Goal: Task Accomplishment & Management: Manage account settings

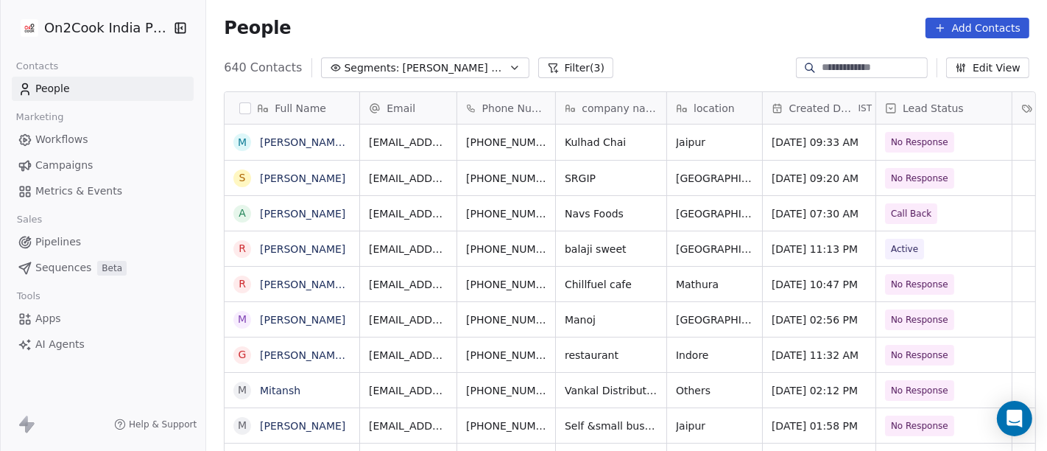
scroll to position [384, 835]
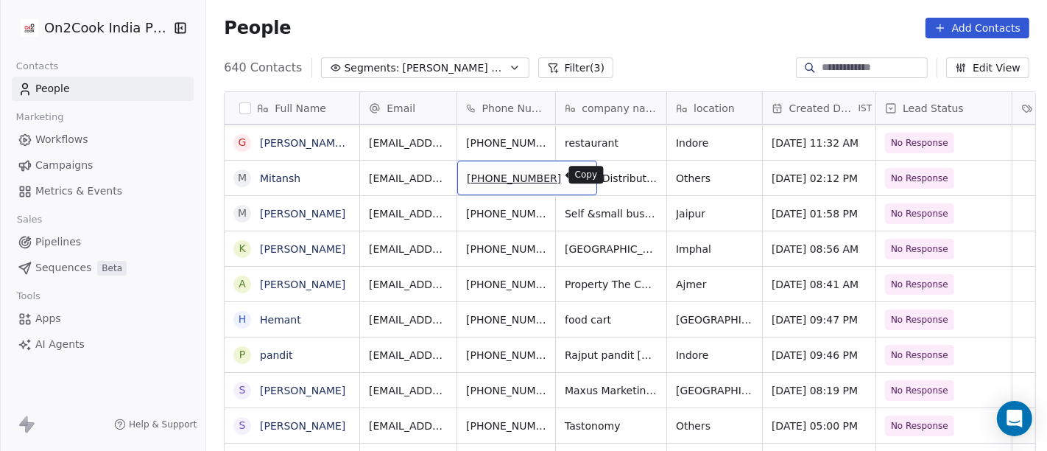
drag, startPoint x: 549, startPoint y: 184, endPoint x: 549, endPoint y: 173, distance: 11.0
click at [549, 173] on div "[PHONE_NUMBER]" at bounding box center [527, 178] width 140 height 35
click at [574, 173] on icon "grid" at bounding box center [577, 175] width 7 height 7
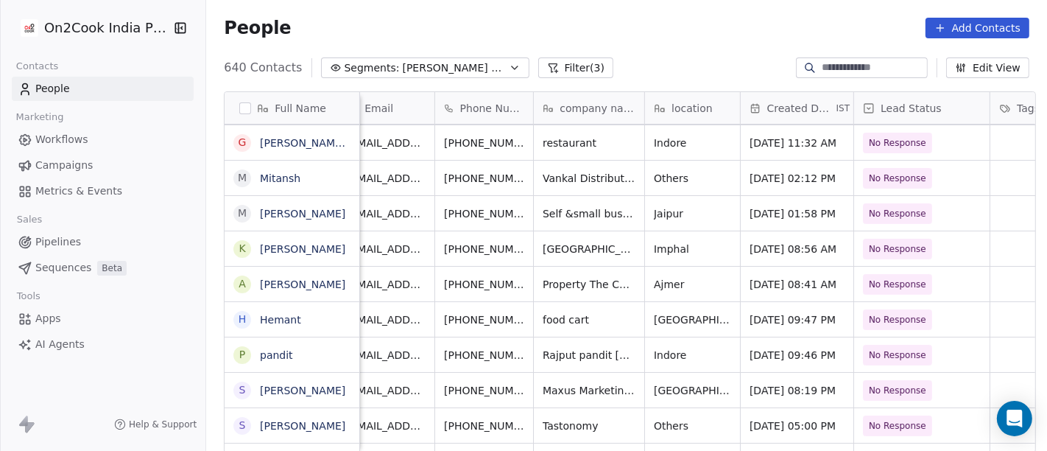
scroll to position [0, 21]
click at [552, 177] on icon "grid" at bounding box center [558, 176] width 12 height 12
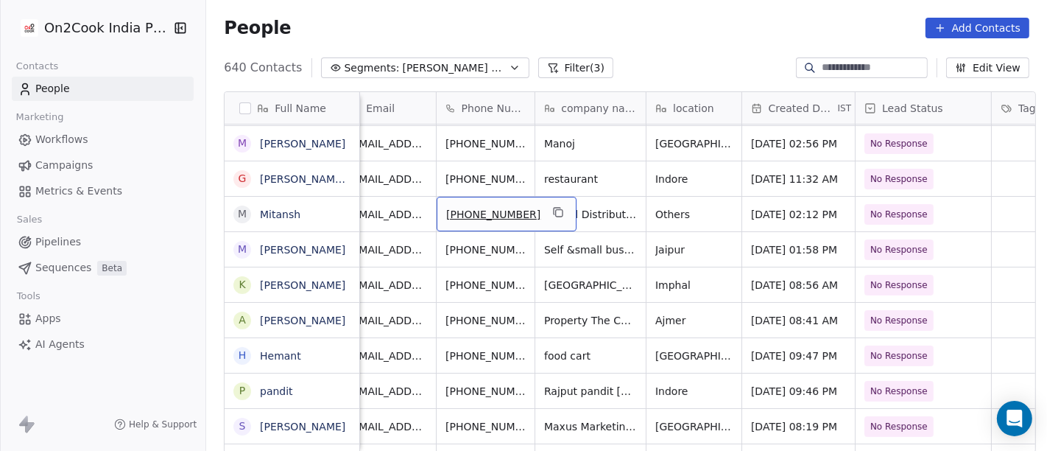
scroll to position [0, 140]
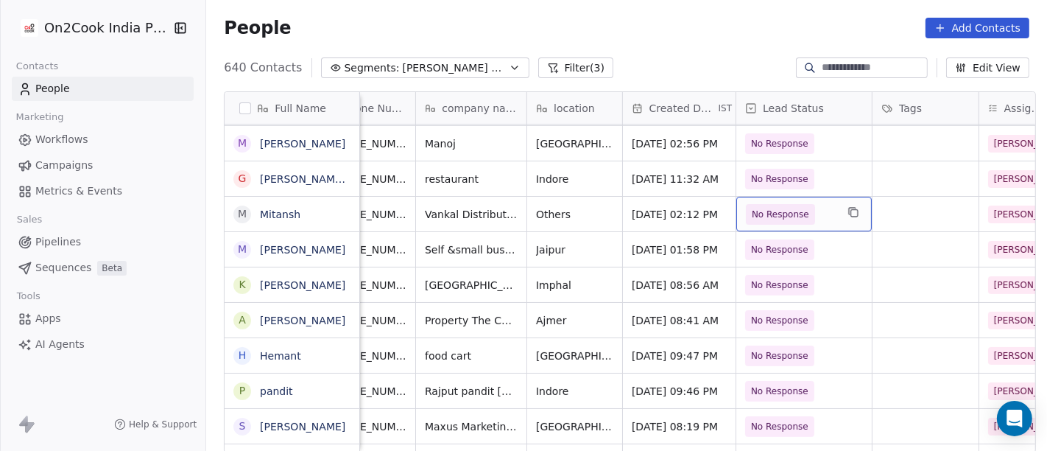
click at [766, 216] on span "No Response" at bounding box center [780, 214] width 57 height 15
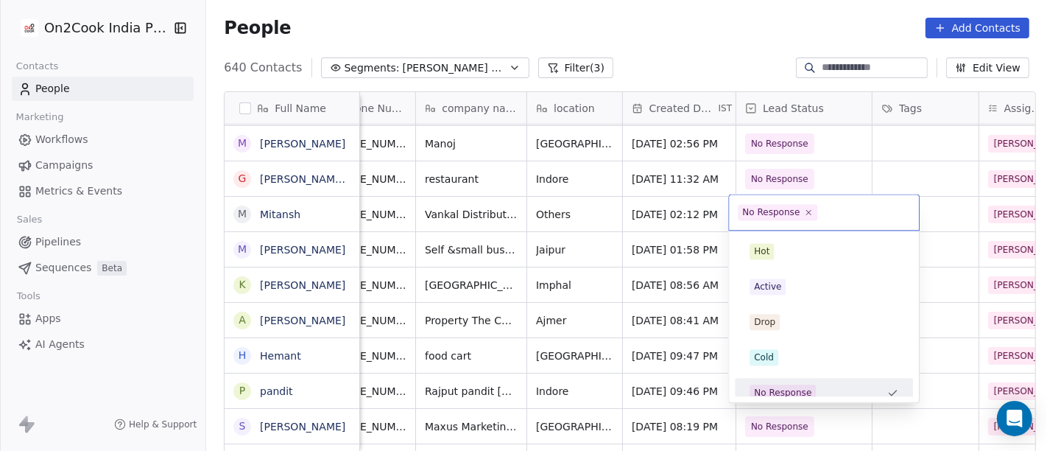
scroll to position [10, 0]
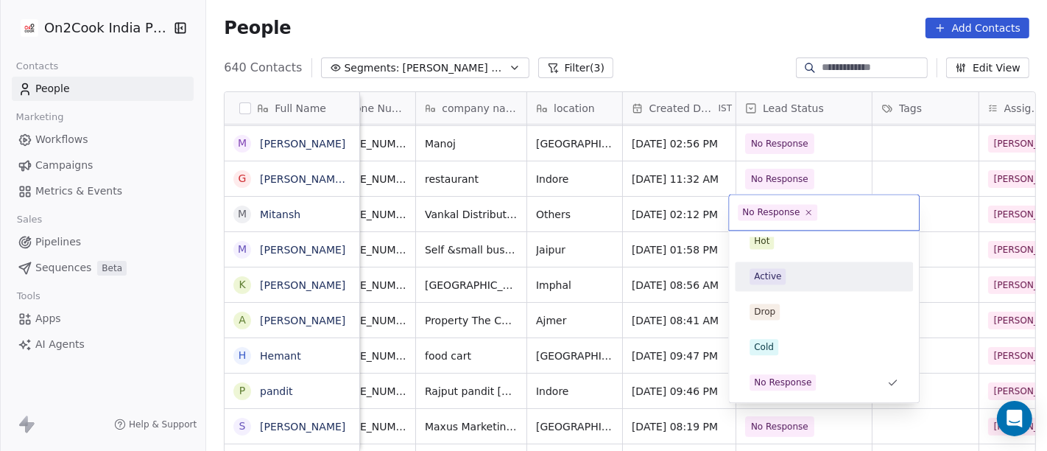
click at [793, 281] on div "Active" at bounding box center [824, 276] width 149 height 16
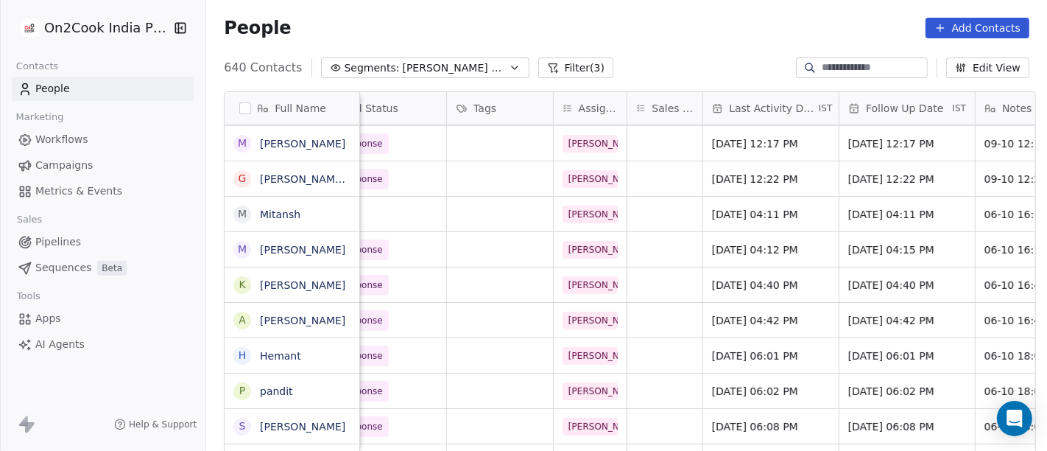
scroll to position [0, 568]
click at [786, 215] on span "[DATE] 04:11 PM" at bounding box center [756, 214] width 90 height 15
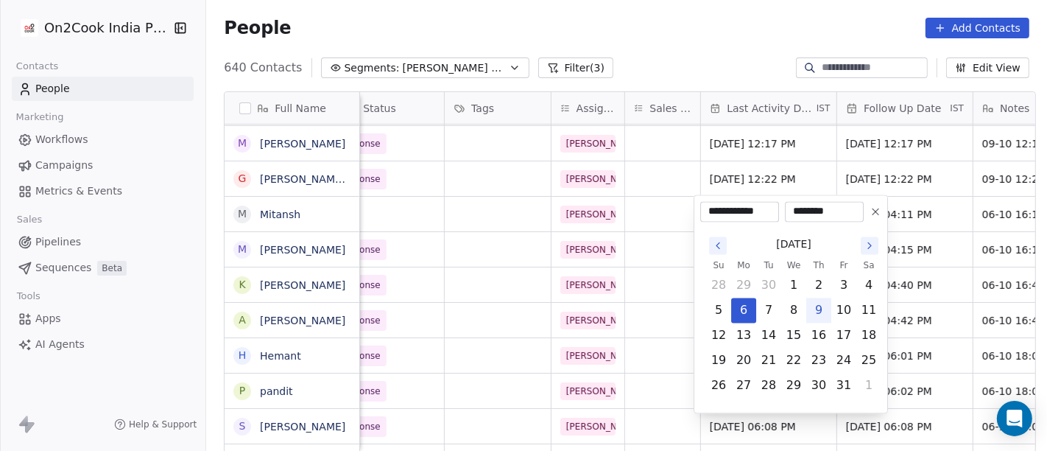
click at [826, 314] on button "9" at bounding box center [819, 310] width 24 height 24
type input "**********"
click at [927, 195] on html "On2Cook India Pvt. Ltd. Contacts People Marketing Workflows Campaigns Metrics &…" at bounding box center [523, 225] width 1047 height 451
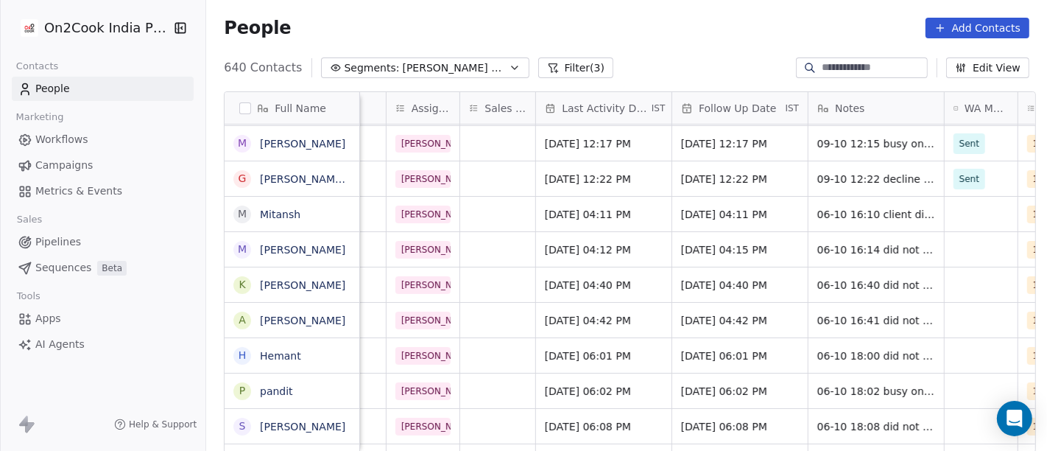
scroll to position [0, 753]
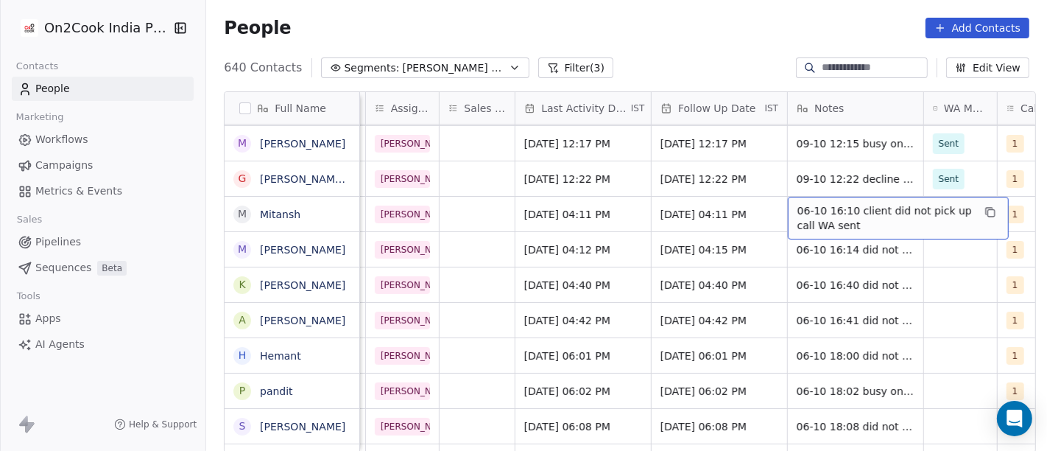
click at [859, 214] on span "06-10 16:10 client did not pick up call WA sent" at bounding box center [884, 217] width 175 height 29
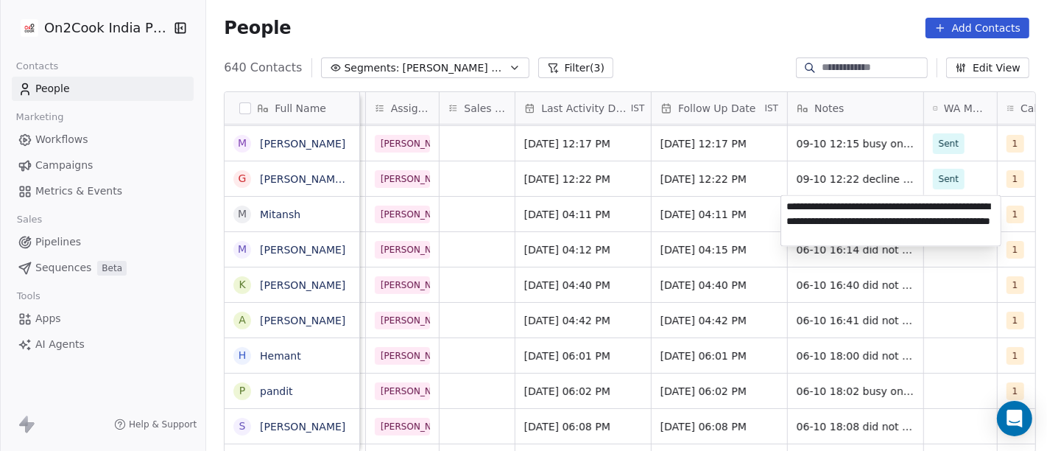
type textarea "**********"
click at [705, 230] on html "On2Cook India Pvt. Ltd. Contacts People Marketing Workflows Campaigns Metrics &…" at bounding box center [523, 225] width 1047 height 451
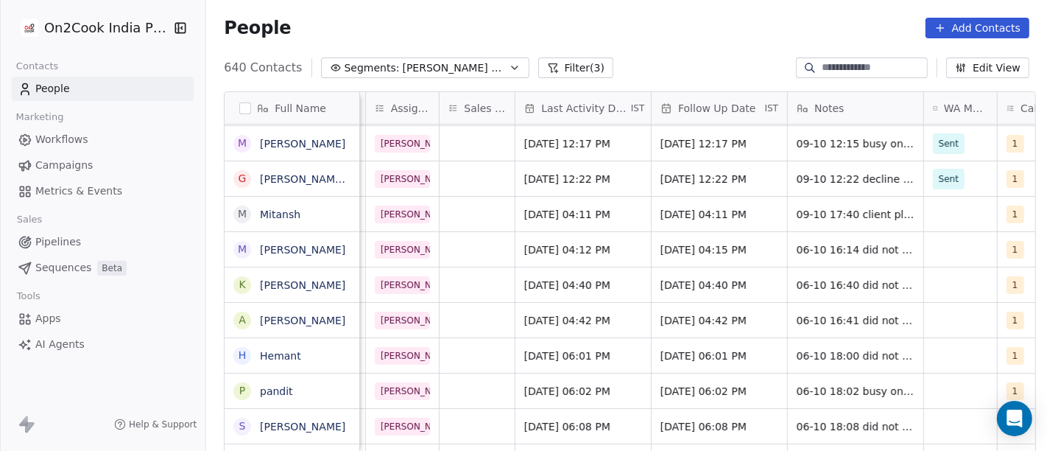
scroll to position [0, 920]
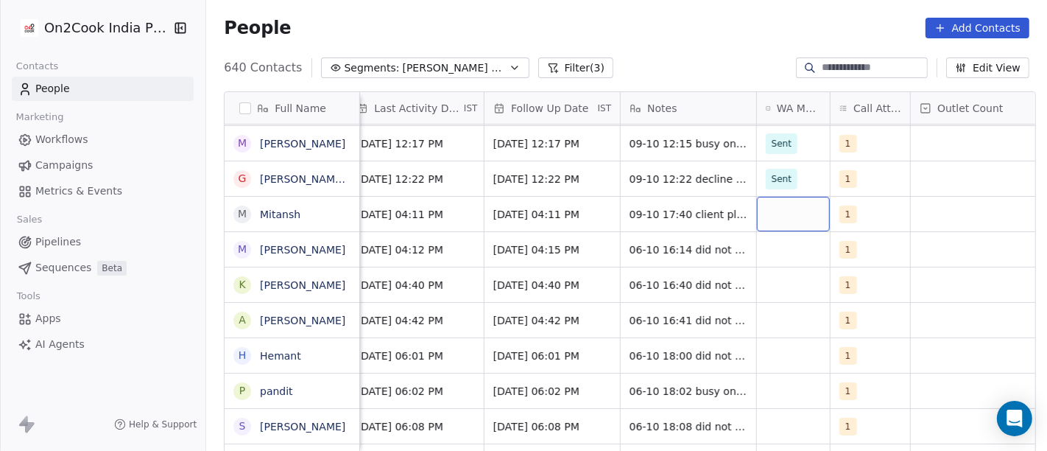
click at [795, 209] on div "grid" at bounding box center [793, 214] width 73 height 35
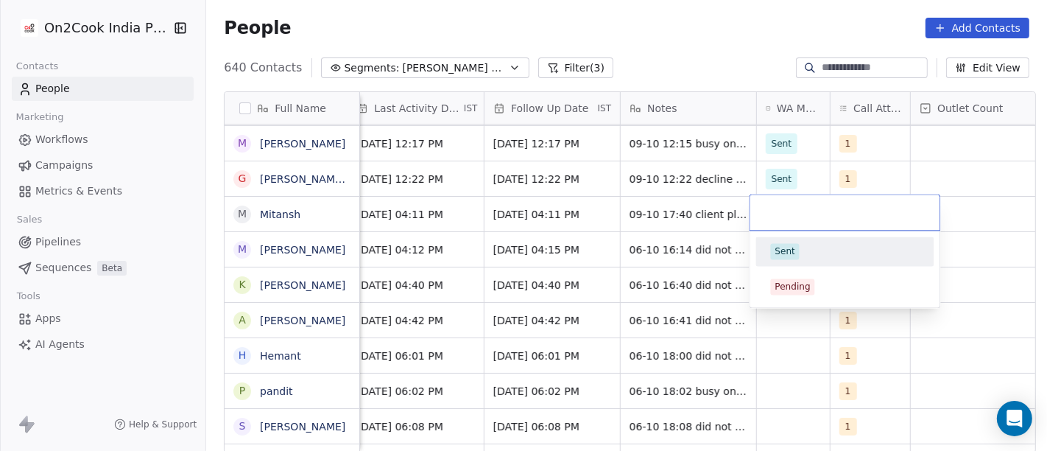
click at [804, 256] on div "Sent" at bounding box center [845, 251] width 149 height 16
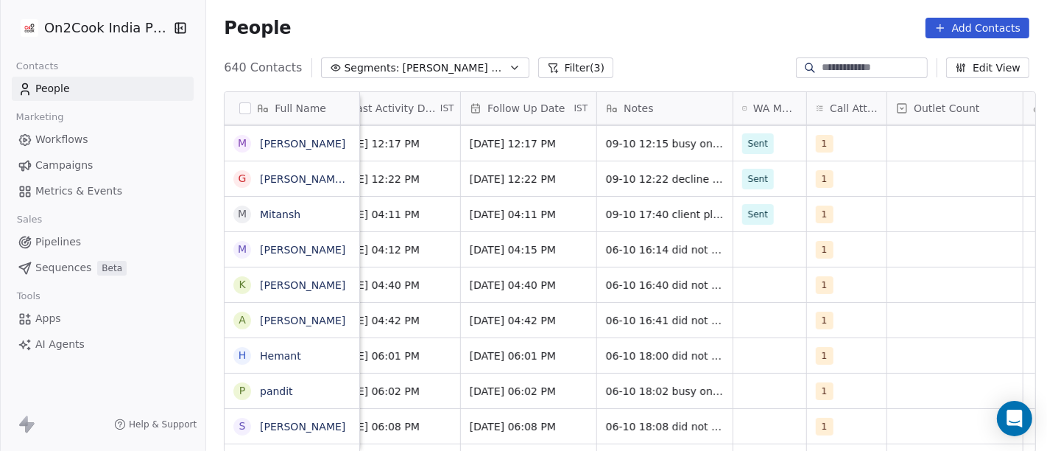
scroll to position [384, 835]
click at [919, 200] on div "grid" at bounding box center [954, 214] width 135 height 35
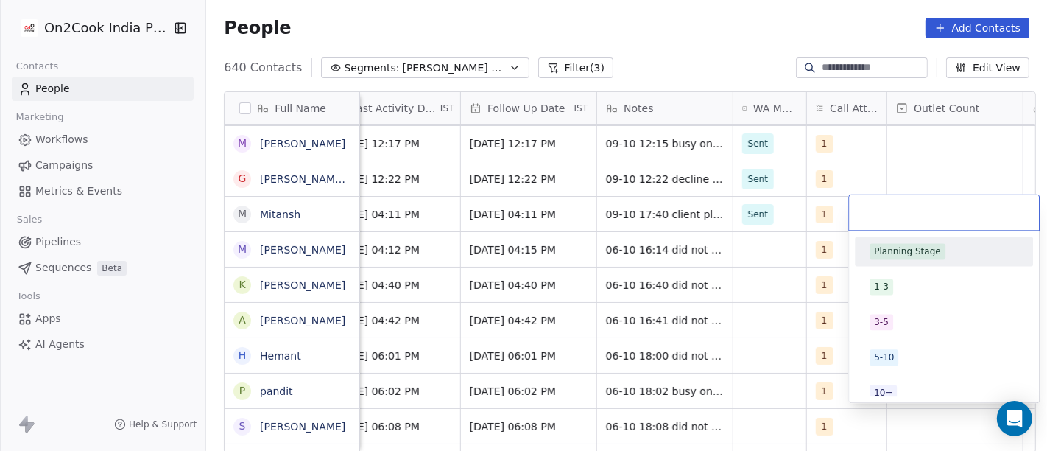
click at [919, 254] on div "Planning Stage" at bounding box center [907, 250] width 67 height 13
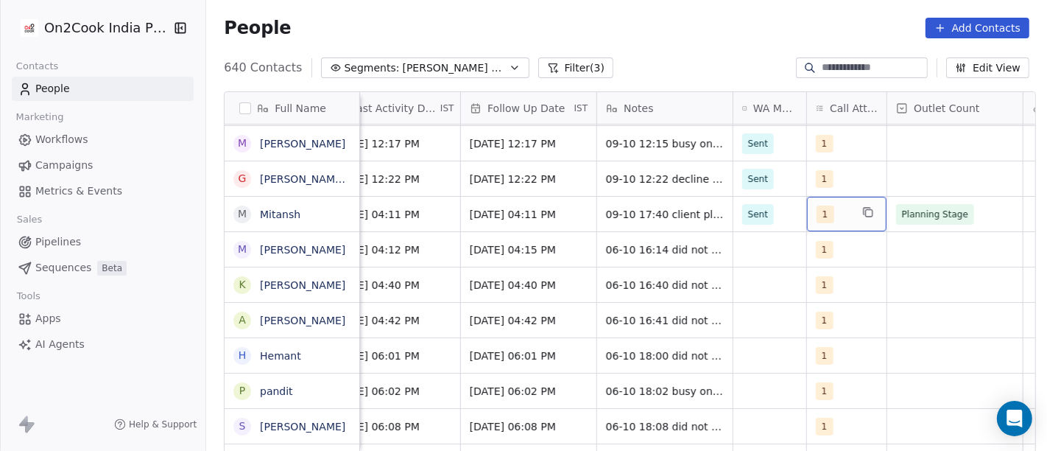
click at [848, 211] on div "1" at bounding box center [847, 214] width 80 height 35
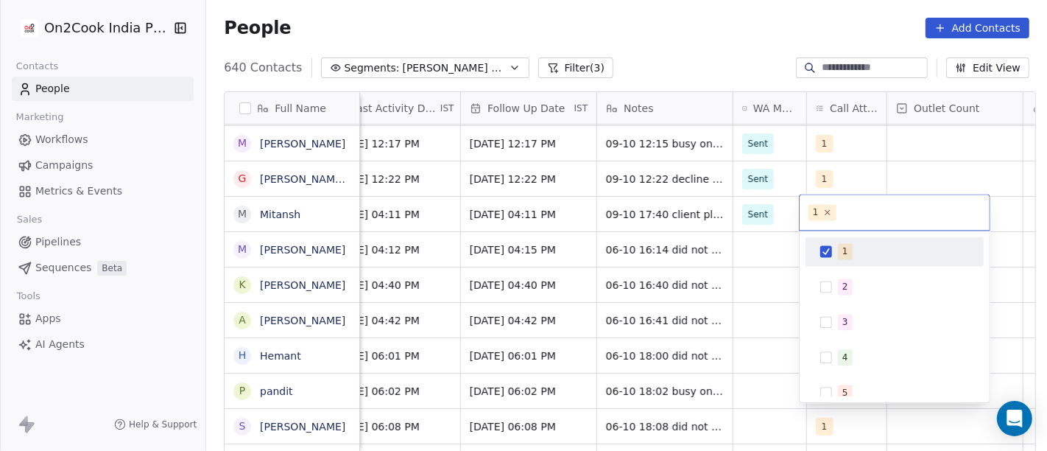
click at [856, 272] on div "2" at bounding box center [895, 286] width 178 height 29
click at [858, 254] on div "1" at bounding box center [903, 251] width 131 height 16
click at [915, 166] on html "On2Cook India Pvt. Ltd. Contacts People Marketing Workflows Campaigns Metrics &…" at bounding box center [523, 225] width 1047 height 451
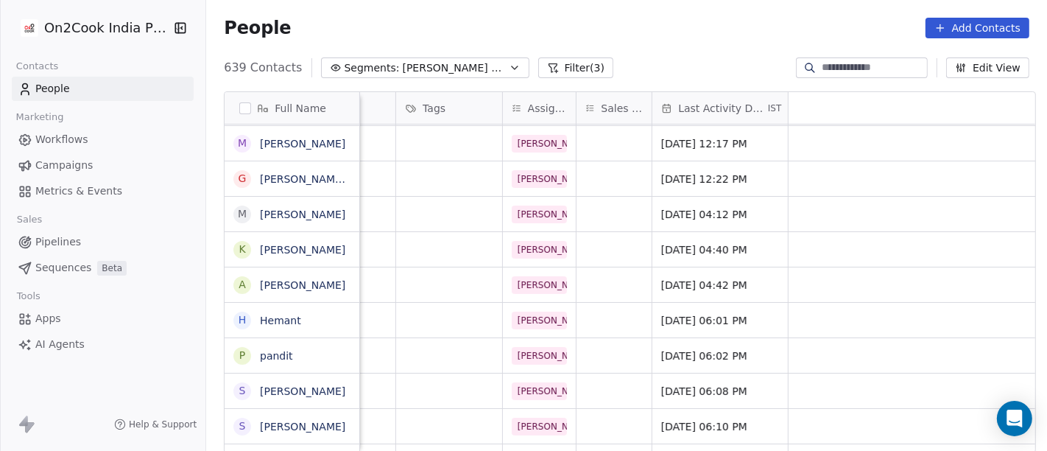
scroll to position [0, 0]
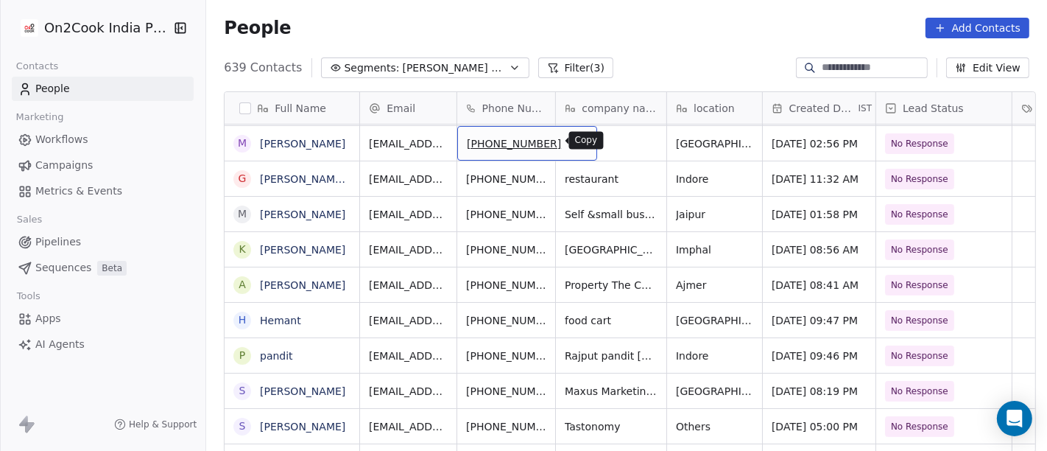
click at [573, 139] on icon "grid" at bounding box center [579, 141] width 12 height 12
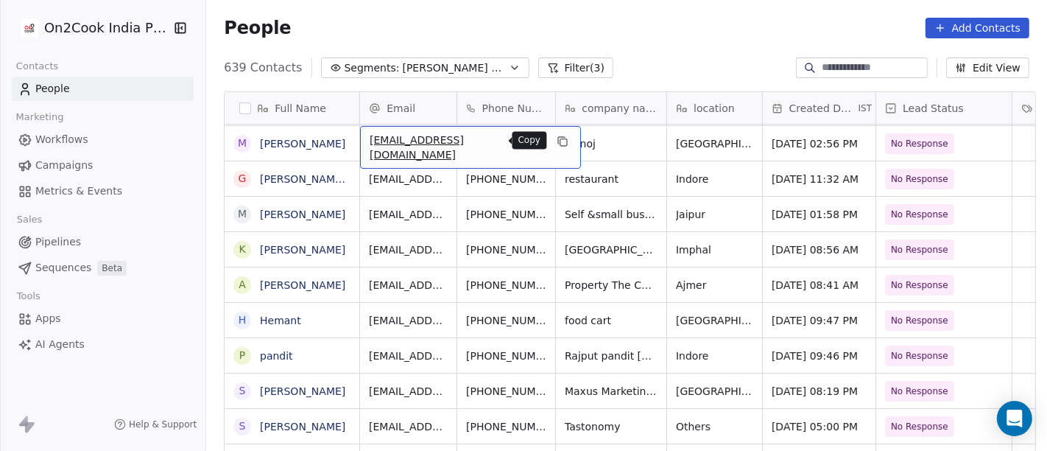
click at [558, 137] on icon "grid" at bounding box center [561, 140] width 7 height 7
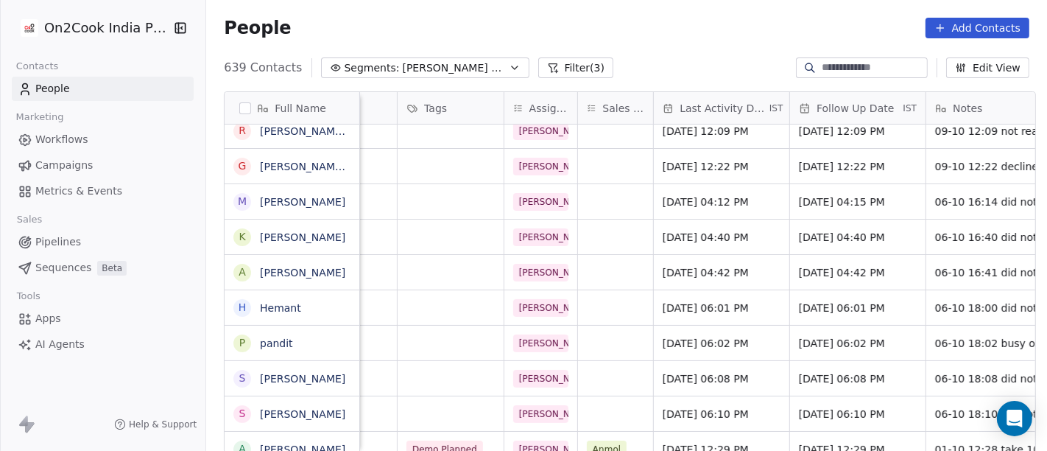
scroll to position [0, 616]
click at [703, 210] on div "[DATE] 04:12 PM" at bounding box center [719, 201] width 135 height 35
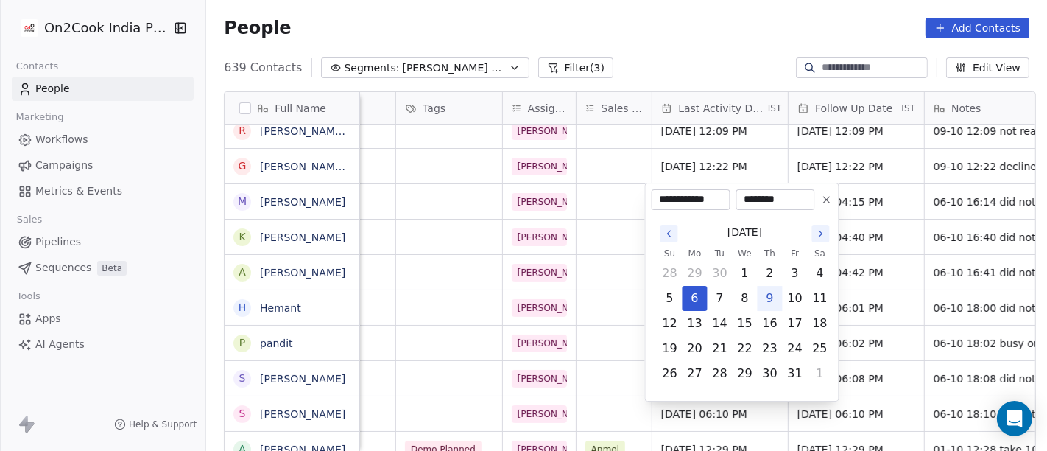
click at [770, 298] on button "9" at bounding box center [770, 298] width 24 height 24
type input "**********"
click at [857, 203] on html "On2Cook India Pvt. Ltd. Contacts People Marketing Workflows Campaigns Metrics &…" at bounding box center [523, 225] width 1047 height 451
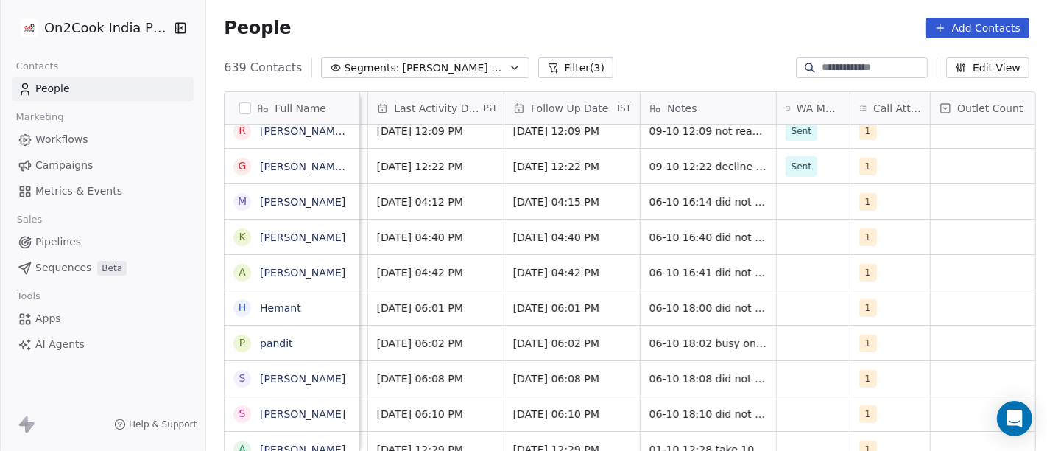
scroll to position [0, 903]
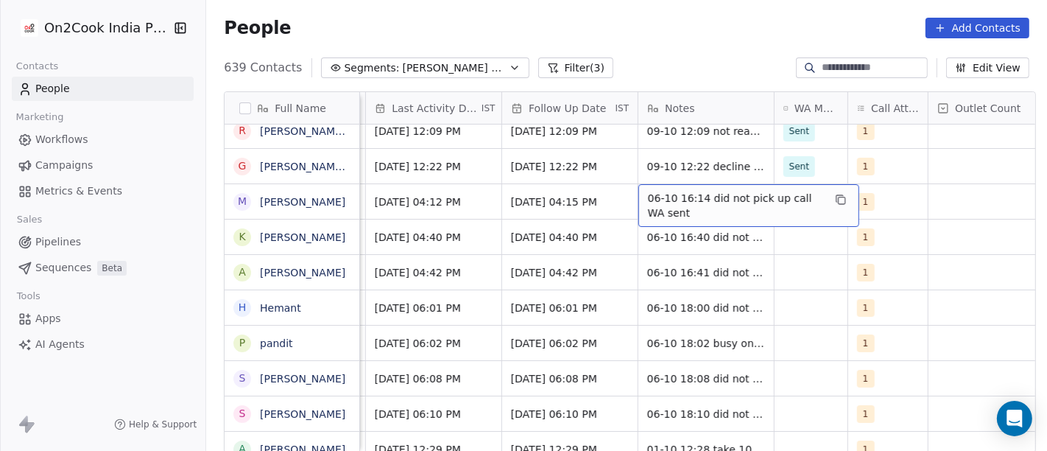
click at [681, 203] on span "06-10 16:14 did not pick up call WA sent" at bounding box center [735, 205] width 175 height 29
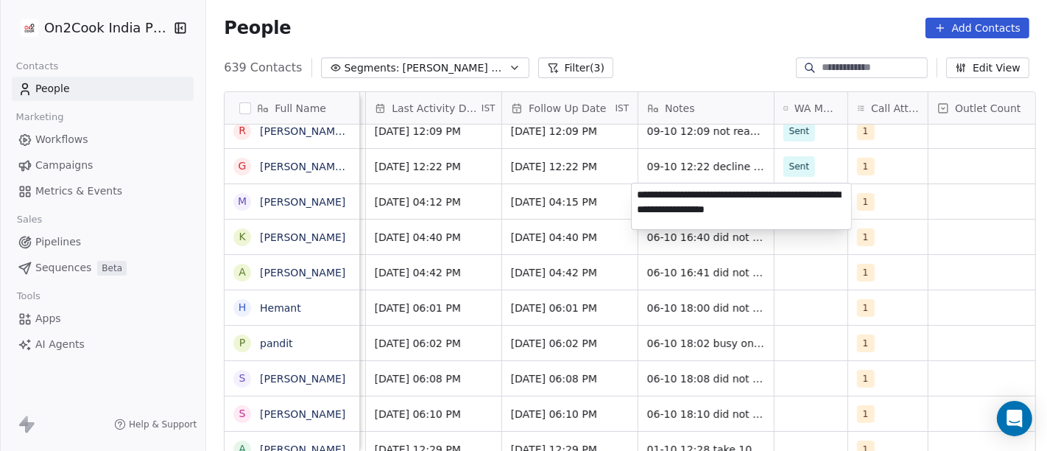
type textarea "**********"
click at [589, 200] on html "On2Cook India Pvt. Ltd. Contacts People Marketing Workflows Campaigns Metrics &…" at bounding box center [523, 225] width 1047 height 451
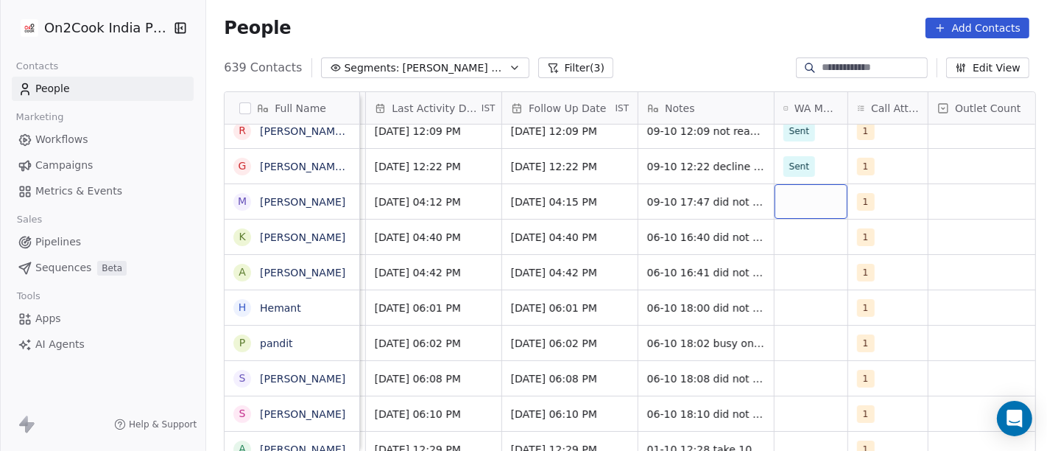
click at [786, 198] on div "grid" at bounding box center [811, 201] width 73 height 35
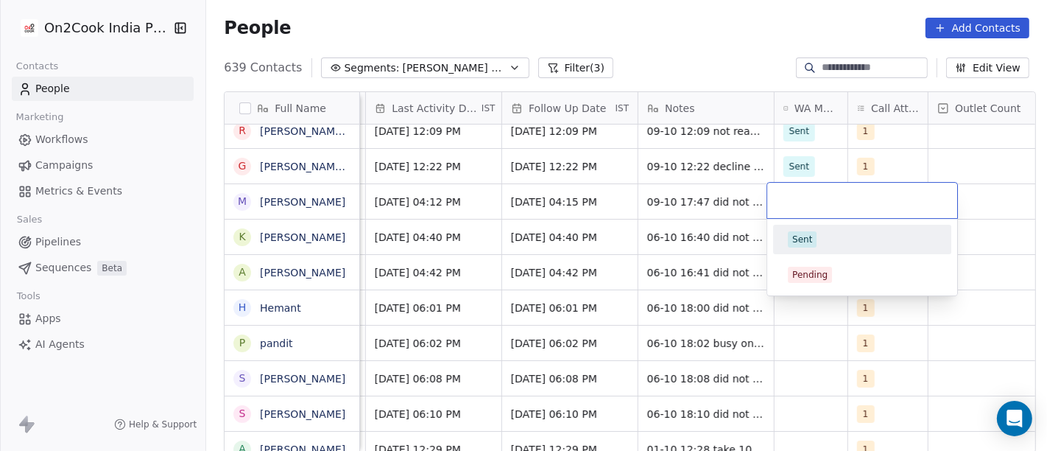
click at [810, 243] on div "Sent" at bounding box center [802, 239] width 20 height 13
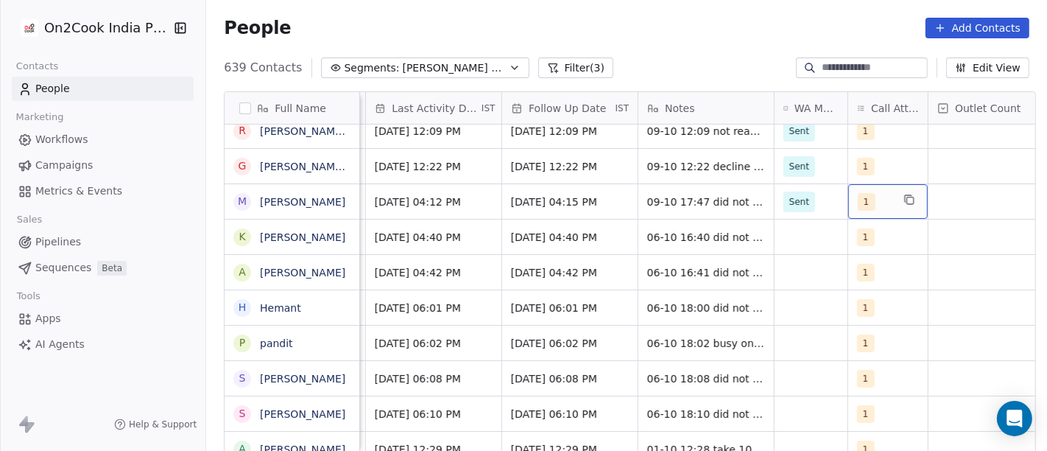
click at [858, 205] on span "1" at bounding box center [867, 202] width 18 height 18
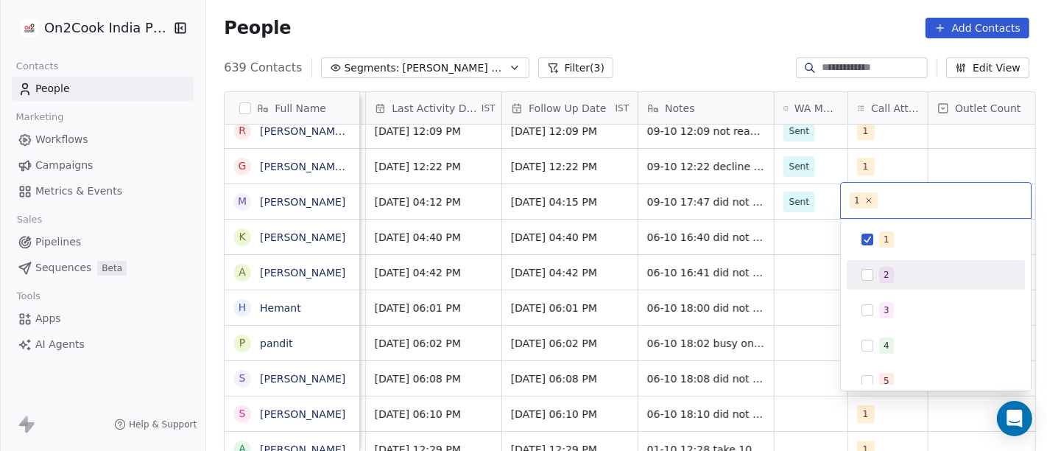
click at [869, 264] on div "2" at bounding box center [936, 275] width 166 height 24
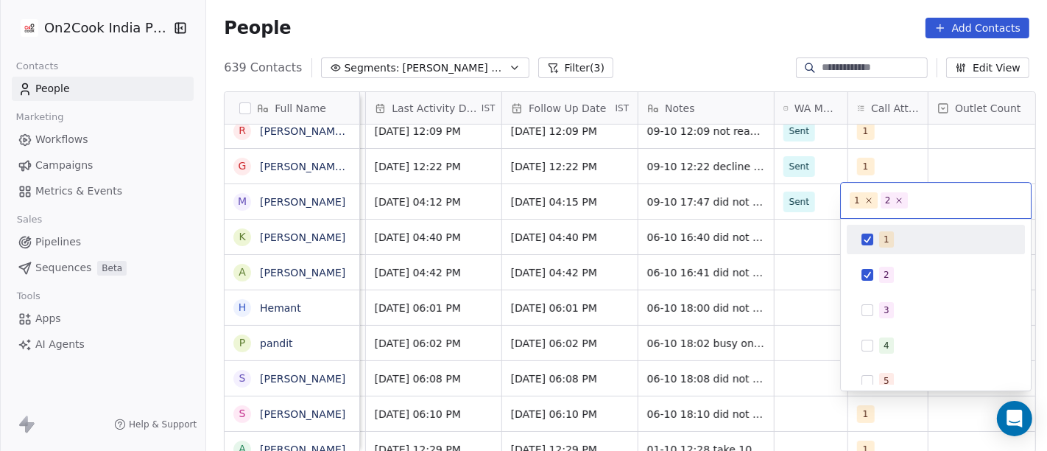
click at [871, 247] on div "1" at bounding box center [936, 240] width 166 height 24
click at [487, 194] on html "On2Cook India Pvt. Ltd. Contacts People Marketing Workflows Campaigns Metrics &…" at bounding box center [523, 225] width 1047 height 451
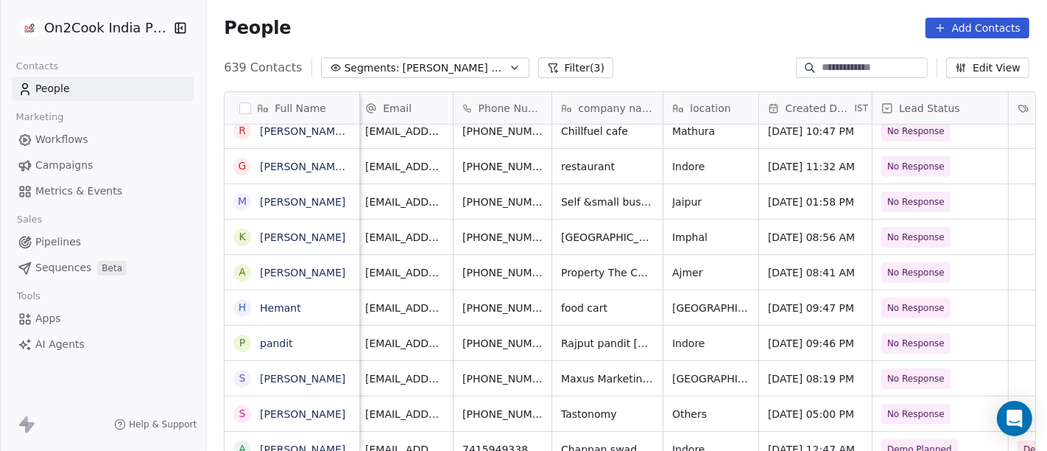
scroll to position [0, 3]
click at [567, 200] on button "grid" at bounding box center [576, 200] width 18 height 18
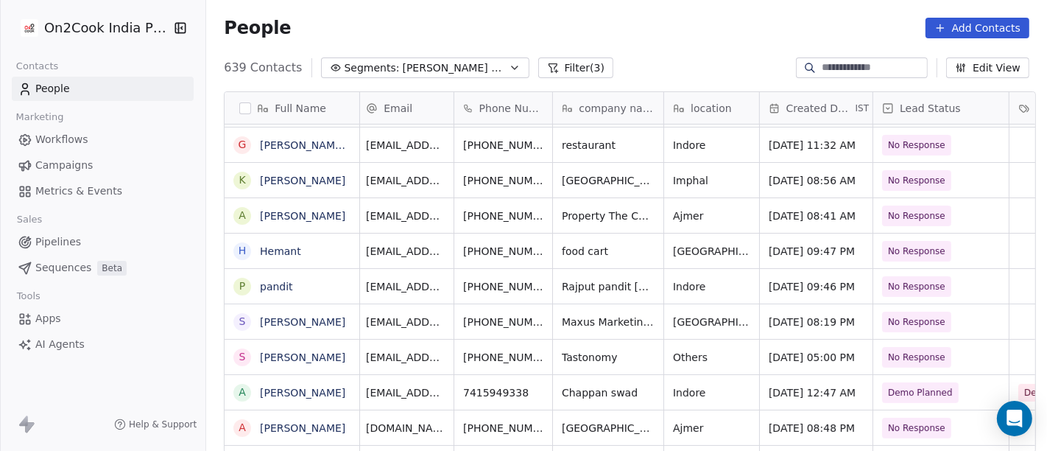
scroll to position [0, 0]
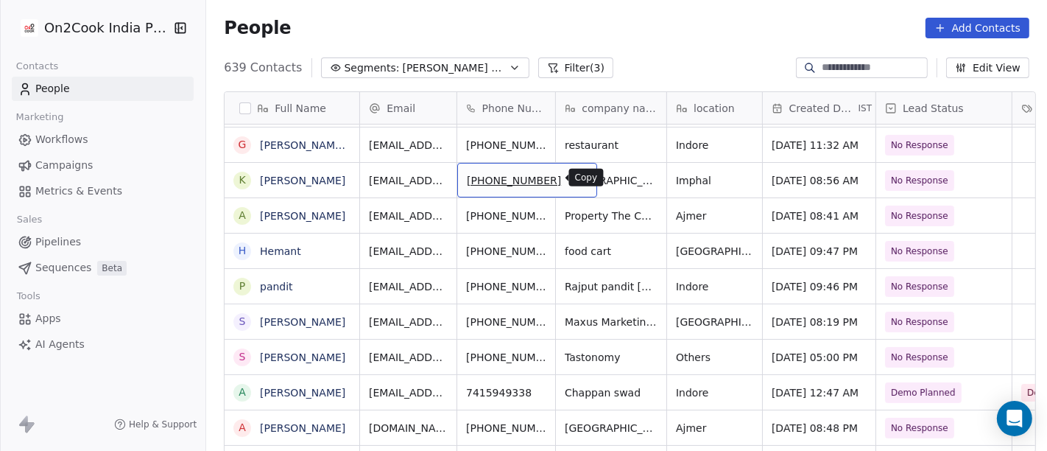
click at [577, 182] on icon "grid" at bounding box center [580, 179] width 7 height 7
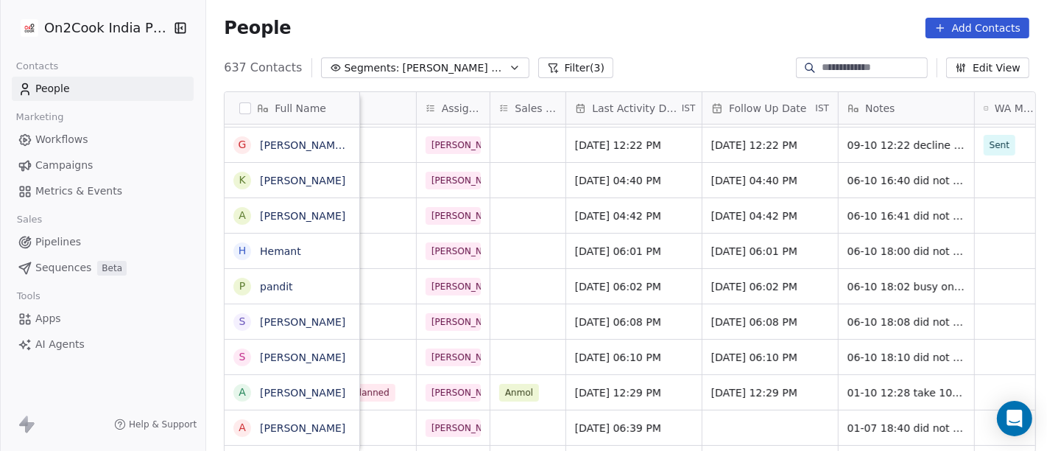
scroll to position [0, 703]
click at [600, 183] on span "[DATE] 04:40 PM" at bounding box center [620, 180] width 90 height 15
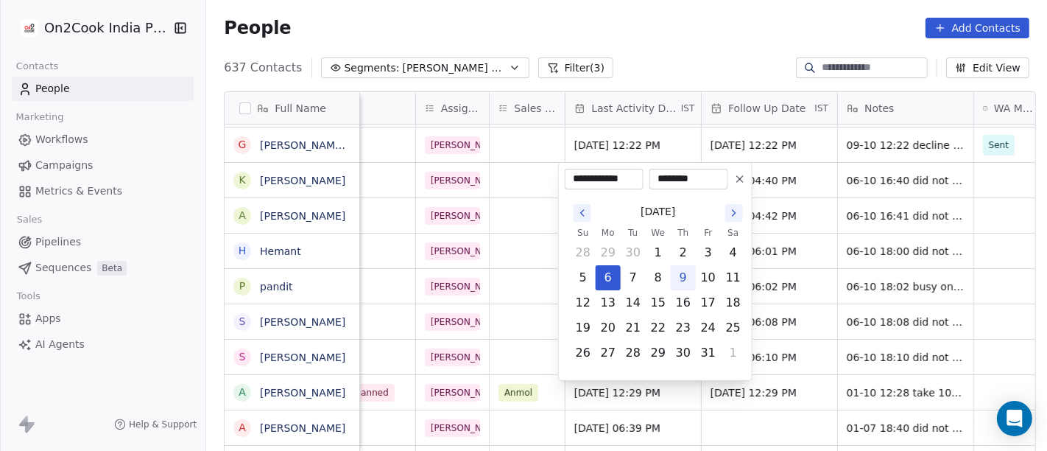
click at [677, 276] on button "9" at bounding box center [684, 278] width 24 height 24
type input "**********"
click at [683, 47] on html "On2Cook India Pvt. Ltd. Contacts People Marketing Workflows Campaigns Metrics &…" at bounding box center [523, 225] width 1047 height 451
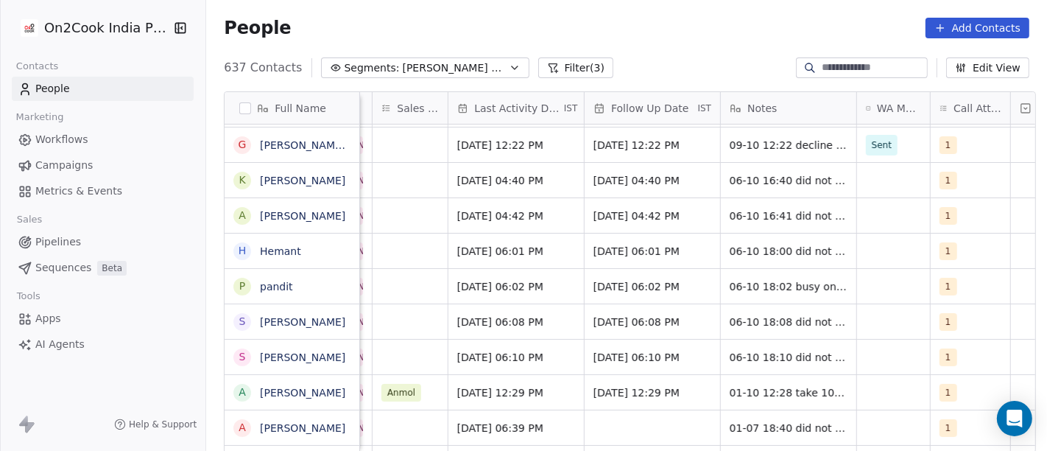
scroll to position [0, 821]
click at [666, 177] on span "[DATE] 04:40 PM" at bounding box center [639, 180] width 90 height 15
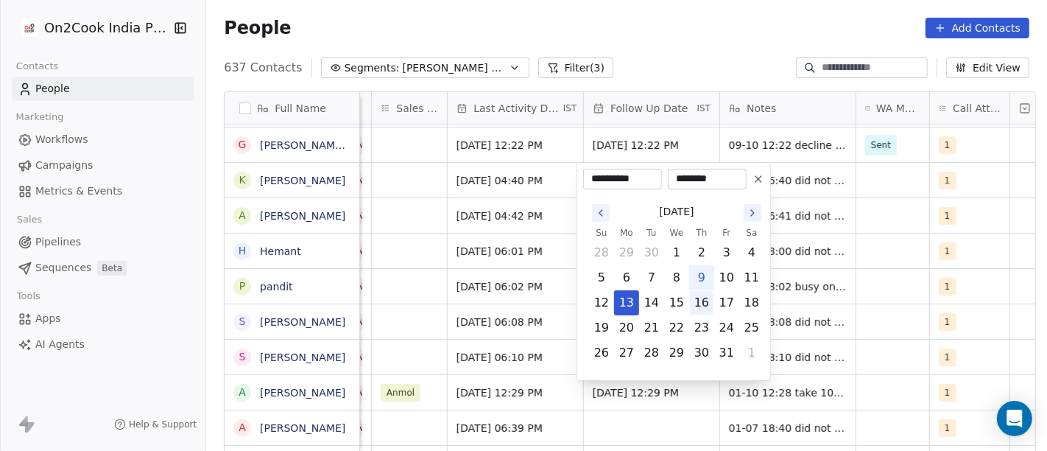
click at [703, 302] on button "16" at bounding box center [702, 303] width 24 height 24
type input "**********"
click at [683, 60] on html "On2Cook India Pvt. Ltd. Contacts People Marketing Workflows Campaigns Metrics &…" at bounding box center [523, 225] width 1047 height 451
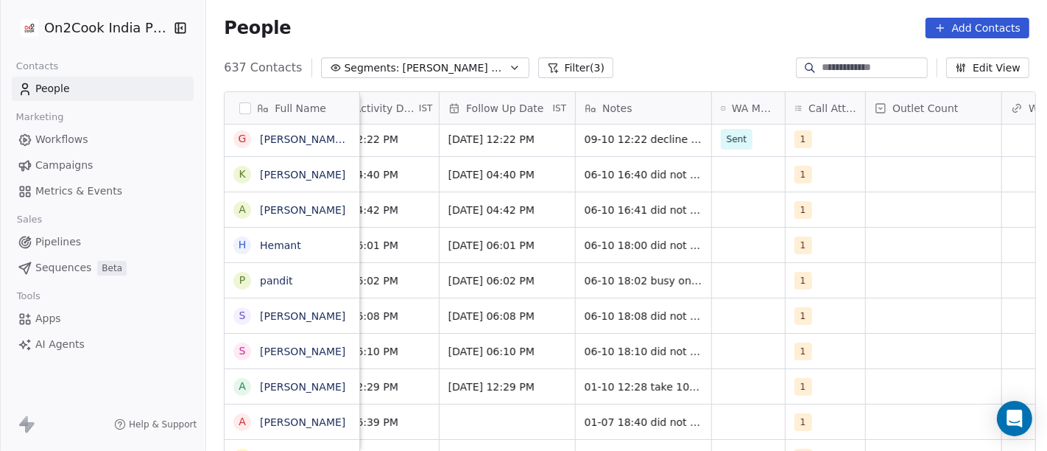
scroll to position [0, 968]
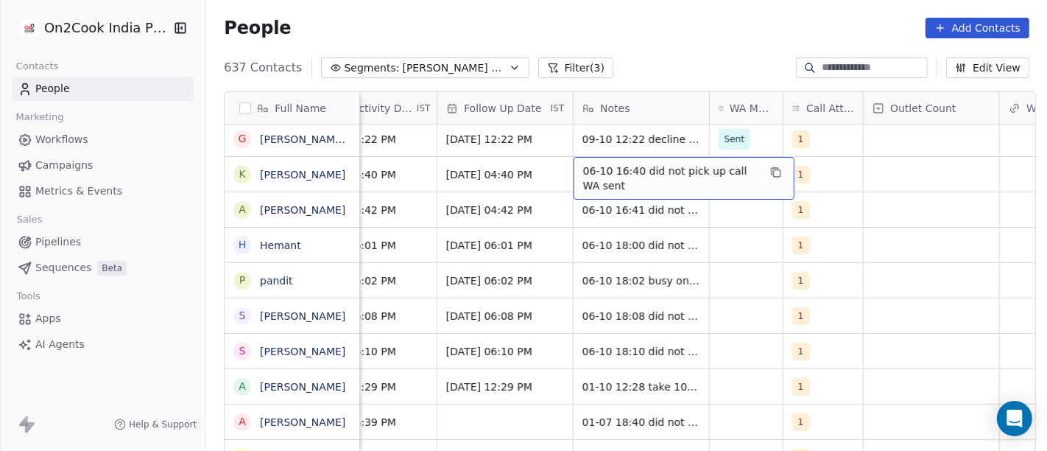
click at [612, 165] on span "06-10 16:40 did not pick up call WA sent" at bounding box center [670, 177] width 175 height 29
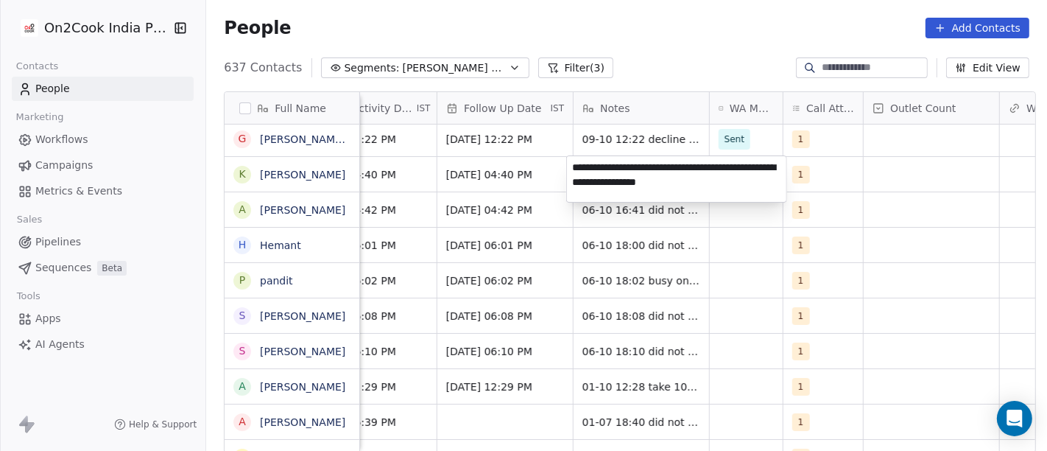
type textarea "**********"
click at [750, 271] on html "On2Cook India Pvt. Ltd. Contacts People Marketing Workflows Campaigns Metrics &…" at bounding box center [523, 225] width 1047 height 451
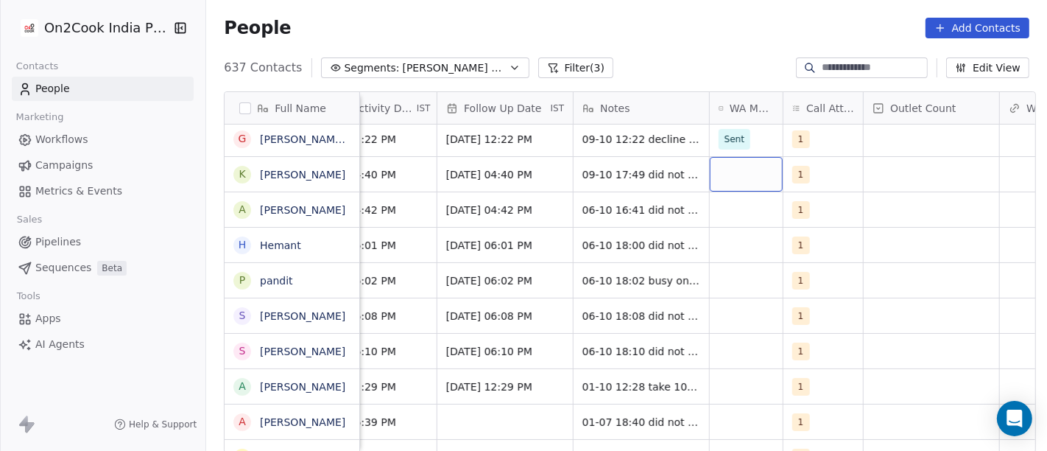
click at [736, 175] on div "grid" at bounding box center [746, 174] width 73 height 35
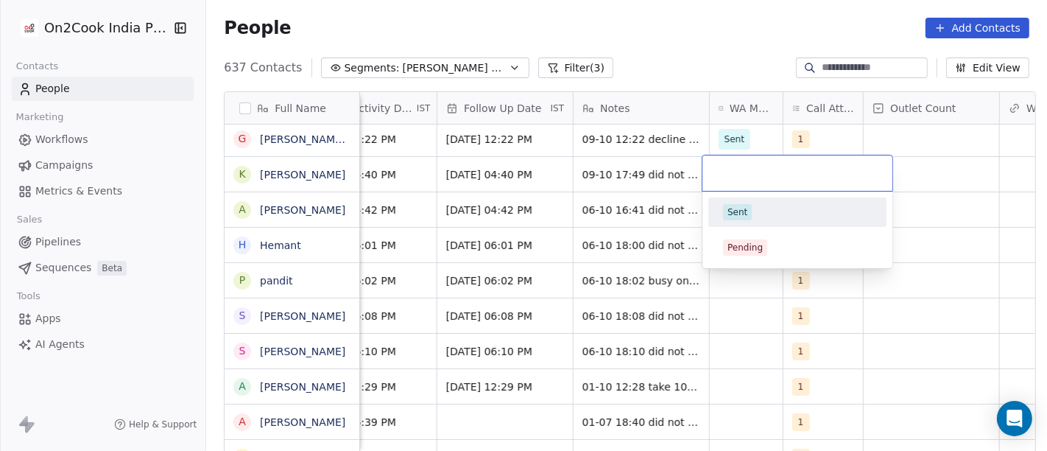
click at [739, 217] on div "Sent" at bounding box center [738, 211] width 20 height 13
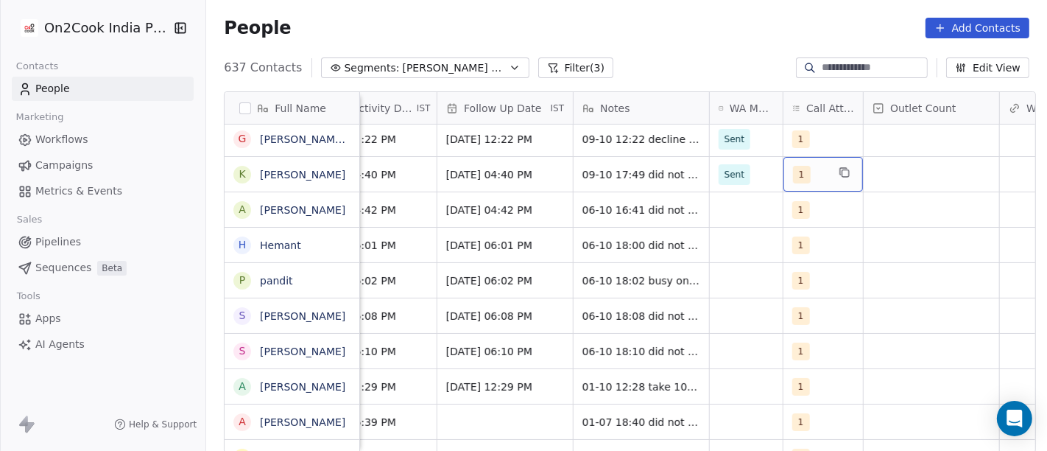
click at [823, 177] on div "1" at bounding box center [824, 174] width 80 height 35
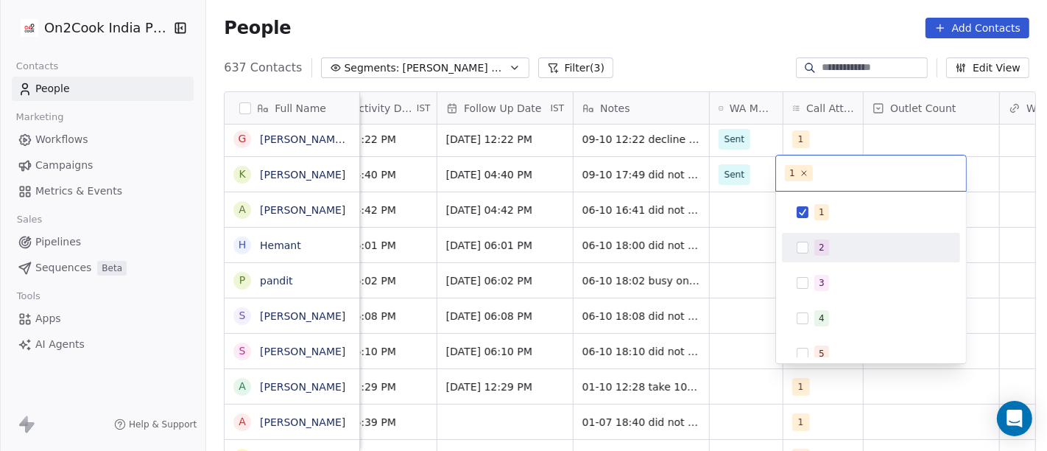
click at [814, 242] on span "2" at bounding box center [821, 247] width 15 height 16
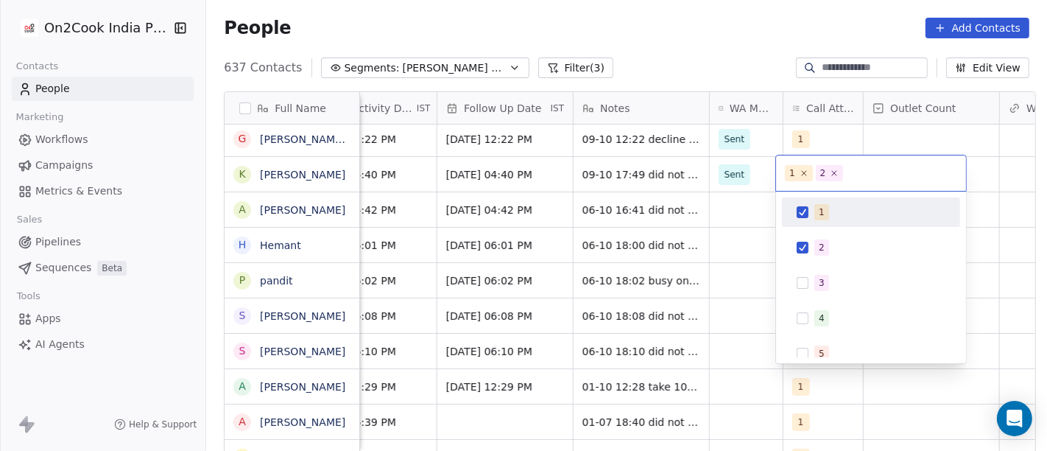
click at [815, 222] on div "1" at bounding box center [871, 212] width 166 height 24
click at [672, 214] on html "On2Cook India Pvt. Ltd. Contacts People Marketing Workflows Campaigns Metrics &…" at bounding box center [523, 225] width 1047 height 451
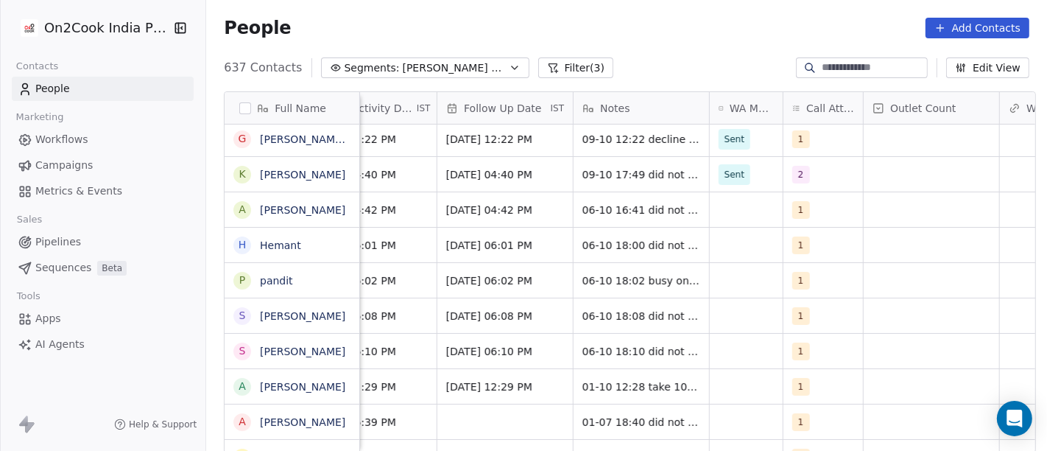
scroll to position [0, 0]
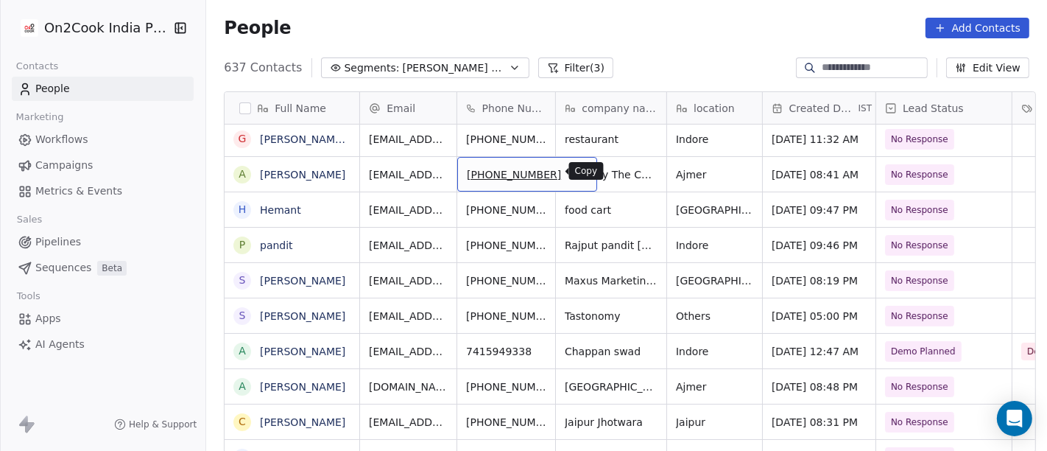
click at [573, 176] on icon "grid" at bounding box center [579, 172] width 12 height 12
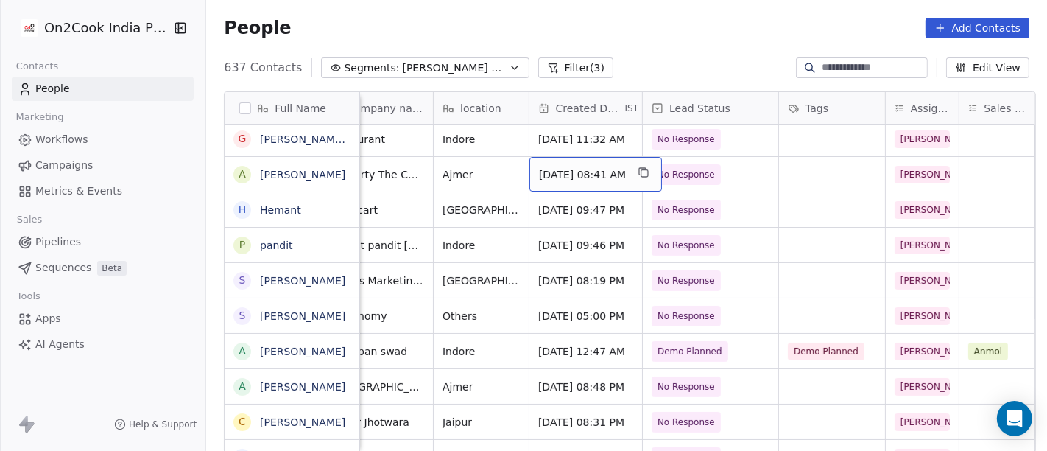
scroll to position [0, 256]
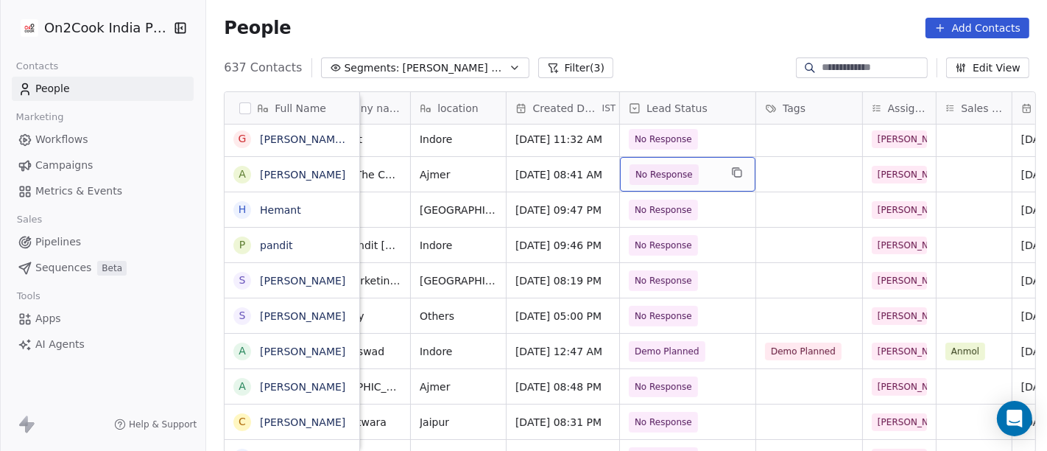
click at [708, 172] on span "No Response" at bounding box center [675, 174] width 90 height 21
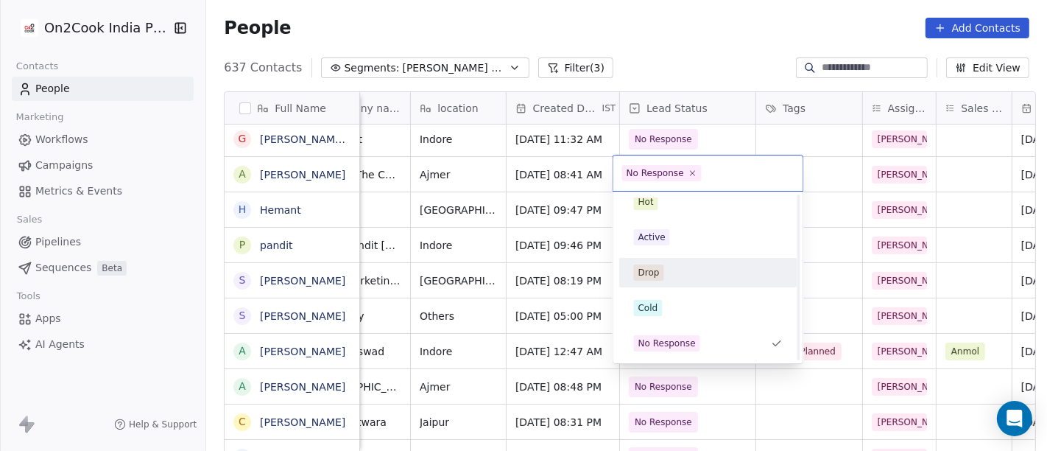
scroll to position [0, 0]
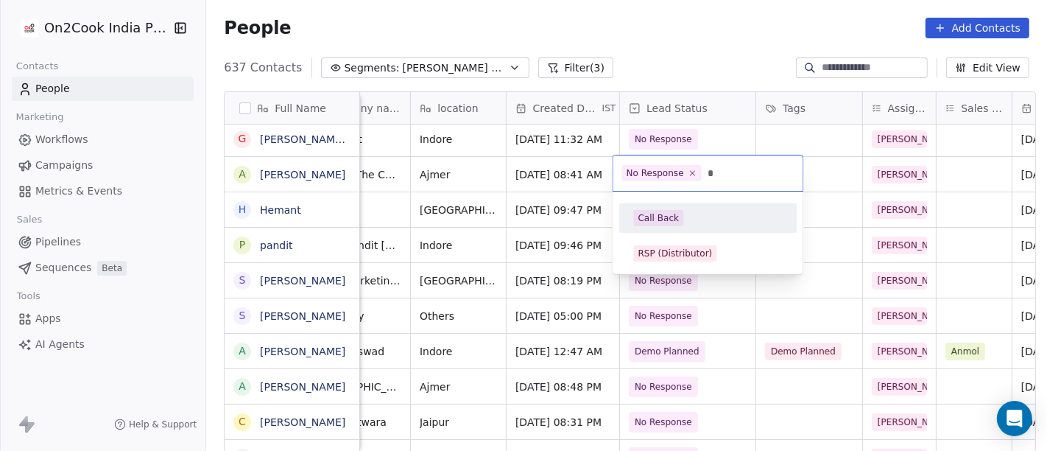
type input "*"
click at [661, 223] on div "Call Back" at bounding box center [658, 217] width 41 height 13
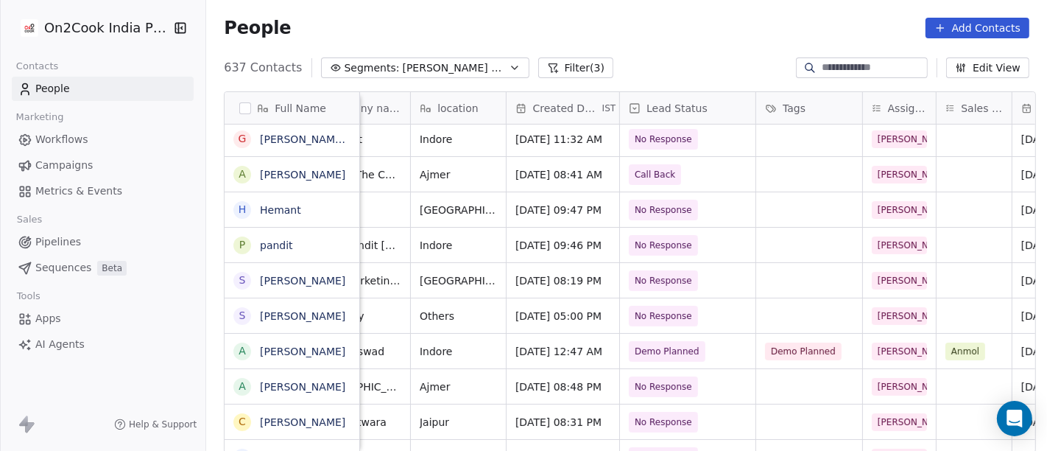
click at [733, 29] on div "People Add Contacts" at bounding box center [627, 28] width 806 height 21
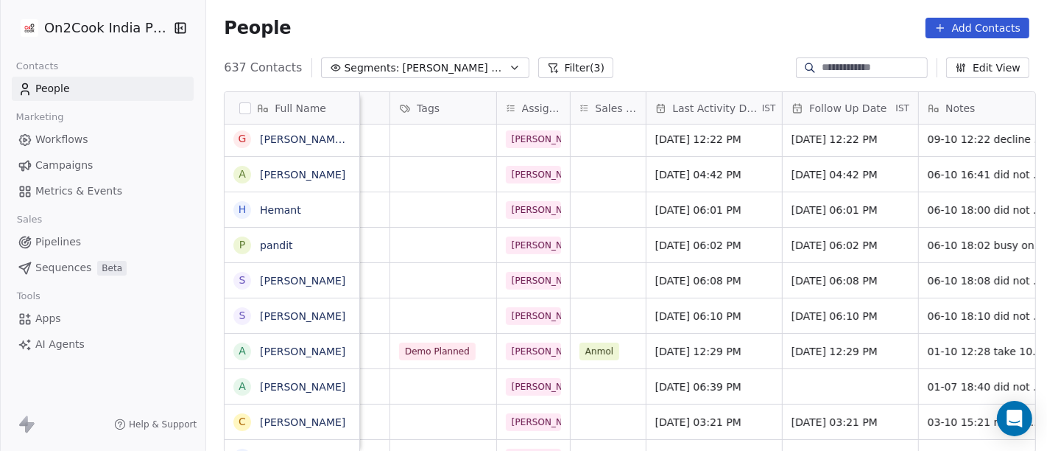
scroll to position [0, 623]
click at [675, 173] on span "[DATE] 04:42 PM" at bounding box center [700, 174] width 90 height 15
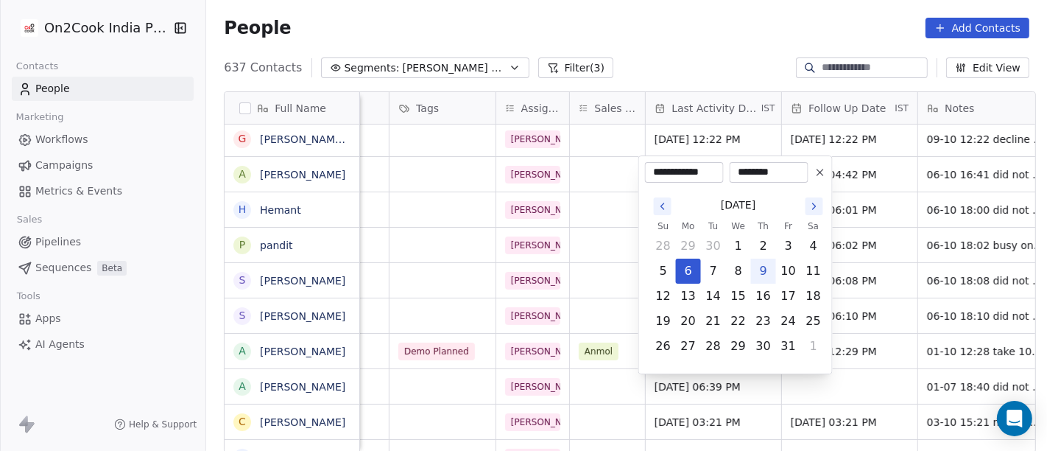
click at [764, 270] on button "9" at bounding box center [764, 271] width 24 height 24
type input "**********"
click at [728, 34] on html "On2Cook India Pvt. Ltd. Contacts People Marketing Workflows Campaigns Metrics &…" at bounding box center [523, 225] width 1047 height 451
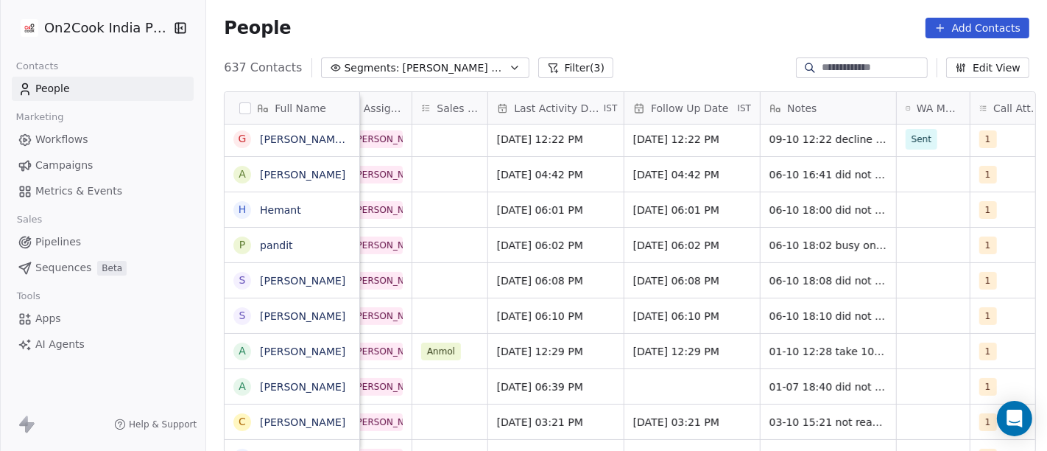
scroll to position [0, 785]
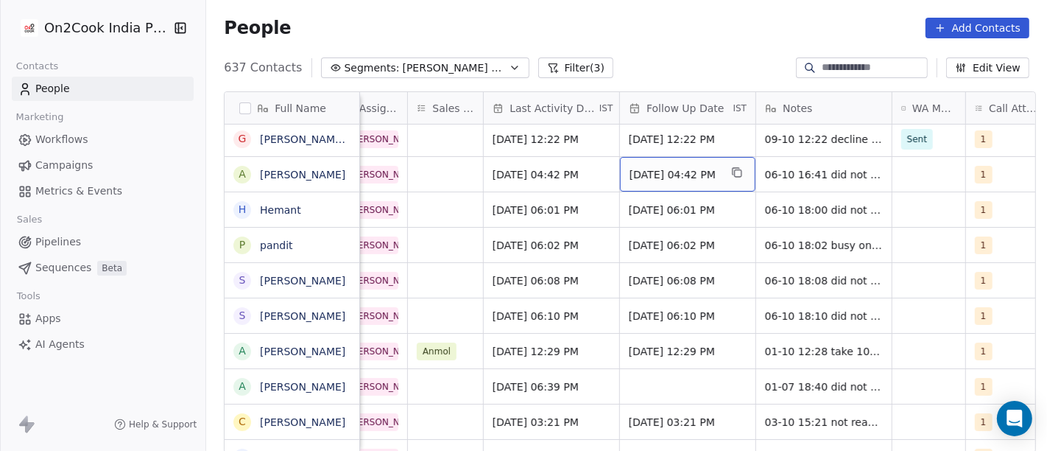
click at [673, 184] on div "[DATE] 04:42 PM" at bounding box center [687, 174] width 135 height 35
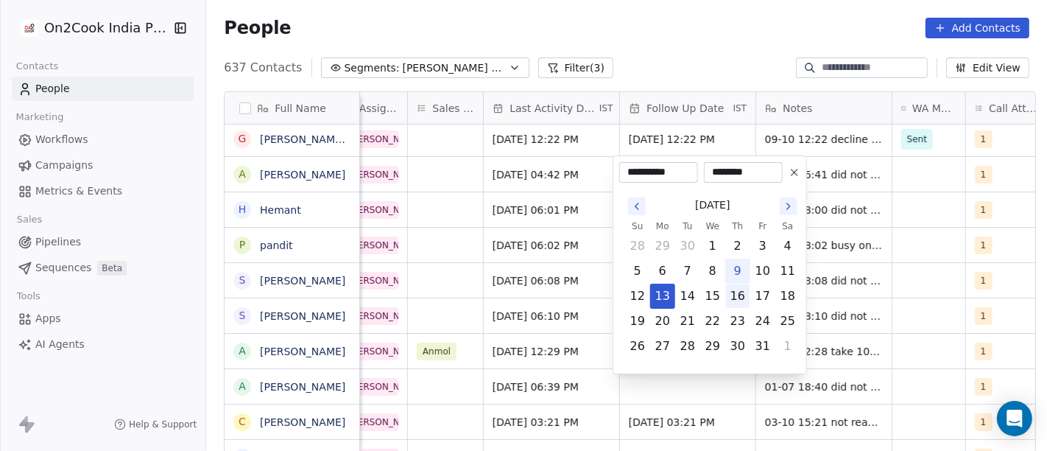
click at [733, 289] on button "16" at bounding box center [738, 296] width 24 height 24
type input "**********"
click at [688, 77] on html "On2Cook India Pvt. Ltd. Contacts People Marketing Workflows Campaigns Metrics &…" at bounding box center [523, 225] width 1047 height 451
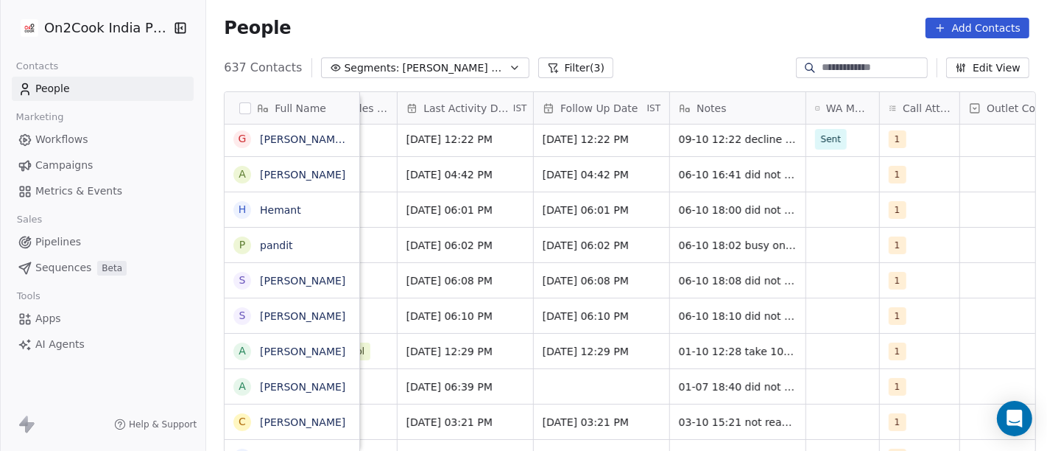
scroll to position [0, 879]
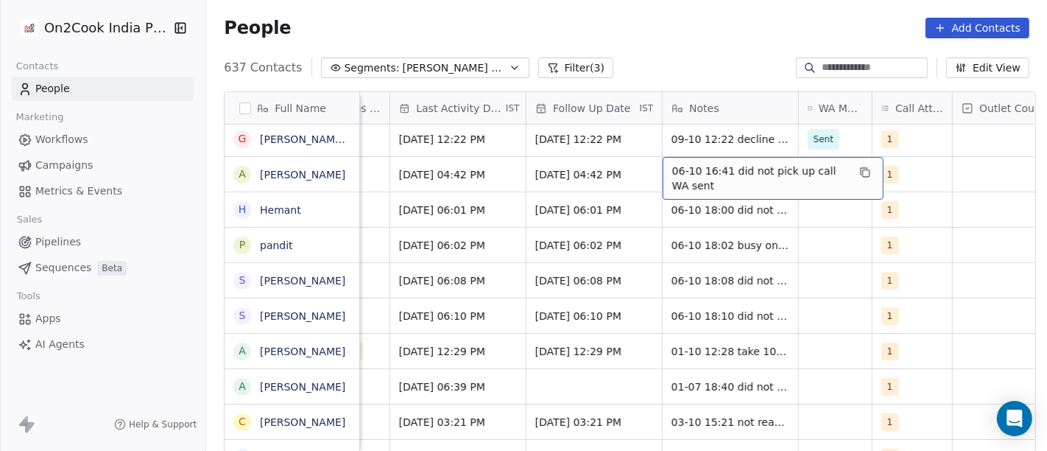
click at [765, 173] on span "06-10 16:41 did not pick up call WA sent" at bounding box center [759, 177] width 175 height 29
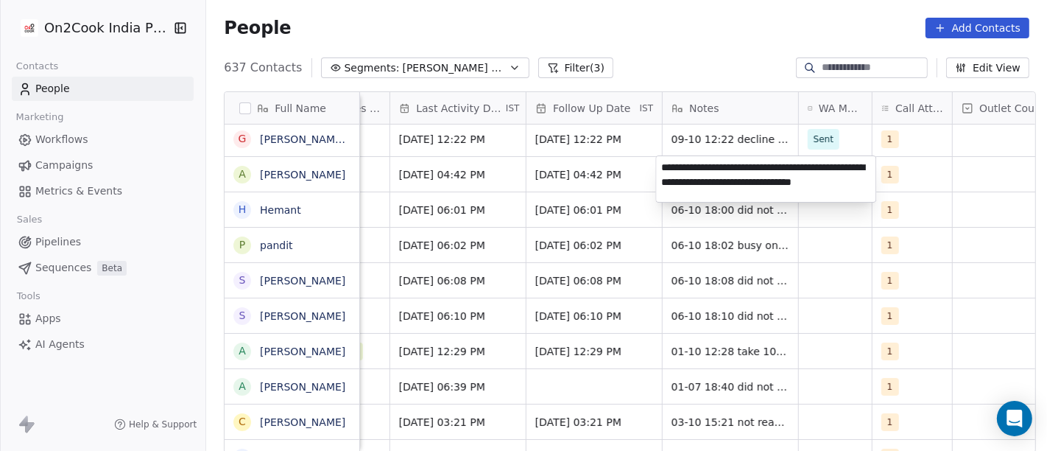
type textarea "**********"
click at [823, 270] on html "On2Cook India Pvt. Ltd. Contacts People Marketing Workflows Campaigns Metrics &…" at bounding box center [523, 225] width 1047 height 451
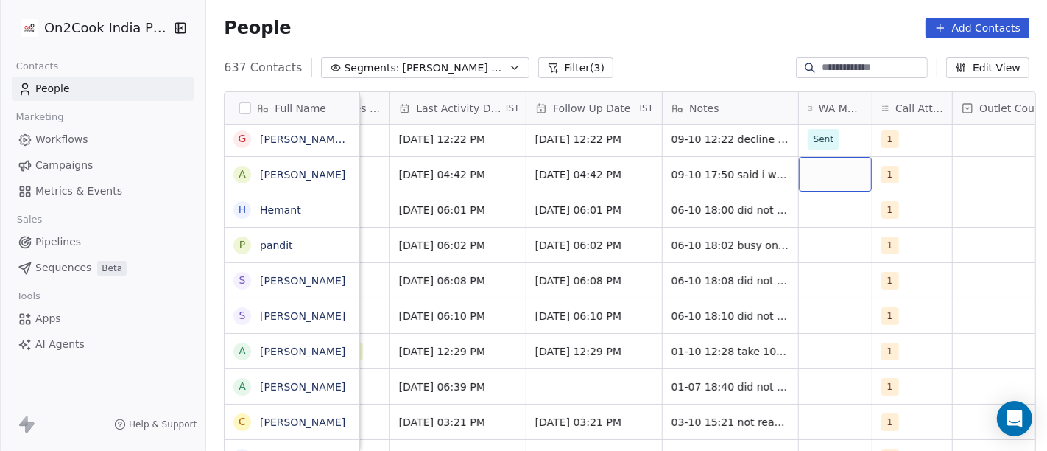
click at [823, 178] on div "grid" at bounding box center [835, 174] width 73 height 35
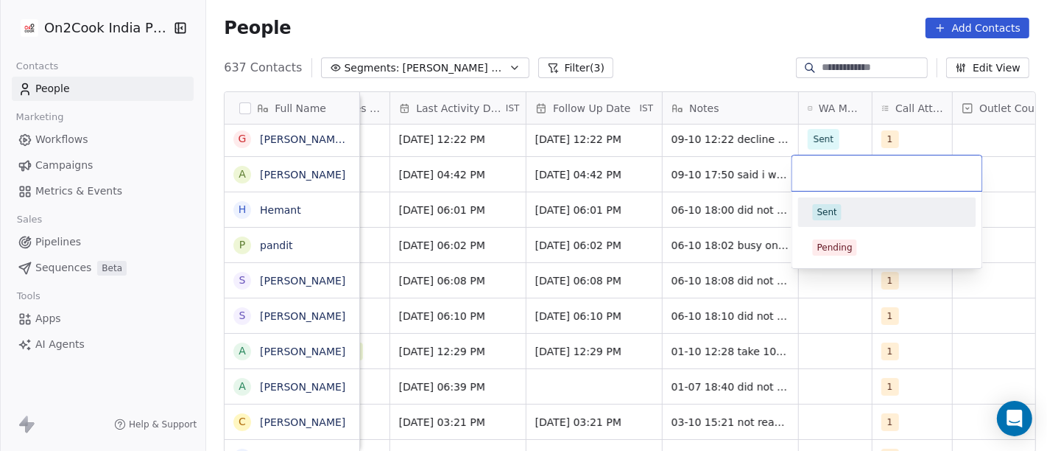
click at [831, 222] on div "Sent" at bounding box center [887, 212] width 166 height 24
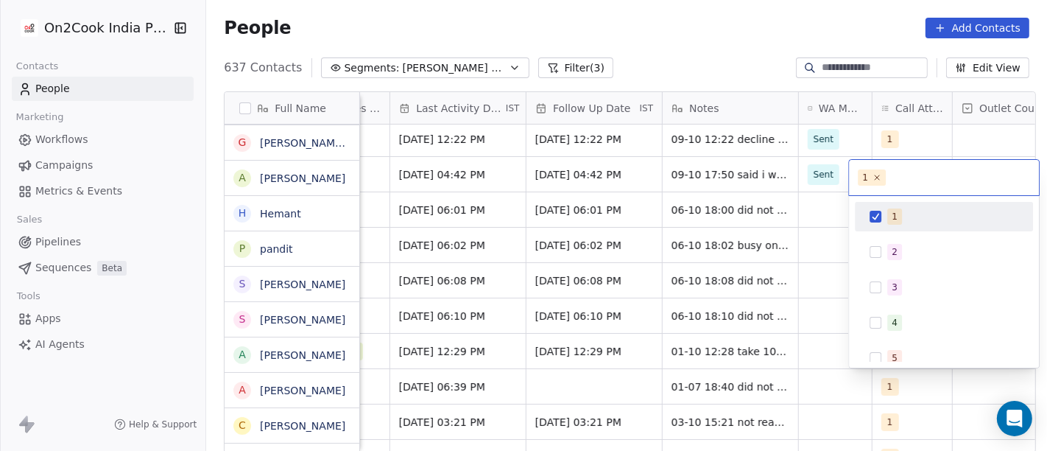
scroll to position [177, 0]
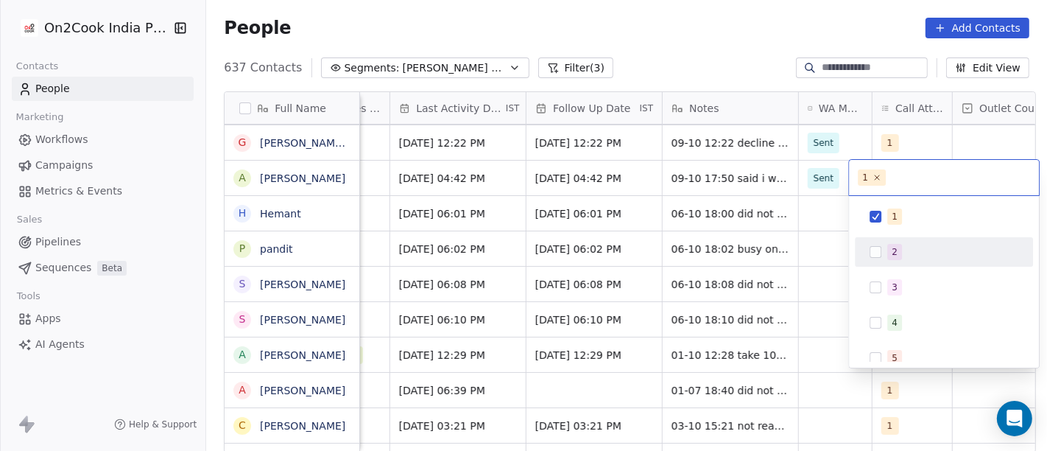
click at [898, 250] on span "2" at bounding box center [894, 252] width 15 height 16
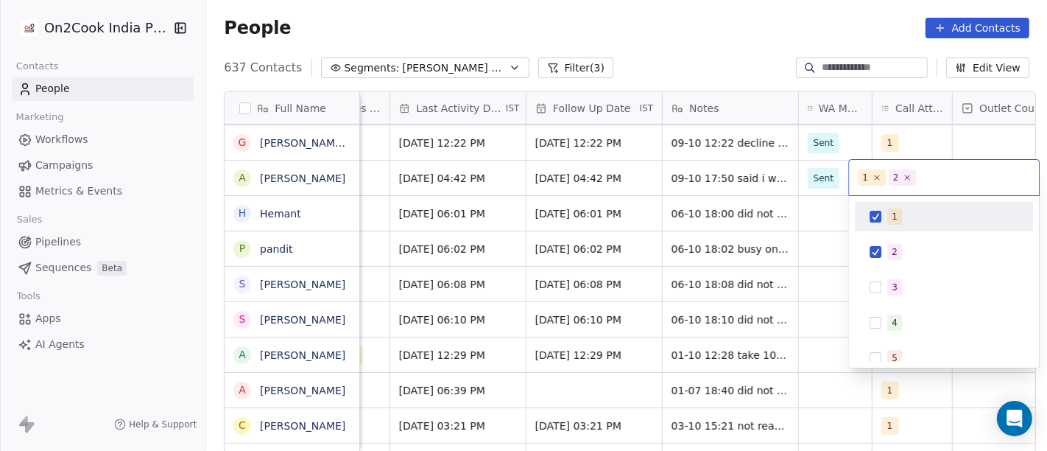
click at [898, 219] on span "1" at bounding box center [894, 216] width 15 height 16
click at [731, 184] on html "On2Cook India Pvt. Ltd. Contacts People Marketing Workflows Campaigns Metrics &…" at bounding box center [523, 225] width 1047 height 451
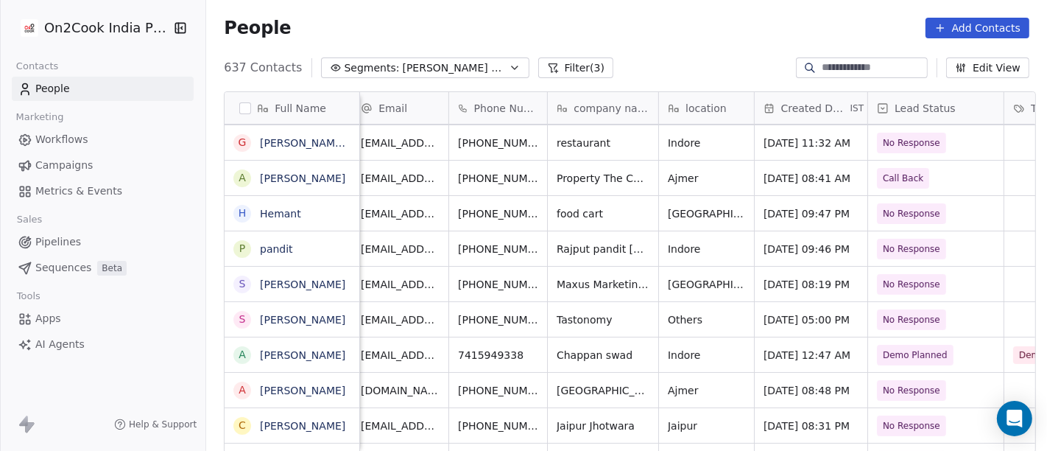
scroll to position [0, 0]
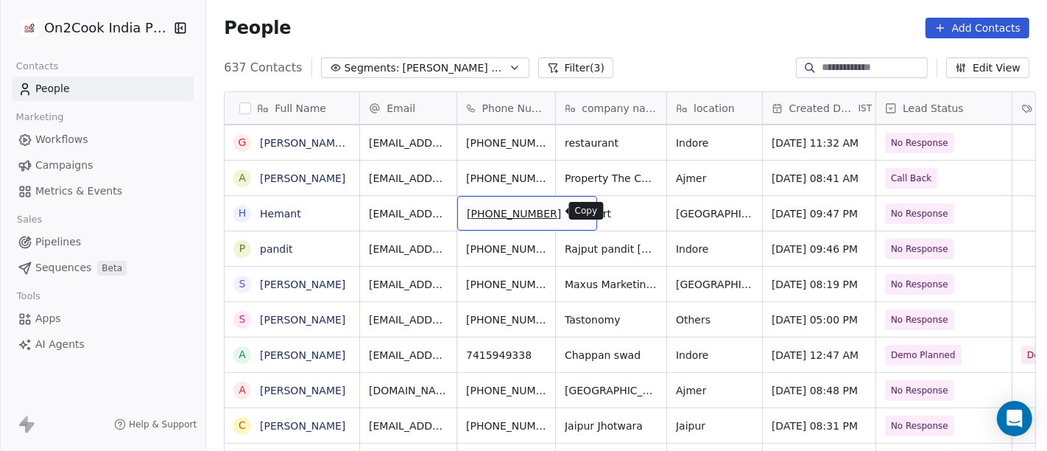
click at [570, 218] on button "grid" at bounding box center [579, 212] width 18 height 18
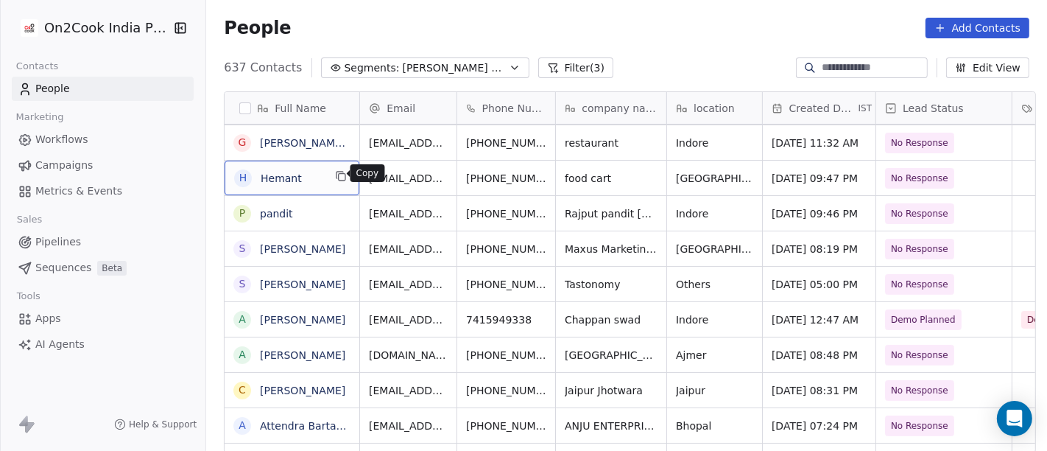
scroll to position [1, 0]
click at [335, 175] on icon "grid" at bounding box center [341, 175] width 12 height 12
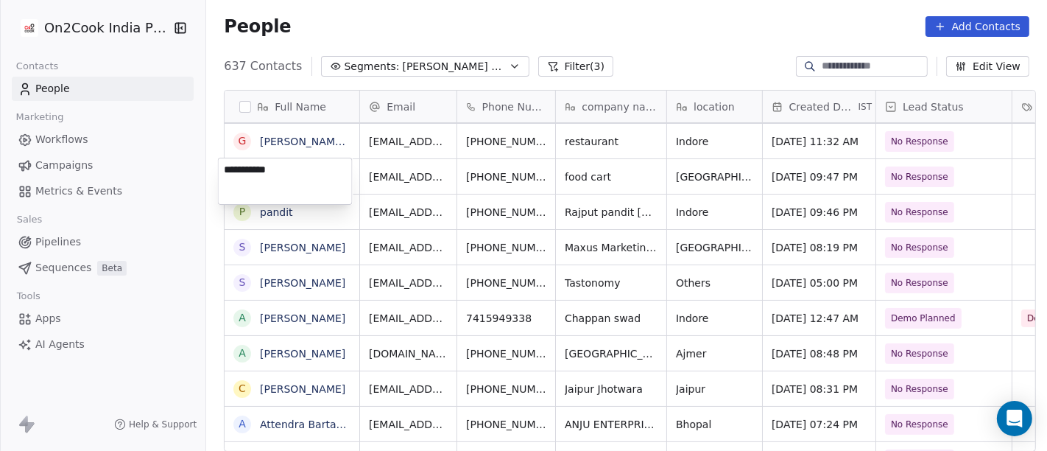
type textarea "**********"
click at [599, 167] on html "On2Cook India Pvt. Ltd. Contacts People Marketing Workflows Campaigns Metrics &…" at bounding box center [523, 225] width 1047 height 451
click at [638, 34] on div "People Add Contacts" at bounding box center [627, 26] width 806 height 21
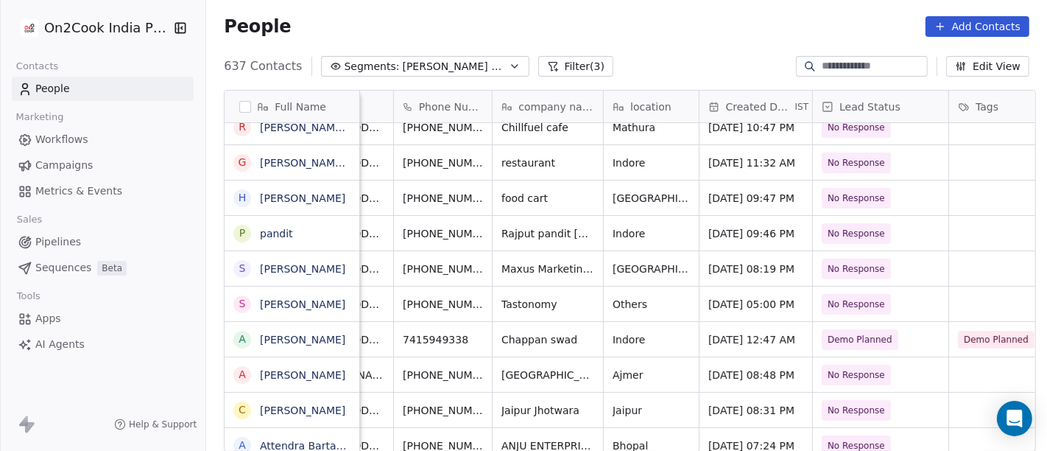
scroll to position [0, 0]
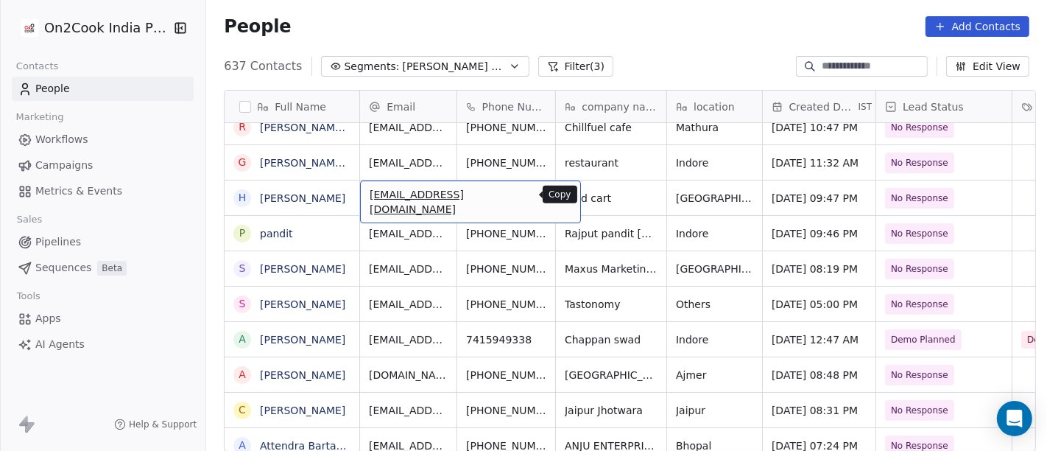
click at [554, 194] on button "grid" at bounding box center [563, 196] width 18 height 18
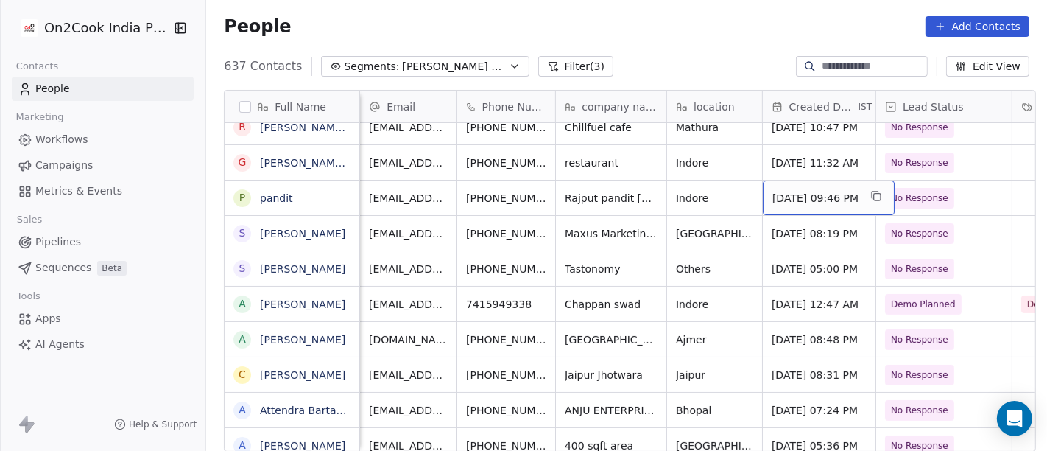
scroll to position [0, 24]
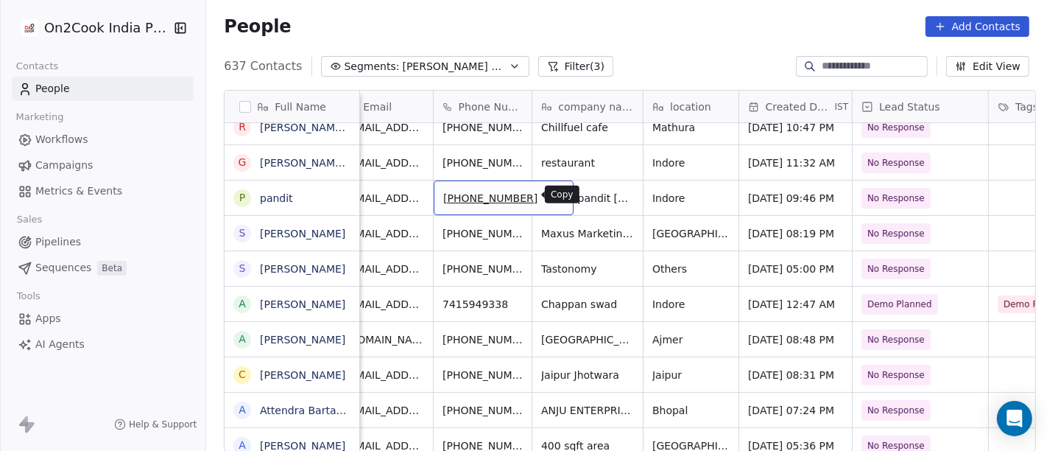
click at [549, 199] on icon "grid" at bounding box center [555, 196] width 12 height 12
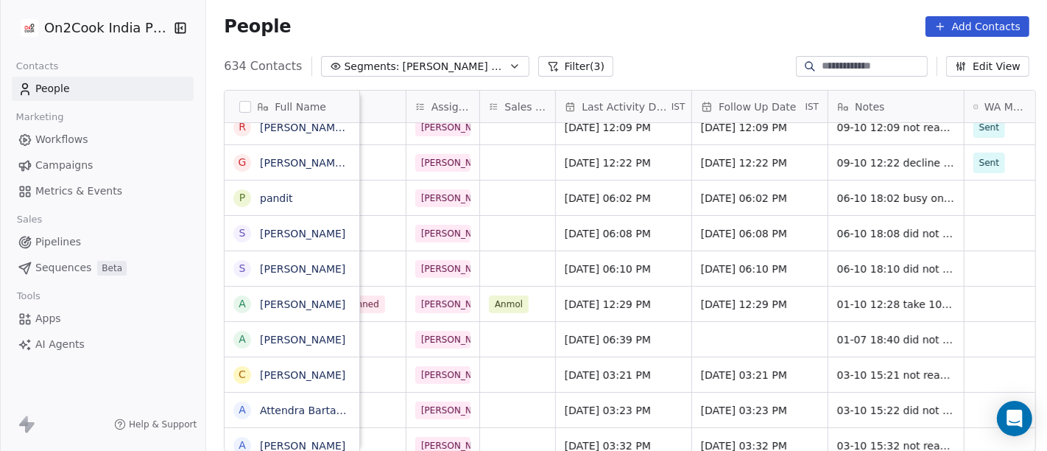
scroll to position [0, 736]
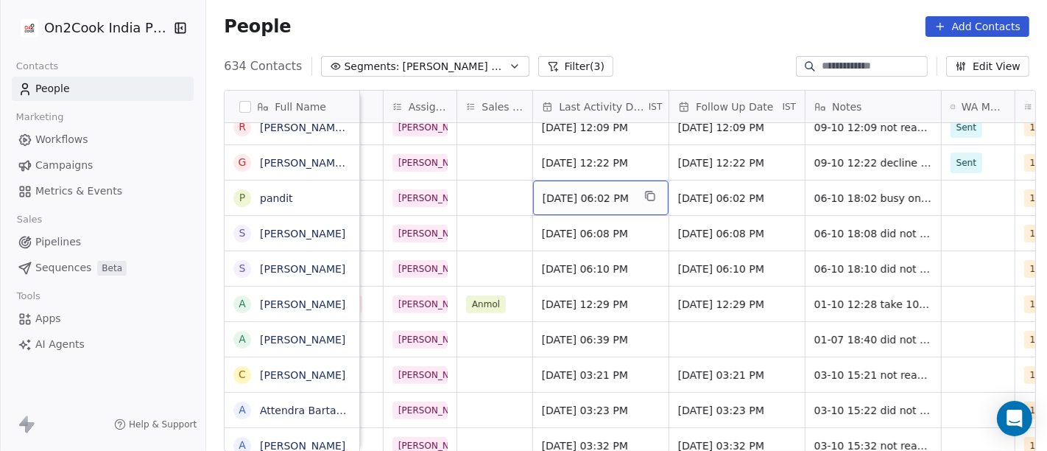
click at [576, 195] on span "[DATE] 06:02 PM" at bounding box center [588, 198] width 90 height 15
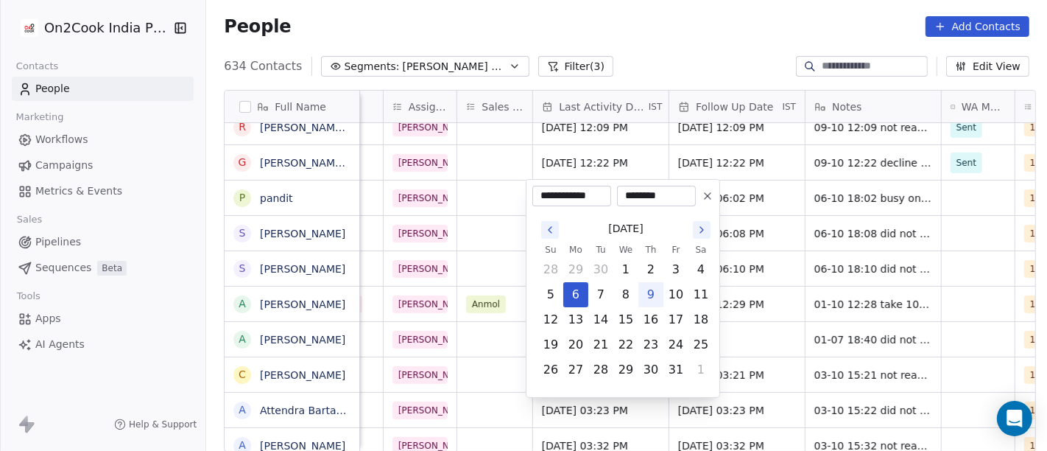
click at [653, 293] on button "9" at bounding box center [651, 295] width 24 height 24
type input "**********"
click at [795, 214] on html "On2Cook India Pvt. Ltd. Contacts People Marketing Workflows Campaigns Metrics &…" at bounding box center [523, 225] width 1047 height 451
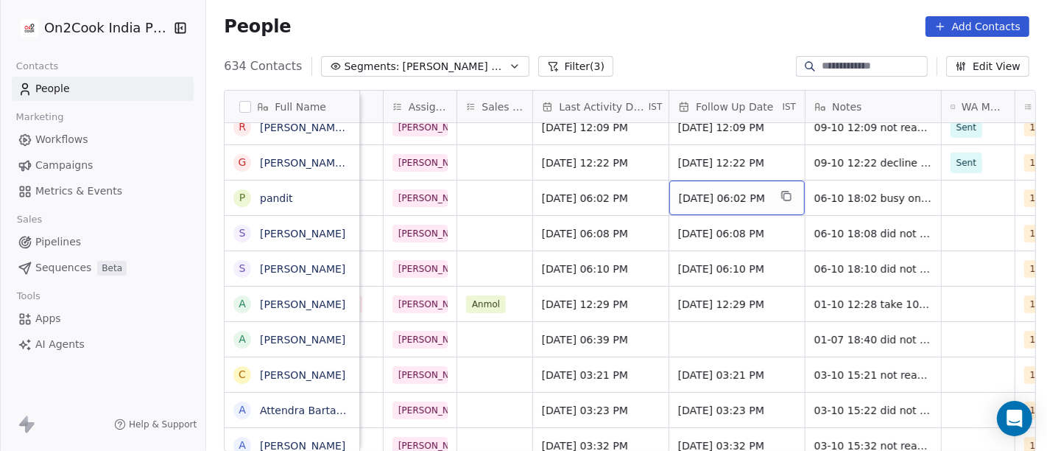
click at [737, 195] on span "[DATE] 06:02 PM" at bounding box center [724, 198] width 90 height 15
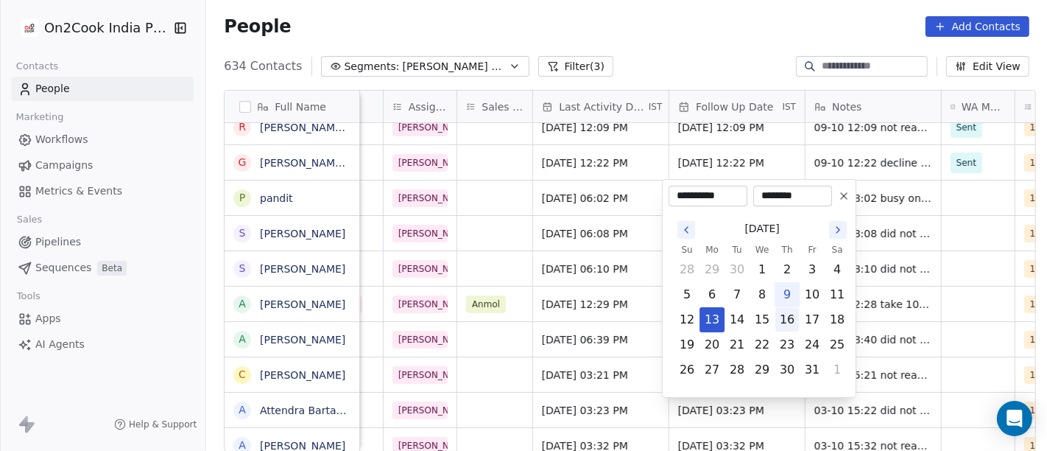
click at [789, 320] on button "16" at bounding box center [787, 320] width 24 height 24
type input "**********"
click at [913, 261] on html "On2Cook India Pvt. Ltd. Contacts People Marketing Workflows Campaigns Metrics &…" at bounding box center [523, 225] width 1047 height 451
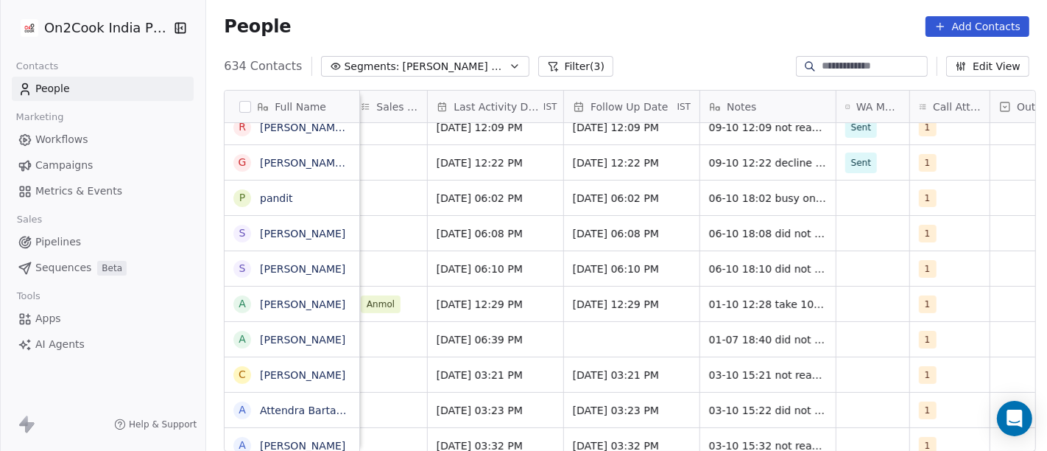
scroll to position [0, 858]
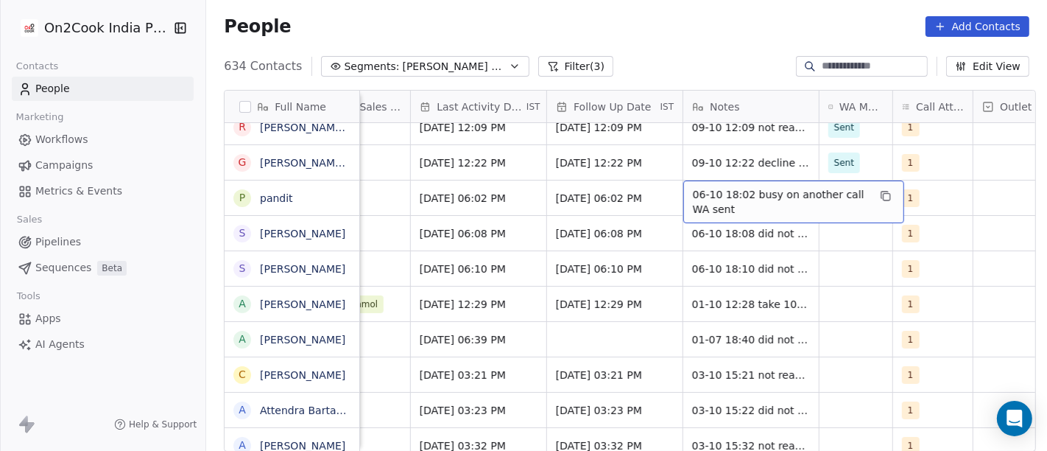
click at [736, 199] on span "06-10 18:02 busy on another call WA sent" at bounding box center [780, 201] width 175 height 29
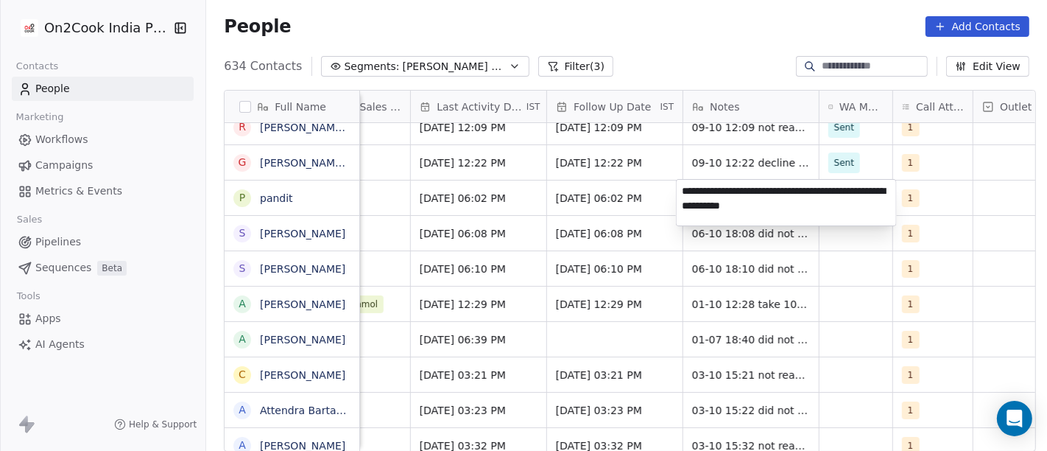
type textarea "**********"
click at [624, 202] on html "On2Cook India Pvt. Ltd. Contacts People Marketing Workflows Campaigns Metrics &…" at bounding box center [523, 225] width 1047 height 451
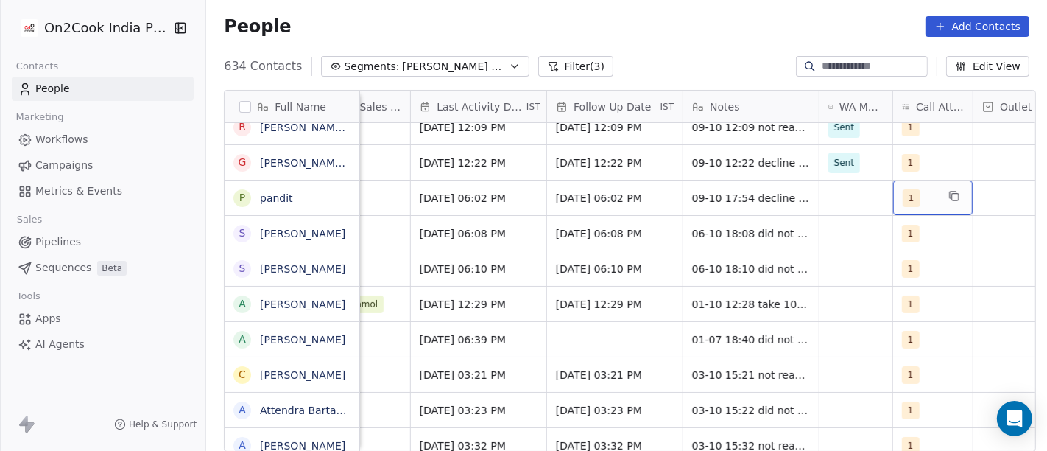
click at [913, 193] on div "1" at bounding box center [920, 198] width 34 height 18
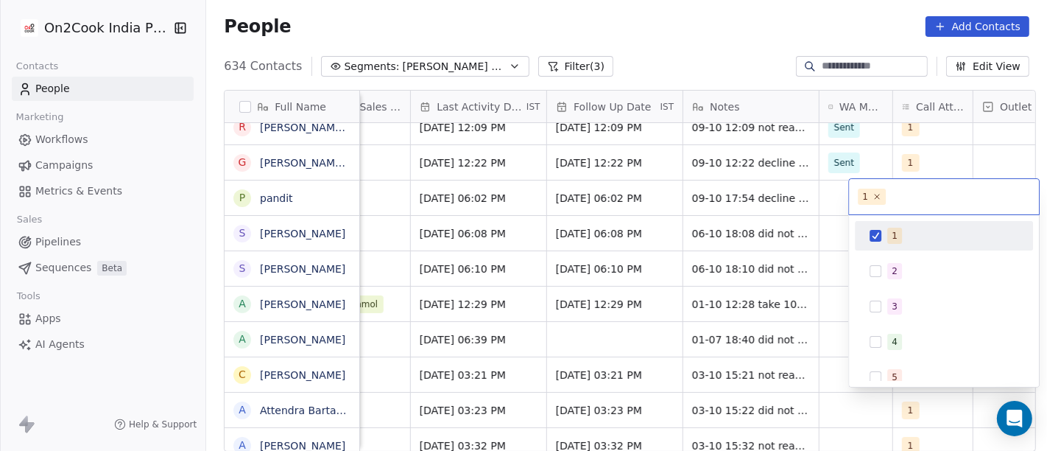
click at [819, 191] on html "On2Cook India Pvt. Ltd. Contacts People Marketing Workflows Campaigns Metrics &…" at bounding box center [523, 225] width 1047 height 451
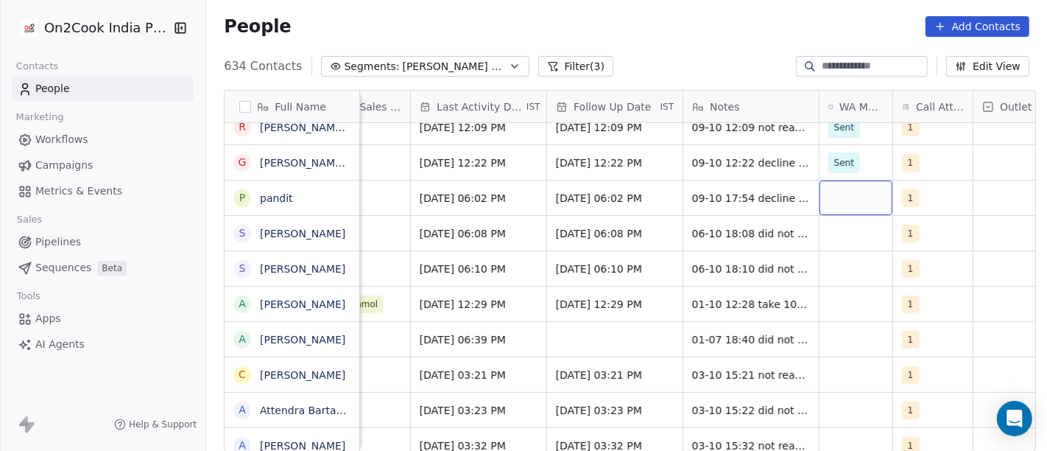
click at [820, 191] on div "grid" at bounding box center [856, 197] width 73 height 35
click at [820, 195] on div "grid" at bounding box center [856, 197] width 73 height 35
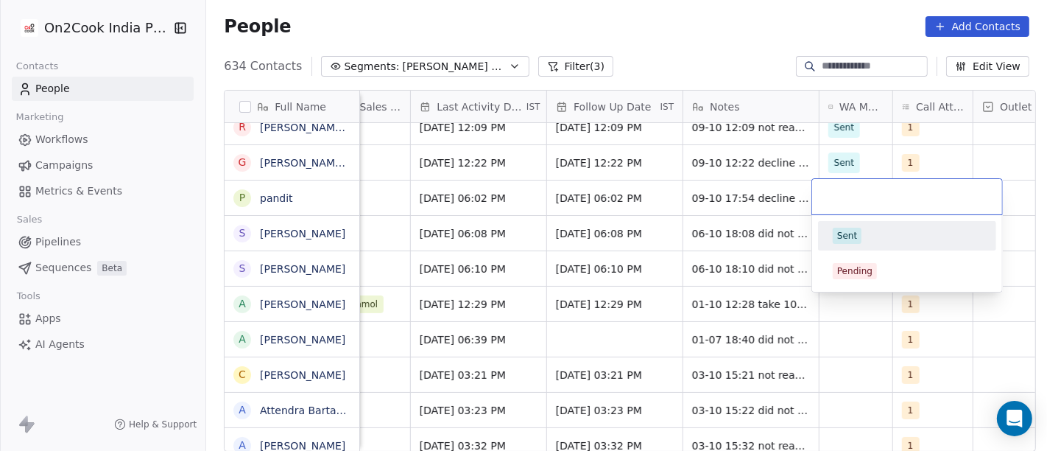
click at [844, 236] on div "Sent" at bounding box center [847, 235] width 20 height 13
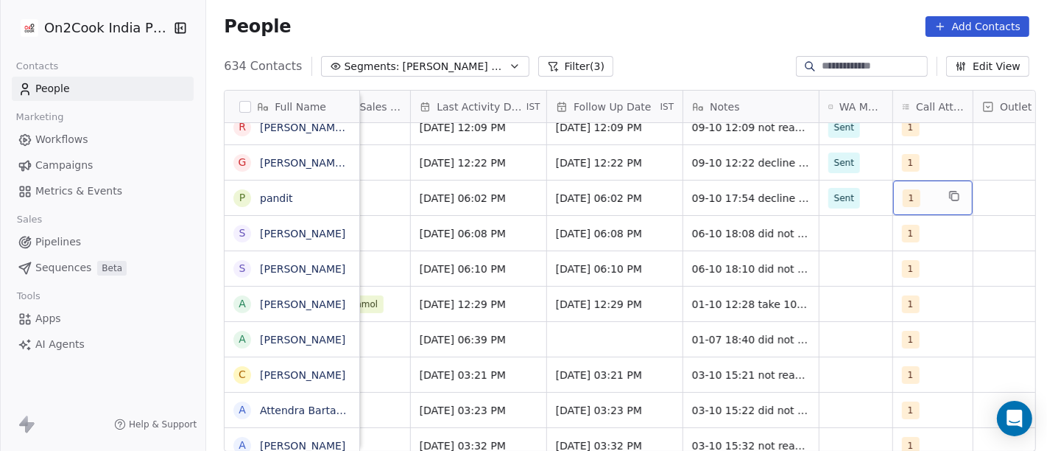
click at [917, 189] on div "1" at bounding box center [920, 198] width 34 height 18
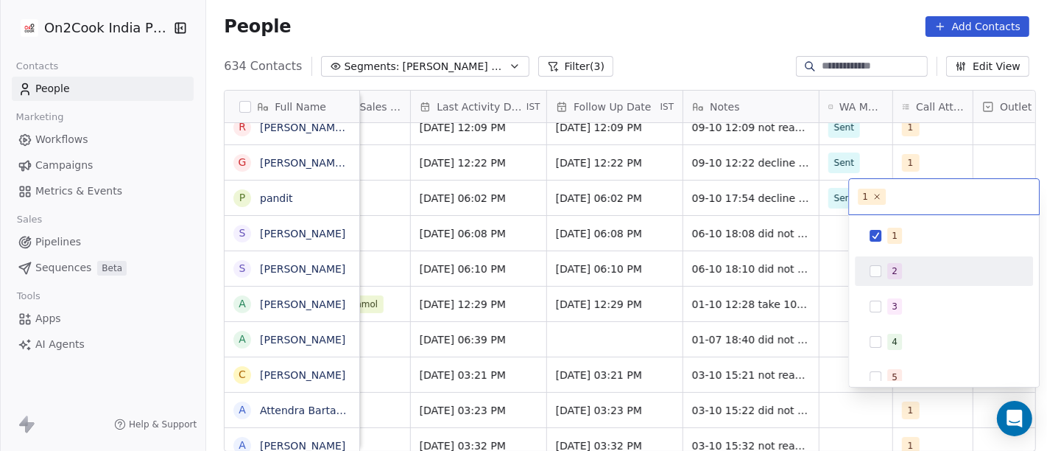
click at [900, 261] on div "2" at bounding box center [944, 271] width 166 height 24
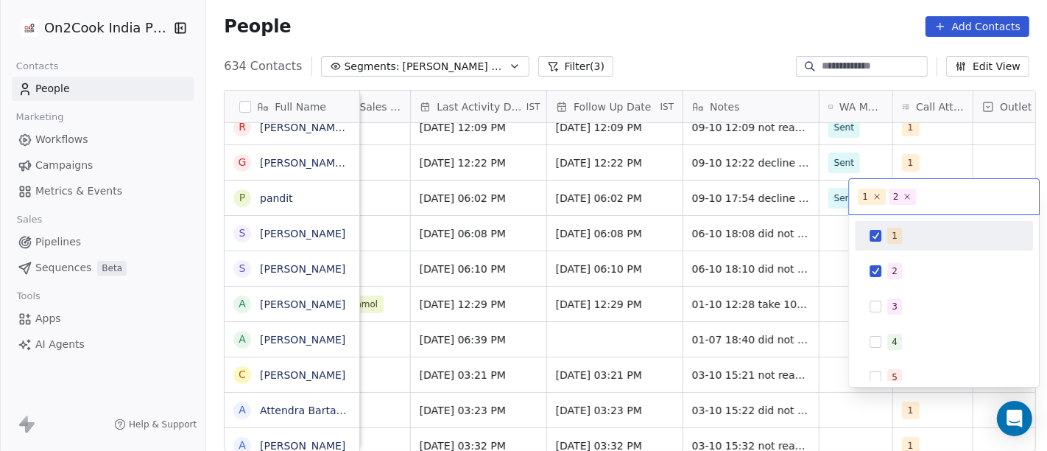
click at [890, 234] on span "1" at bounding box center [894, 236] width 15 height 16
click at [664, 219] on html "On2Cook India Pvt. Ltd. Contacts People Marketing Workflows Campaigns Metrics &…" at bounding box center [523, 225] width 1047 height 451
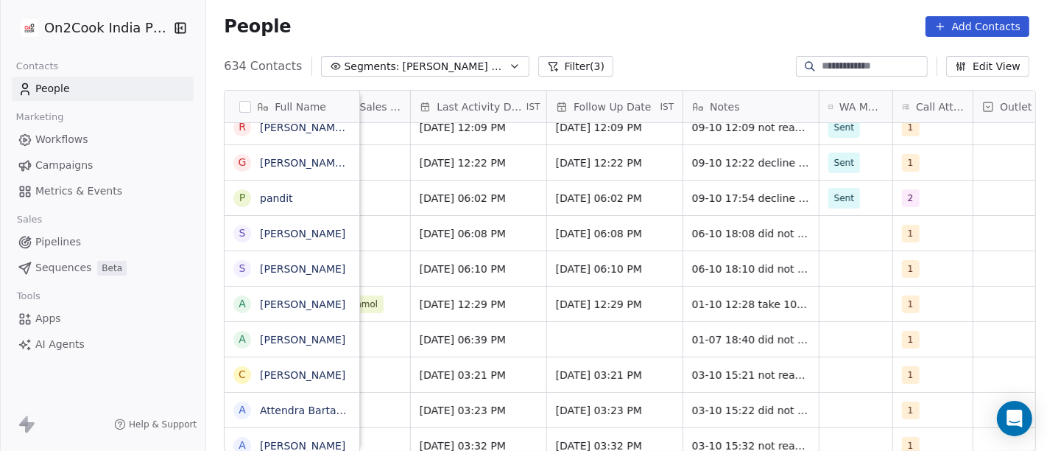
scroll to position [0, 0]
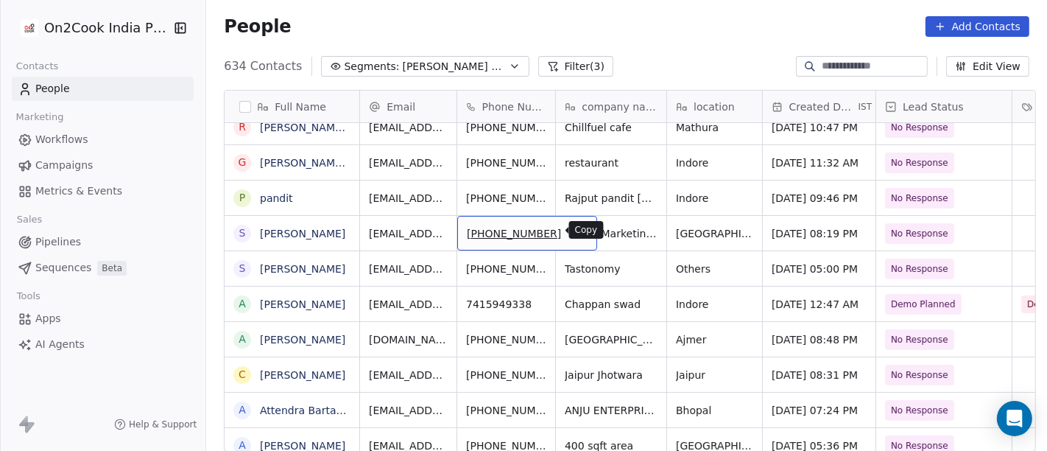
click at [574, 232] on icon "grid" at bounding box center [577, 230] width 7 height 7
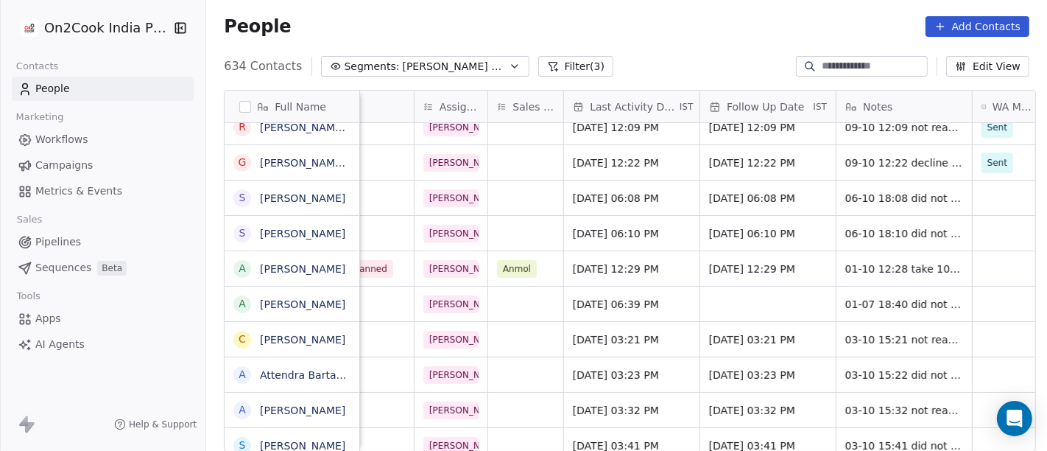
scroll to position [0, 706]
click at [641, 191] on span "[DATE] 06:08 PM" at bounding box center [617, 198] width 90 height 15
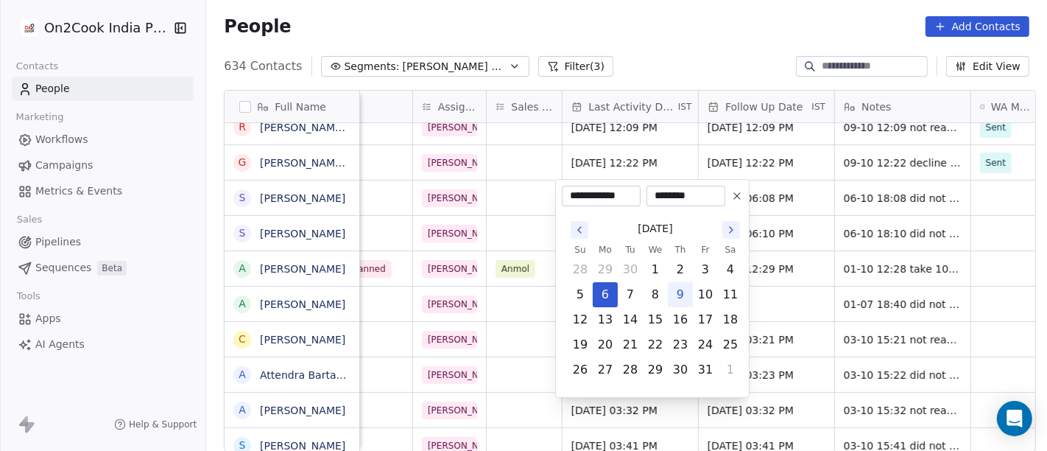
click at [681, 289] on button "9" at bounding box center [681, 295] width 24 height 24
type input "**********"
click at [692, 36] on html "On2Cook India Pvt. Ltd. Contacts People Marketing Workflows Campaigns Metrics &…" at bounding box center [523, 225] width 1047 height 451
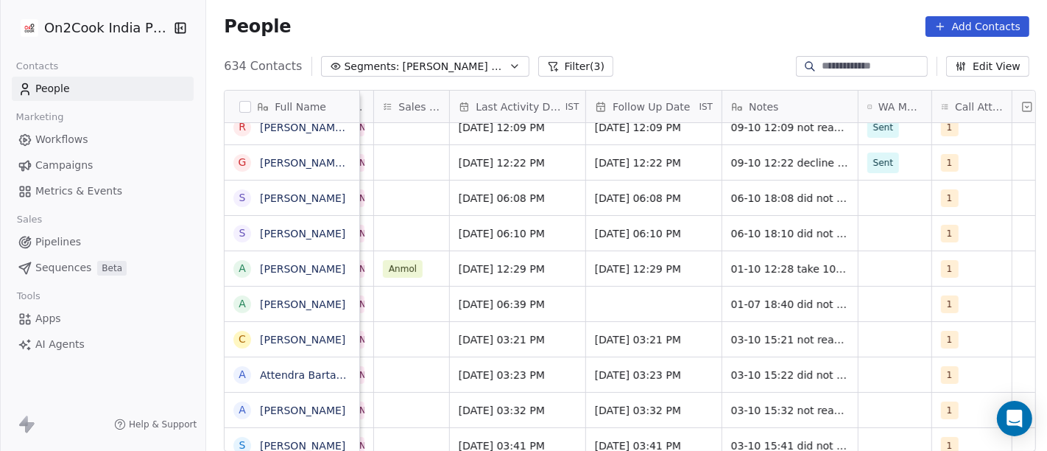
scroll to position [0, 824]
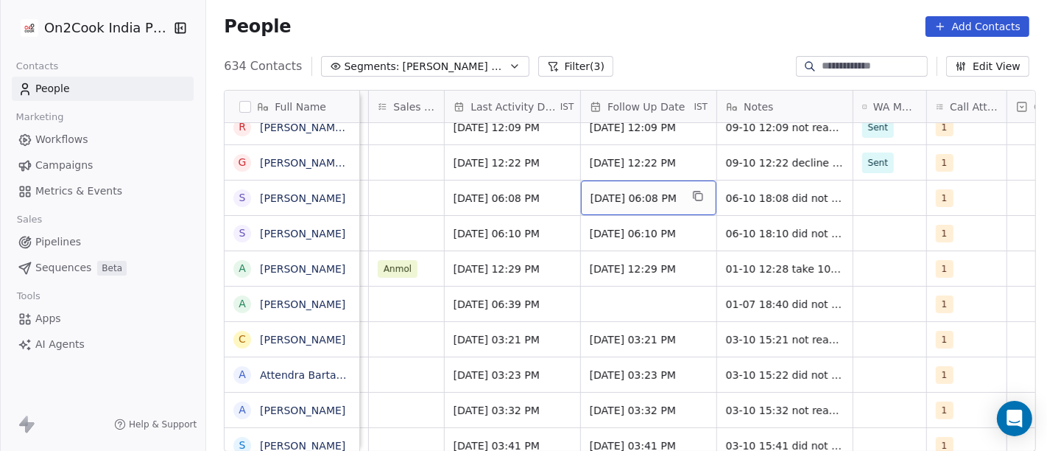
click at [632, 194] on span "[DATE] 06:08 PM" at bounding box center [636, 198] width 90 height 15
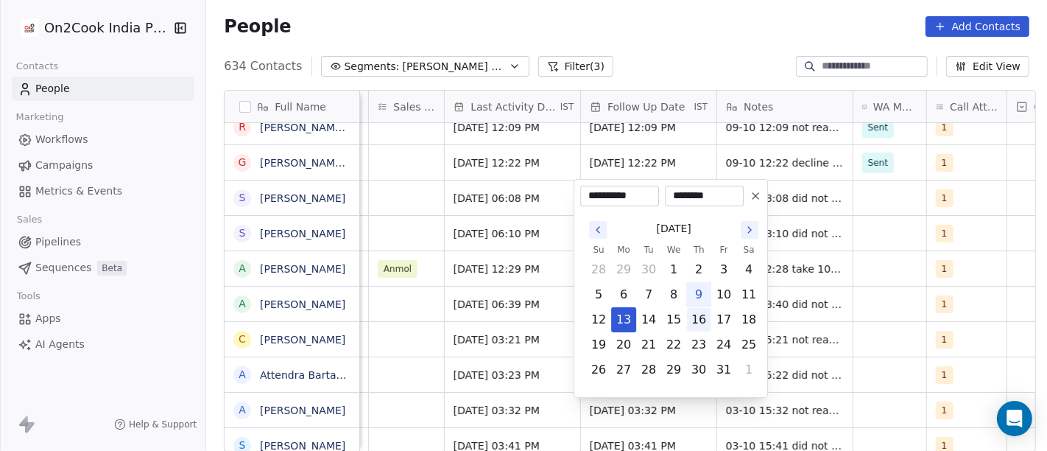
click at [700, 317] on button "16" at bounding box center [699, 320] width 24 height 24
type input "**********"
click at [678, 26] on html "On2Cook India Pvt. Ltd. Contacts People Marketing Workflows Campaigns Metrics &…" at bounding box center [523, 225] width 1047 height 451
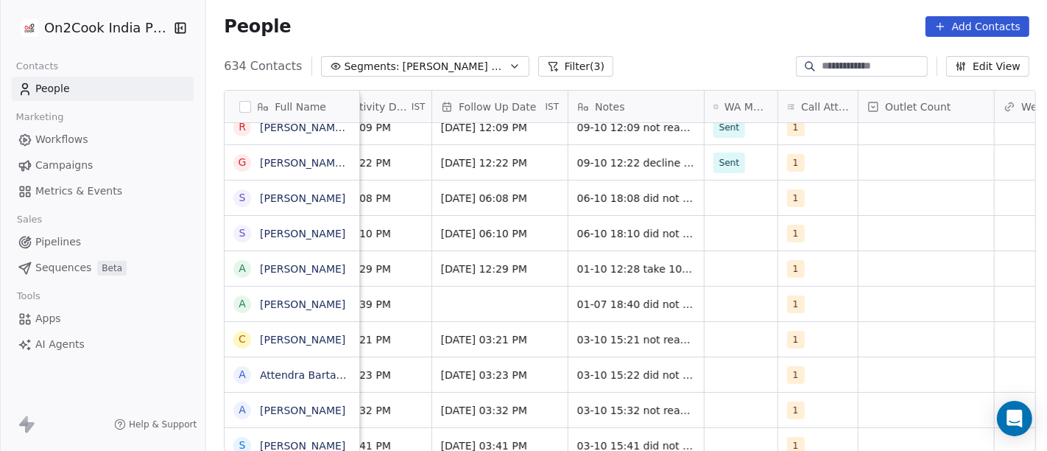
scroll to position [0, 974]
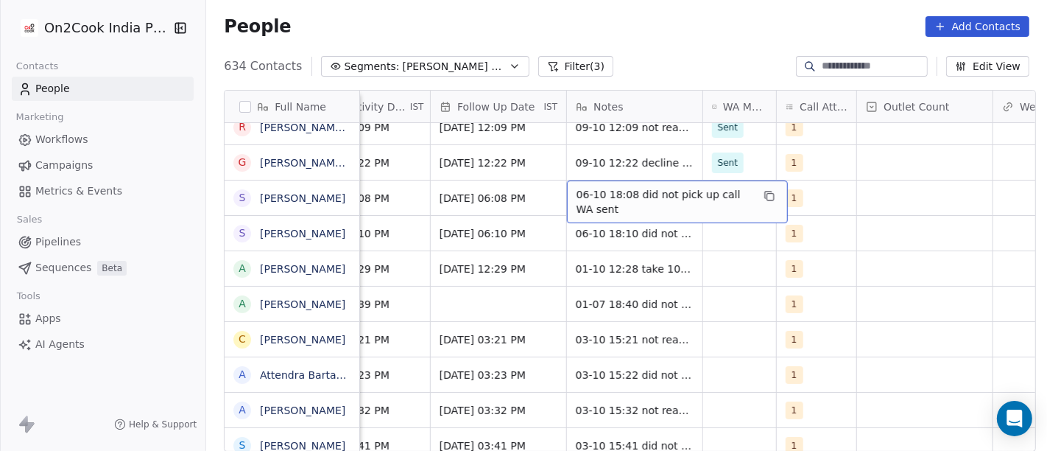
click at [638, 189] on span "06-10 18:08 did not pick up call WA sent" at bounding box center [664, 201] width 175 height 29
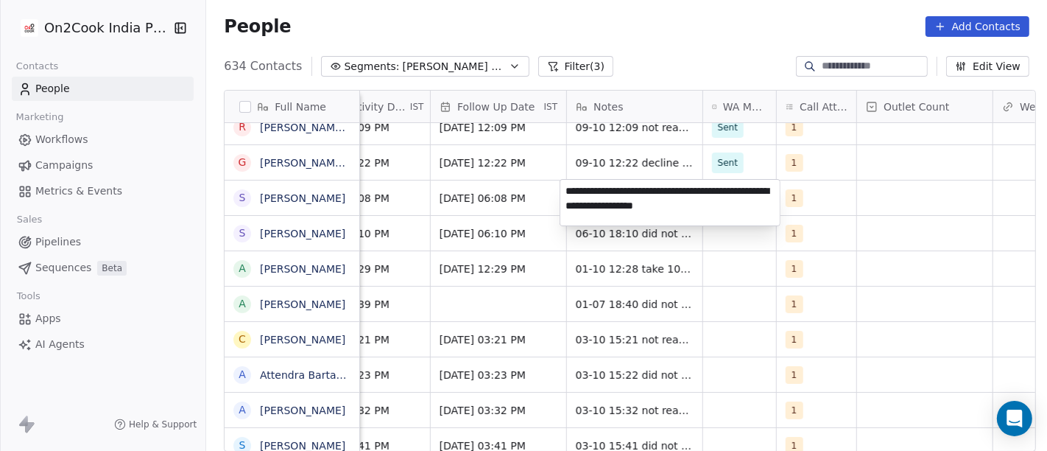
type textarea "**********"
click at [820, 189] on html "On2Cook India Pvt. Ltd. Contacts People Marketing Workflows Campaigns Metrics &…" at bounding box center [523, 225] width 1047 height 451
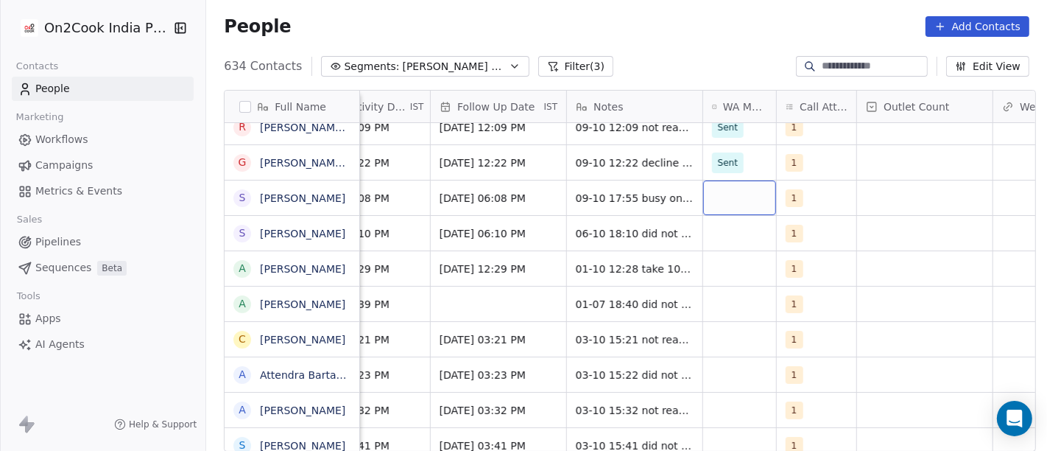
click at [722, 194] on div "grid" at bounding box center [739, 197] width 73 height 35
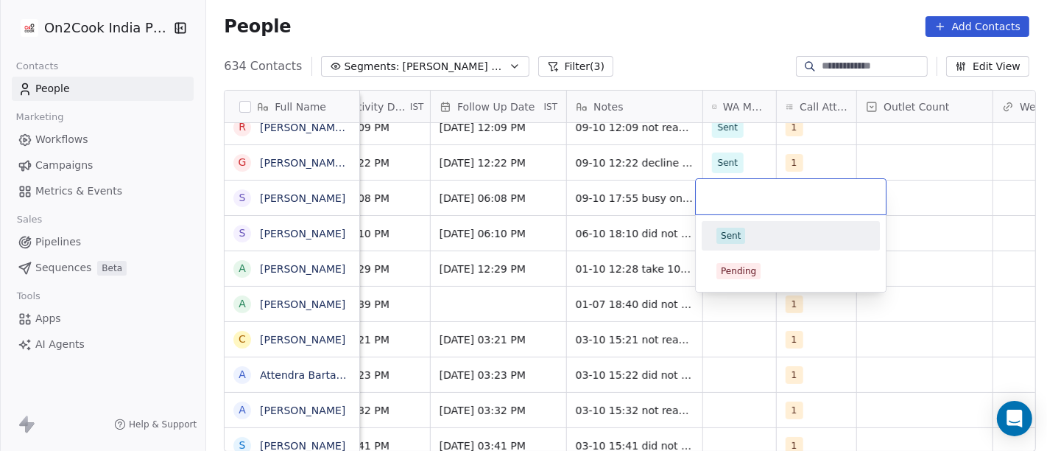
click at [745, 239] on div "Sent" at bounding box center [790, 236] width 149 height 16
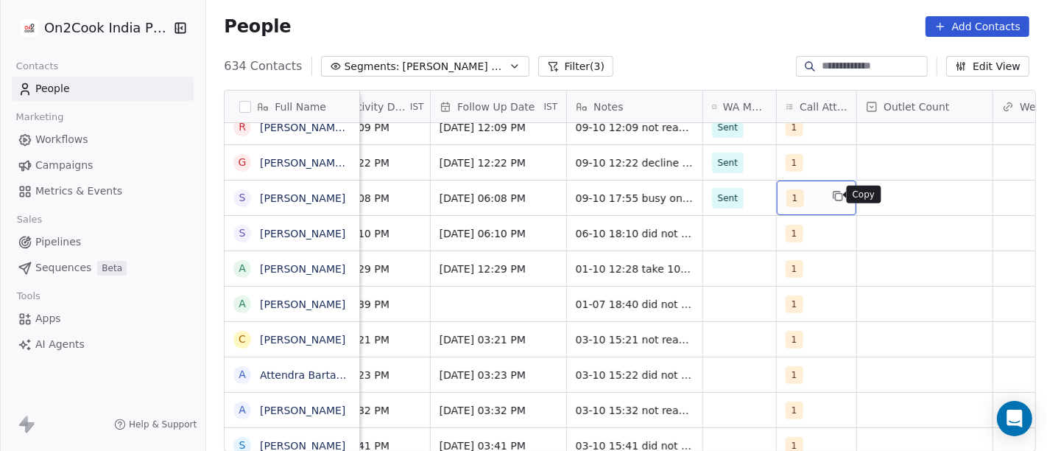
click at [829, 187] on button "grid" at bounding box center [838, 196] width 18 height 18
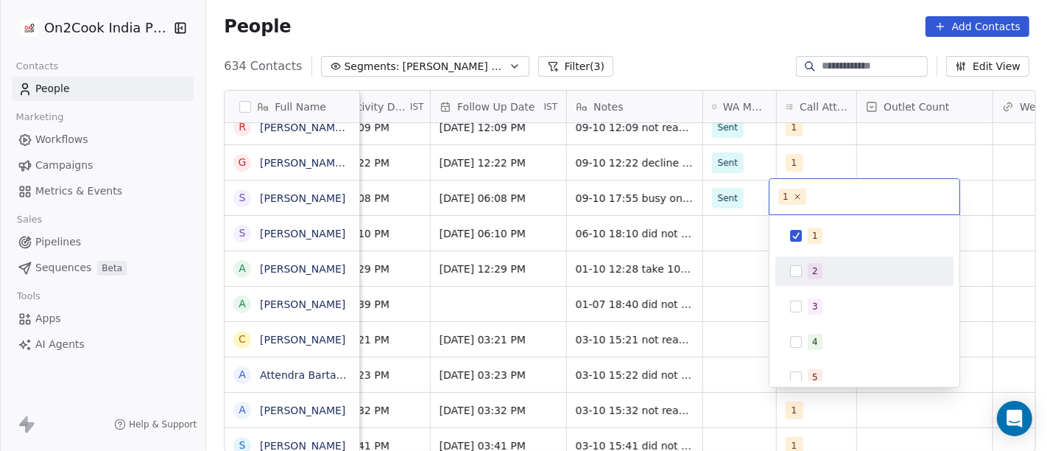
click at [813, 256] on div "2" at bounding box center [864, 270] width 178 height 29
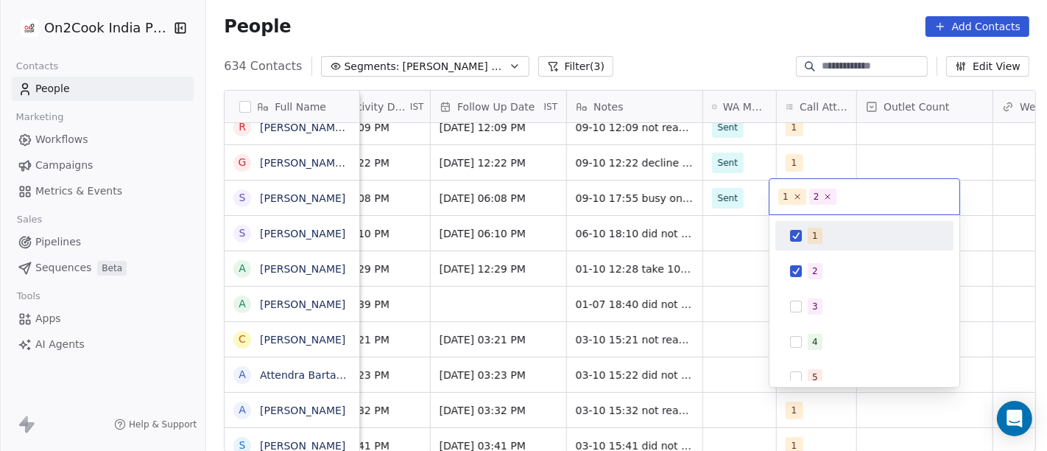
click at [813, 230] on div "1" at bounding box center [815, 235] width 6 height 13
click at [714, 29] on html "On2Cook India Pvt. Ltd. Contacts People Marketing Workflows Campaigns Metrics &…" at bounding box center [523, 225] width 1047 height 451
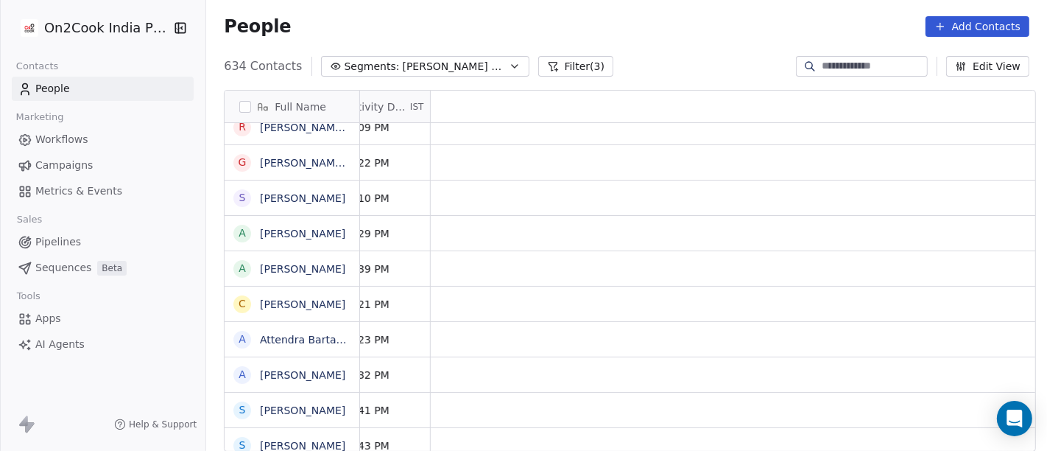
scroll to position [0, 0]
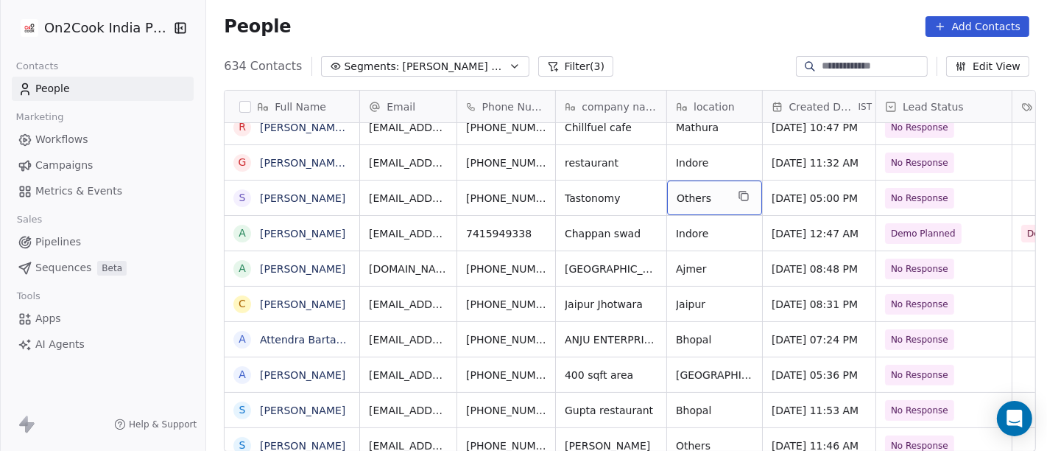
click at [694, 191] on span "Others" at bounding box center [701, 198] width 49 height 15
type textarea "**********"
click at [631, 200] on html "On2Cook India Pvt. Ltd. Contacts People Marketing Workflows Campaigns Metrics &…" at bounding box center [523, 225] width 1047 height 451
click at [612, 203] on html "On2Cook India Pvt. Ltd. Contacts People Marketing Workflows Campaigns Metrics &…" at bounding box center [523, 225] width 1047 height 451
click at [644, 196] on icon "grid" at bounding box center [647, 194] width 7 height 7
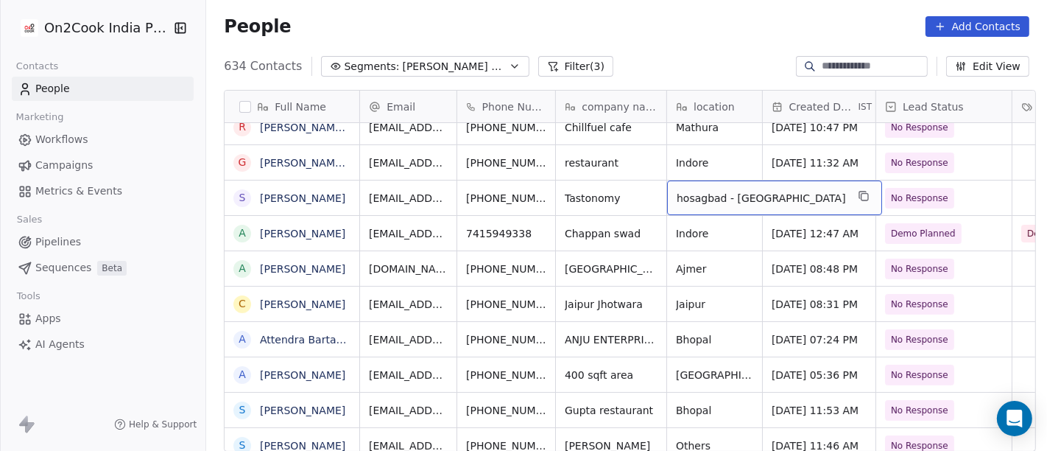
click at [811, 193] on div "hosagbad - [GEOGRAPHIC_DATA]" at bounding box center [774, 197] width 215 height 35
click at [858, 192] on icon "grid" at bounding box center [864, 196] width 12 height 12
click at [699, 194] on span "hosagbad - [GEOGRAPHIC_DATA]" at bounding box center [761, 198] width 169 height 15
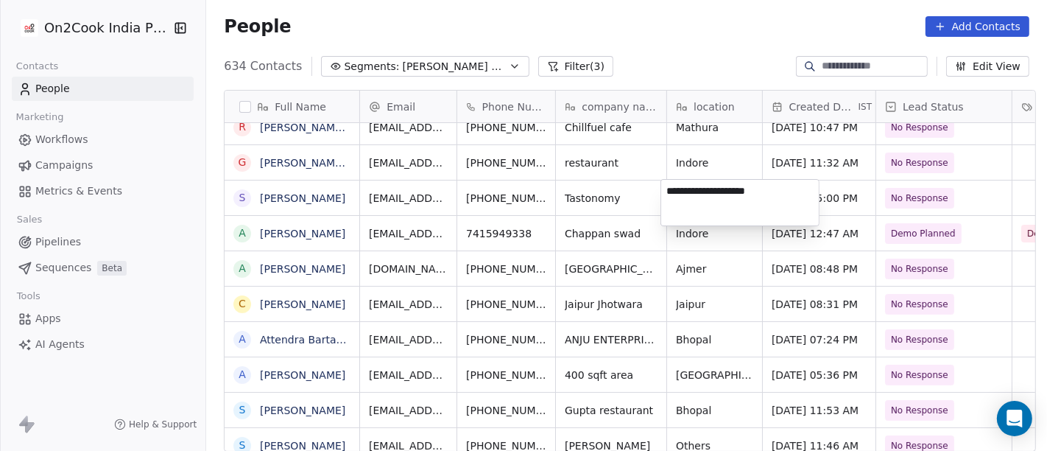
type textarea "**********"
click at [669, 7] on html "On2Cook India Pvt. Ltd. Contacts People Marketing Workflows Campaigns Metrics &…" at bounding box center [523, 225] width 1047 height 451
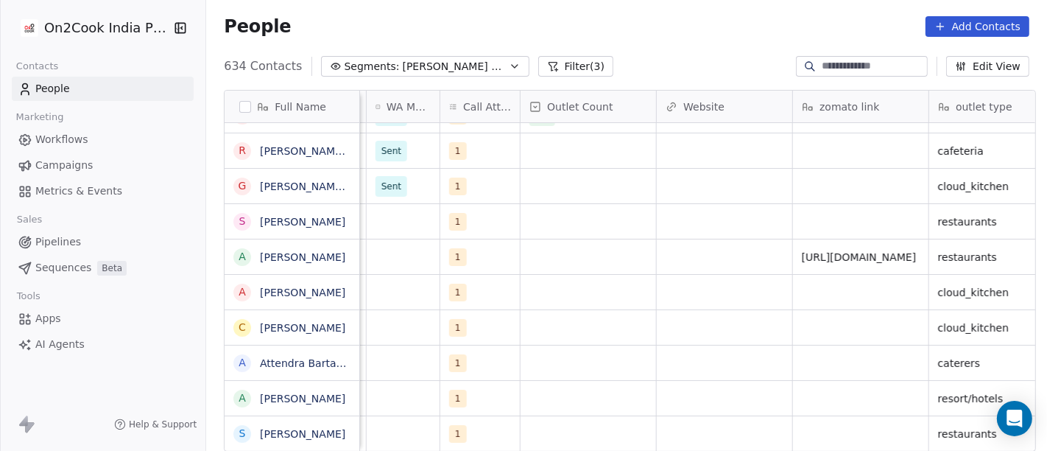
scroll to position [0, 1310]
click at [830, 213] on div "grid" at bounding box center [861, 221] width 135 height 35
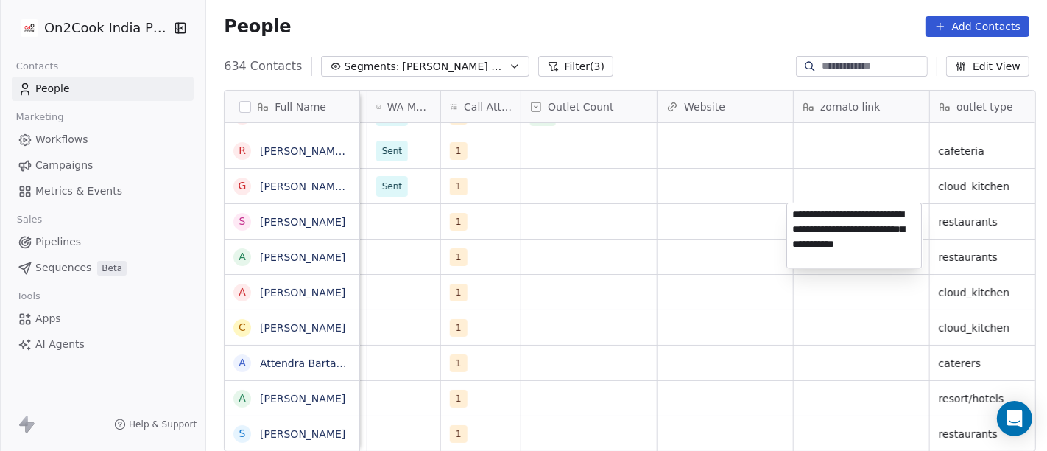
type textarea "**********"
click at [714, 225] on html "On2Cook India Pvt. Ltd. Contacts People Marketing Workflows Campaigns Metrics &…" at bounding box center [523, 225] width 1047 height 451
click at [703, 225] on html "On2Cook India Pvt. Ltd. Contacts People Marketing Workflows Campaigns Metrics &…" at bounding box center [523, 225] width 1047 height 451
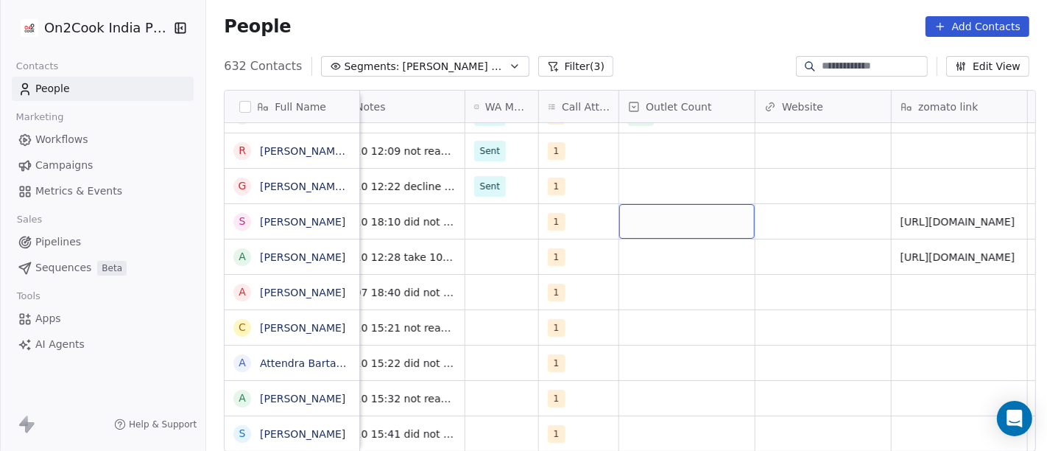
scroll to position [0, 1014]
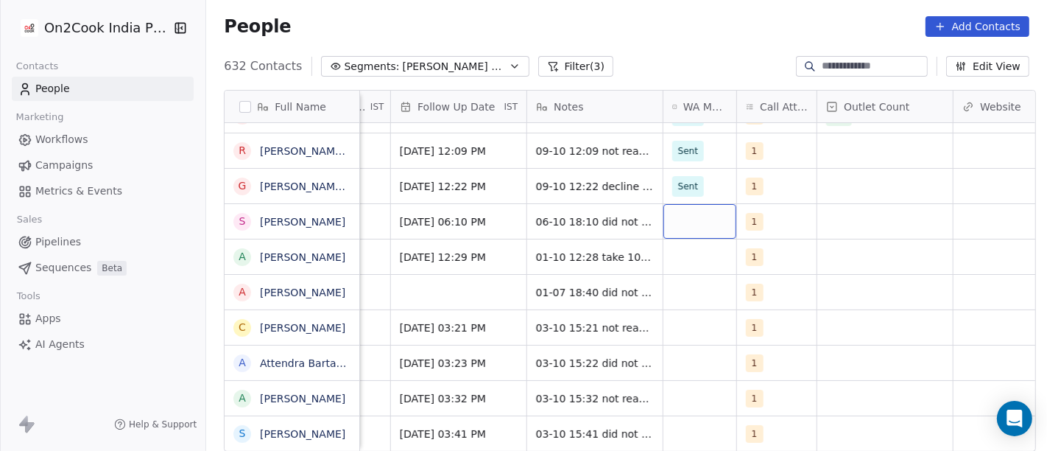
drag, startPoint x: 688, startPoint y: 211, endPoint x: 688, endPoint y: 222, distance: 11.0
click at [688, 222] on div "grid" at bounding box center [699, 221] width 73 height 35
click at [666, 219] on div "grid" at bounding box center [699, 221] width 73 height 35
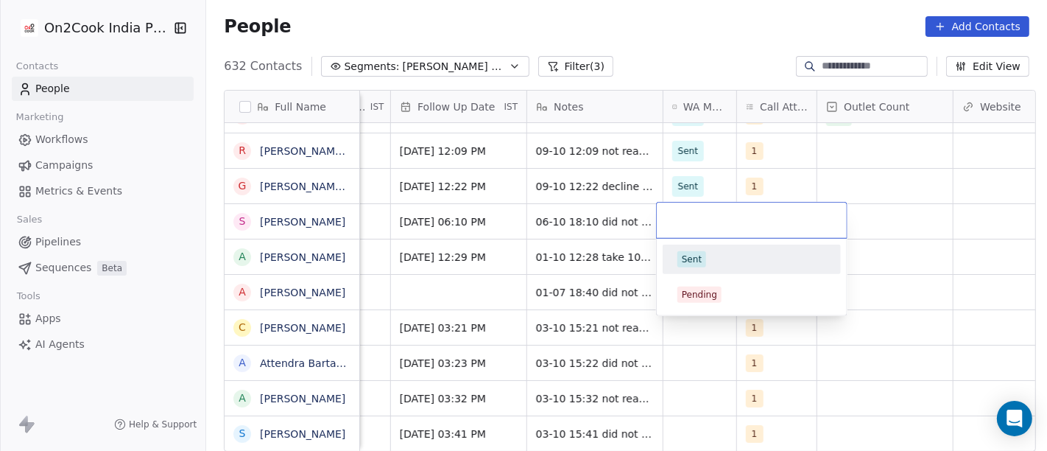
click at [714, 256] on div "Sent" at bounding box center [751, 259] width 149 height 16
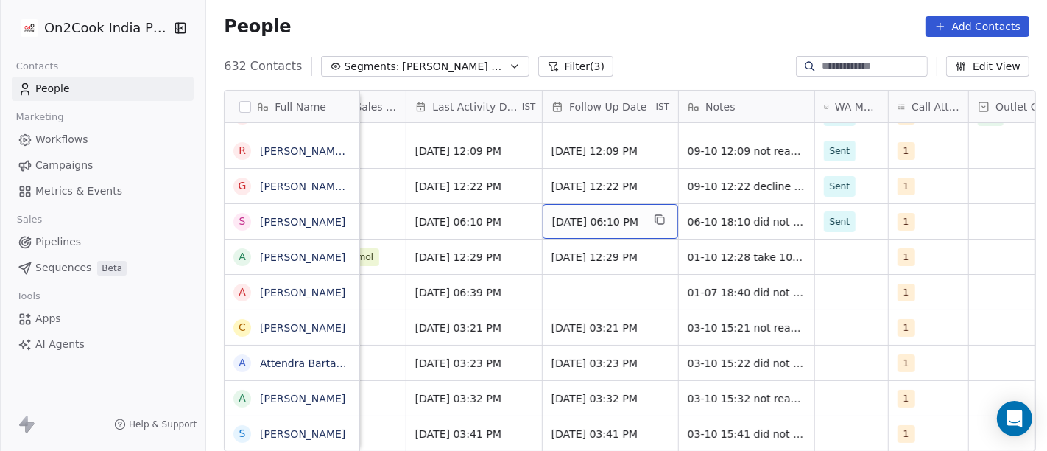
scroll to position [0, 842]
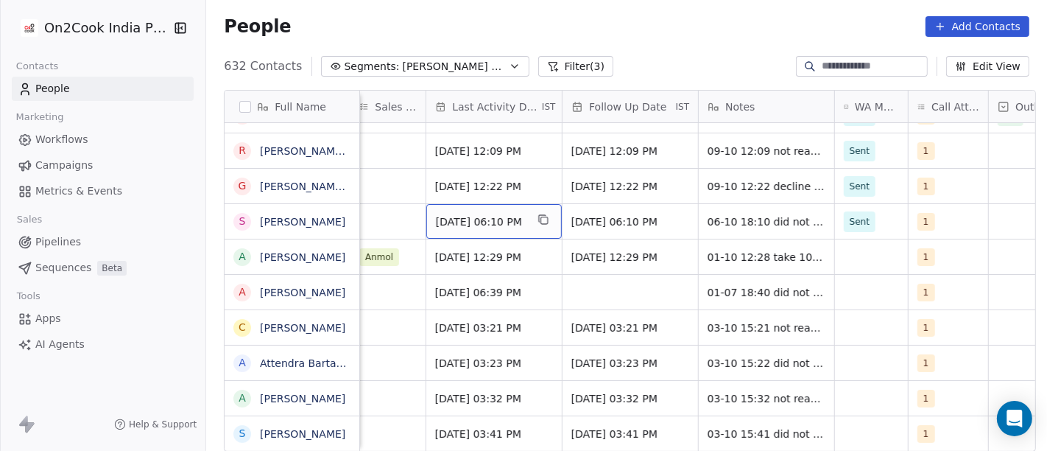
click at [442, 222] on span "[DATE] 06:10 PM" at bounding box center [481, 221] width 90 height 15
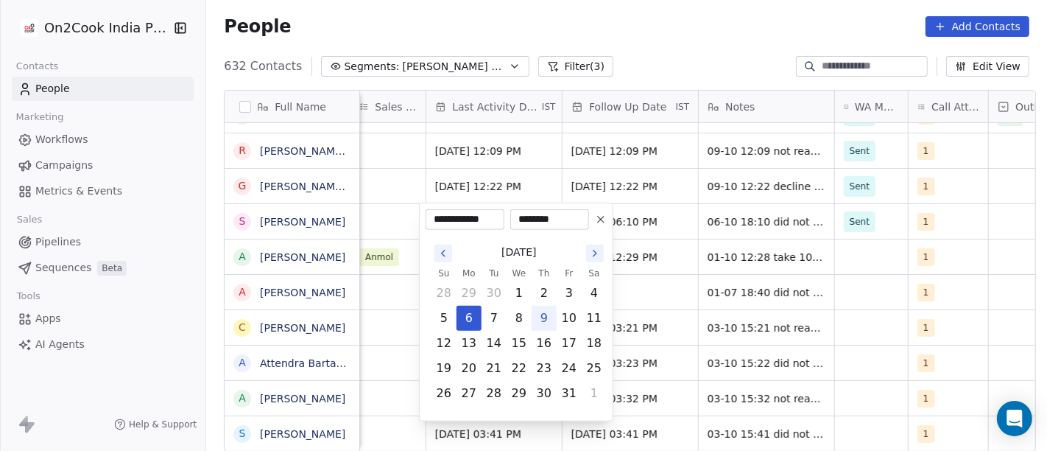
click at [543, 320] on button "9" at bounding box center [544, 318] width 24 height 24
type input "**********"
click at [627, 228] on html "On2Cook India Pvt. Ltd. Contacts People Marketing Workflows Campaigns Metrics &…" at bounding box center [523, 225] width 1047 height 451
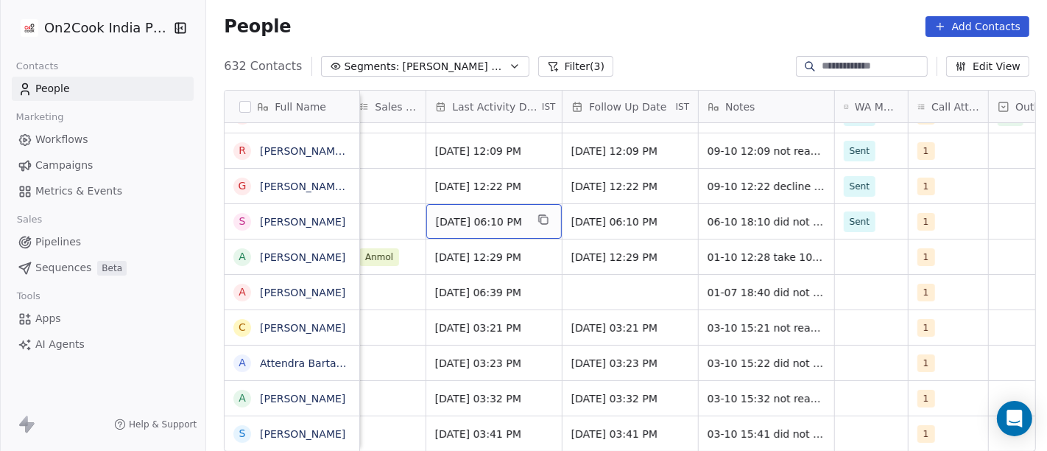
click at [460, 211] on div "[DATE] 06:10 PM" at bounding box center [493, 221] width 135 height 35
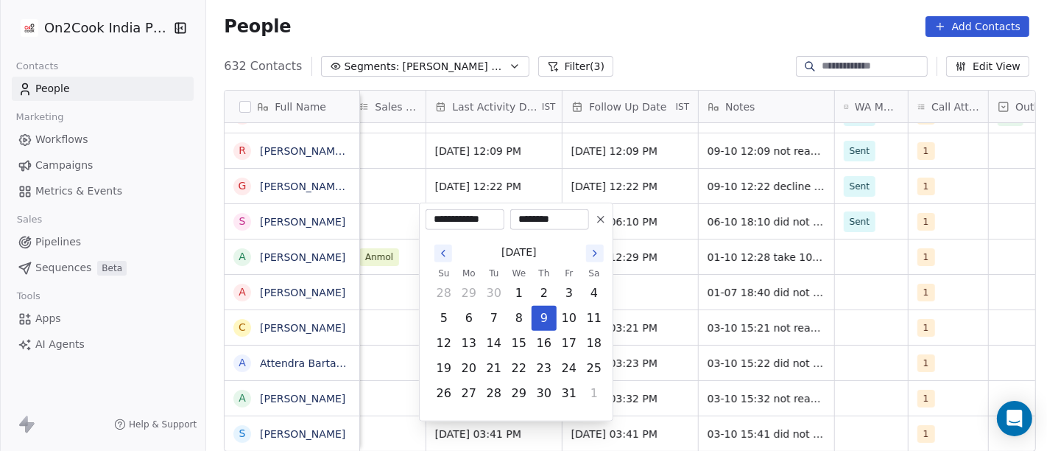
click at [666, 13] on html "On2Cook India Pvt. Ltd. Contacts People Marketing Workflows Campaigns Metrics &…" at bounding box center [523, 225] width 1047 height 451
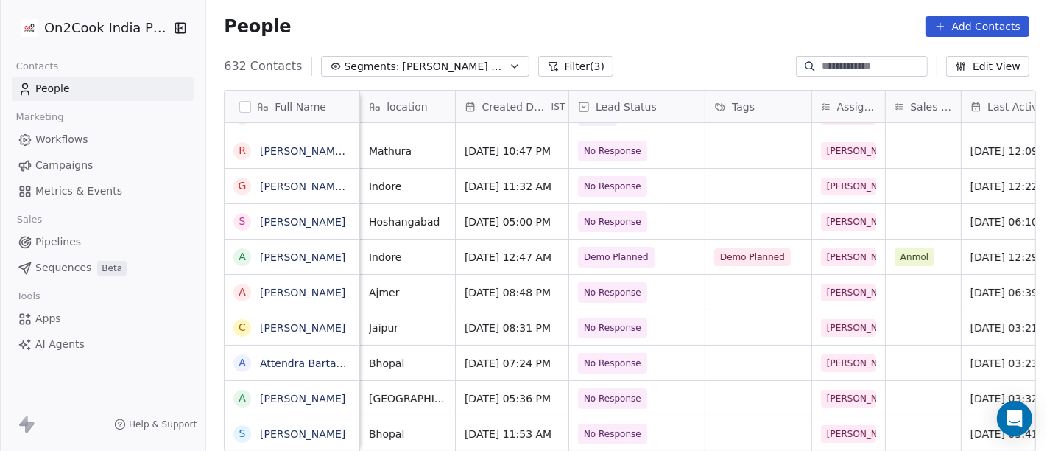
scroll to position [0, 0]
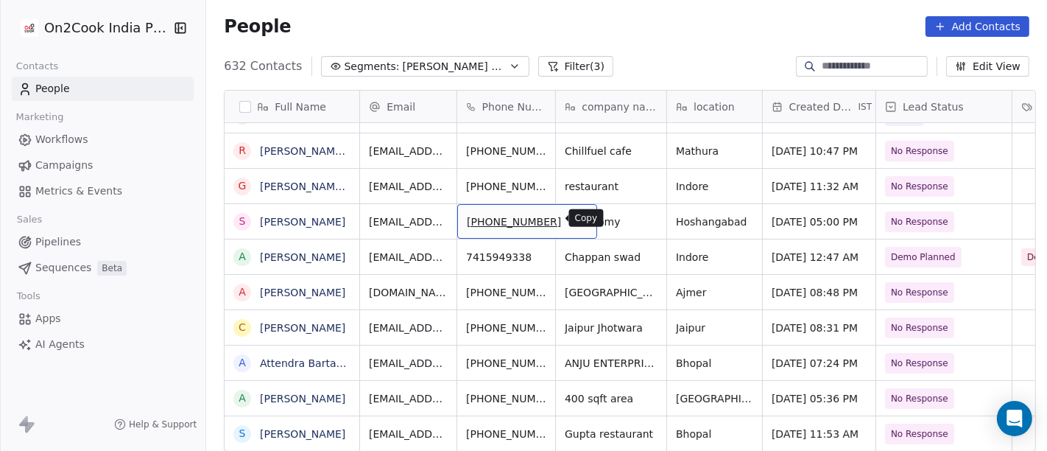
click at [570, 212] on button "grid" at bounding box center [579, 220] width 18 height 18
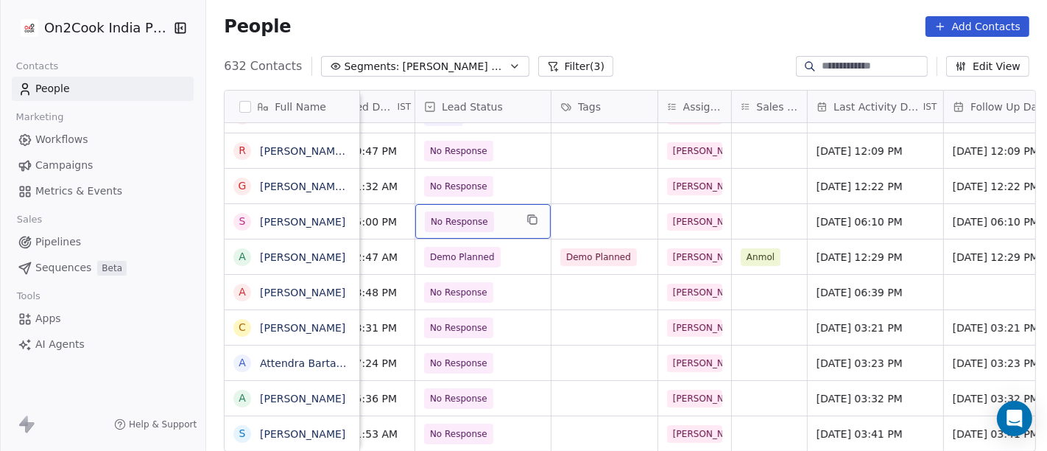
click at [490, 214] on span "No Response" at bounding box center [470, 221] width 90 height 21
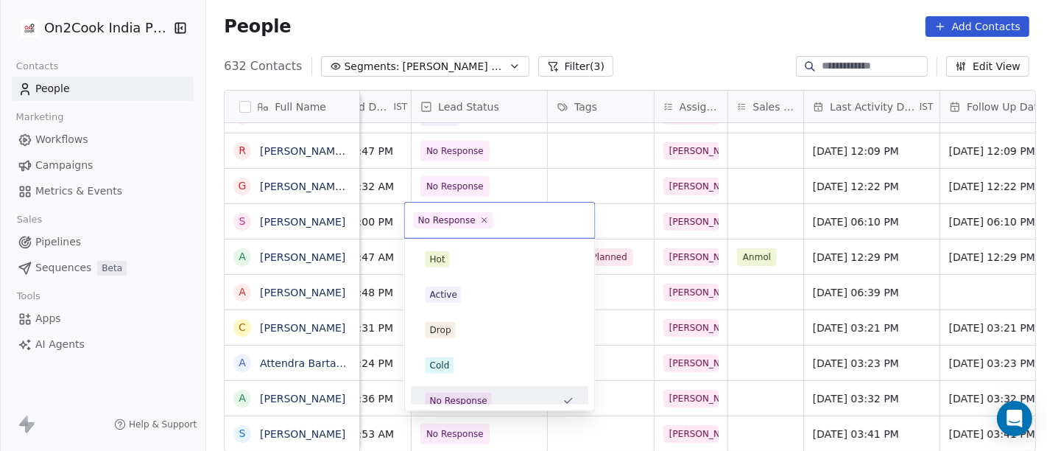
scroll to position [10, 0]
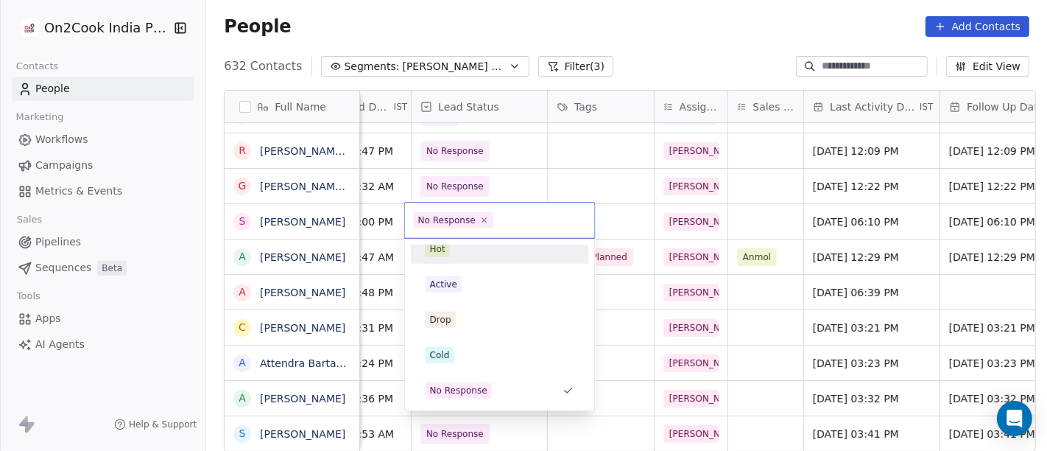
click at [460, 257] on div "Hot" at bounding box center [500, 249] width 166 height 24
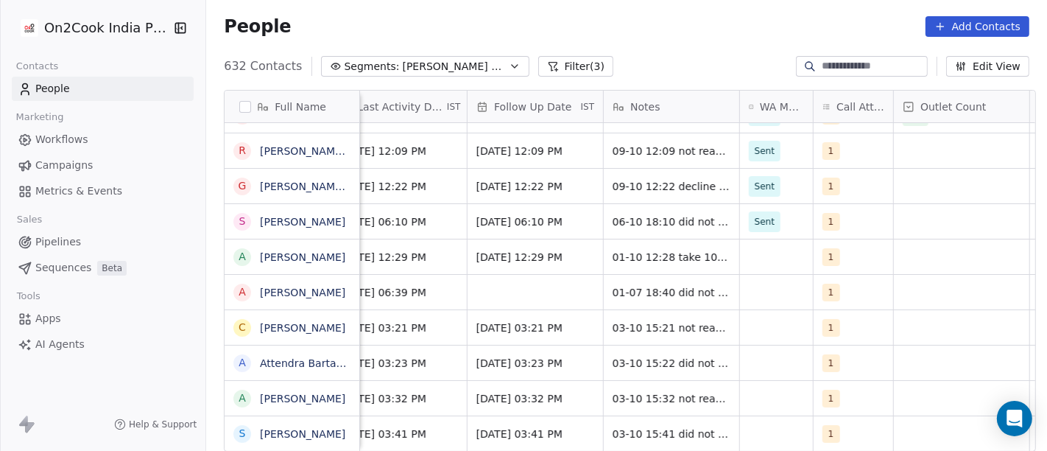
scroll to position [0, 938]
click at [831, 223] on div "1" at bounding box center [840, 222] width 34 height 18
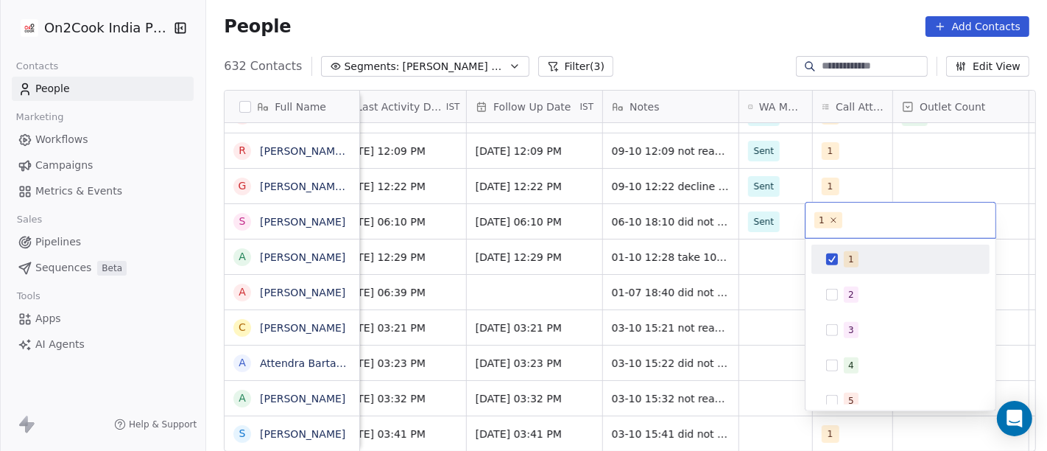
click at [745, 211] on html "On2Cook India Pvt. Ltd. Contacts People Marketing Workflows Campaigns Metrics &…" at bounding box center [523, 225] width 1047 height 451
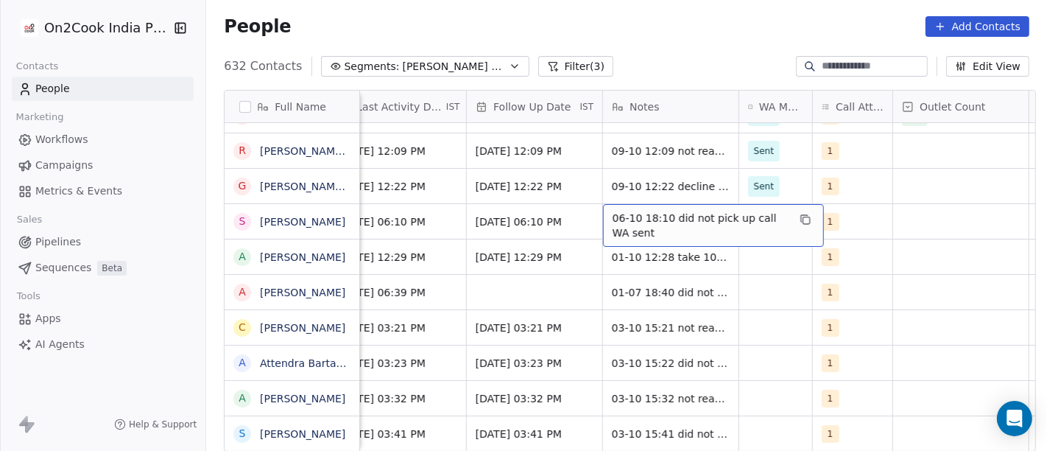
click at [630, 225] on span "06-10 18:10 did not pick up call WA sent" at bounding box center [700, 225] width 175 height 29
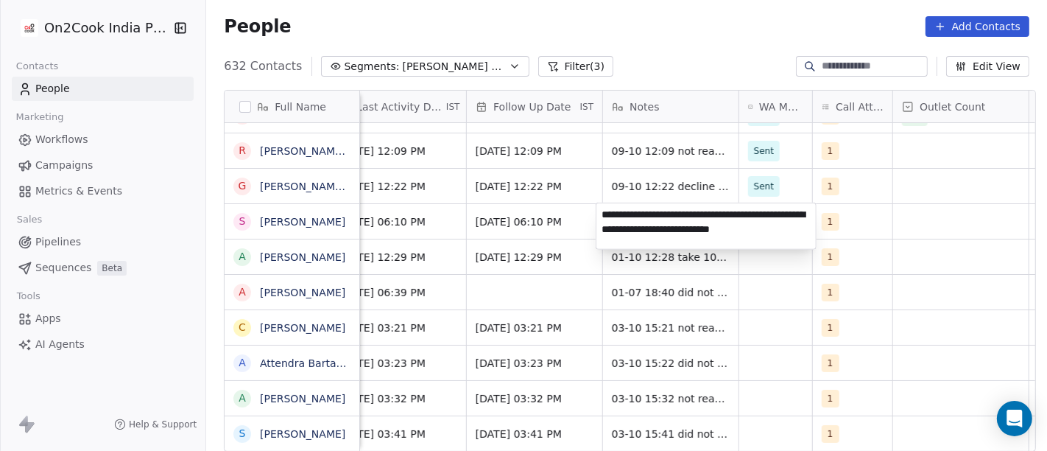
type textarea "**********"
click at [511, 241] on html "On2Cook India Pvt. Ltd. Contacts People Marketing Workflows Campaigns Metrics &…" at bounding box center [523, 225] width 1047 height 451
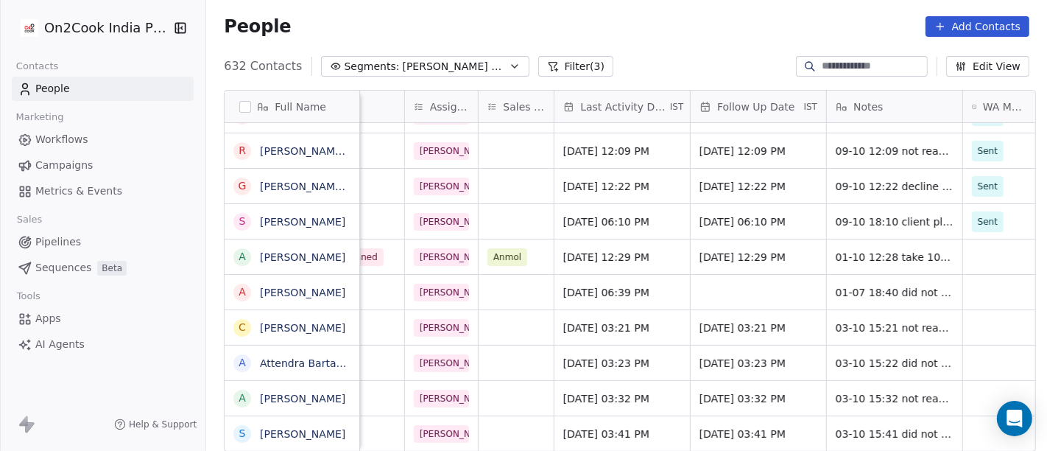
scroll to position [0, 728]
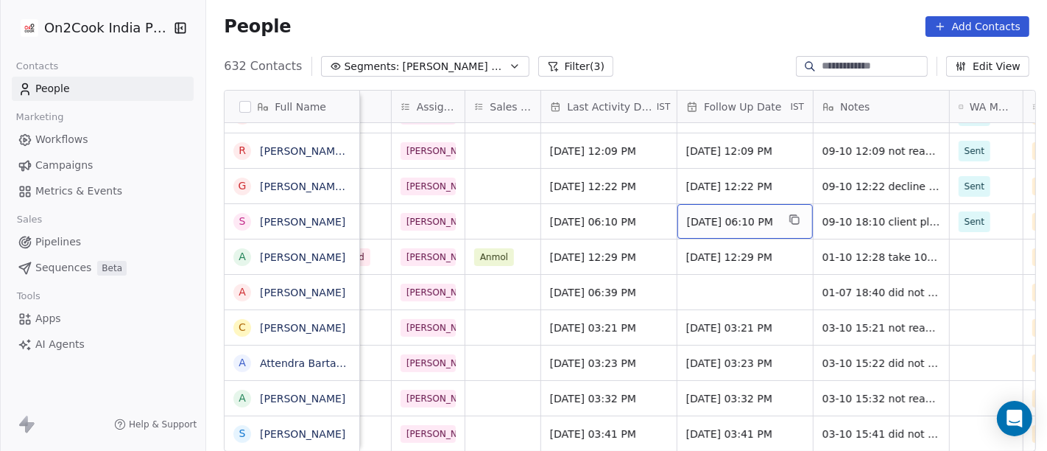
click at [707, 215] on span "[DATE] 06:10 PM" at bounding box center [732, 221] width 90 height 15
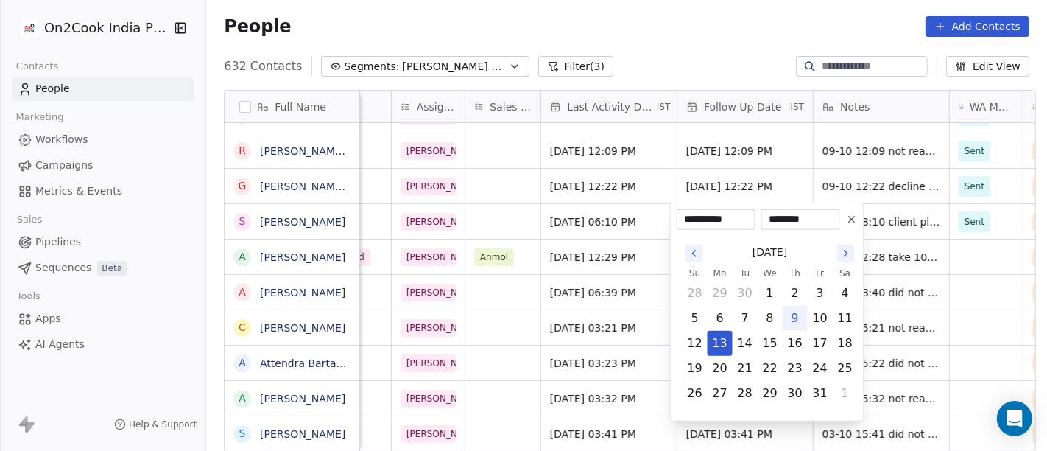
click at [845, 252] on icon "Go to the Next Month" at bounding box center [846, 253] width 12 height 12
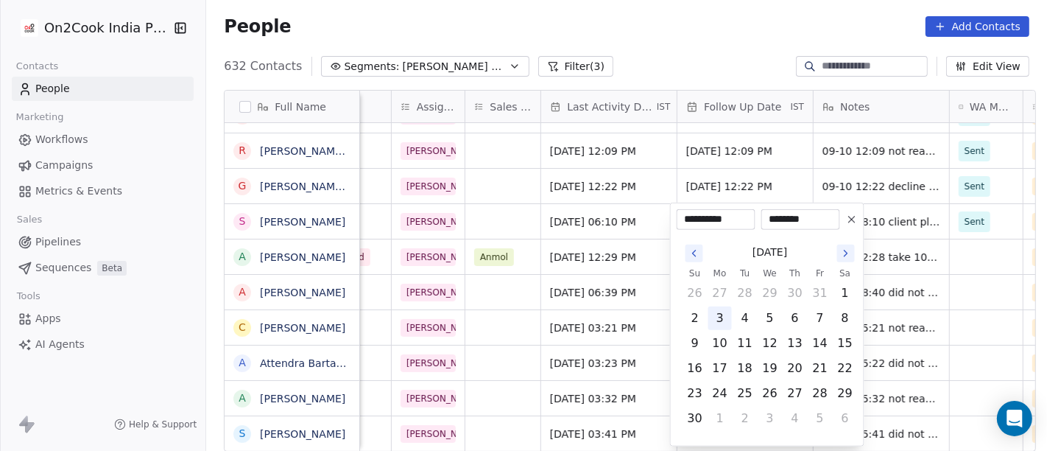
click at [716, 315] on button "3" at bounding box center [720, 318] width 24 height 24
type input "**********"
click at [529, 224] on html "On2Cook India Pvt. Ltd. Contacts People Marketing Workflows Campaigns Metrics &…" at bounding box center [523, 225] width 1047 height 451
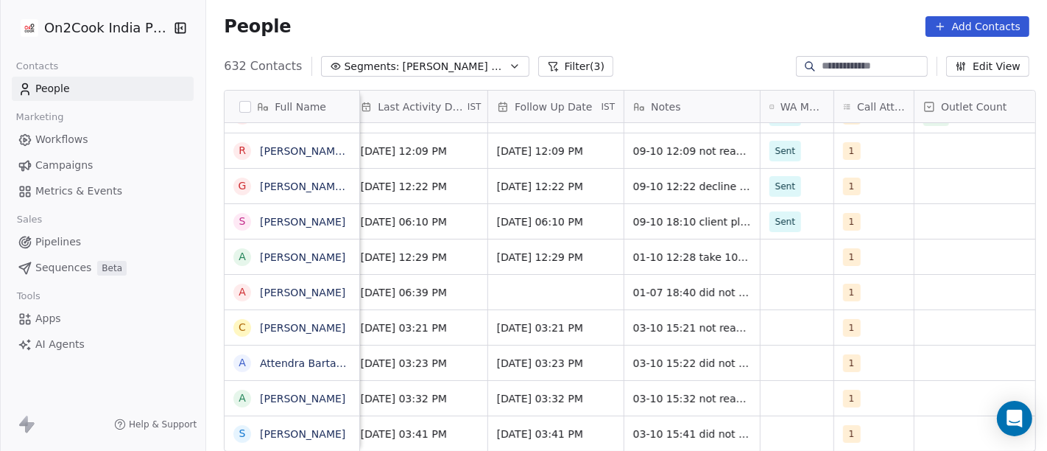
scroll to position [0, 937]
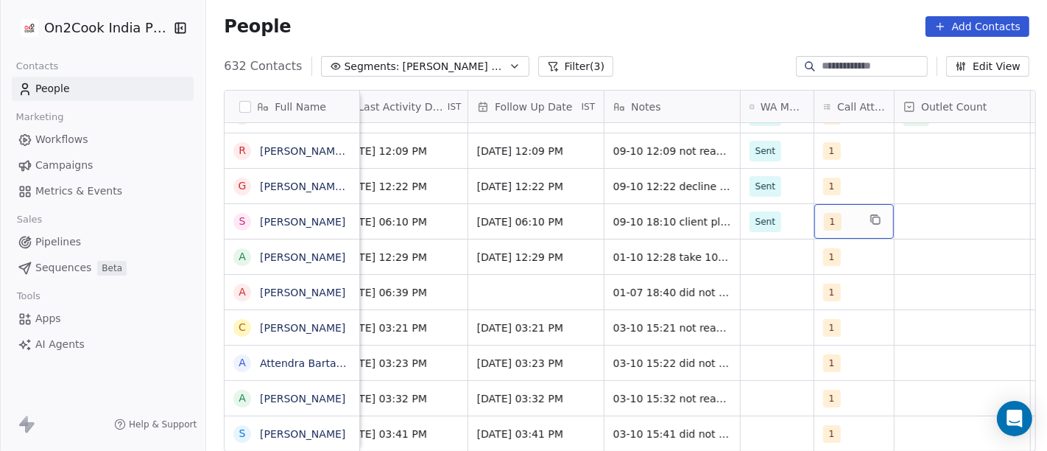
click at [831, 222] on span "1" at bounding box center [833, 222] width 18 height 18
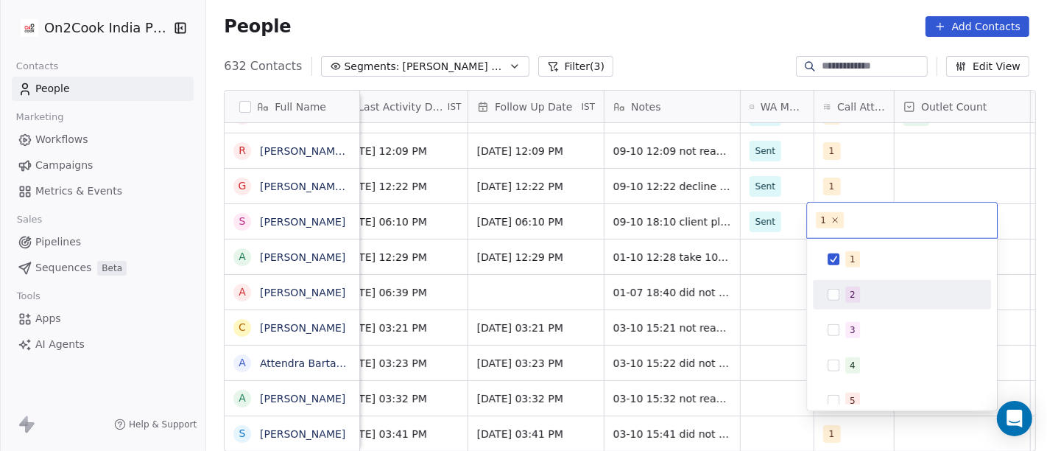
click at [846, 290] on span "2" at bounding box center [852, 294] width 15 height 16
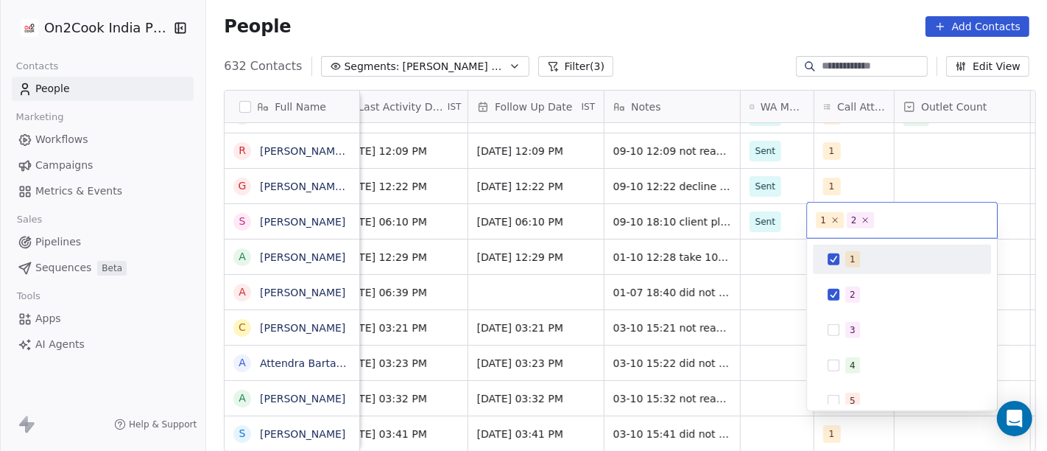
click at [839, 260] on button "Suggestions" at bounding box center [834, 259] width 12 height 12
click at [649, 216] on html "On2Cook India Pvt. Ltd. Contacts People Marketing Workflows Campaigns Metrics &…" at bounding box center [523, 225] width 1047 height 451
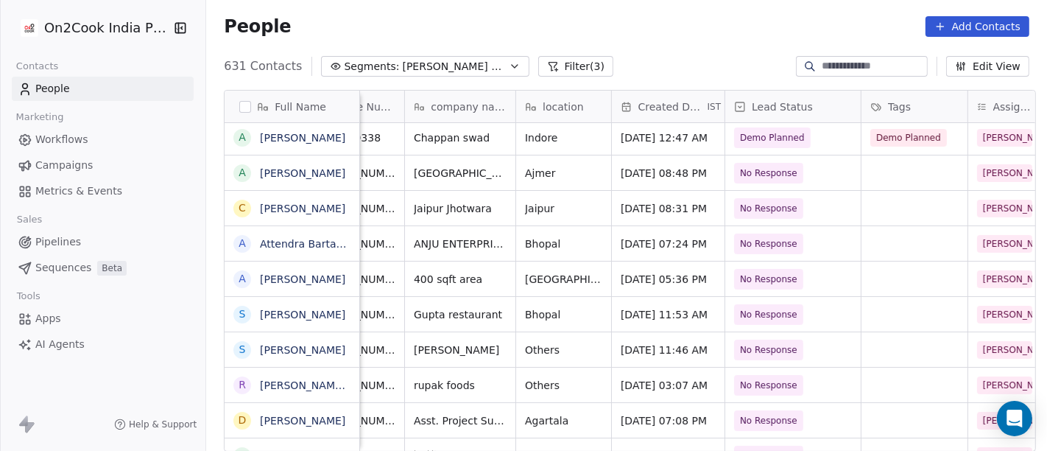
scroll to position [0, 228]
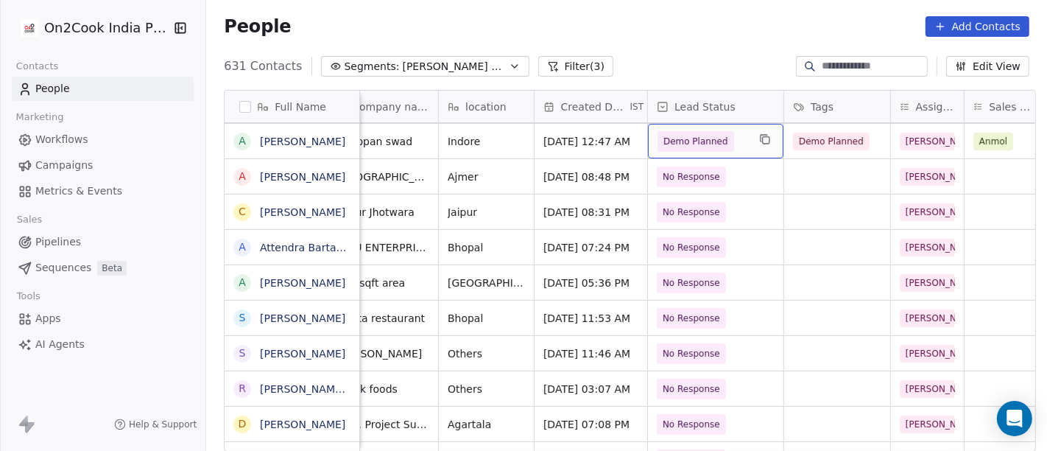
click at [697, 146] on span "Demo Planned" at bounding box center [695, 141] width 65 height 15
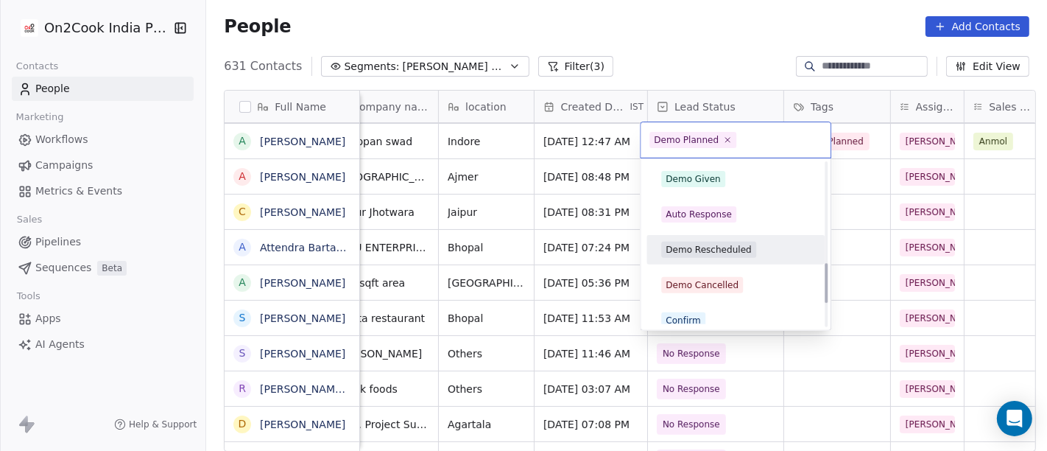
scroll to position [409, 0]
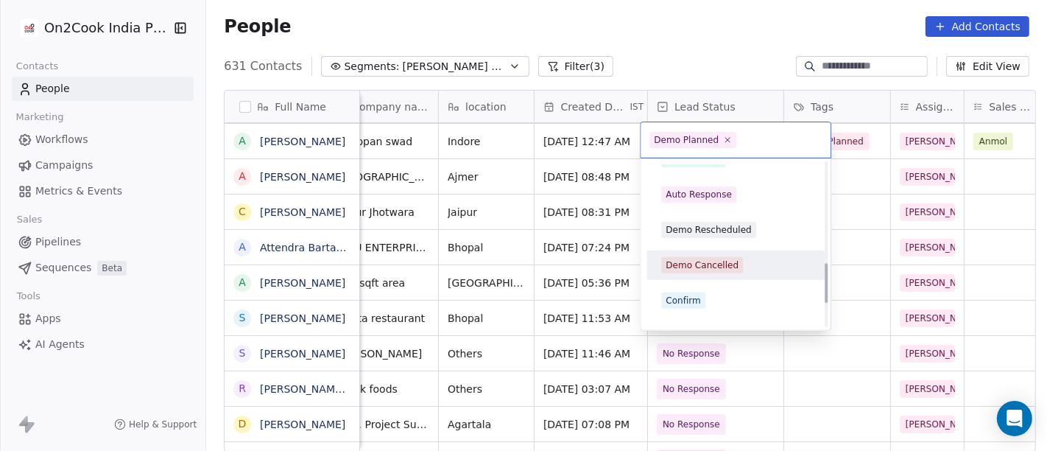
click at [721, 258] on div "Demo Cancelled" at bounding box center [702, 264] width 73 height 13
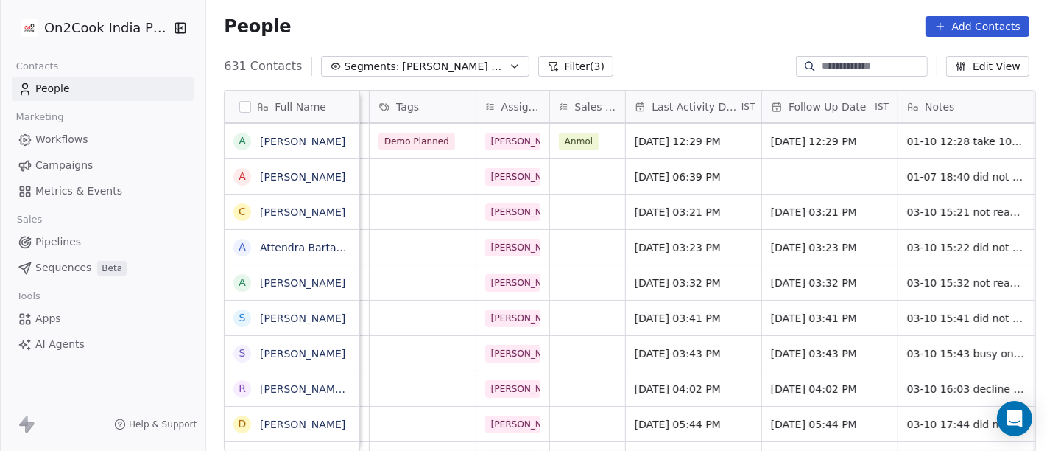
scroll to position [0, 644]
click at [679, 148] on div "[DATE] 12:29 PM" at bounding box center [692, 141] width 135 height 35
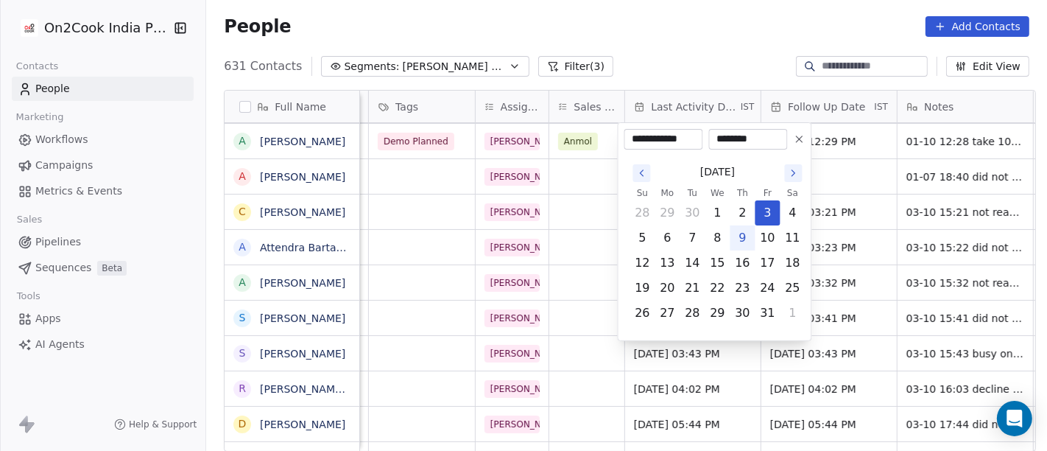
click at [745, 234] on button "9" at bounding box center [743, 238] width 24 height 24
type input "**********"
click at [719, 13] on html "On2Cook India Pvt. Ltd. Contacts People Marketing Workflows Campaigns Metrics &…" at bounding box center [523, 225] width 1047 height 451
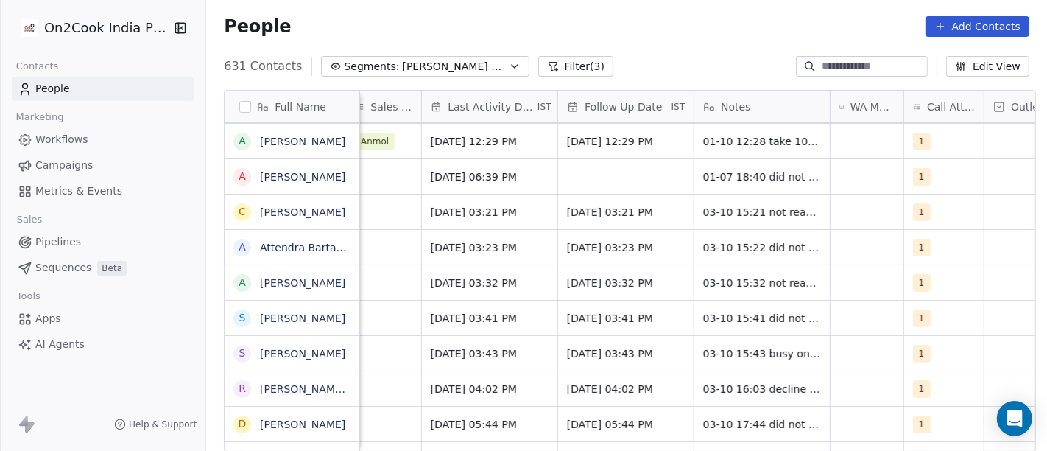
scroll to position [0, 855]
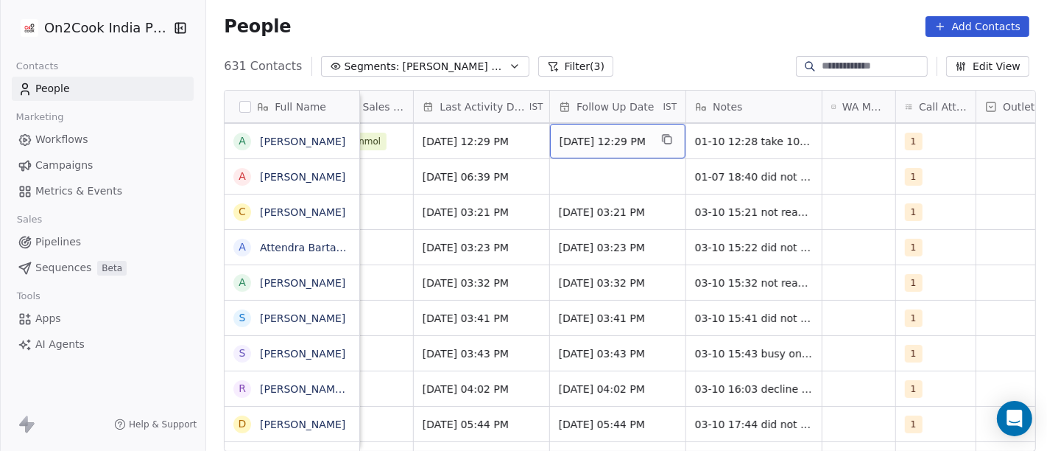
click at [609, 144] on span "[DATE] 12:29 PM" at bounding box center [605, 141] width 90 height 15
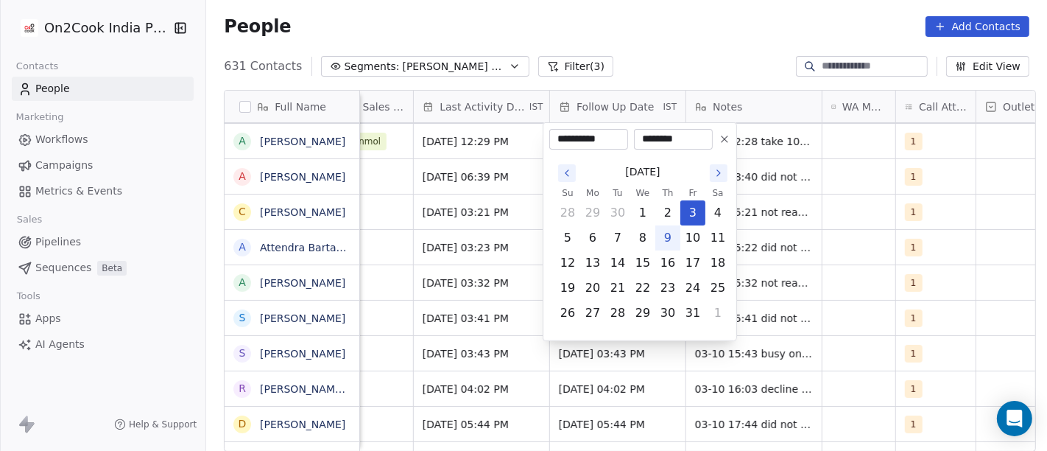
click at [722, 139] on icon at bounding box center [725, 139] width 12 height 12
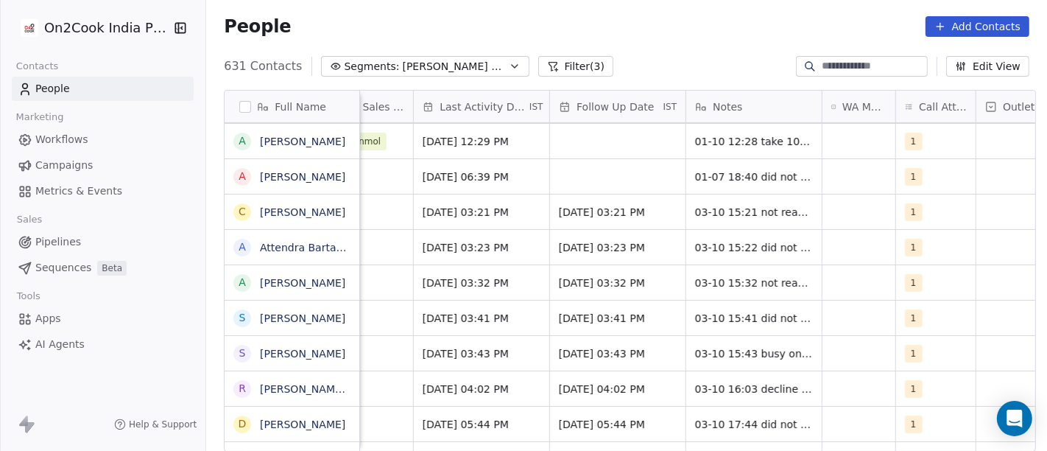
click at [658, 29] on div "People Add Contacts" at bounding box center [627, 26] width 806 height 21
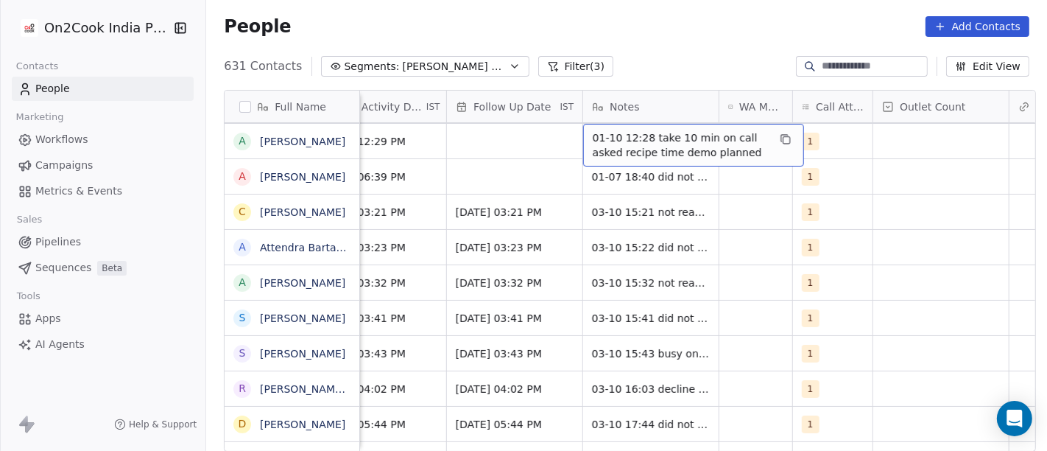
click at [623, 135] on span "01-10 12:28 take 10 min on call asked recipe time demo planned" at bounding box center [680, 144] width 175 height 29
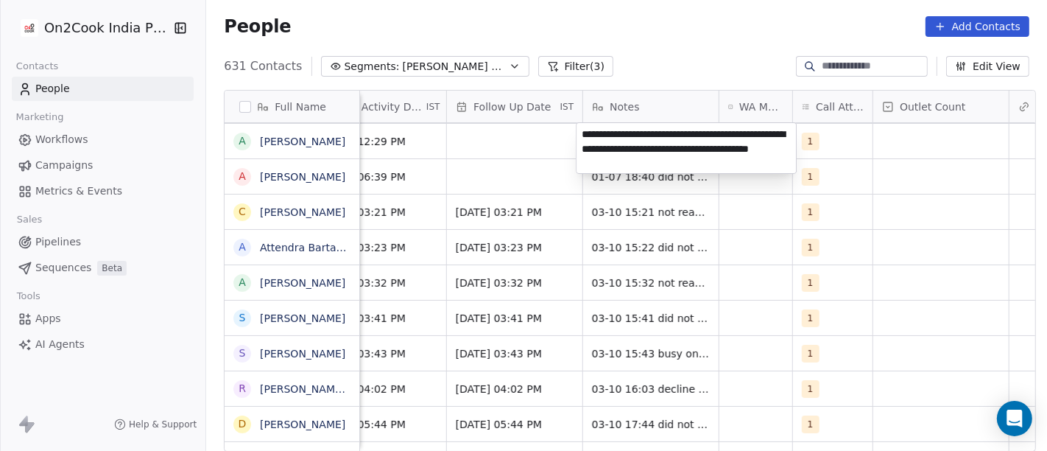
type textarea "**********"
click at [764, 300] on html "On2Cook India Pvt. Ltd. Contacts People Marketing Workflows Campaigns Metrics &…" at bounding box center [523, 225] width 1047 height 451
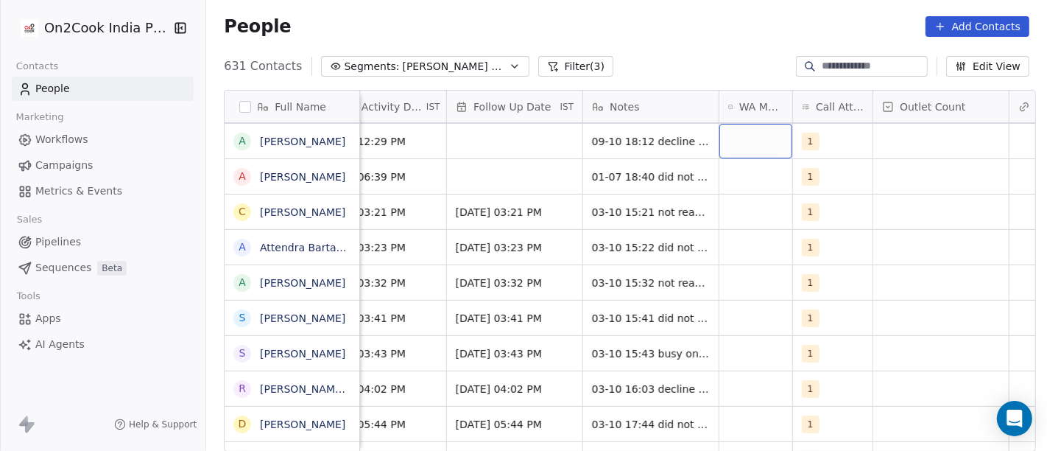
click at [742, 134] on div "grid" at bounding box center [755, 141] width 73 height 35
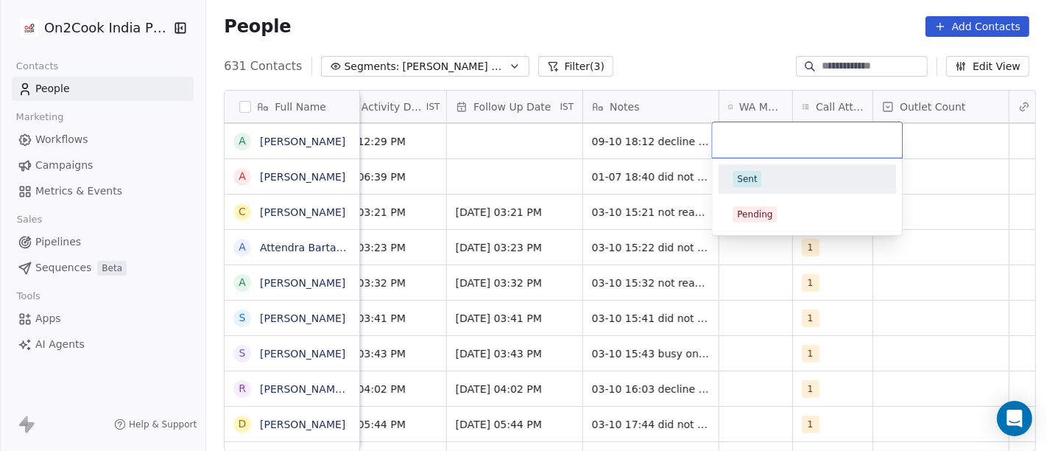
click at [755, 171] on span "Sent" at bounding box center [747, 179] width 29 height 16
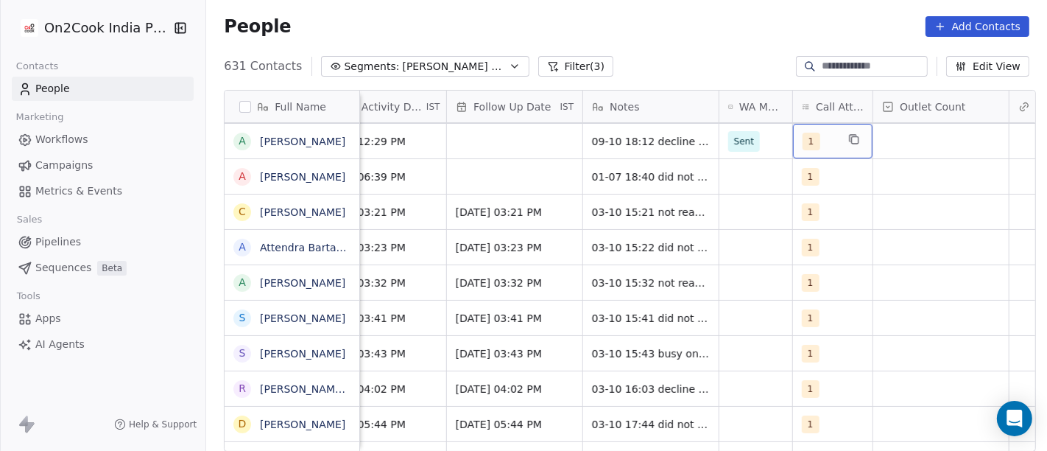
click at [804, 135] on span "1" at bounding box center [812, 142] width 18 height 18
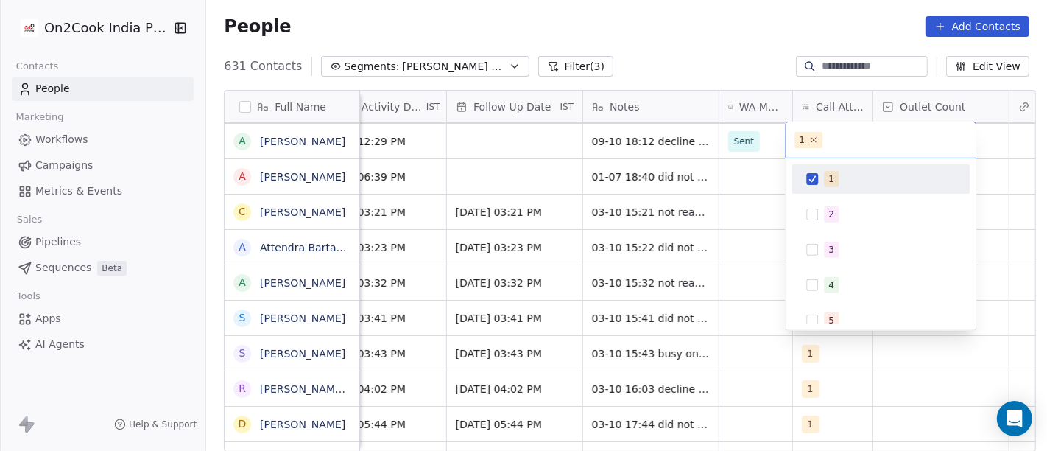
click at [840, 207] on div "2" at bounding box center [889, 214] width 131 height 16
click at [826, 180] on span "1" at bounding box center [831, 179] width 15 height 16
click at [656, 51] on html "On2Cook India Pvt. Ltd. Contacts People Marketing Workflows Campaigns Metrics &…" at bounding box center [523, 225] width 1047 height 451
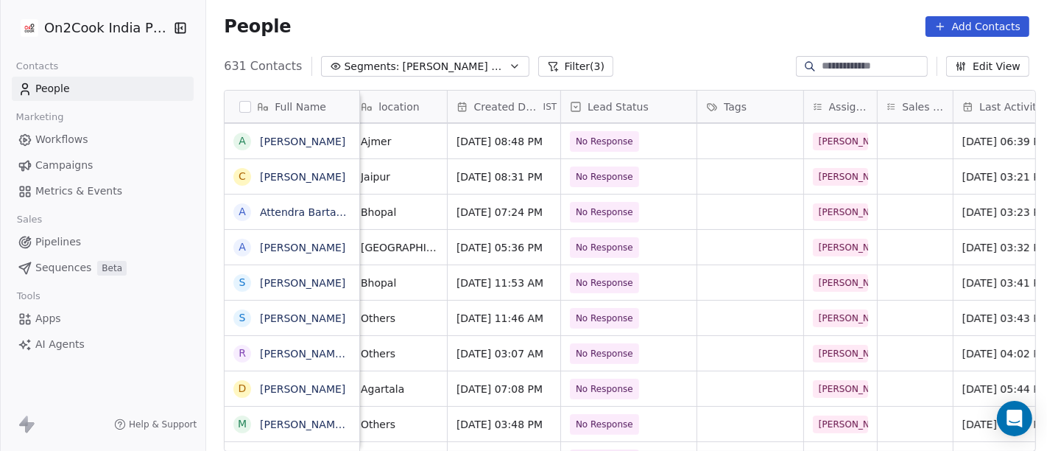
scroll to position [0, 0]
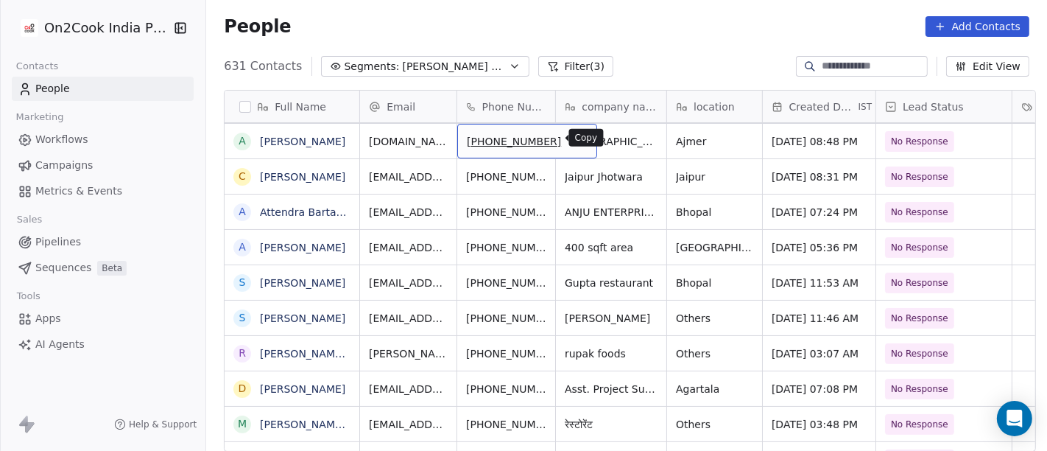
click at [577, 137] on icon "grid" at bounding box center [580, 140] width 7 height 7
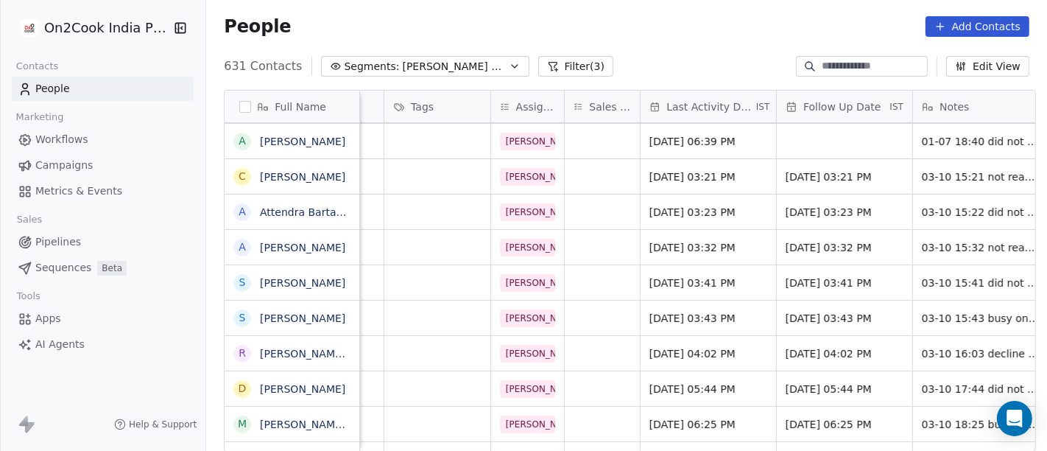
scroll to position [0, 629]
click at [674, 135] on span "[DATE] 06:39 PM" at bounding box center [694, 141] width 90 height 15
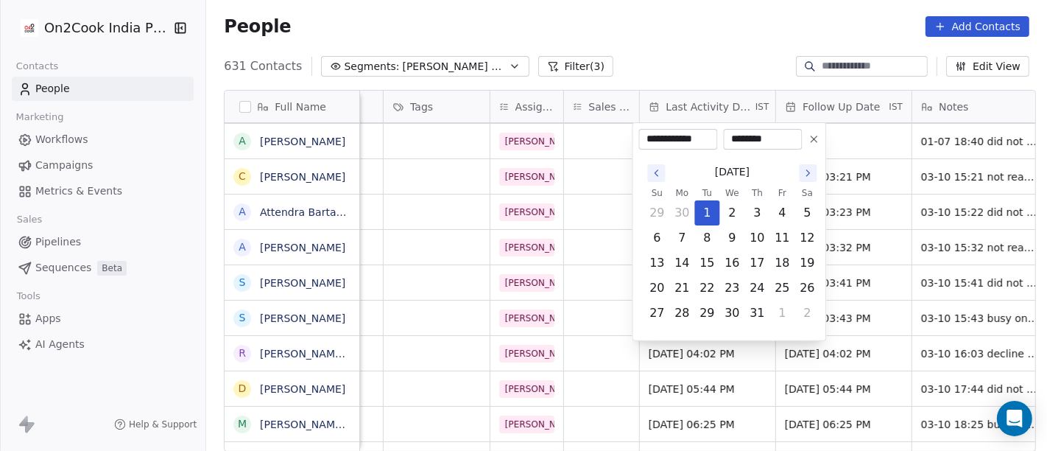
click at [807, 140] on button at bounding box center [815, 139] width 18 height 18
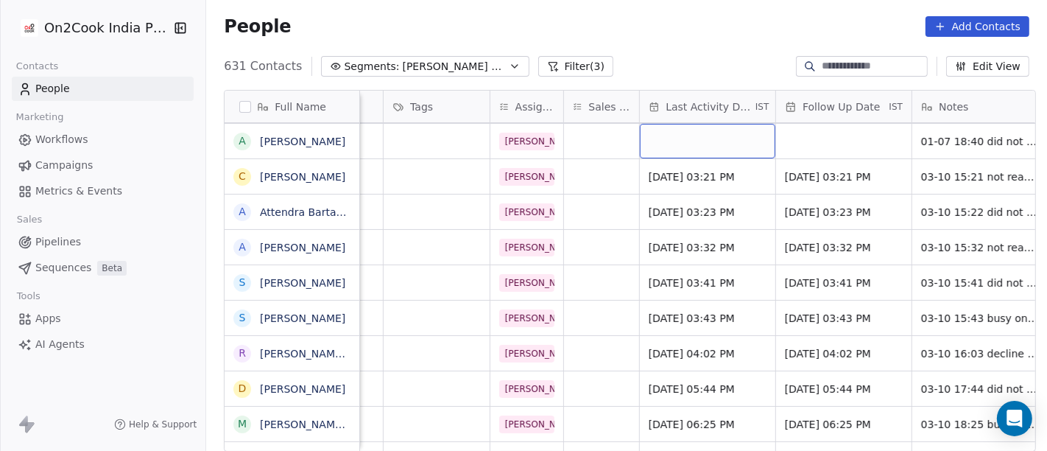
click at [673, 145] on div "grid" at bounding box center [707, 141] width 135 height 35
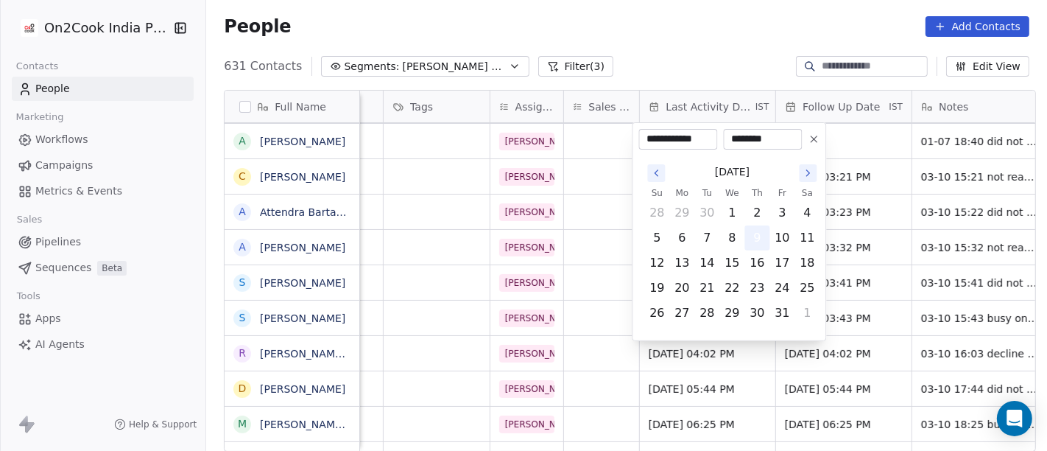
click at [758, 236] on button "9" at bounding box center [758, 238] width 24 height 24
click at [644, 35] on html "On2Cook India Pvt. Ltd. Contacts People Marketing Workflows Campaigns Metrics &…" at bounding box center [523, 225] width 1047 height 451
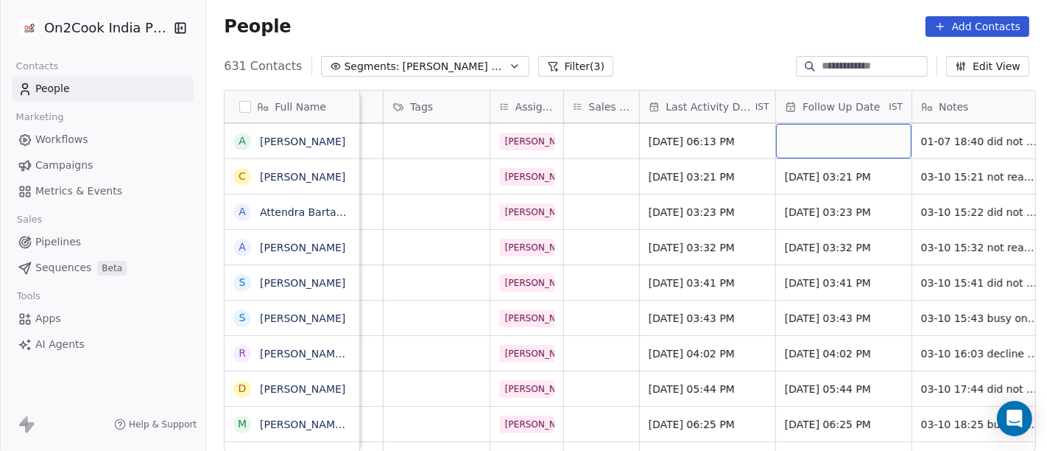
click at [824, 139] on div "grid" at bounding box center [843, 141] width 135 height 35
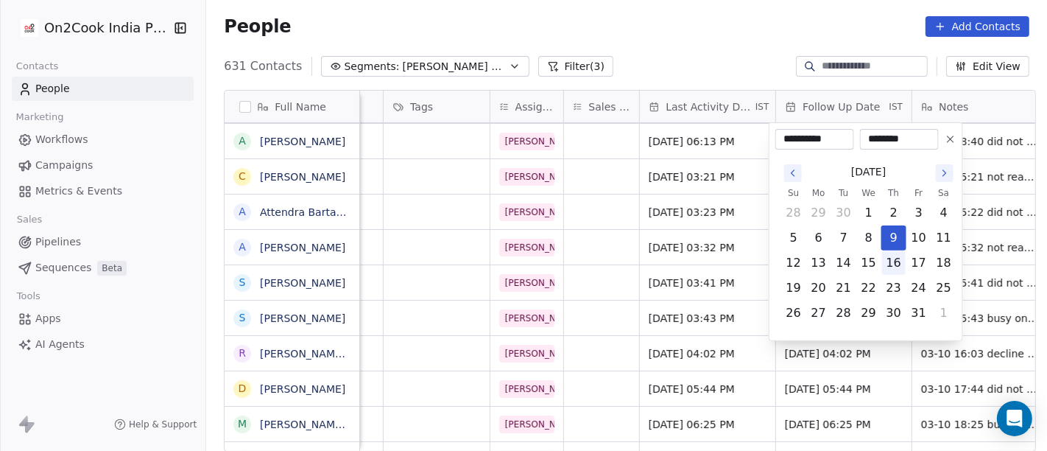
click at [893, 262] on button "16" at bounding box center [894, 263] width 24 height 24
type input "**********"
click at [733, 47] on html "On2Cook India Pvt. Ltd. Contacts People Marketing Workflows Campaigns Metrics &…" at bounding box center [523, 225] width 1047 height 451
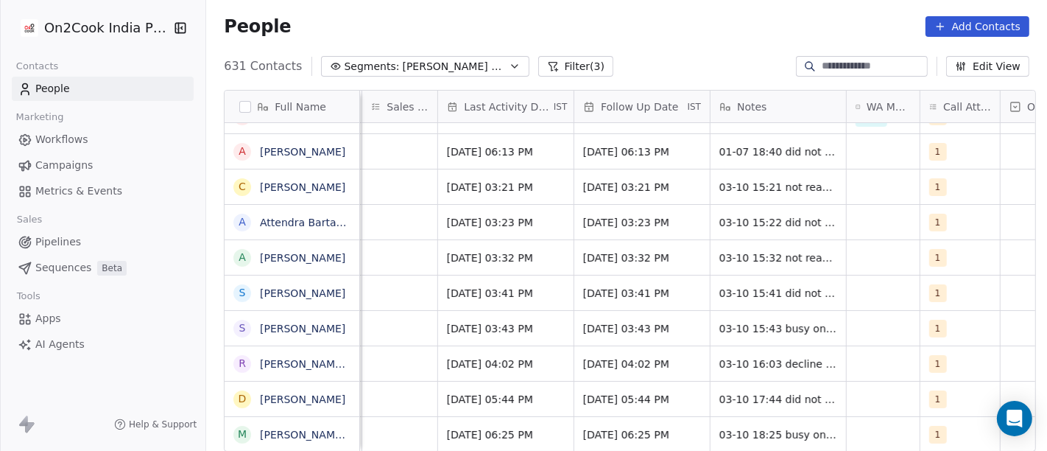
scroll to position [0, 833]
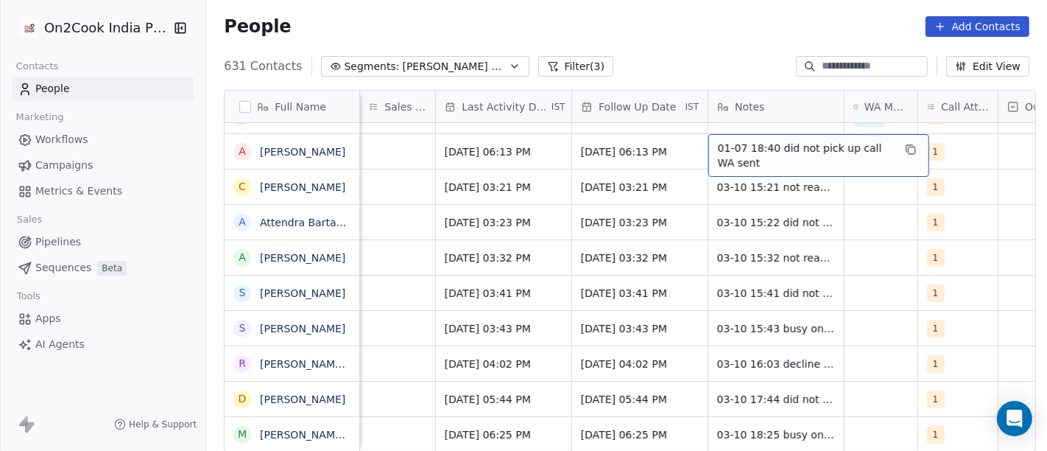
click at [797, 152] on span "01-07 18:40 did not pick up call WA sent" at bounding box center [805, 155] width 175 height 29
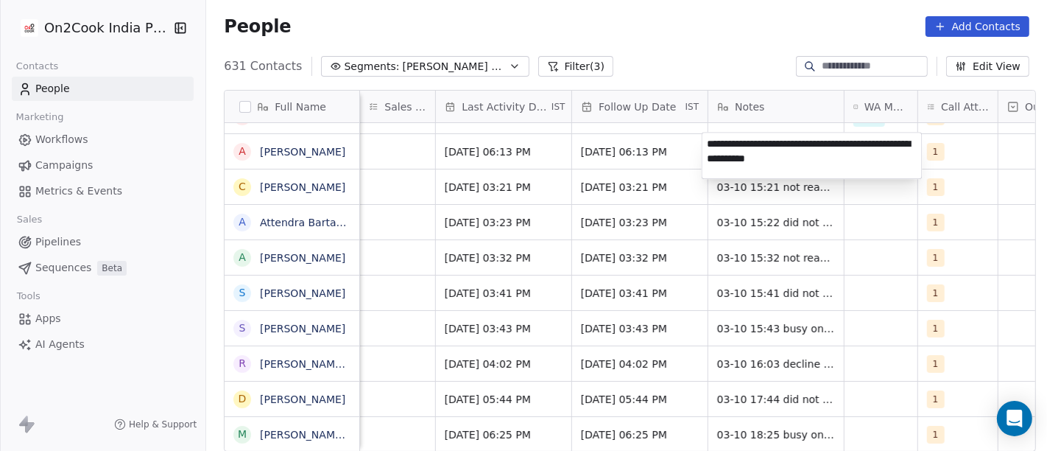
type textarea "**********"
click at [747, 244] on html "On2Cook India Pvt. Ltd. Contacts People Marketing Workflows Campaigns Metrics &…" at bounding box center [523, 225] width 1047 height 451
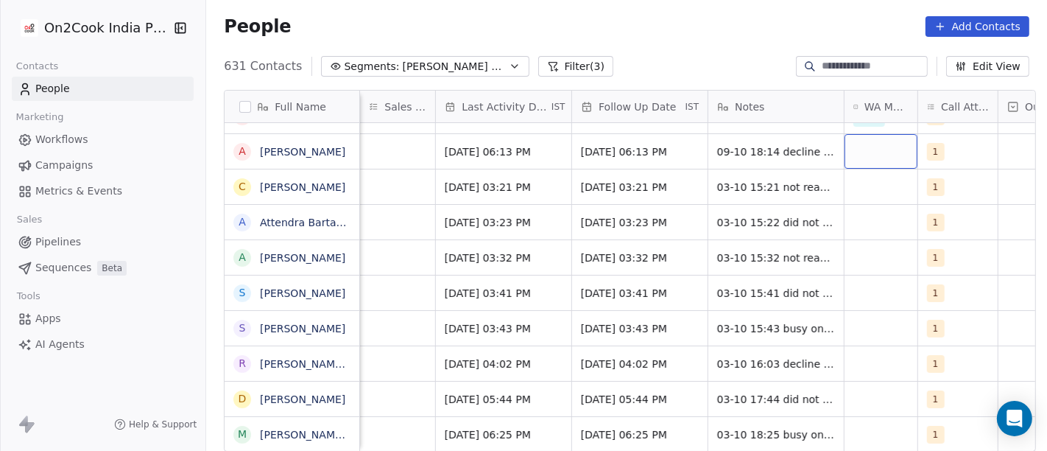
click at [856, 149] on div "grid" at bounding box center [881, 151] width 73 height 35
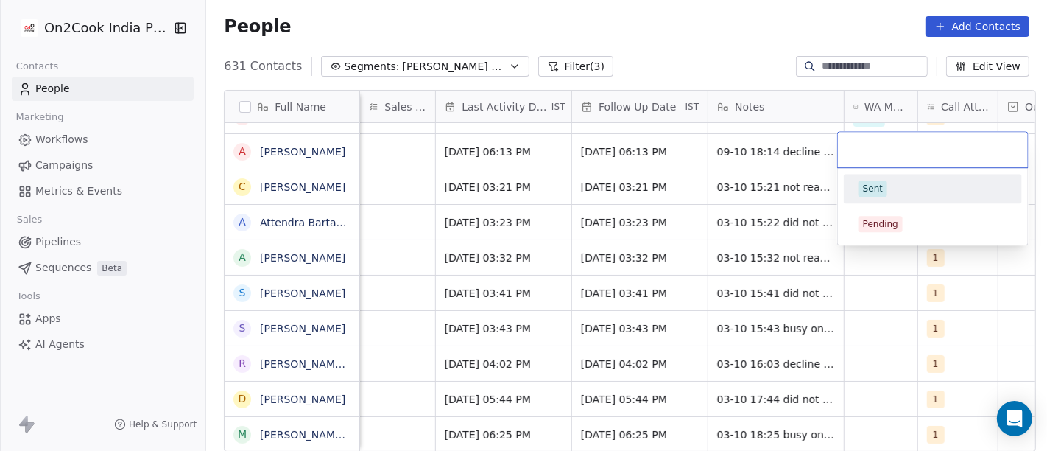
click at [879, 190] on div "Sent" at bounding box center [873, 188] width 20 height 13
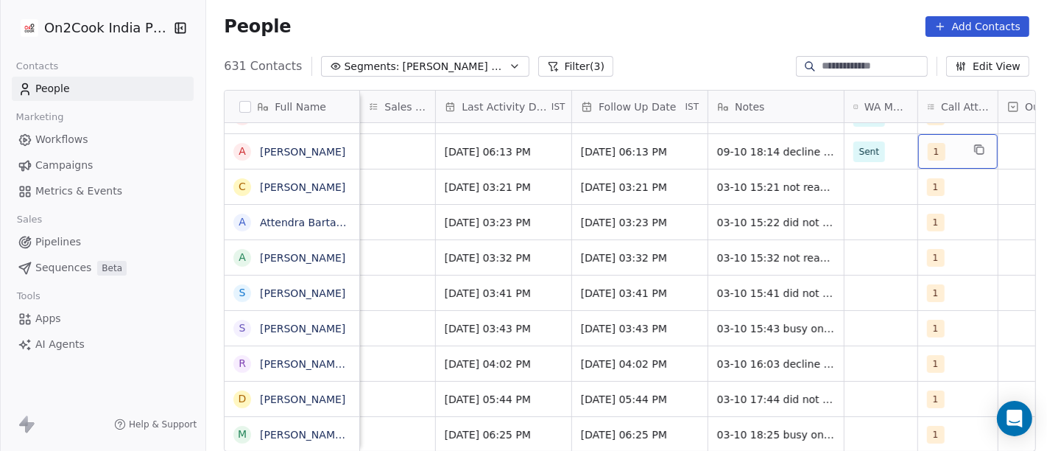
click at [957, 152] on div "1" at bounding box center [958, 151] width 80 height 35
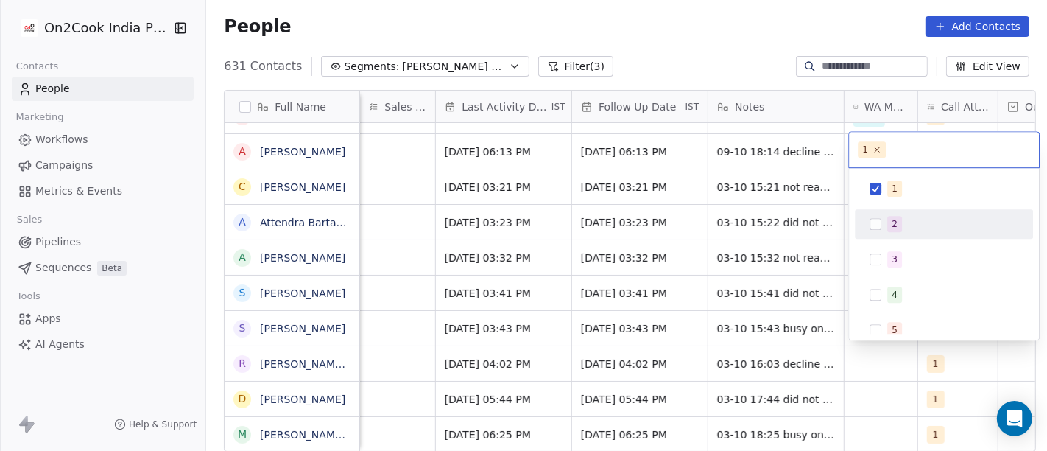
click at [943, 213] on div "2" at bounding box center [944, 224] width 166 height 24
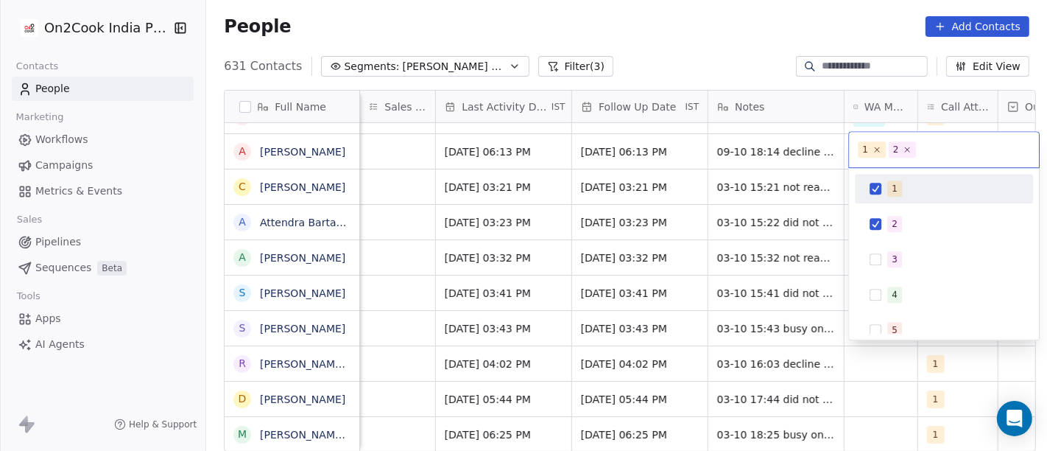
click at [911, 183] on div "1" at bounding box center [952, 188] width 131 height 16
click at [699, 42] on html "On2Cook India Pvt. Ltd. Contacts People Marketing Workflows Campaigns Metrics &…" at bounding box center [523, 225] width 1047 height 451
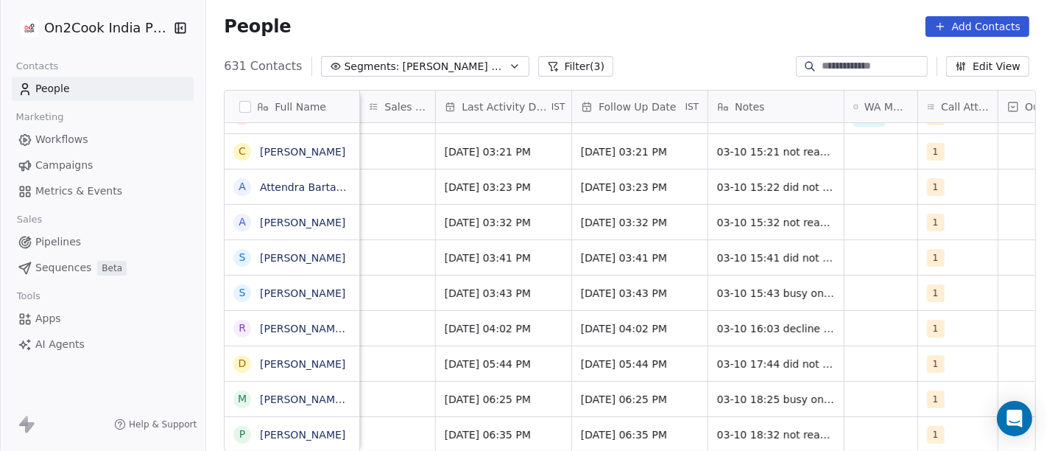
scroll to position [0, 0]
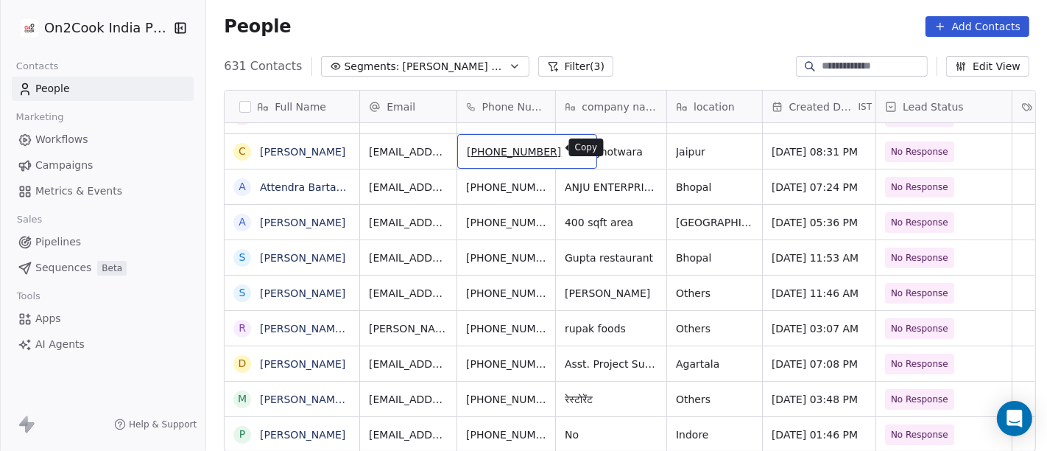
click at [577, 149] on icon "grid" at bounding box center [580, 150] width 7 height 7
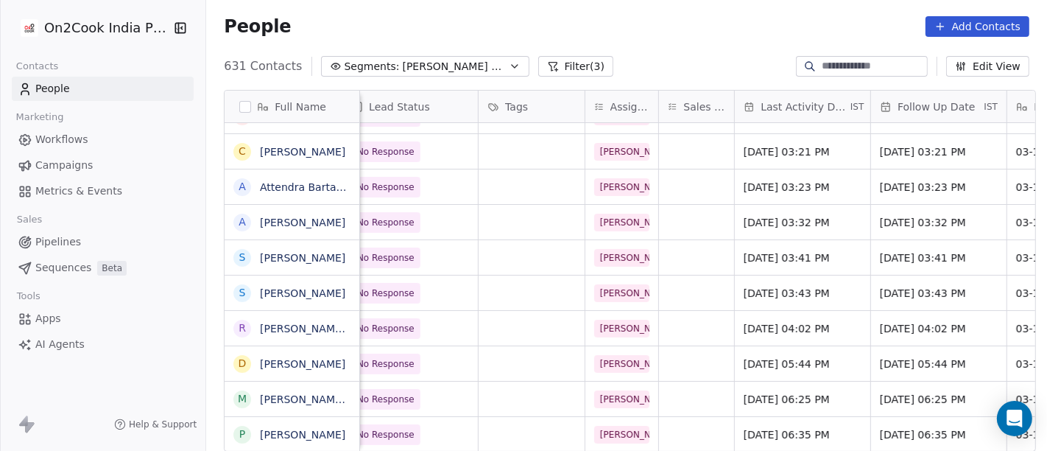
scroll to position [1, 567]
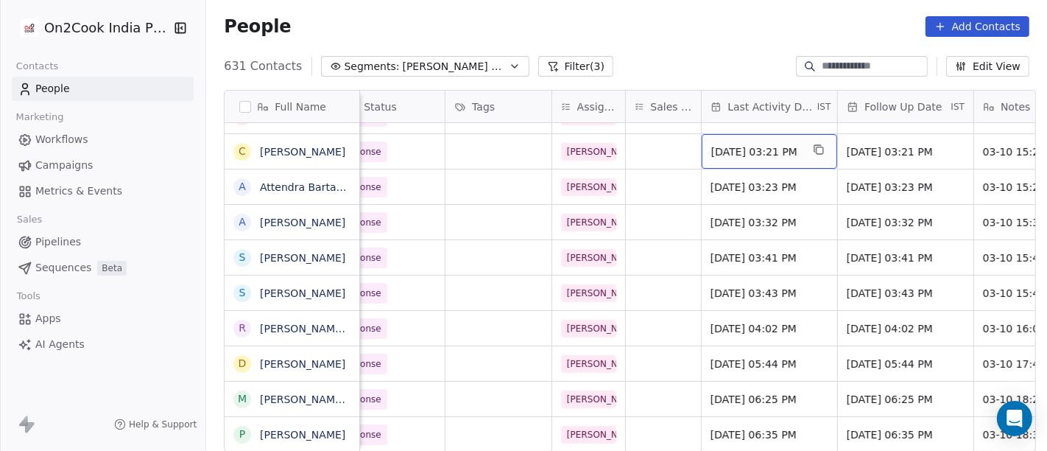
click at [761, 144] on span "[DATE] 03:21 PM" at bounding box center [756, 151] width 90 height 15
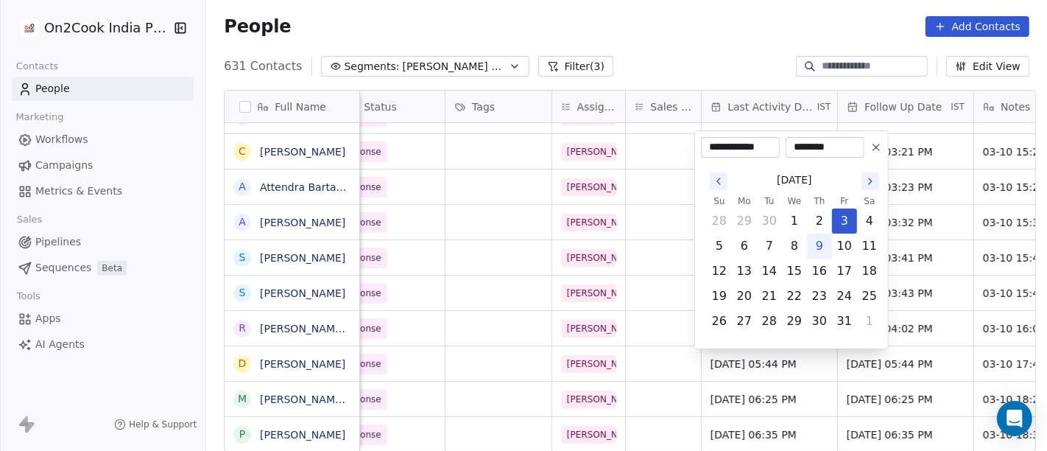
click at [811, 241] on button "9" at bounding box center [820, 246] width 24 height 24
type input "**********"
click at [700, 24] on html "On2Cook India Pvt. Ltd. Contacts People Marketing Workflows Campaigns Metrics &…" at bounding box center [523, 225] width 1047 height 451
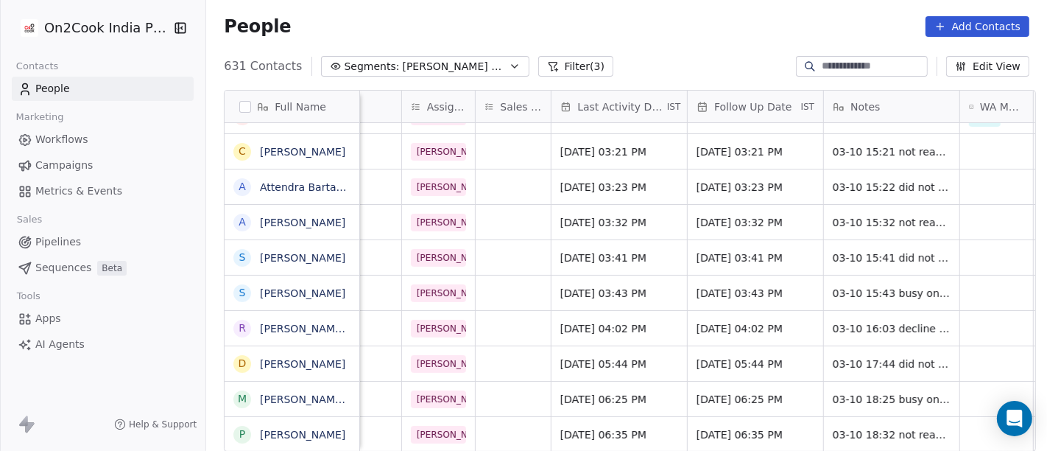
scroll to position [7, 786]
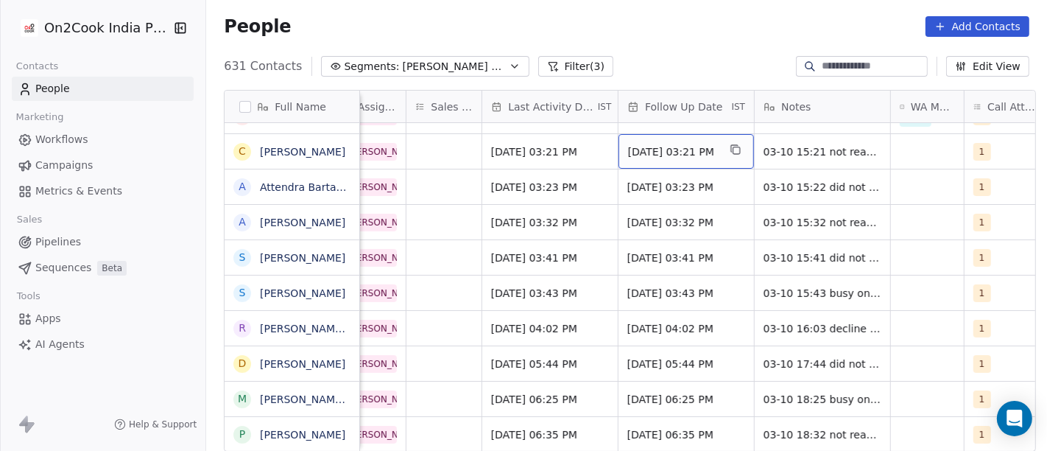
click at [654, 150] on div "[DATE] 03:21 PM" at bounding box center [686, 151] width 135 height 35
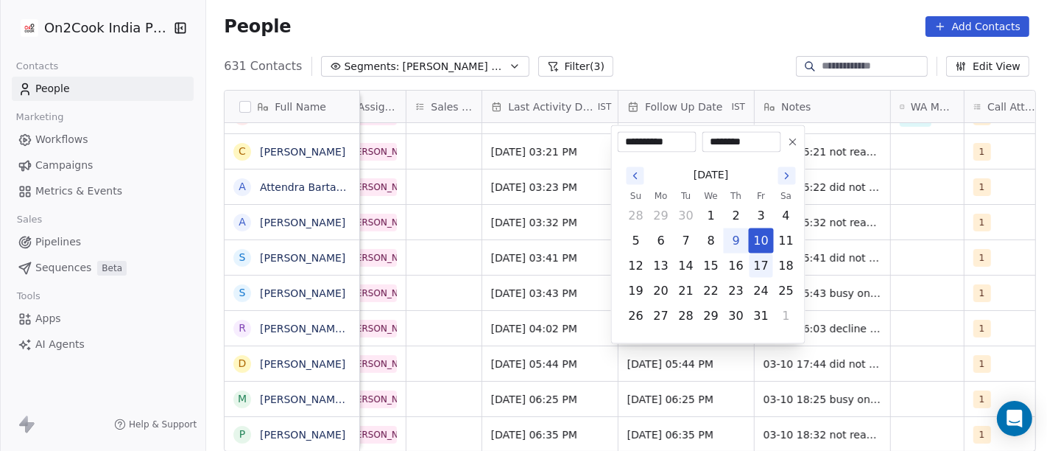
click at [759, 269] on button "17" at bounding box center [762, 266] width 24 height 24
type input "**********"
click at [675, 48] on html "On2Cook India Pvt. Ltd. Contacts People Marketing Workflows Campaigns Metrics &…" at bounding box center [523, 225] width 1047 height 451
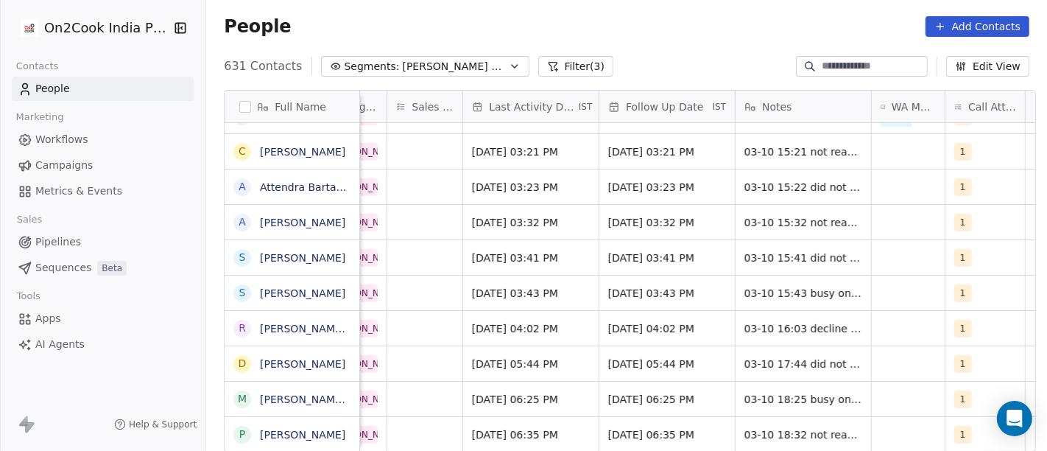
scroll to position [7, 806]
click at [629, 148] on span "[DATE] 03:21 PM" at bounding box center [653, 151] width 90 height 15
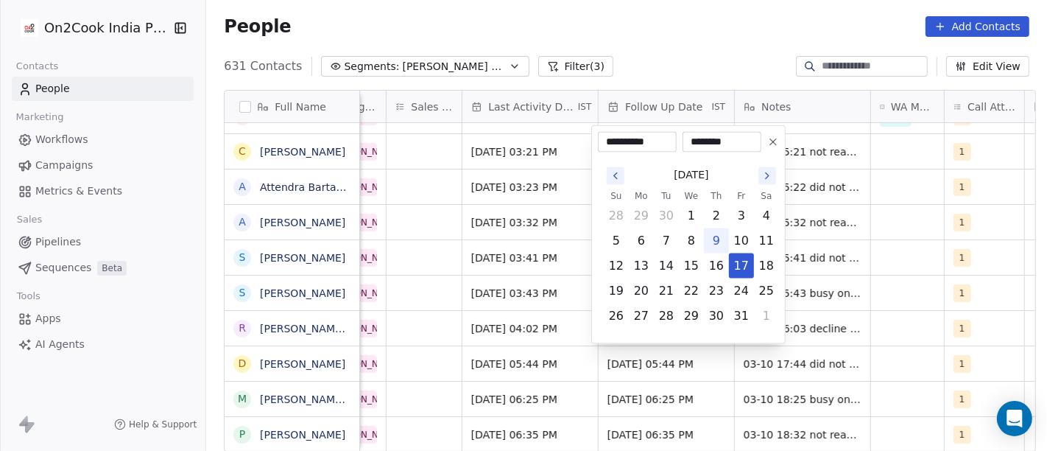
click at [709, 50] on html "On2Cook India Pvt. Ltd. Contacts People Marketing Workflows Campaigns Metrics &…" at bounding box center [523, 225] width 1047 height 451
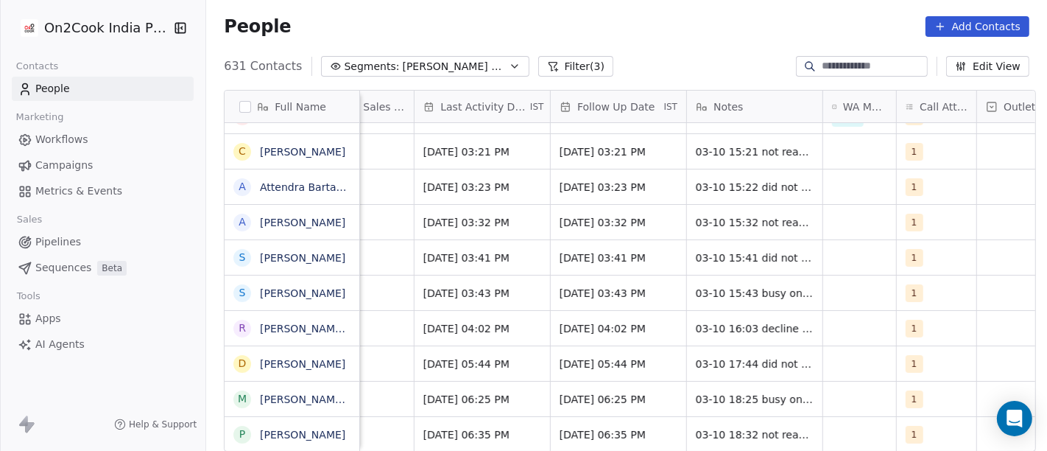
scroll to position [7, 860]
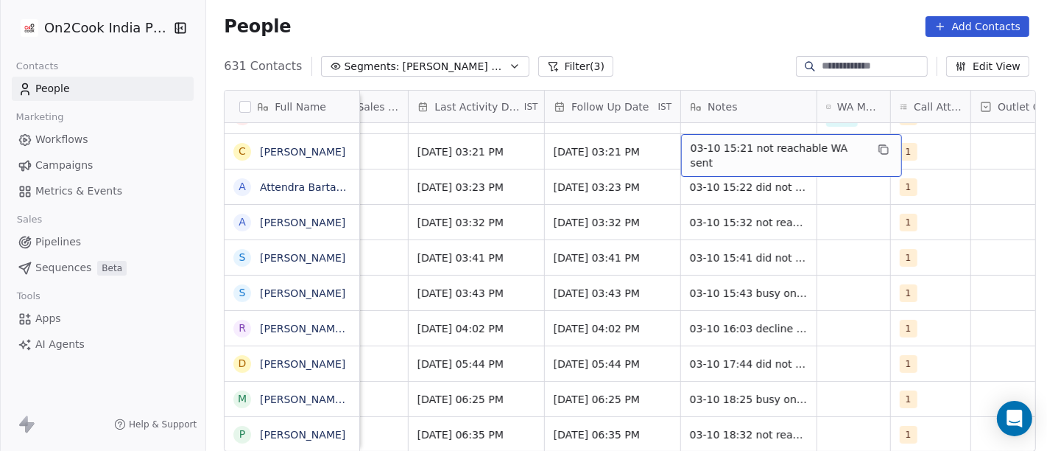
click at [722, 151] on div "03-10 15:21 not reachable WA sent" at bounding box center [791, 155] width 221 height 43
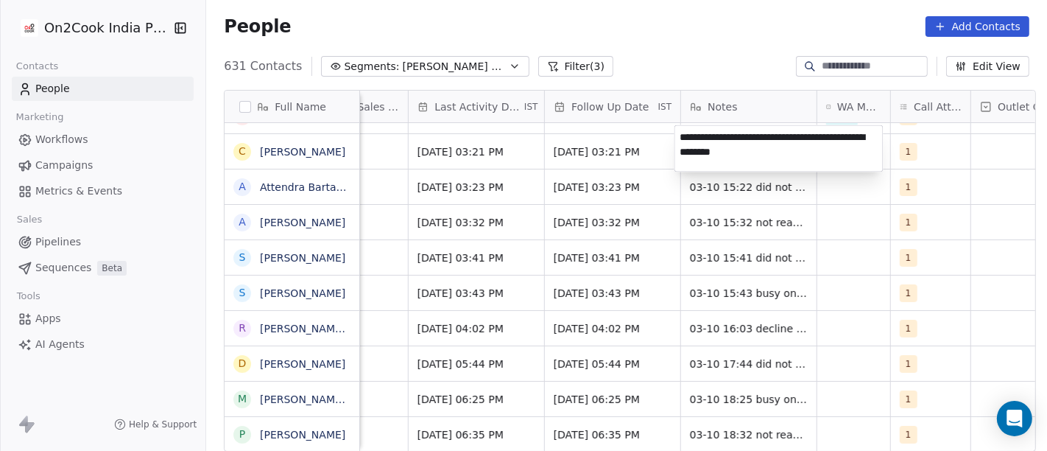
type textarea "**********"
click at [649, 44] on html "On2Cook India Pvt. Ltd. Contacts People Marketing Workflows Campaigns Metrics &…" at bounding box center [523, 225] width 1047 height 451
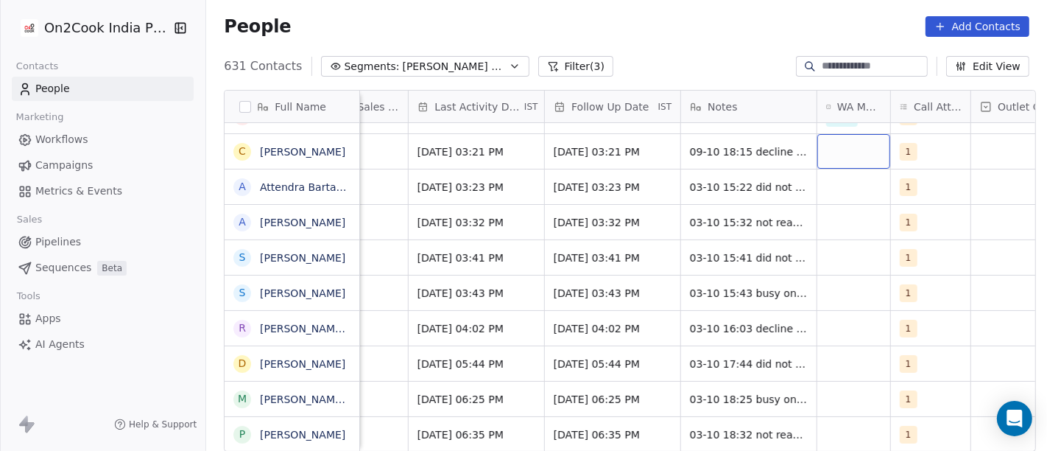
click at [855, 151] on div "grid" at bounding box center [853, 151] width 73 height 35
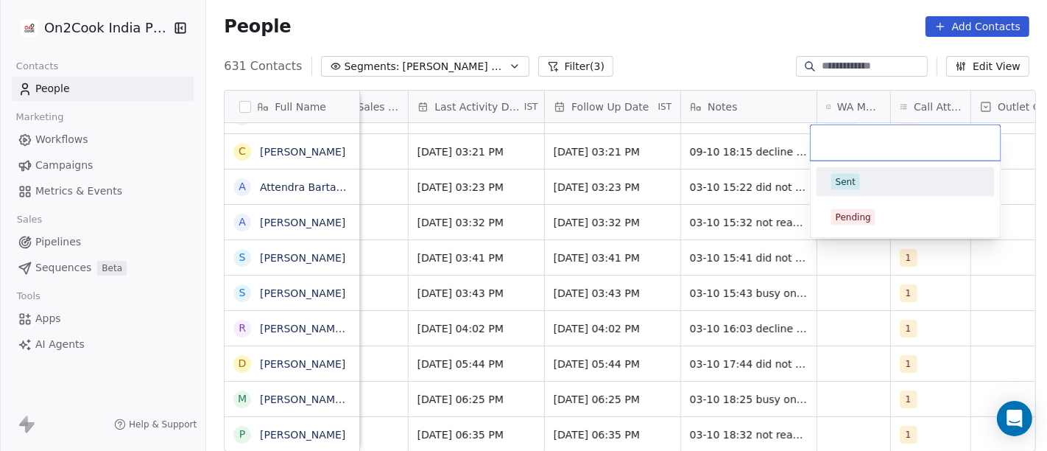
click at [858, 199] on div "Sent Pending" at bounding box center [906, 199] width 178 height 65
click at [859, 182] on div "Sent" at bounding box center [905, 182] width 149 height 16
click at [728, 74] on div "631 Contacts Segments: [PERSON_NAME] Follow up Hot Active Filter (3) Edit View" at bounding box center [626, 66] width 841 height 24
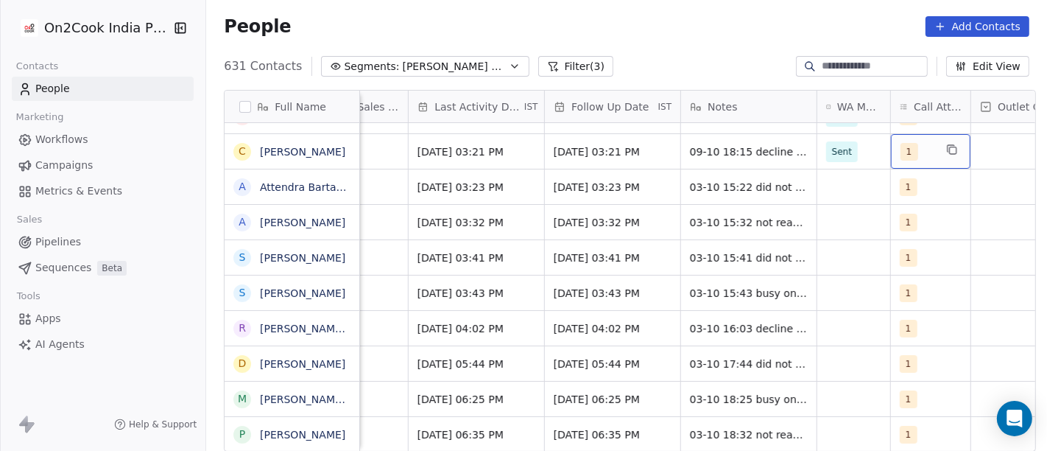
click at [919, 143] on div "1" at bounding box center [918, 152] width 34 height 18
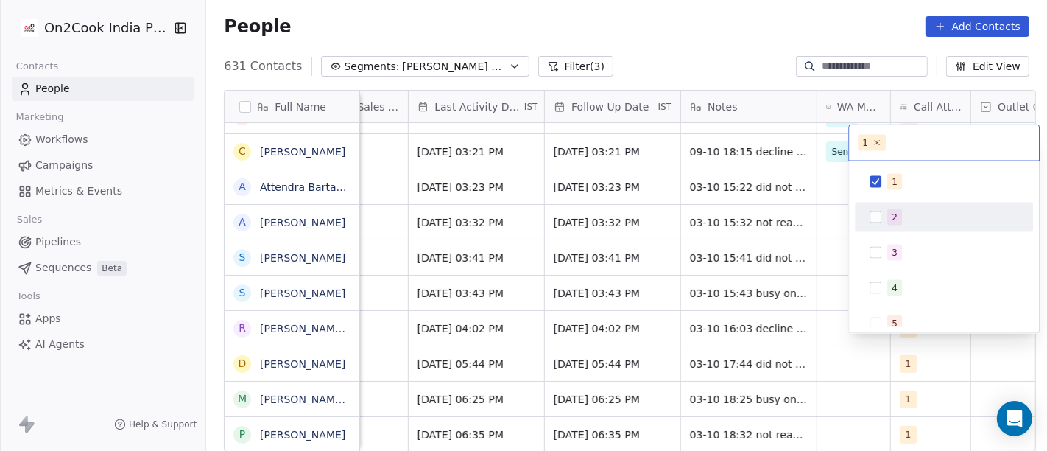
click at [918, 216] on div "2" at bounding box center [952, 217] width 131 height 16
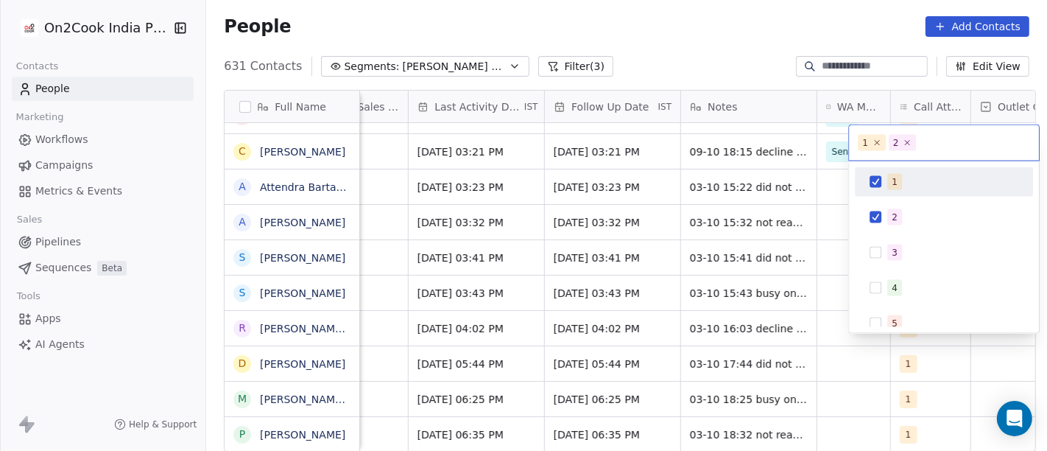
click at [909, 167] on div "1" at bounding box center [944, 181] width 178 height 29
click at [679, 27] on html "On2Cook India Pvt. Ltd. Contacts People Marketing Workflows Campaigns Metrics &…" at bounding box center [523, 225] width 1047 height 451
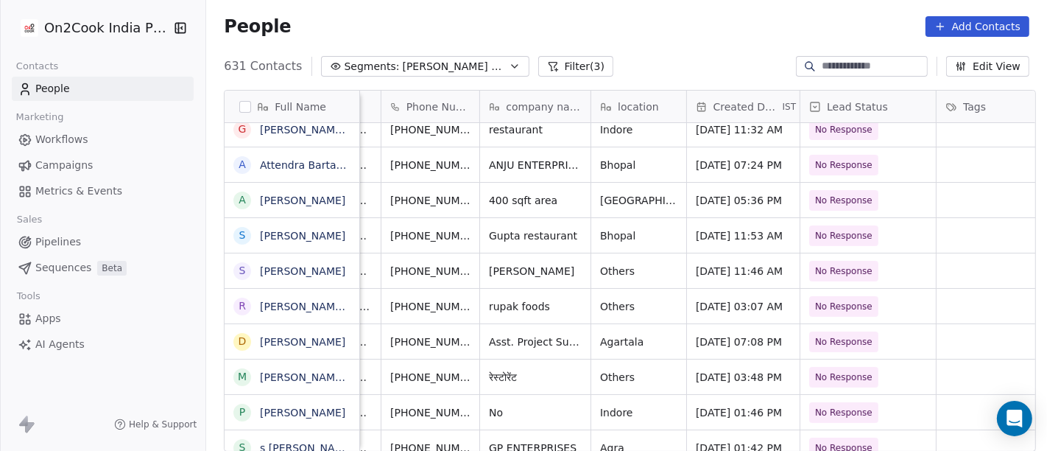
scroll to position [7, 0]
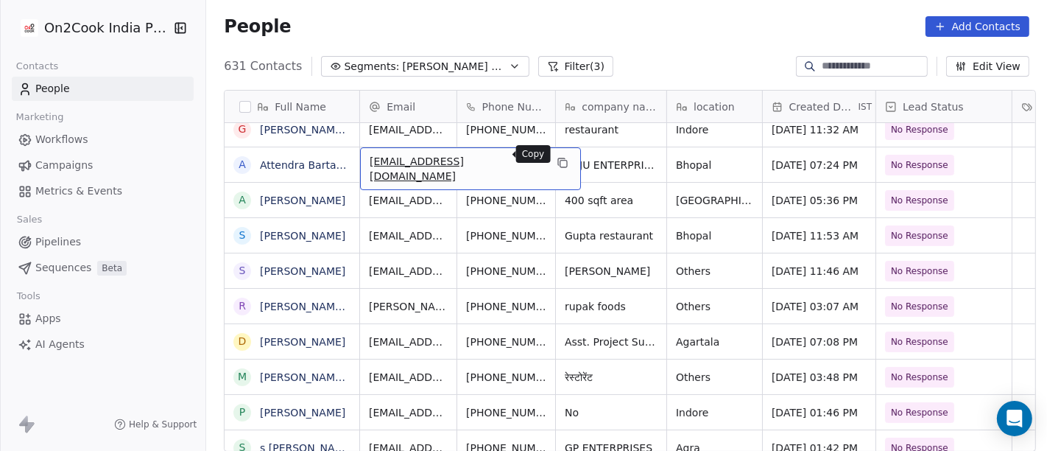
click at [557, 157] on icon "grid" at bounding box center [563, 163] width 12 height 12
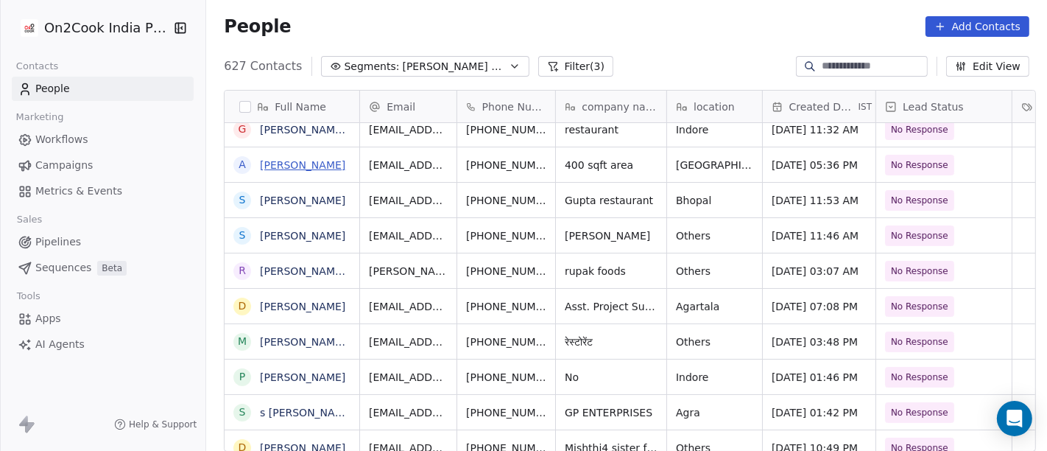
click at [268, 163] on link "[PERSON_NAME]" at bounding box center [302, 165] width 85 height 12
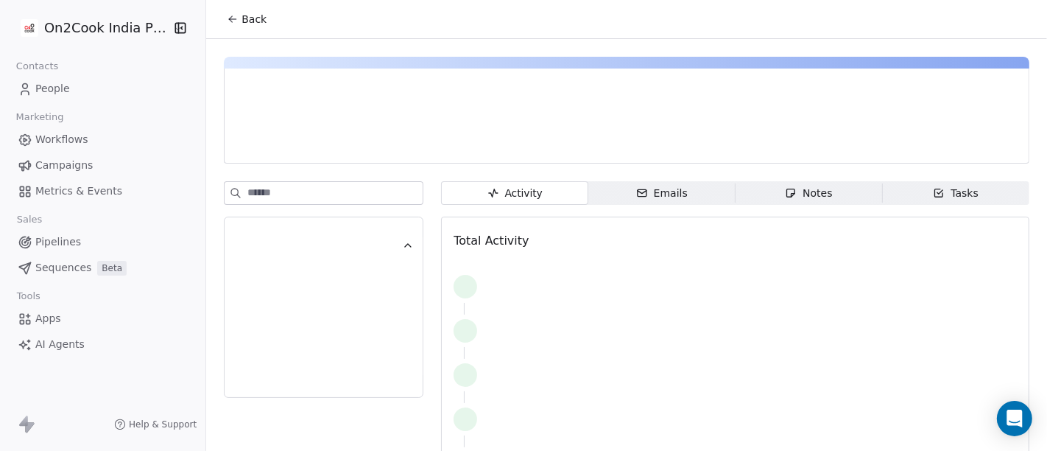
click at [268, 163] on div "Activity Activity Emails Emails Notes Notes Tasks Tasks Total Activity" at bounding box center [626, 296] width 841 height 515
click at [228, 17] on icon at bounding box center [233, 19] width 12 height 12
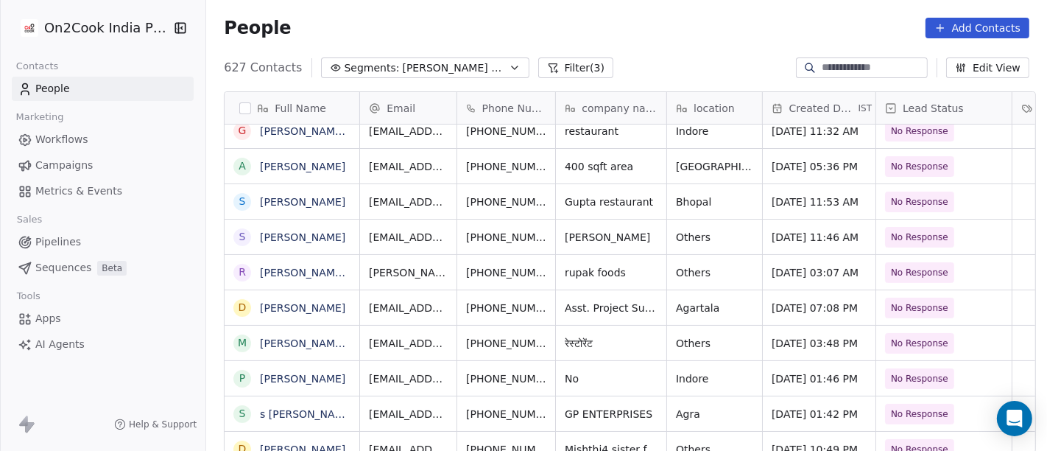
scroll to position [1, 0]
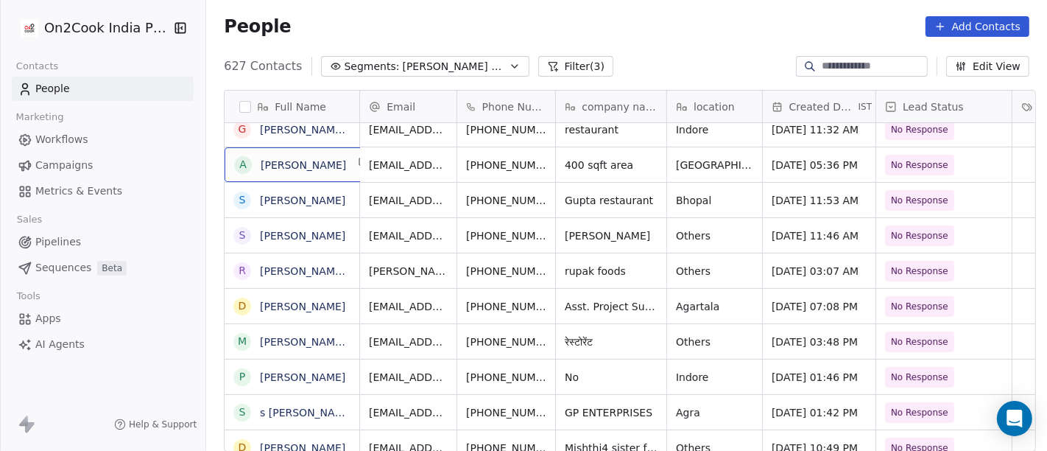
click at [328, 157] on div "A [PERSON_NAME]" at bounding box center [304, 164] width 158 height 35
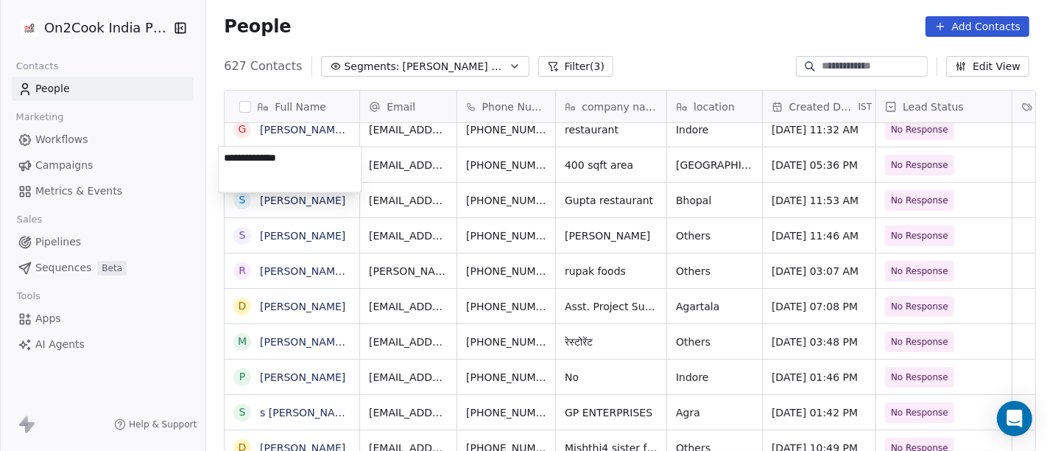
click at [240, 152] on textarea "**********" at bounding box center [290, 170] width 143 height 46
type textarea "**********"
click at [666, 54] on html "On2Cook India Pvt. Ltd. Contacts People Marketing Workflows Campaigns Metrics &…" at bounding box center [523, 225] width 1047 height 451
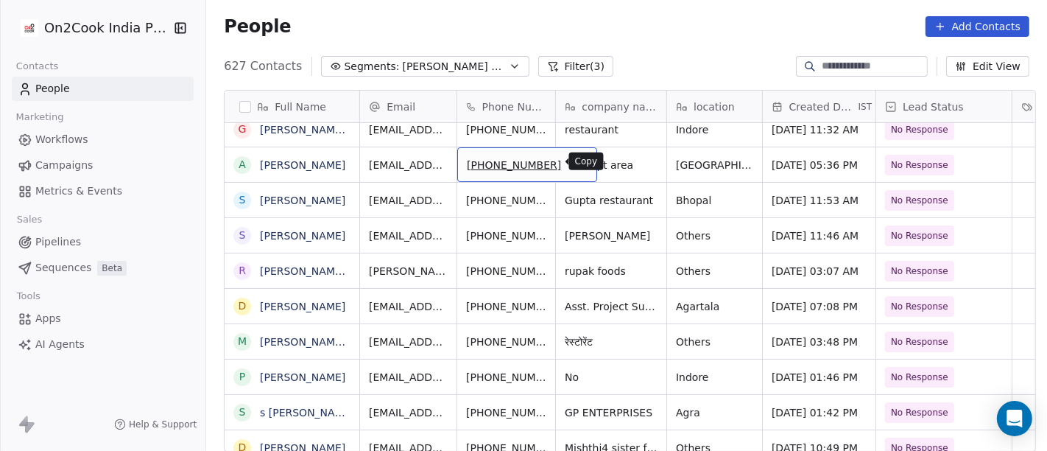
click at [573, 163] on icon "grid" at bounding box center [579, 163] width 12 height 12
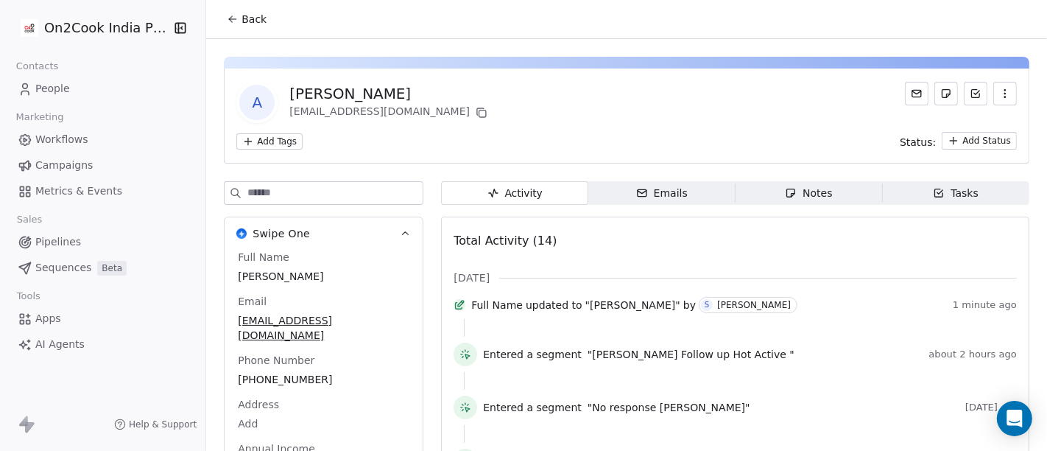
click at [231, 22] on icon at bounding box center [233, 19] width 12 height 12
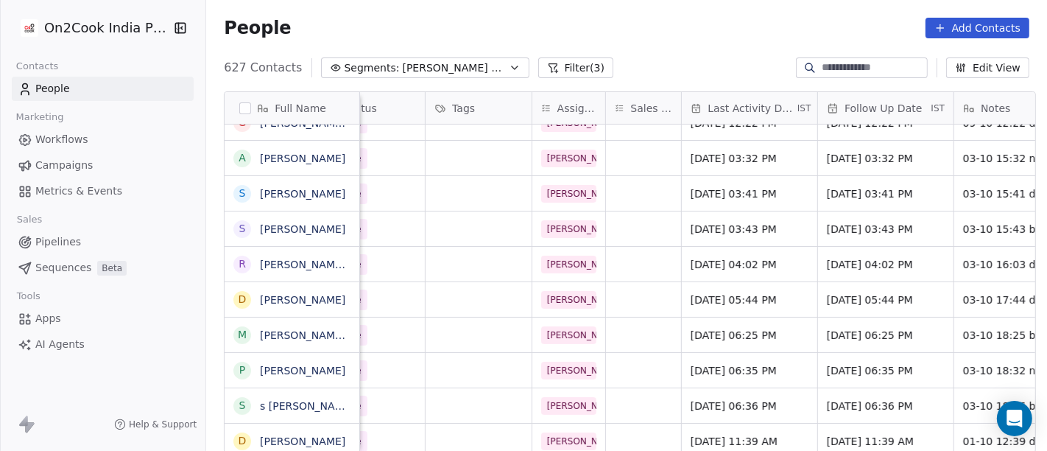
scroll to position [0, 588]
click at [694, 166] on div "[DATE] 03:32 PM" at bounding box center [747, 158] width 135 height 35
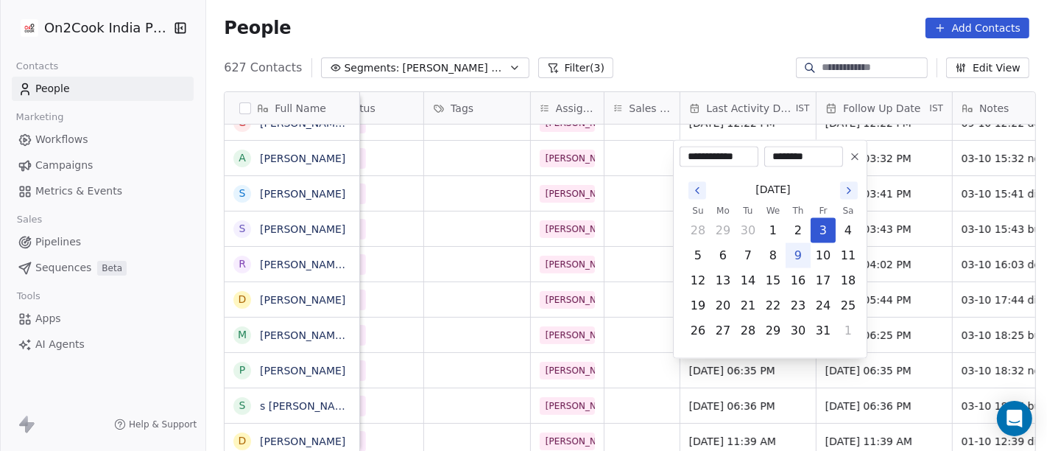
click at [799, 251] on button "9" at bounding box center [798, 256] width 24 height 24
type input "**********"
click at [683, 32] on html "On2Cook India Pvt. Ltd. Contacts People Marketing Workflows Campaigns Metrics &…" at bounding box center [523, 225] width 1047 height 451
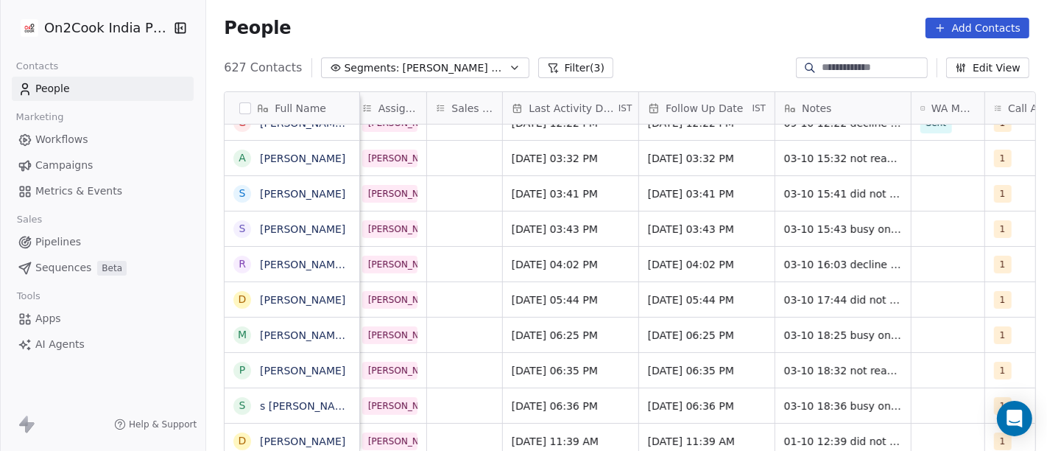
scroll to position [1, 767]
click at [713, 157] on span "[DATE] 03:32 PM" at bounding box center [693, 158] width 90 height 15
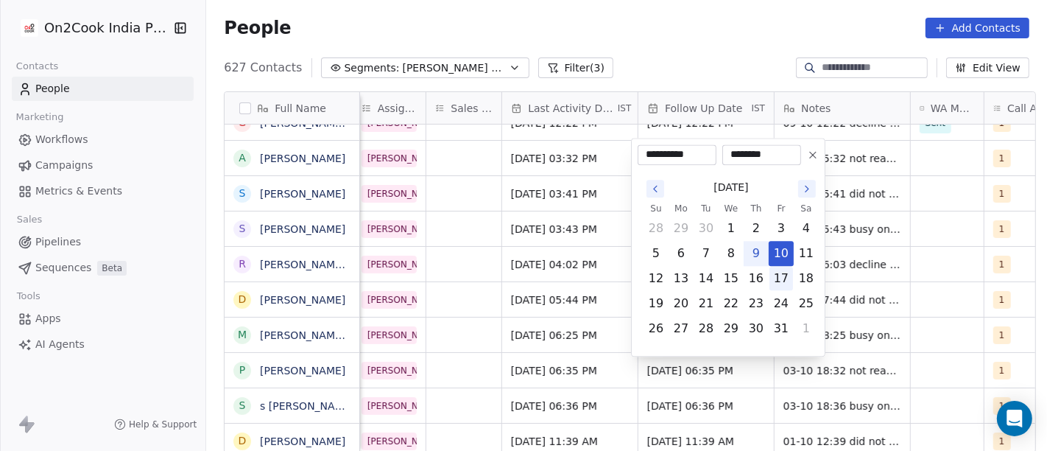
click at [774, 275] on button "17" at bounding box center [782, 279] width 24 height 24
type input "**********"
click at [698, 63] on html "On2Cook India Pvt. Ltd. Contacts People Marketing Workflows Campaigns Metrics &…" at bounding box center [523, 225] width 1047 height 451
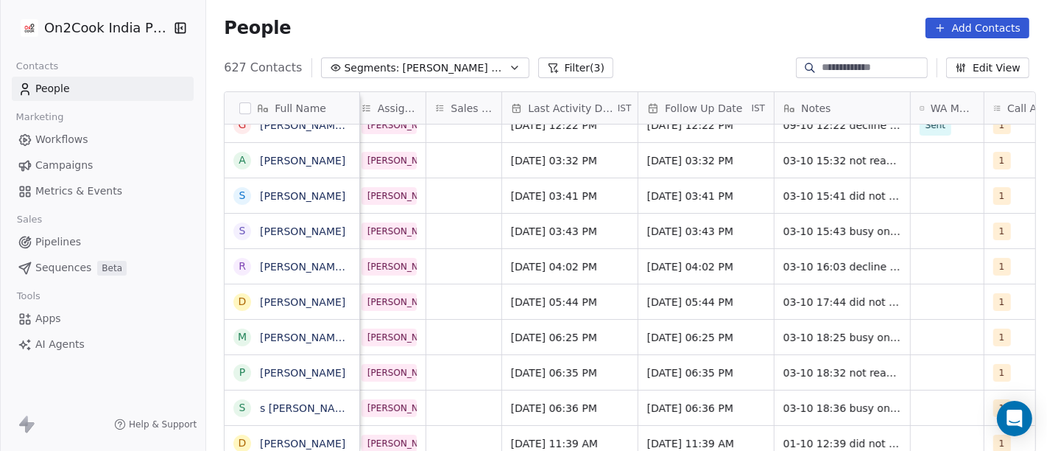
scroll to position [1, 973]
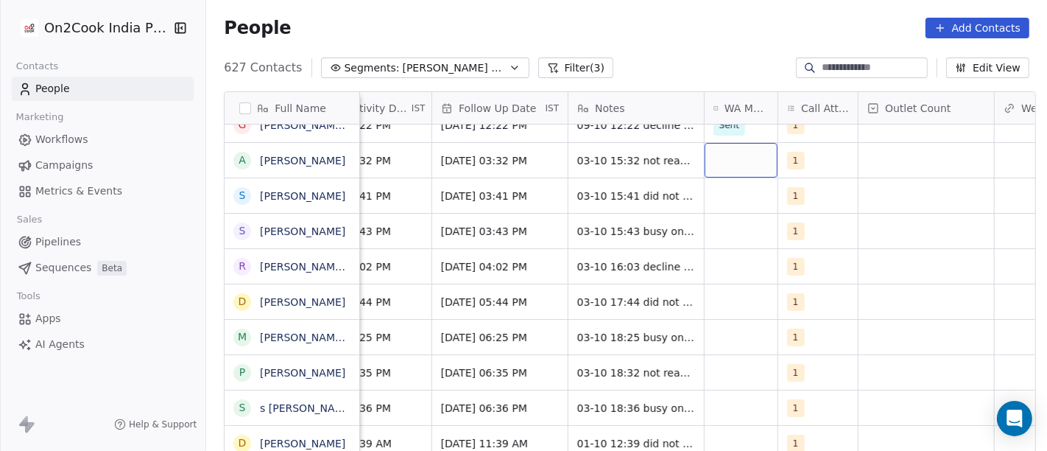
click at [729, 166] on div "grid" at bounding box center [741, 160] width 73 height 35
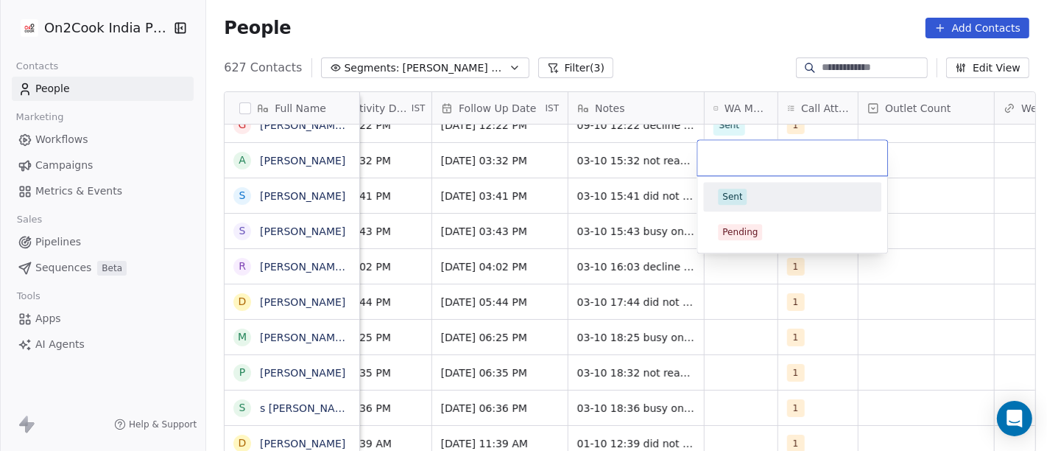
click at [728, 199] on div "Sent" at bounding box center [732, 196] width 20 height 13
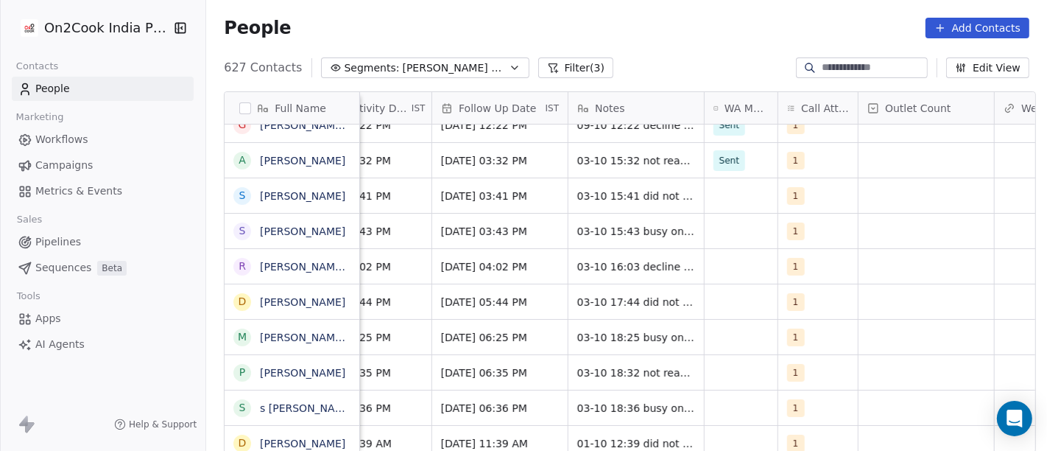
click at [702, 57] on div "627 Contacts Segments: [PERSON_NAME] Follow up Hot Active Filter (3) Edit View" at bounding box center [626, 68] width 841 height 24
click at [625, 160] on span "03-10 15:32 not reachable" at bounding box center [646, 160] width 137 height 15
type textarea "**********"
click at [694, 64] on html "On2Cook India Pvt. Ltd. Contacts People Marketing Workflows Campaigns Metrics &…" at bounding box center [523, 225] width 1047 height 451
click at [805, 166] on div "1" at bounding box center [805, 161] width 34 height 18
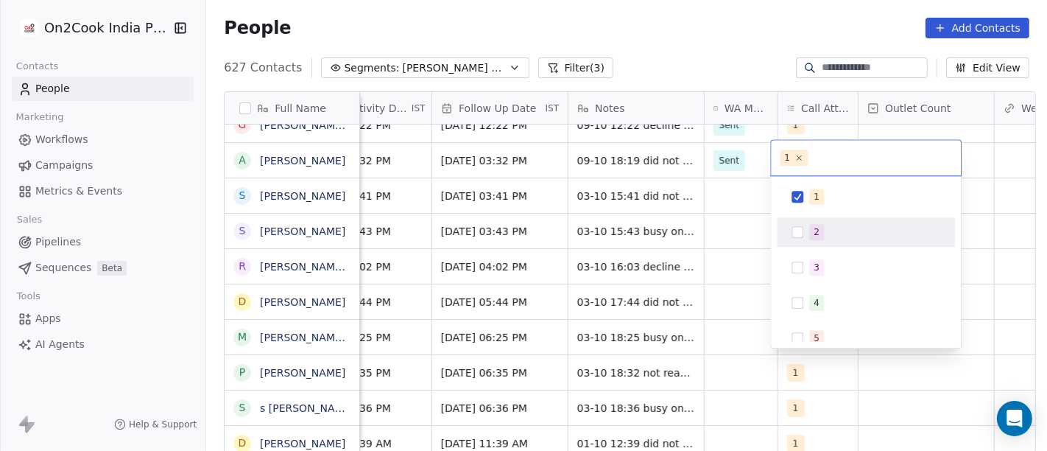
click at [823, 231] on span "2" at bounding box center [816, 232] width 15 height 16
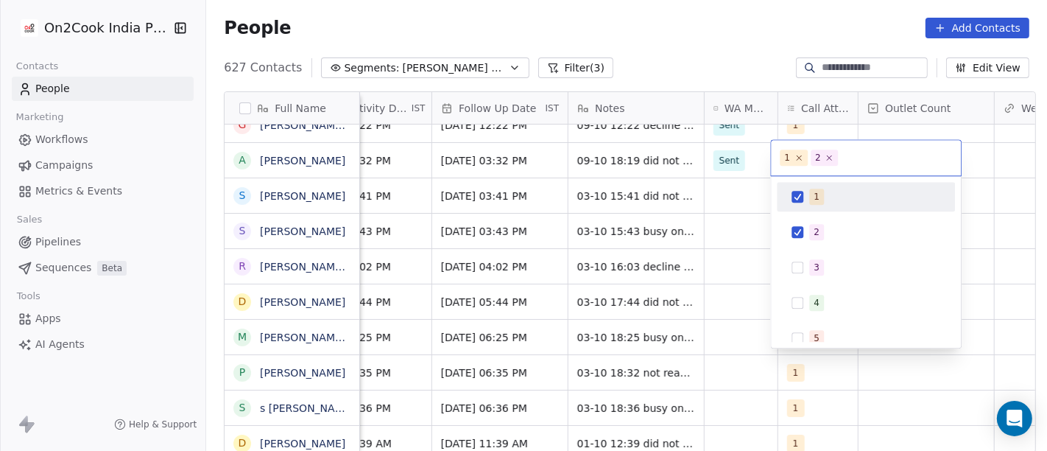
click at [826, 191] on div "1" at bounding box center [874, 197] width 131 height 16
click at [745, 36] on html "On2Cook India Pvt. Ltd. Contacts People Marketing Workflows Campaigns Metrics &…" at bounding box center [523, 225] width 1047 height 451
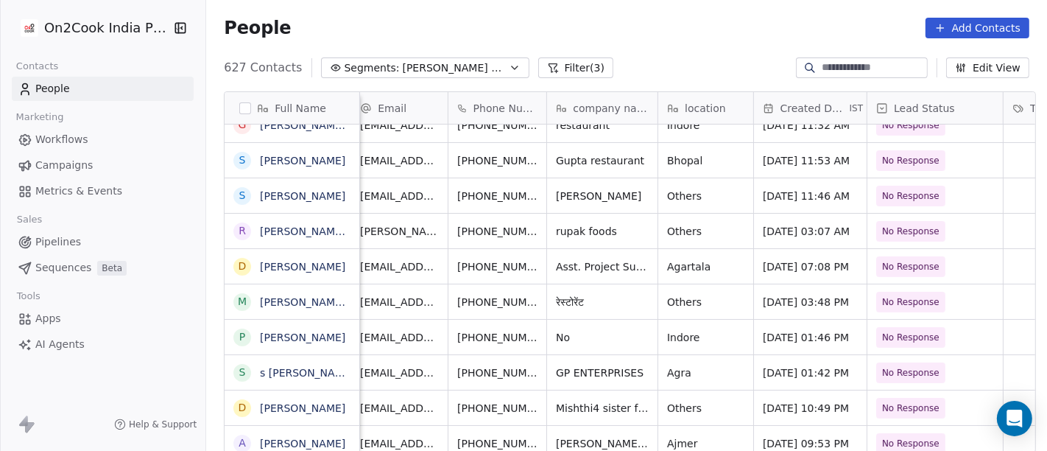
scroll to position [1, 0]
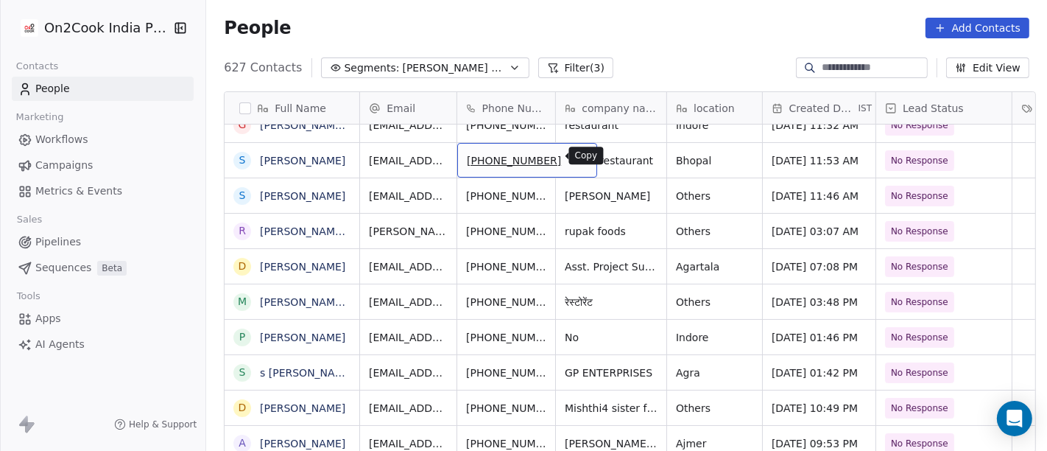
click at [573, 156] on icon "grid" at bounding box center [579, 158] width 12 height 12
click at [573, 158] on icon "grid" at bounding box center [579, 158] width 12 height 12
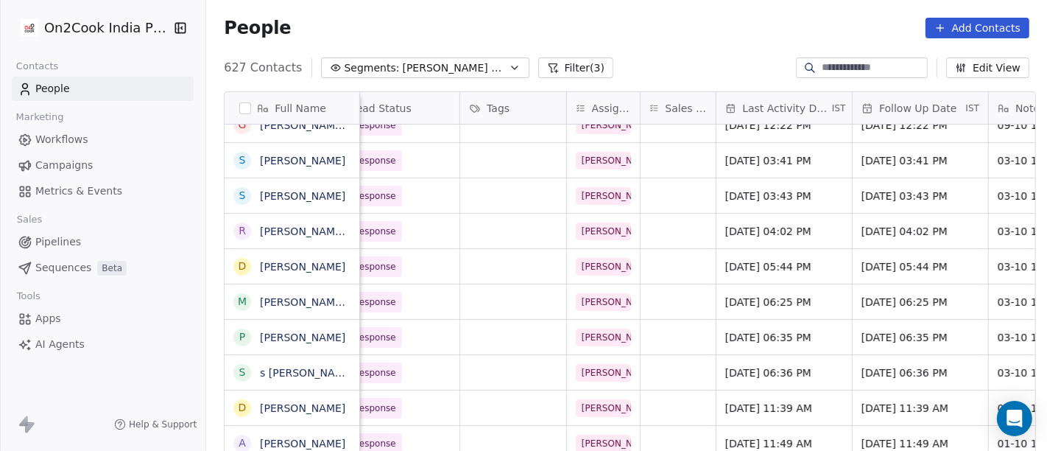
scroll to position [1, 555]
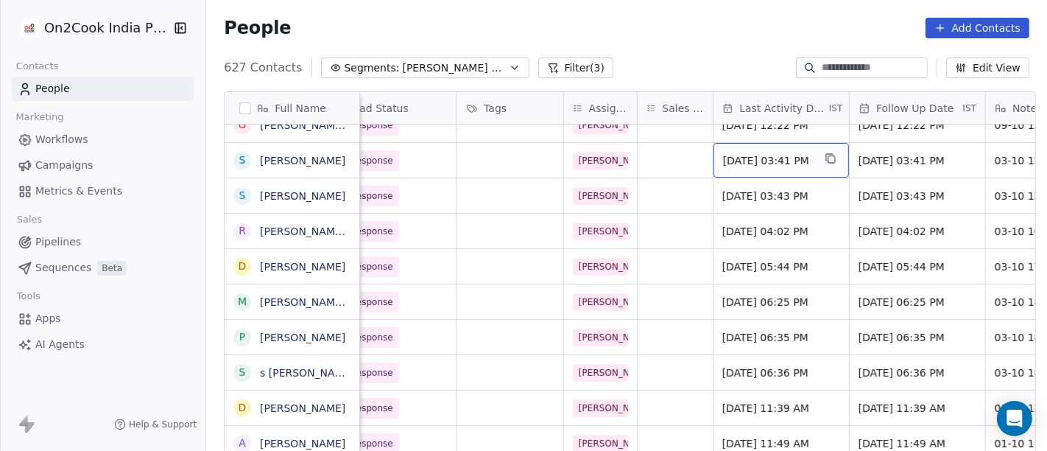
click at [747, 158] on span "[DATE] 03:41 PM" at bounding box center [768, 160] width 90 height 15
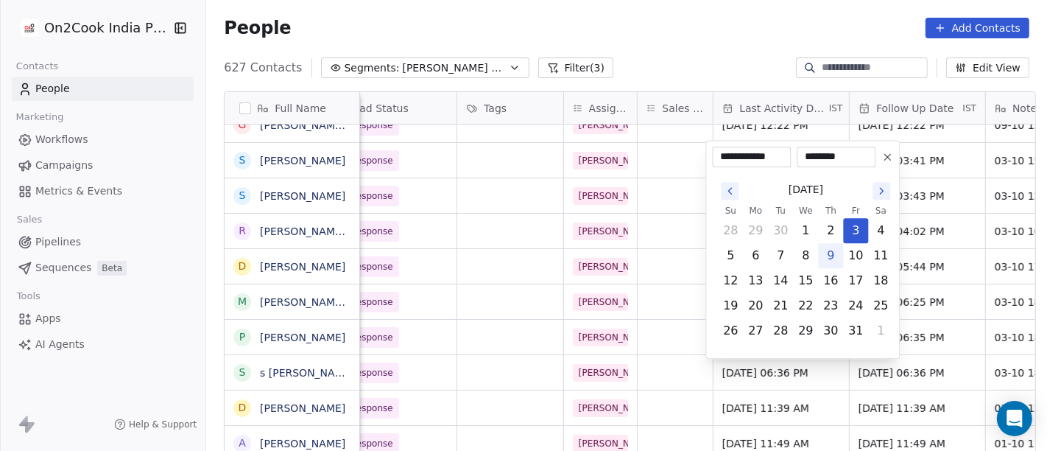
click at [827, 256] on button "9" at bounding box center [832, 256] width 24 height 24
type input "**********"
click at [708, 72] on html "On2Cook India Pvt. Ltd. Contacts People Marketing Workflows Campaigns Metrics &…" at bounding box center [523, 225] width 1047 height 451
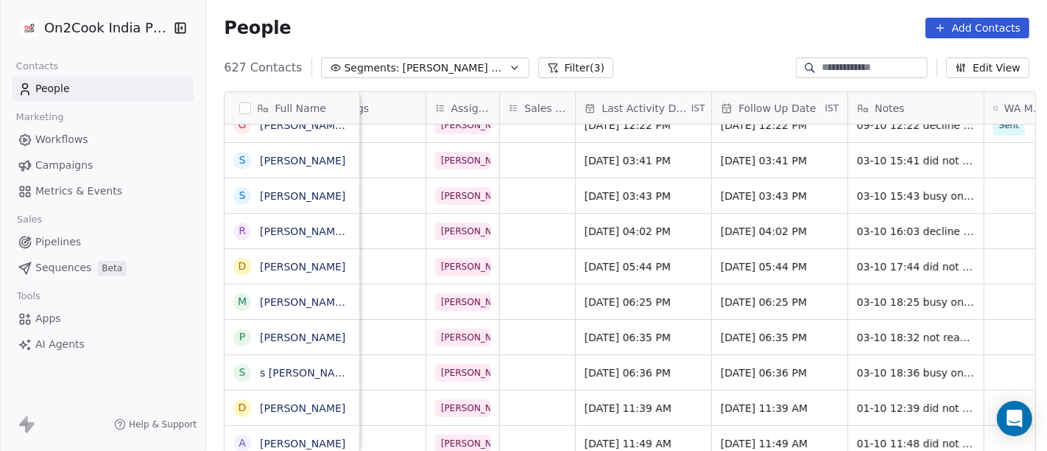
scroll to position [1, 703]
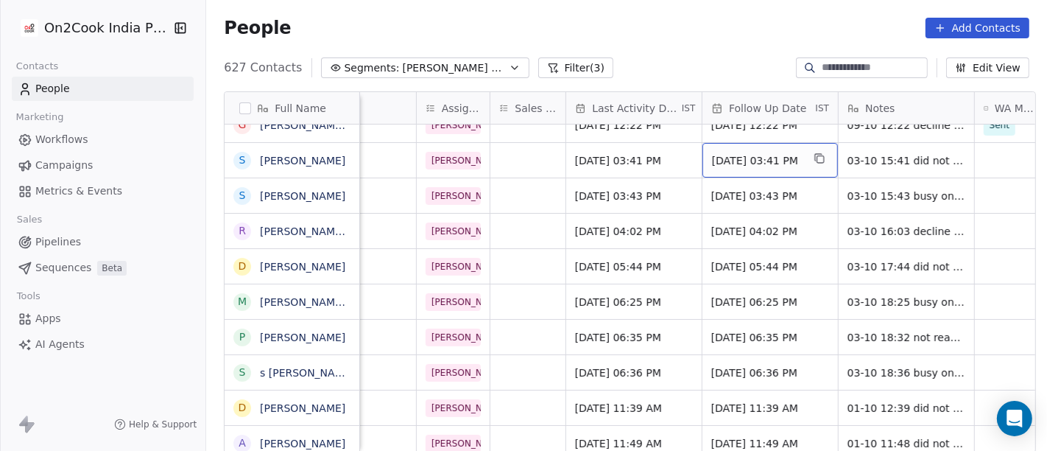
click at [761, 167] on div "[DATE] 03:41 PM" at bounding box center [770, 160] width 135 height 35
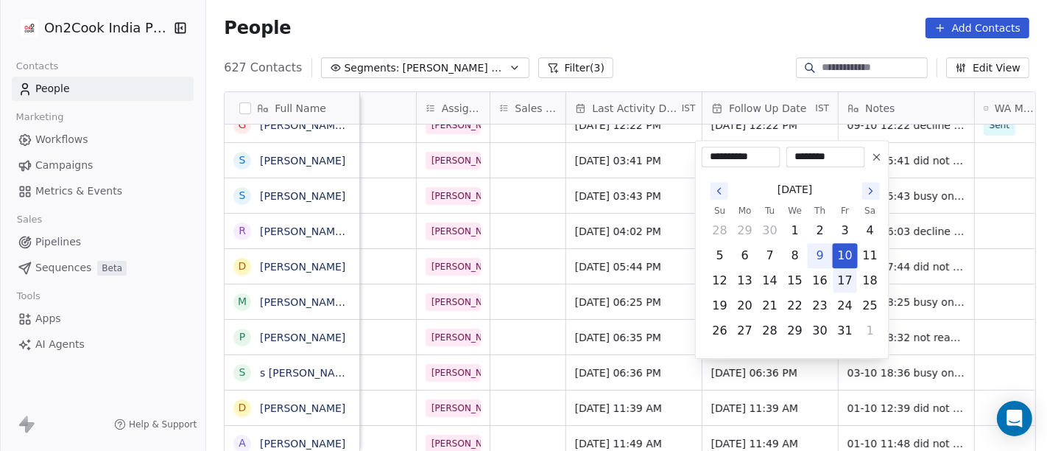
click at [839, 276] on button "17" at bounding box center [846, 281] width 24 height 24
type input "**********"
click at [713, 40] on html "On2Cook India Pvt. Ltd. Contacts People Marketing Workflows Campaigns Metrics &…" at bounding box center [523, 225] width 1047 height 451
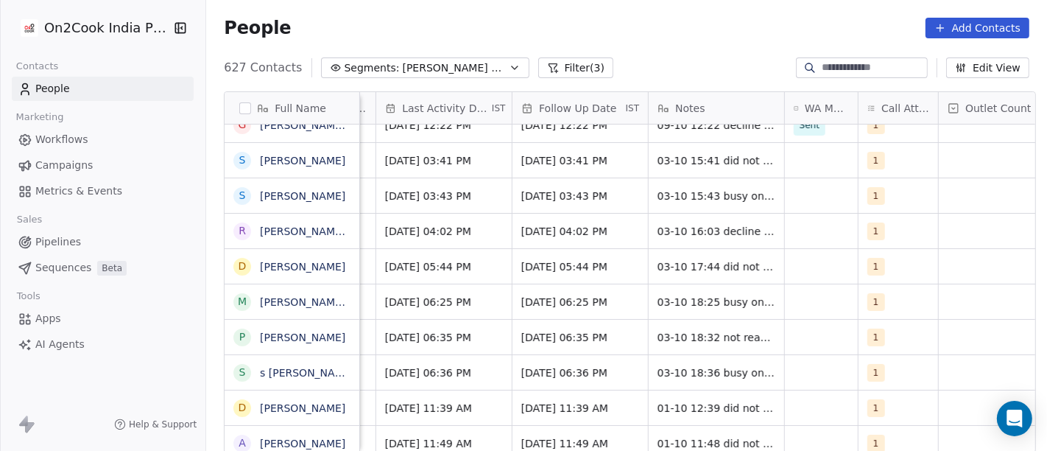
scroll to position [1, 896]
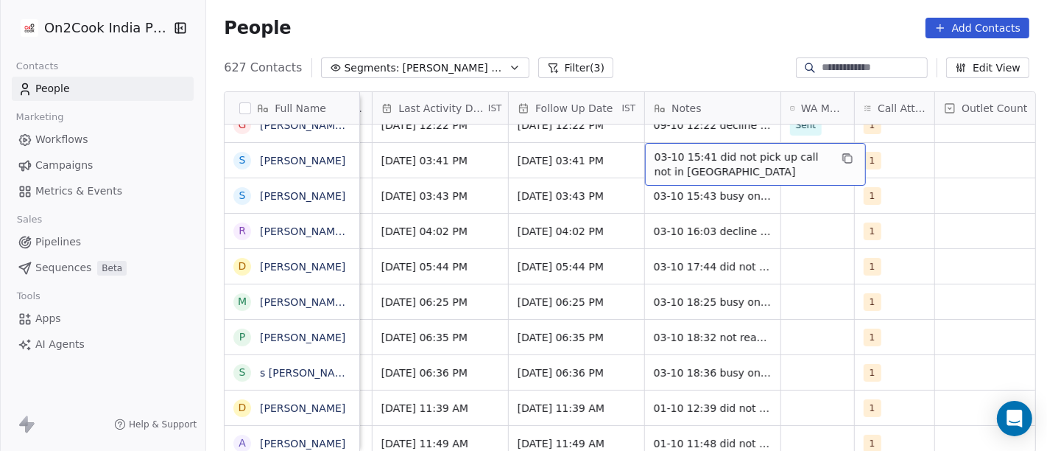
click at [711, 163] on span "03-10 15:41 did not pick up call not in [GEOGRAPHIC_DATA]" at bounding box center [742, 163] width 175 height 29
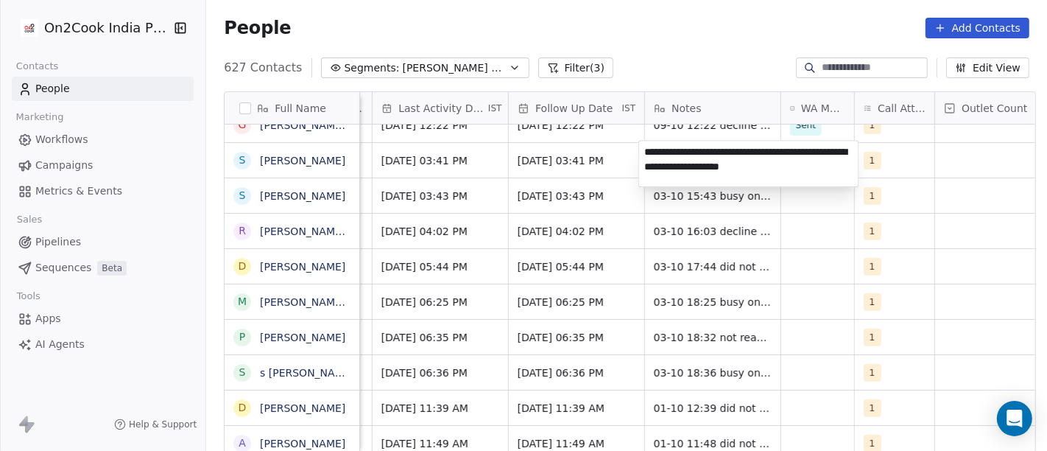
type textarea "**********"
click at [543, 155] on html "On2Cook India Pvt. Ltd. Contacts People Marketing Workflows Campaigns Metrics &…" at bounding box center [523, 225] width 1047 height 451
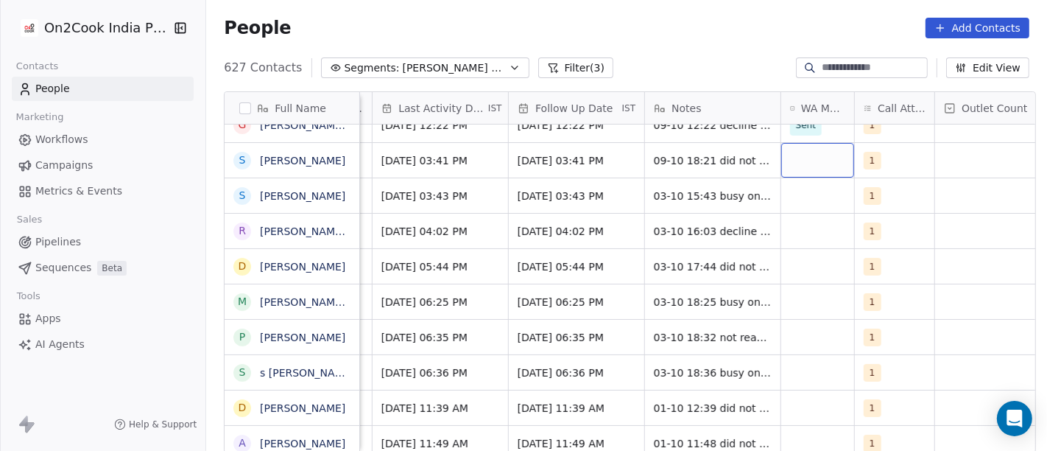
click at [827, 148] on div "grid" at bounding box center [817, 160] width 73 height 35
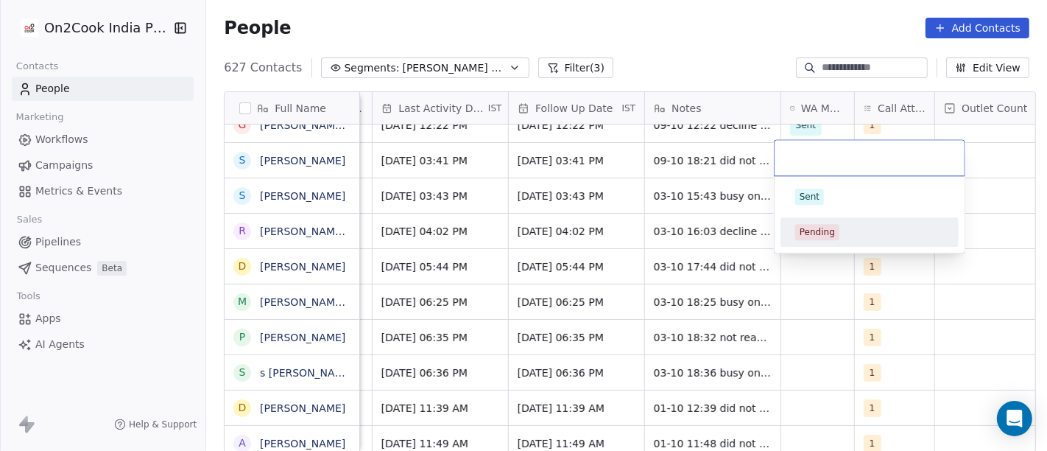
click at [817, 224] on span "Pending" at bounding box center [817, 232] width 44 height 16
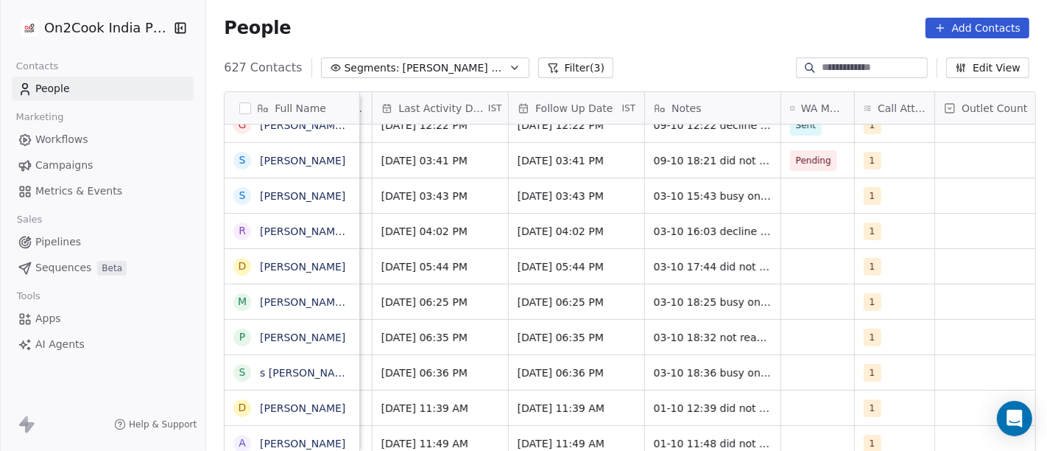
click at [741, 34] on div "People Add Contacts" at bounding box center [627, 28] width 806 height 21
click at [877, 145] on div "1" at bounding box center [895, 160] width 80 height 35
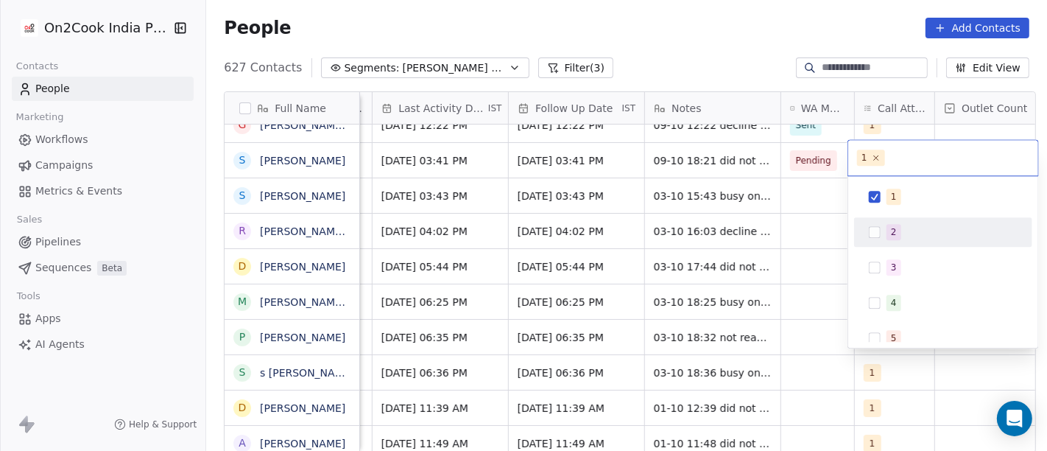
click at [892, 226] on div "2" at bounding box center [894, 231] width 6 height 13
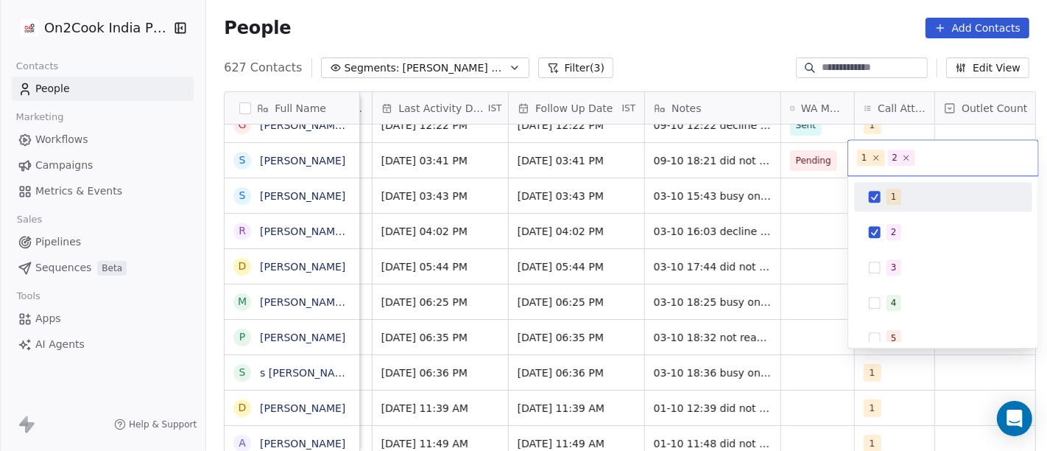
click at [894, 200] on div "1" at bounding box center [894, 196] width 6 height 13
click at [743, 45] on html "On2Cook India Pvt. Ltd. Contacts People Marketing Workflows Campaigns Metrics &…" at bounding box center [523, 225] width 1047 height 451
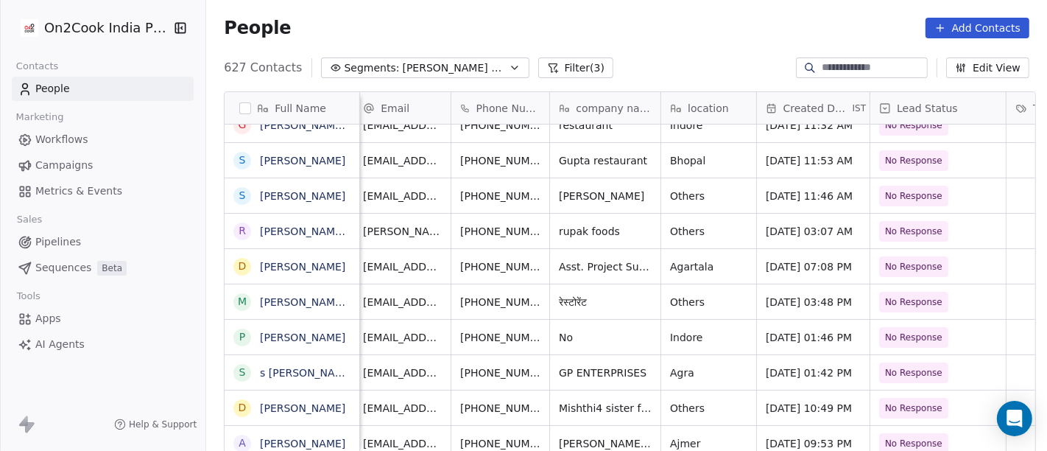
scroll to position [1, 0]
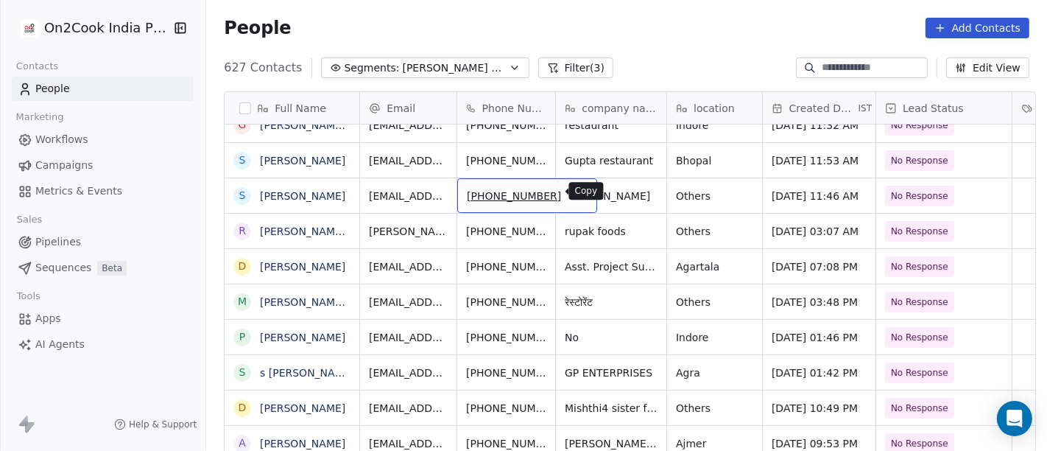
click at [574, 194] on icon "grid" at bounding box center [577, 192] width 7 height 7
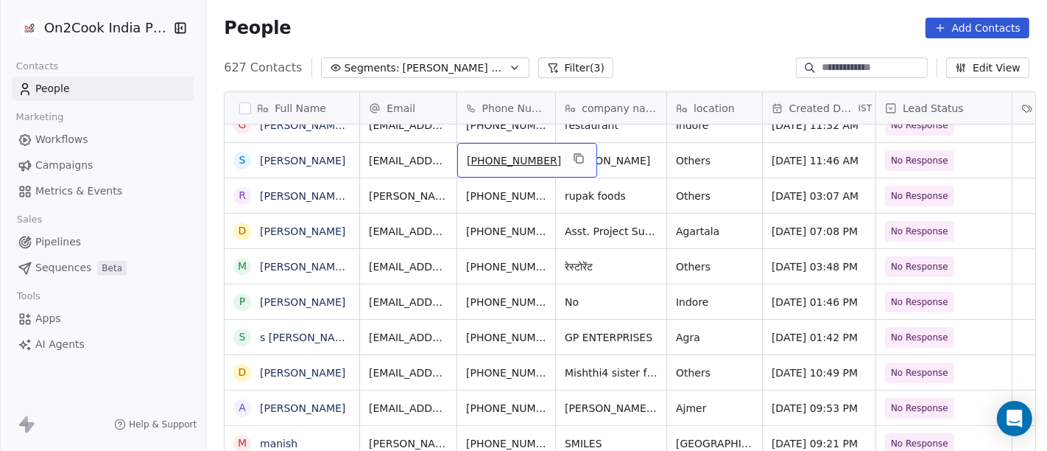
click at [563, 158] on div "[PHONE_NUMBER]" at bounding box center [527, 160] width 140 height 35
click at [573, 152] on icon "grid" at bounding box center [579, 158] width 12 height 12
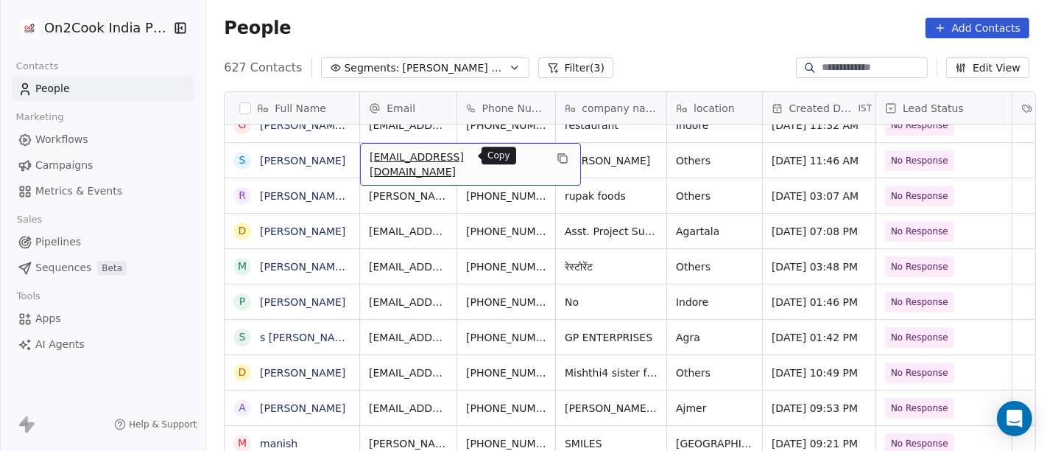
click at [557, 152] on icon "grid" at bounding box center [563, 158] width 12 height 12
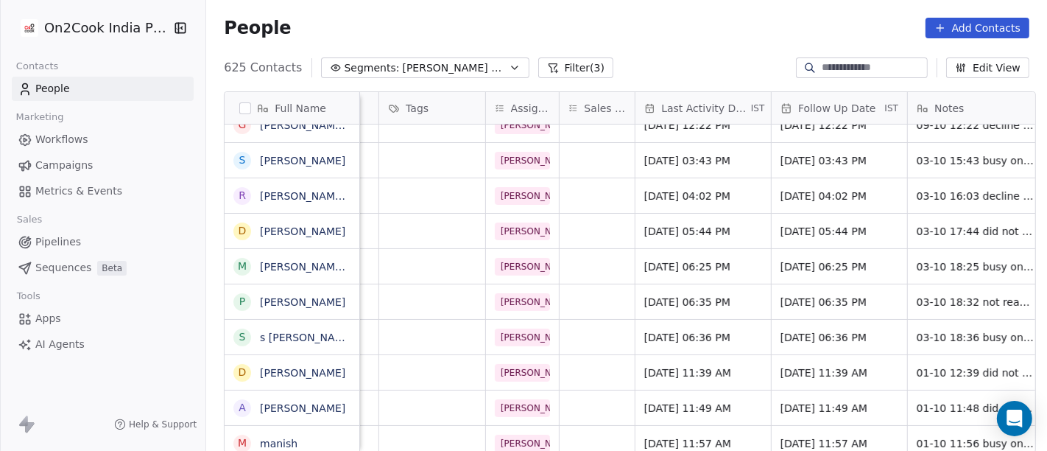
scroll to position [1, 654]
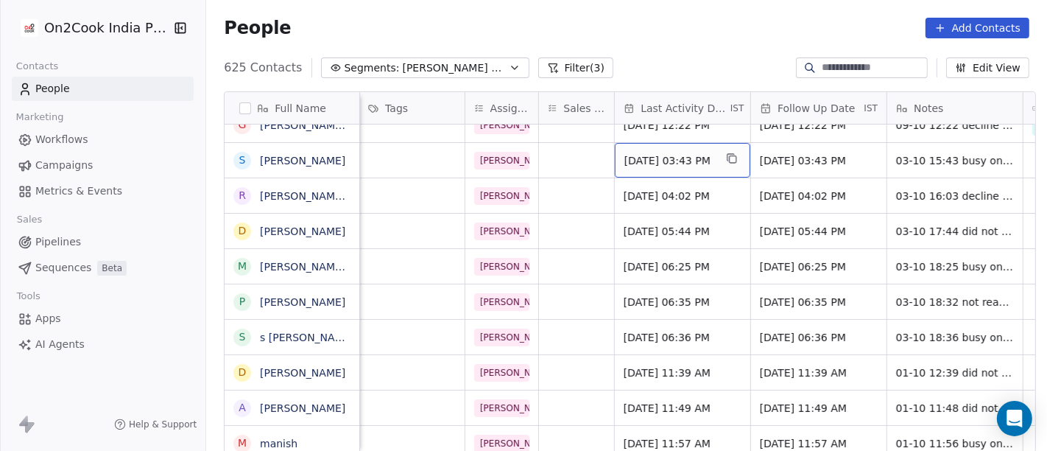
click at [652, 153] on span "[DATE] 03:43 PM" at bounding box center [669, 160] width 90 height 15
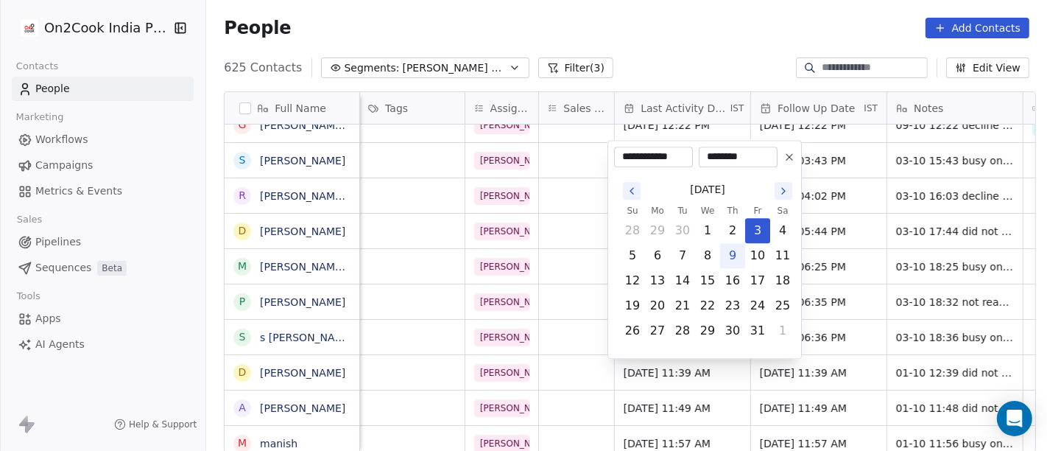
click at [733, 257] on button "9" at bounding box center [733, 256] width 24 height 24
type input "**********"
click at [663, 48] on html "On2Cook India Pvt. Ltd. Contacts People Marketing Workflows Campaigns Metrics &…" at bounding box center [523, 225] width 1047 height 451
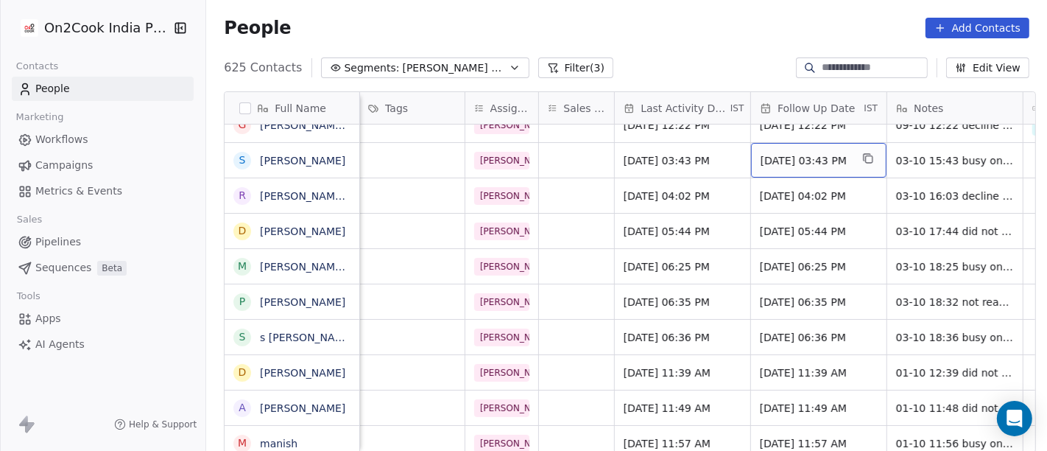
click at [787, 157] on span "[DATE] 03:43 PM" at bounding box center [806, 160] width 90 height 15
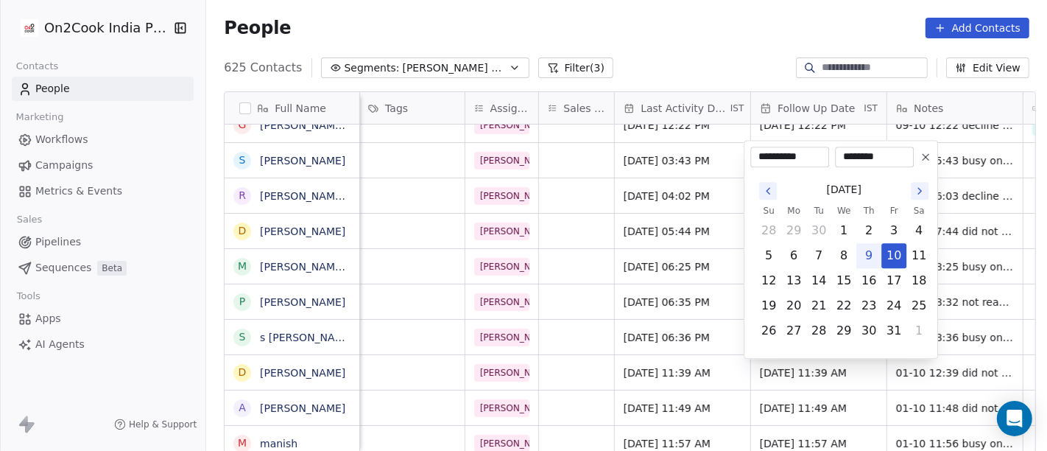
click at [923, 160] on icon at bounding box center [926, 157] width 12 height 12
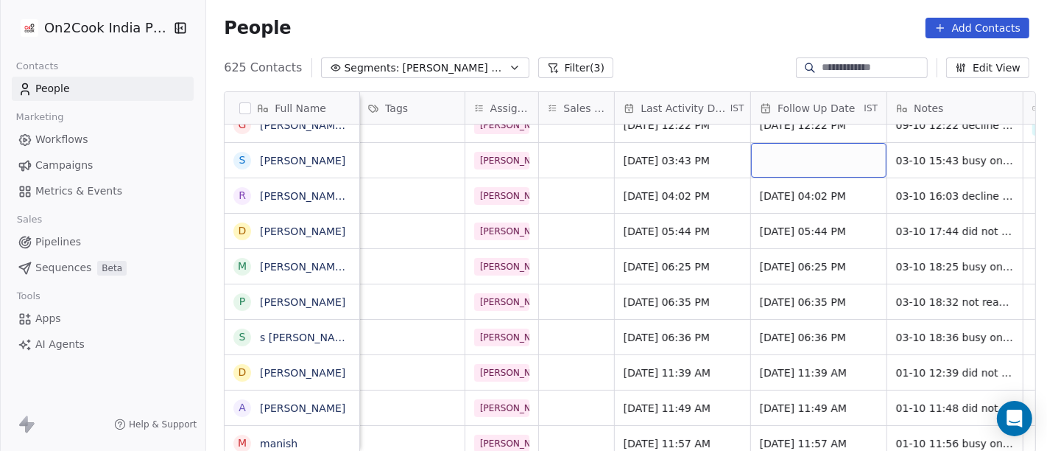
click at [809, 163] on div "grid" at bounding box center [818, 160] width 135 height 35
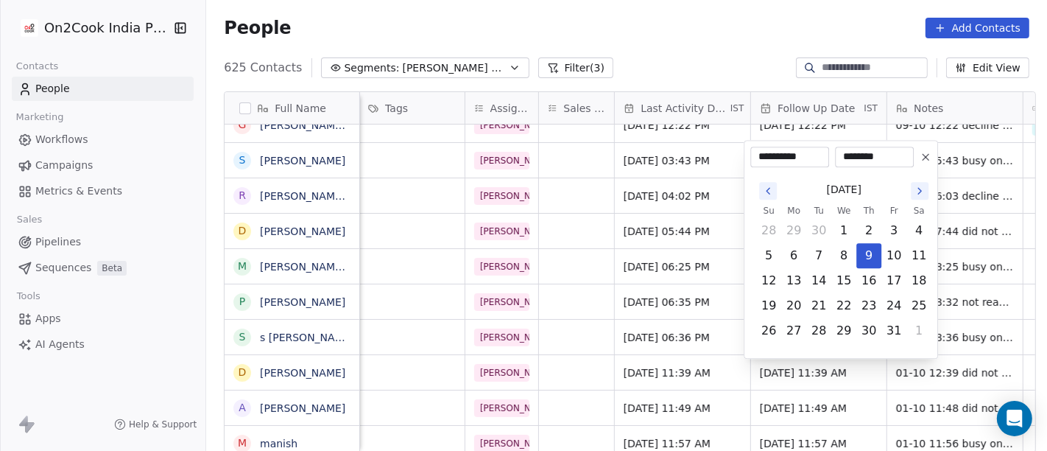
click at [926, 196] on button "Go to the Next Month" at bounding box center [920, 191] width 18 height 18
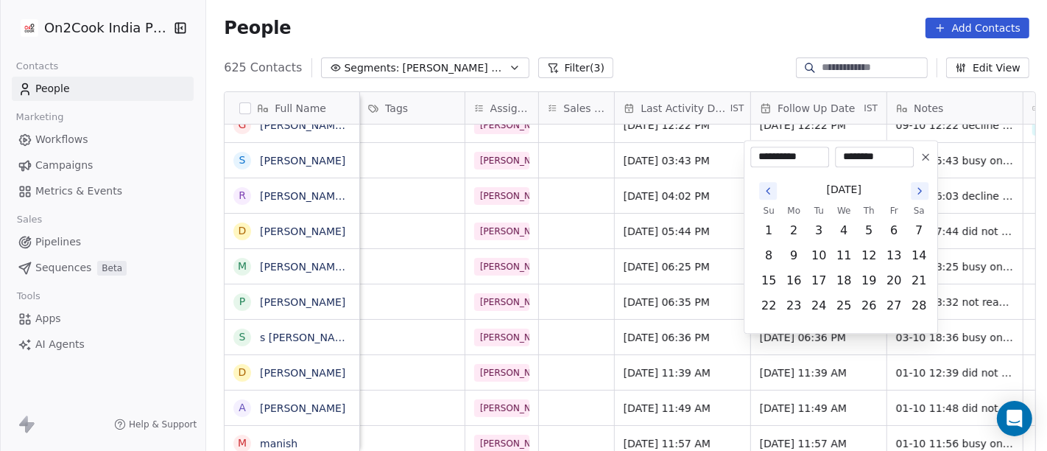
click at [926, 196] on button "Go to the Next Month" at bounding box center [920, 191] width 18 height 18
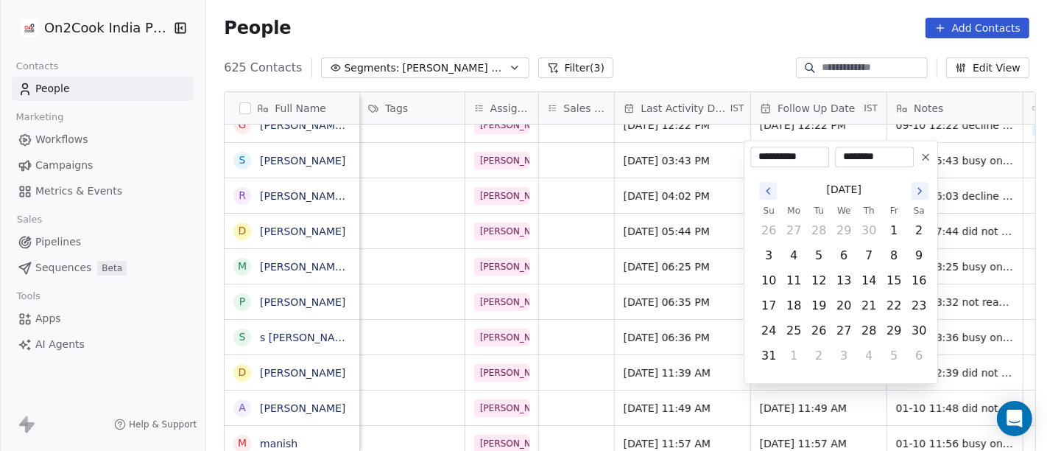
click at [771, 191] on icon "Go to the Previous Month" at bounding box center [768, 191] width 12 height 12
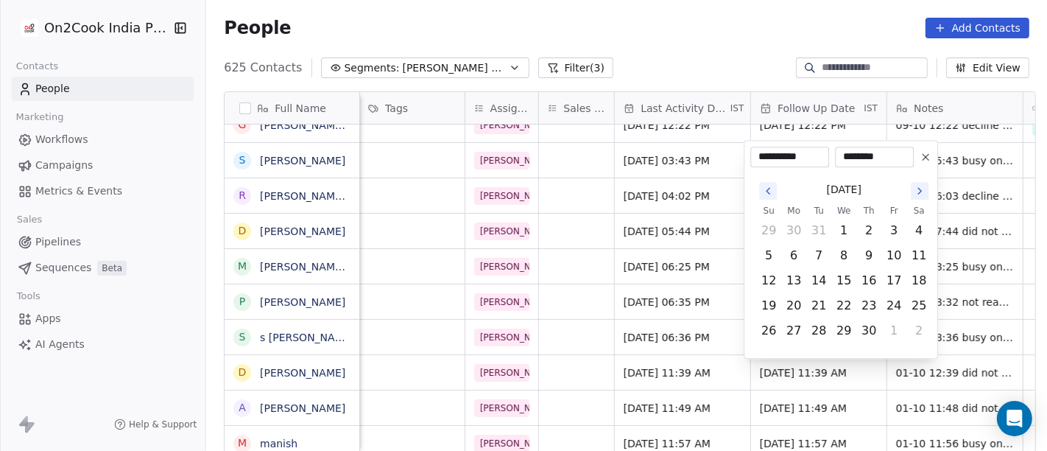
click at [771, 191] on icon "Go to the Previous Month" at bounding box center [768, 191] width 12 height 12
click at [795, 237] on button "2" at bounding box center [794, 231] width 24 height 24
type input "**********"
click at [716, 60] on html "On2Cook India Pvt. Ltd. Contacts People Marketing Workflows Campaigns Metrics &…" at bounding box center [523, 225] width 1047 height 451
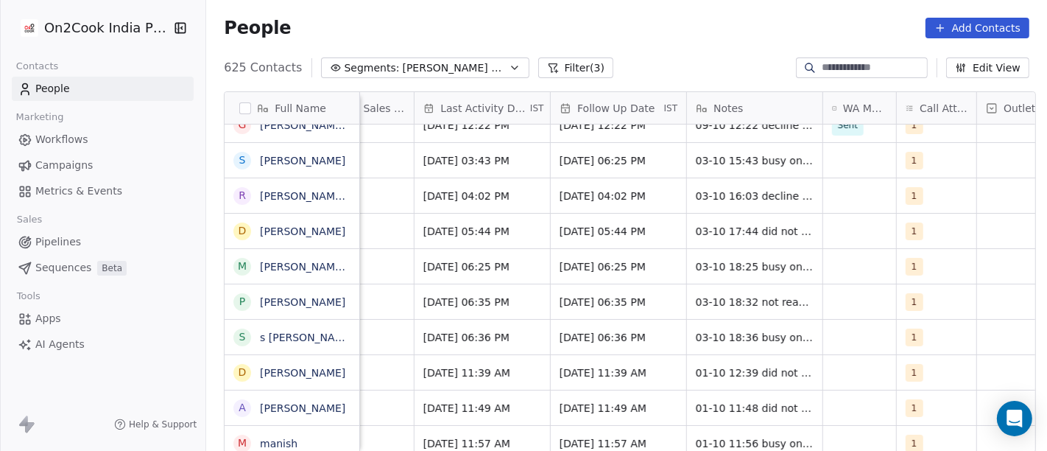
scroll to position [1, 853]
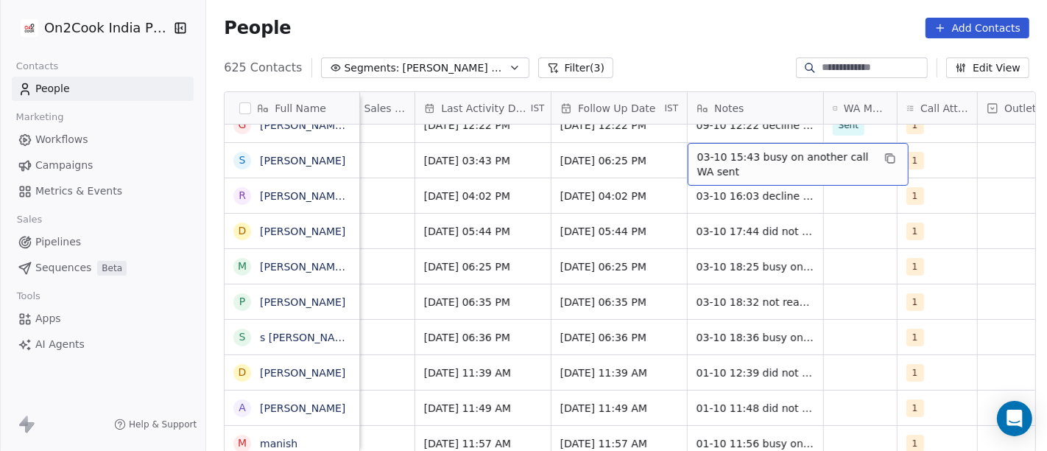
click at [750, 158] on span "03-10 15:43 busy on another call WA sent" at bounding box center [784, 163] width 175 height 29
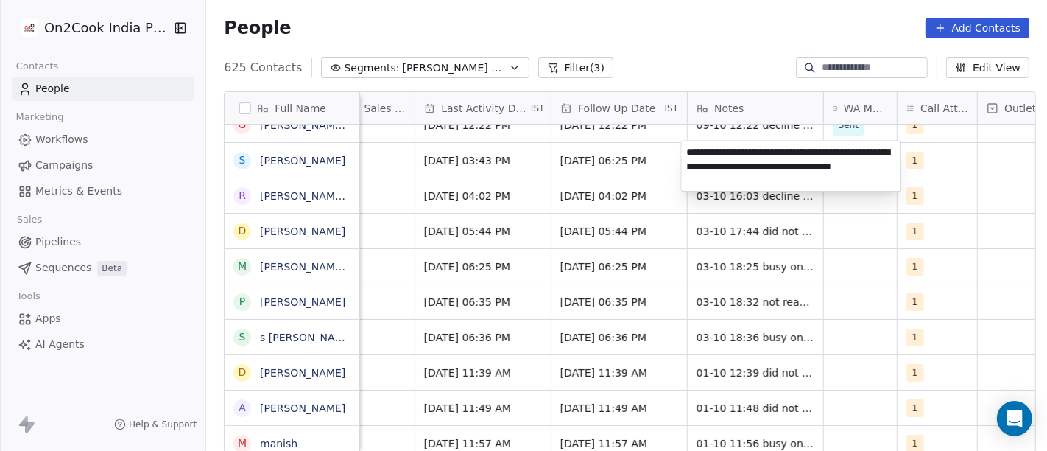
type textarea "**********"
click at [641, 173] on html "On2Cook India Pvt. Ltd. Contacts People Marketing Workflows Campaigns Metrics &…" at bounding box center [523, 225] width 1047 height 451
click at [624, 158] on html "On2Cook India Pvt. Ltd. Contacts People Marketing Workflows Campaigns Metrics &…" at bounding box center [523, 225] width 1047 height 451
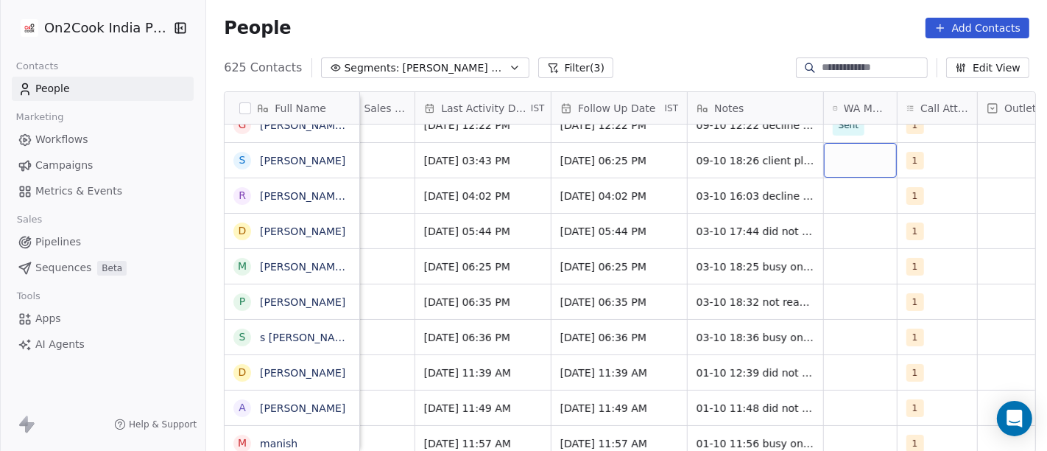
click at [831, 158] on div "grid" at bounding box center [860, 160] width 73 height 35
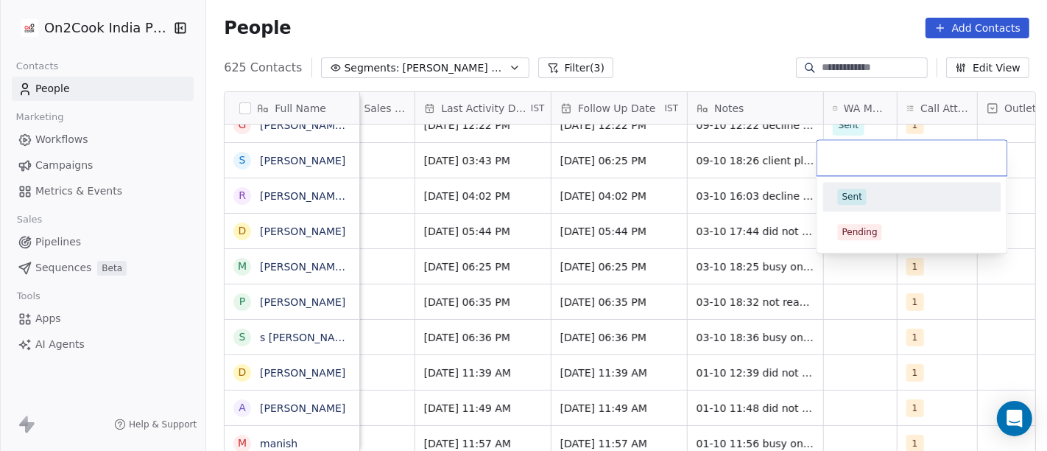
click at [865, 207] on div "Sent" at bounding box center [912, 197] width 166 height 24
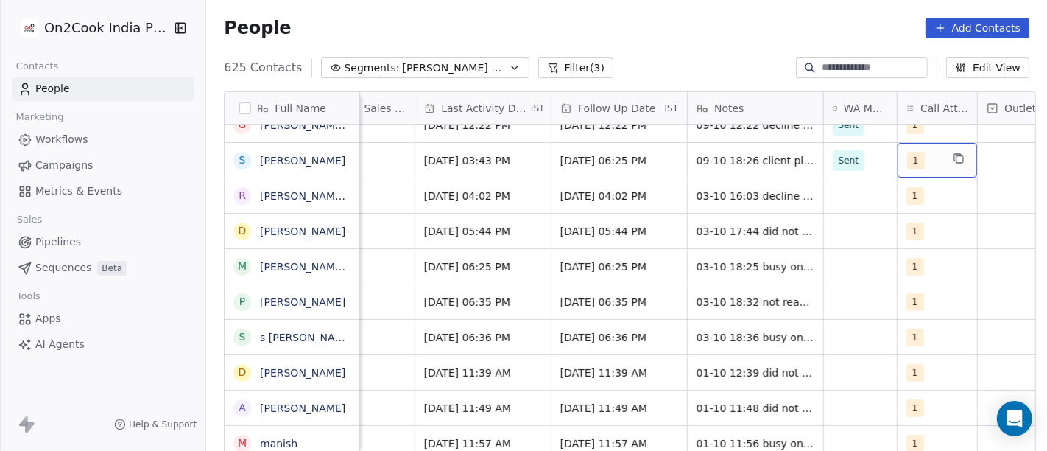
click at [940, 159] on div "1" at bounding box center [938, 160] width 80 height 35
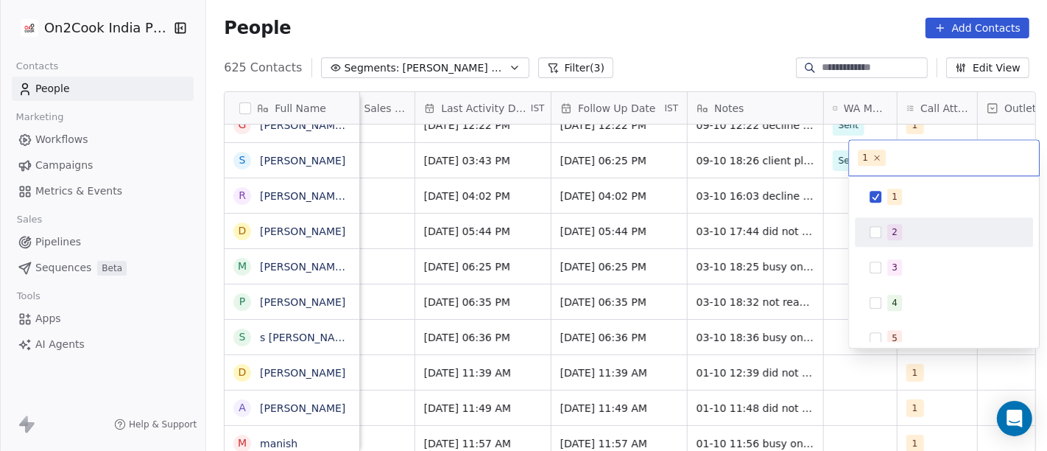
click at [929, 224] on div "2" at bounding box center [952, 232] width 131 height 16
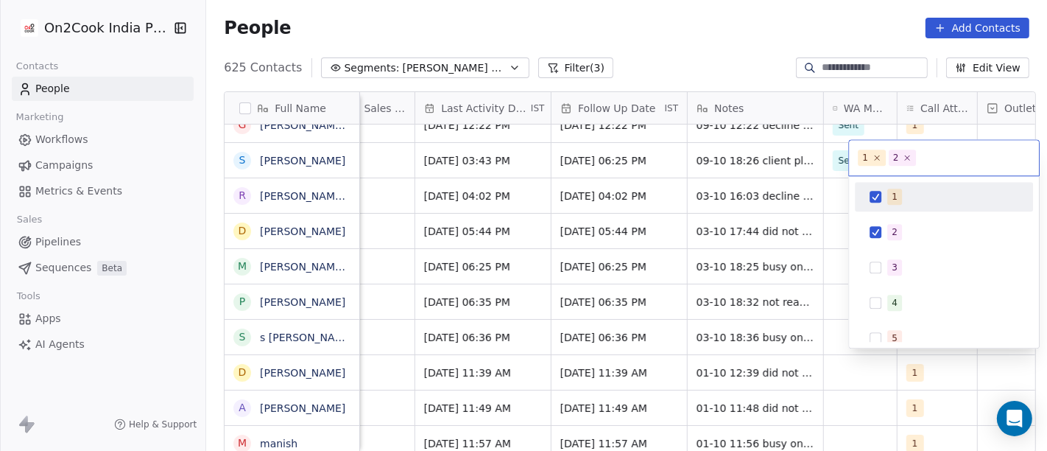
click at [926, 194] on div "1" at bounding box center [952, 197] width 131 height 16
click at [711, 189] on html "On2Cook India Pvt. Ltd. Contacts People Marketing Workflows Campaigns Metrics &…" at bounding box center [523, 225] width 1047 height 451
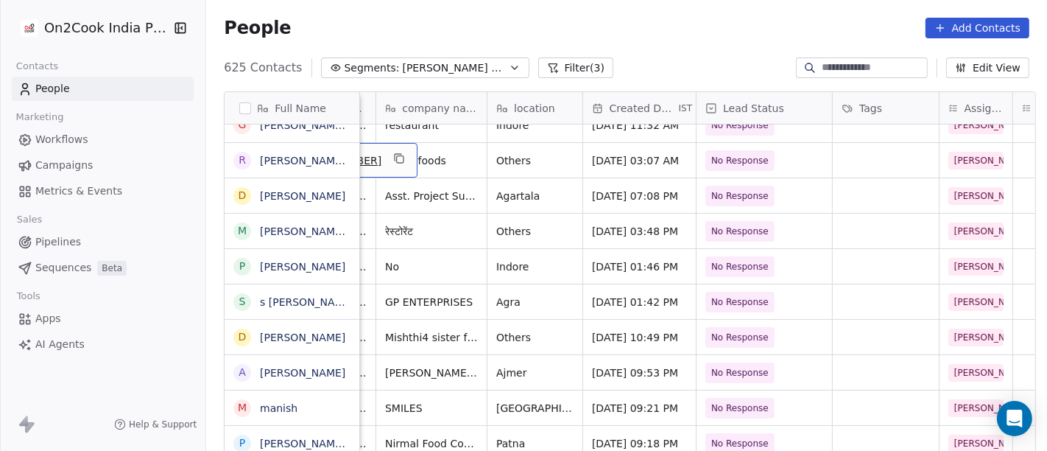
scroll to position [1, 0]
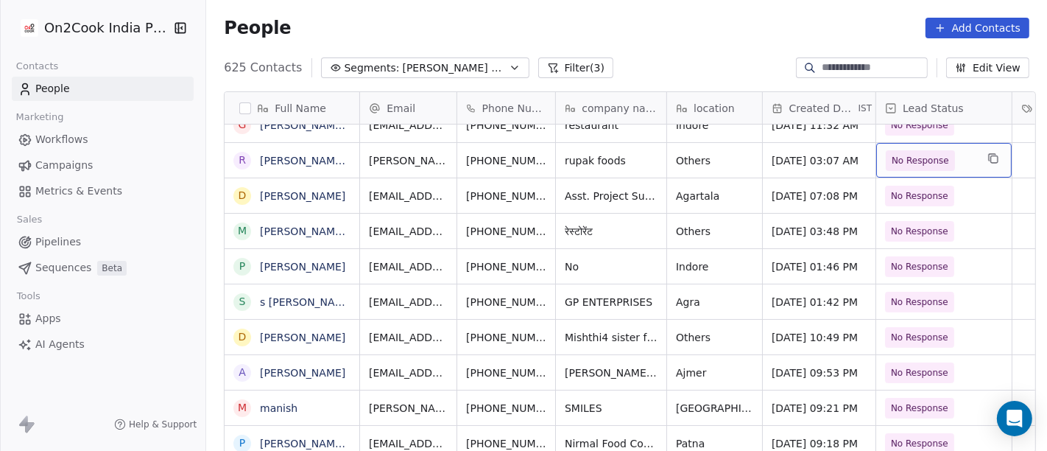
click at [909, 157] on span "No Response" at bounding box center [920, 160] width 57 height 15
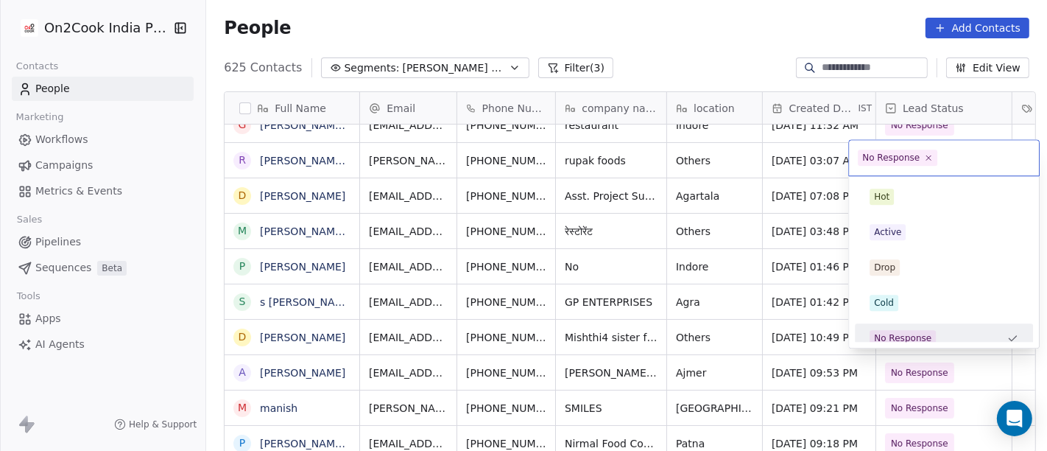
scroll to position [10, 0]
click at [736, 24] on html "On2Cook India Pvt. Ltd. Contacts People Marketing Workflows Campaigns Metrics &…" at bounding box center [523, 225] width 1047 height 451
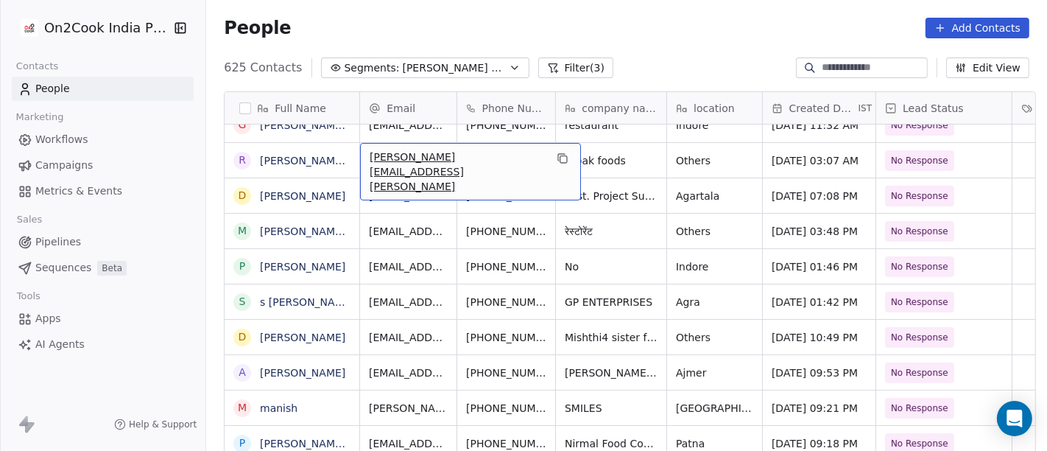
click at [507, 156] on div "[PERSON_NAME][EMAIL_ADDRESS][PERSON_NAME]" at bounding box center [470, 171] width 221 height 57
click at [557, 152] on icon "grid" at bounding box center [563, 158] width 12 height 12
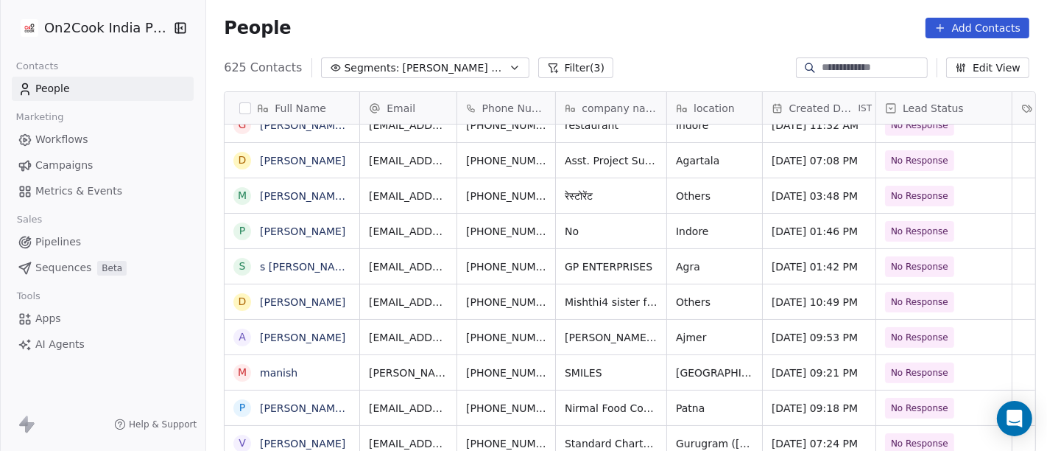
click at [668, 11] on div "People Add Contacts" at bounding box center [626, 28] width 841 height 56
click at [597, 161] on span "Asst. Project Supervisor" at bounding box center [627, 160] width 122 height 15
type textarea "**********"
click at [710, 177] on html "On2Cook India Pvt. Ltd. Contacts People Marketing Workflows Campaigns Metrics &…" at bounding box center [523, 225] width 1047 height 451
click at [486, 161] on html "On2Cook India Pvt. Ltd. Contacts People Marketing Workflows Campaigns Metrics &…" at bounding box center [523, 225] width 1047 height 451
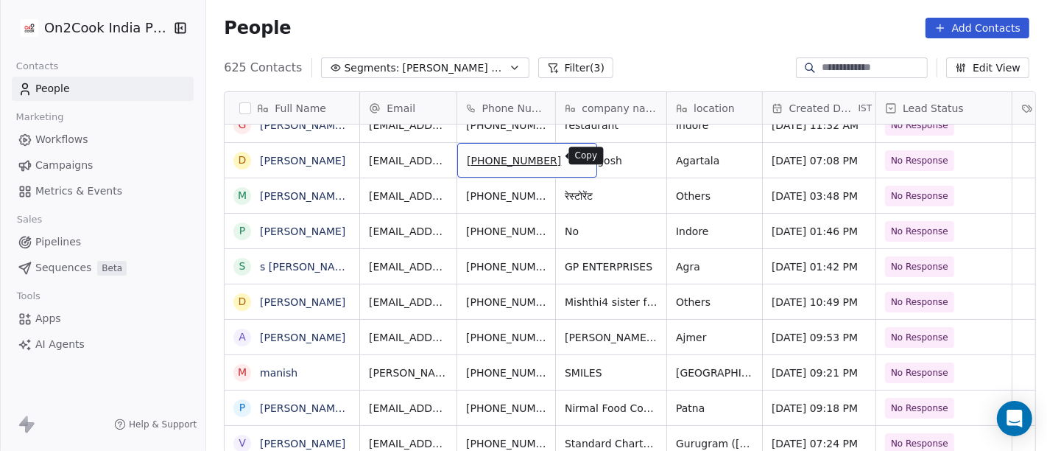
click at [577, 158] on icon "grid" at bounding box center [580, 159] width 7 height 7
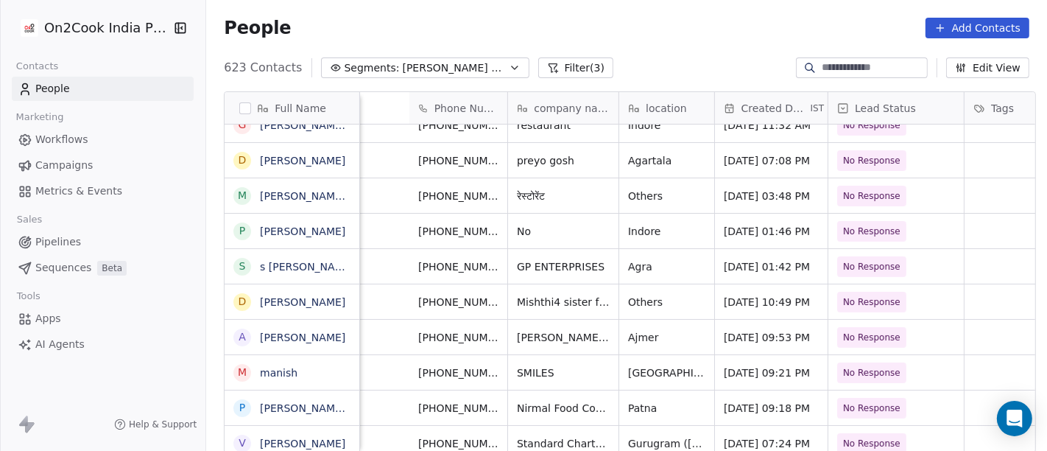
scroll to position [1, 458]
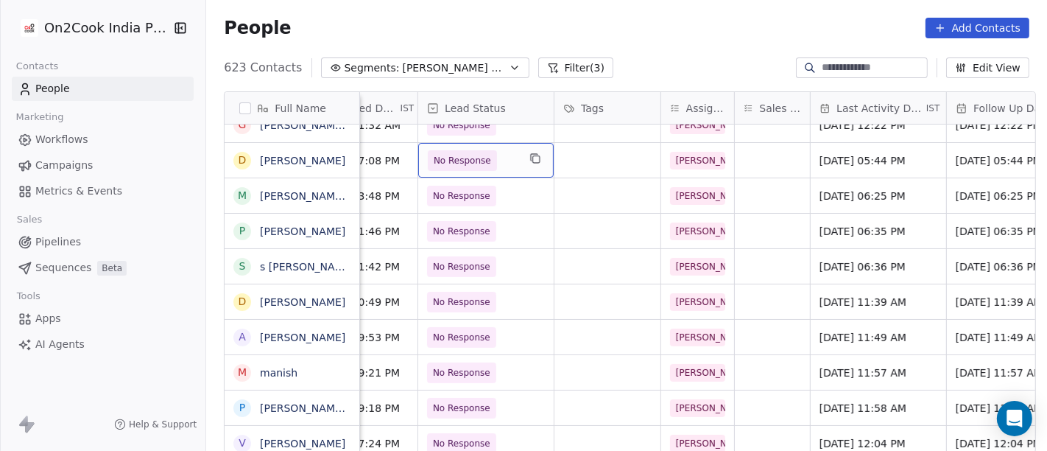
click at [498, 163] on span "No Response" at bounding box center [473, 160] width 90 height 21
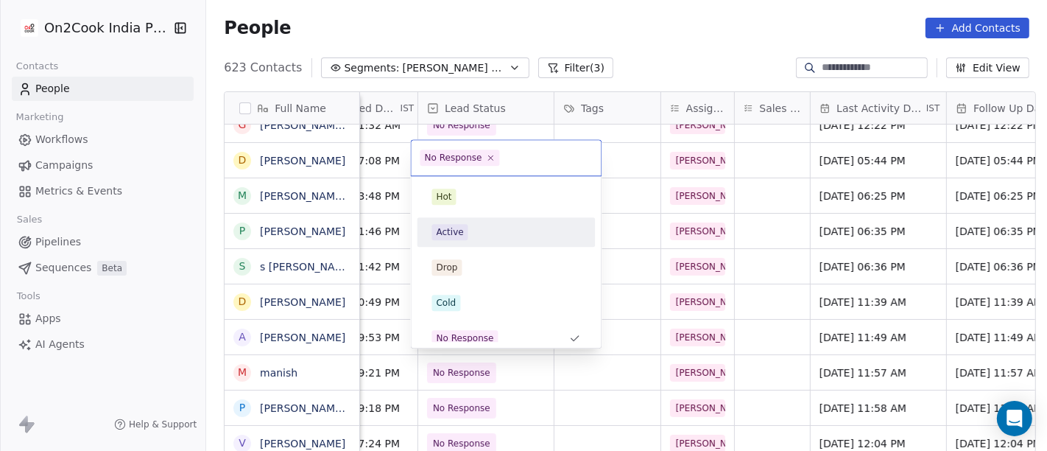
scroll to position [10, 0]
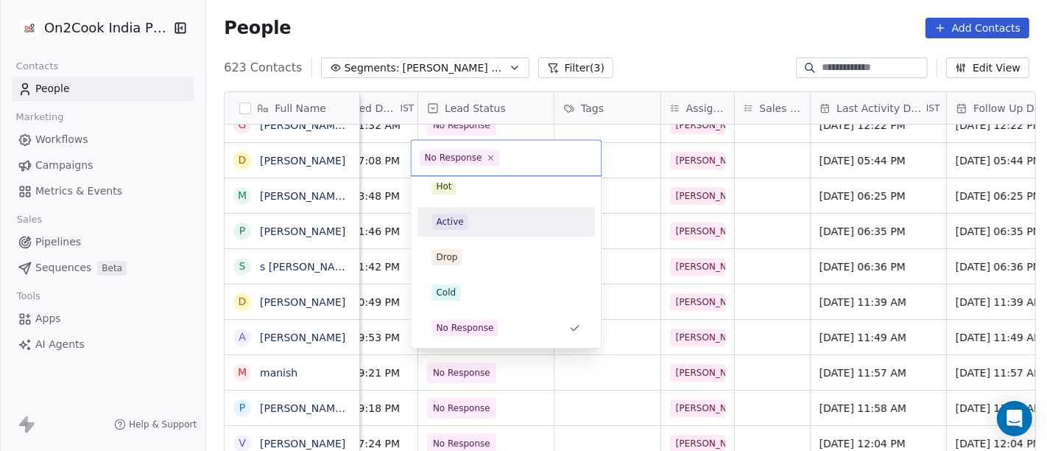
click at [501, 215] on div "Active" at bounding box center [506, 222] width 149 height 16
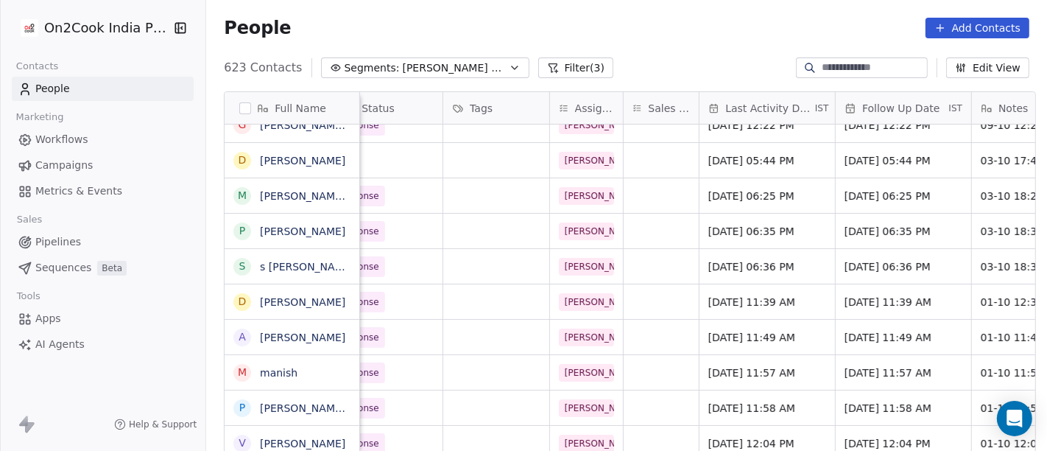
scroll to position [1, 574]
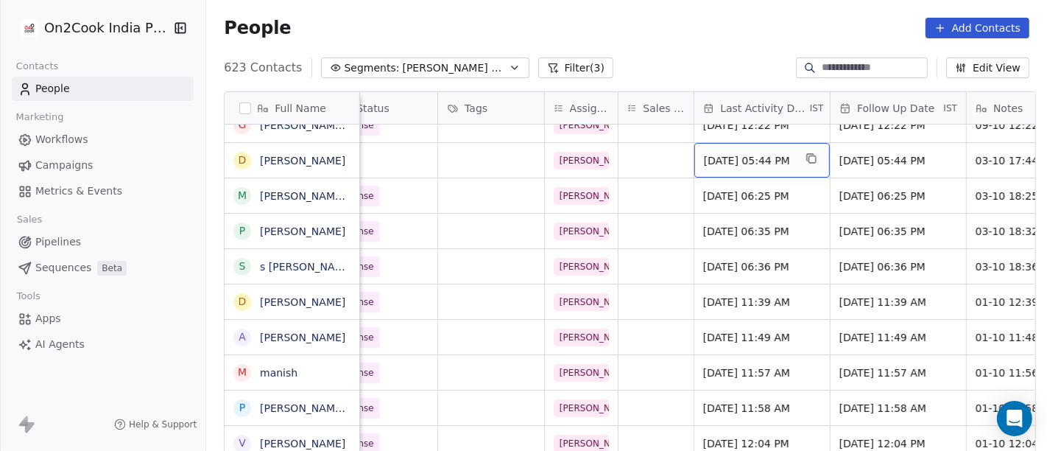
click at [736, 158] on span "[DATE] 05:44 PM" at bounding box center [749, 160] width 90 height 15
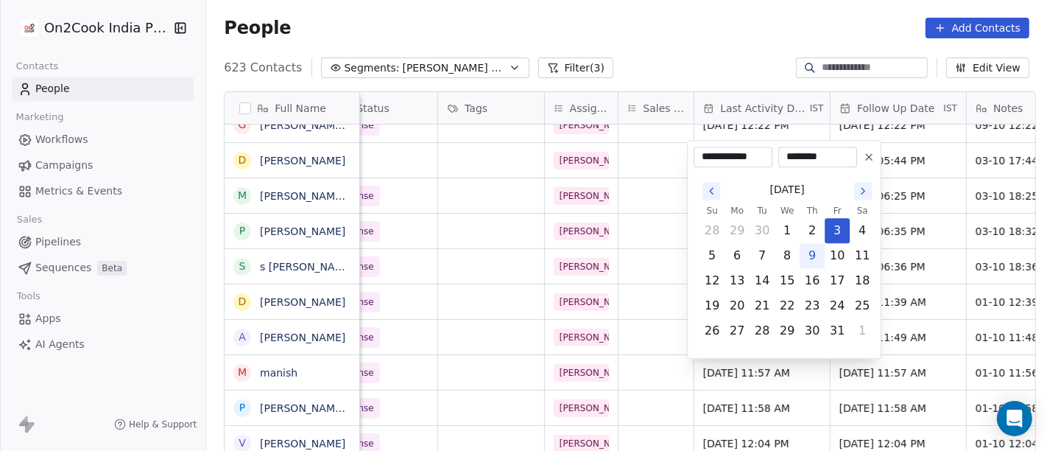
click at [811, 253] on button "9" at bounding box center [812, 256] width 24 height 24
type input "**********"
click at [698, 46] on html "On2Cook India Pvt. Ltd. Contacts People Marketing Workflows Campaigns Metrics &…" at bounding box center [523, 225] width 1047 height 451
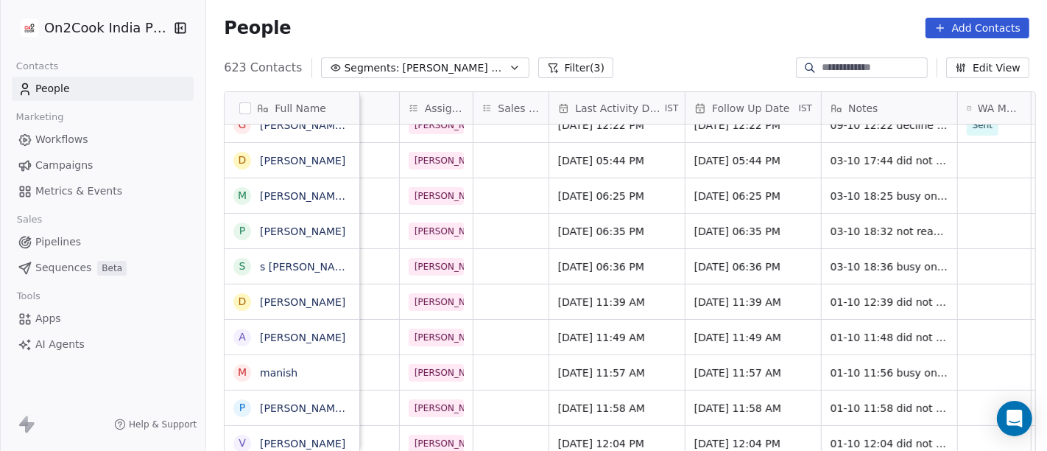
scroll to position [1, 719]
click at [737, 155] on span "[DATE] 05:44 PM" at bounding box center [740, 160] width 90 height 15
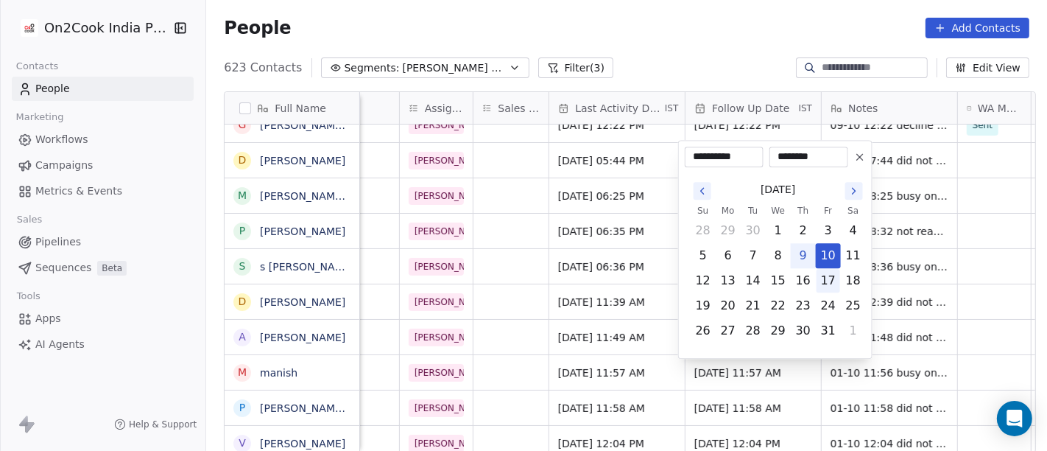
click at [829, 279] on button "17" at bounding box center [829, 281] width 24 height 24
click at [799, 285] on button "16" at bounding box center [804, 281] width 24 height 24
type input "**********"
click at [736, 26] on html "On2Cook India Pvt. Ltd. Contacts People Marketing Workflows Campaigns Metrics &…" at bounding box center [523, 225] width 1047 height 451
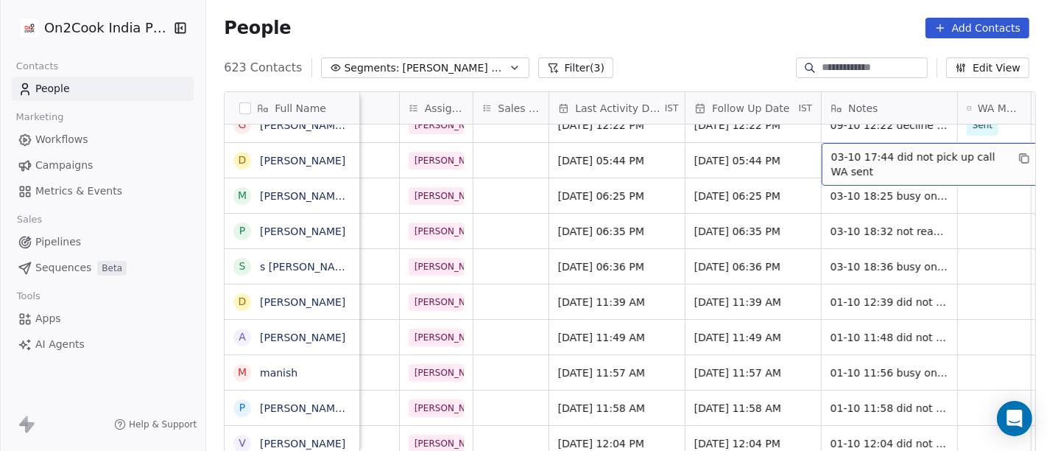
click at [864, 163] on span "03-10 17:44 did not pick up call WA sent" at bounding box center [918, 163] width 175 height 29
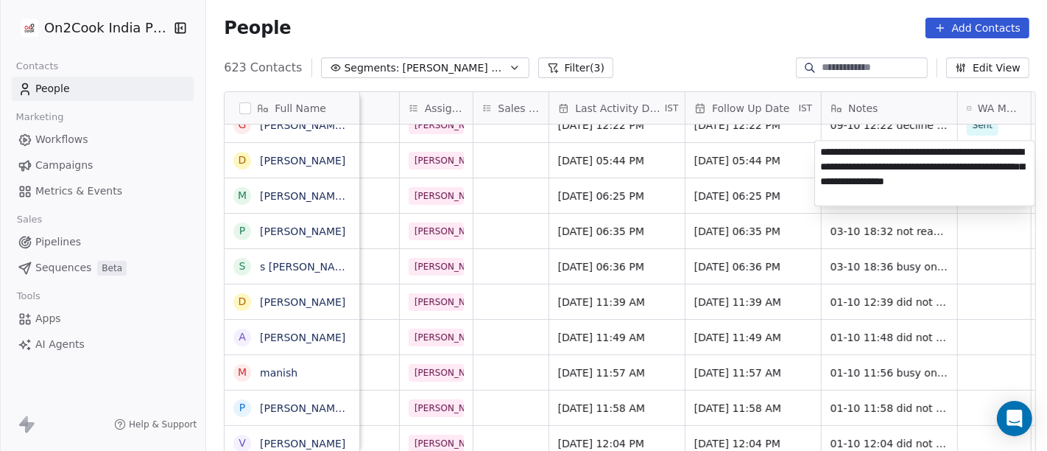
type textarea "**********"
click at [760, 173] on html "On2Cook India Pvt. Ltd. Contacts People Marketing Workflows Campaigns Metrics &…" at bounding box center [523, 225] width 1047 height 451
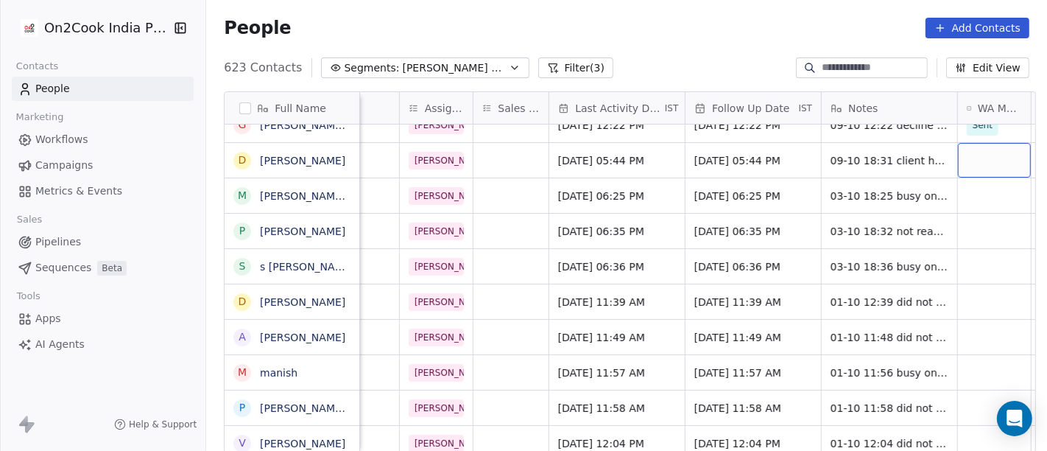
scroll to position [1, 728]
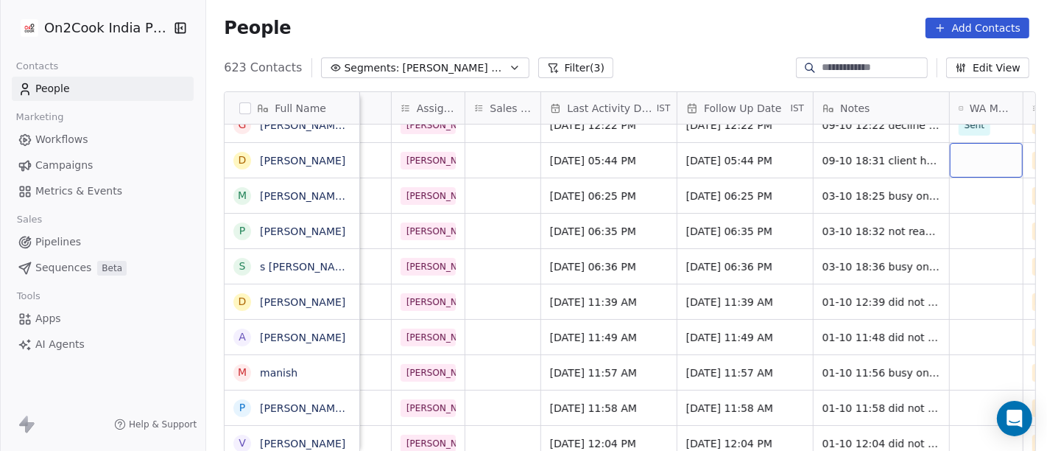
click at [976, 147] on div "grid" at bounding box center [986, 160] width 73 height 35
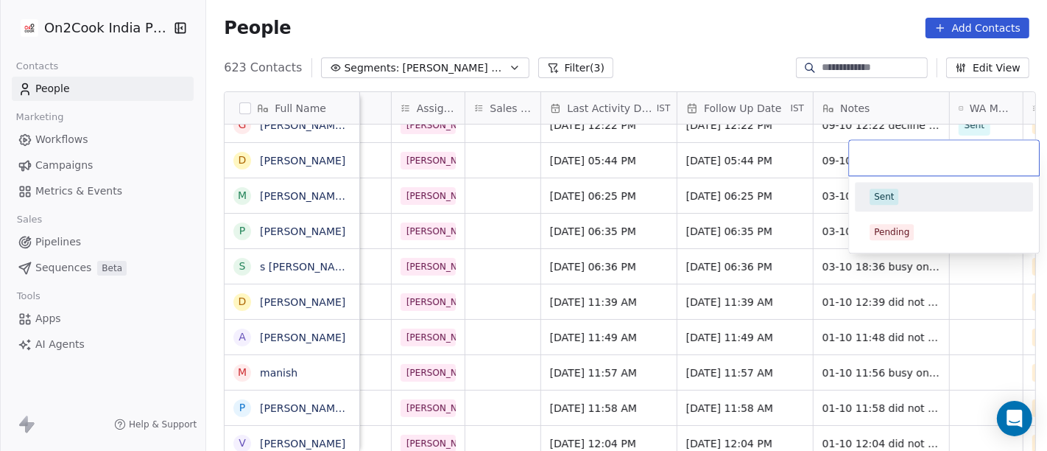
click at [963, 194] on div "Sent" at bounding box center [944, 197] width 149 height 16
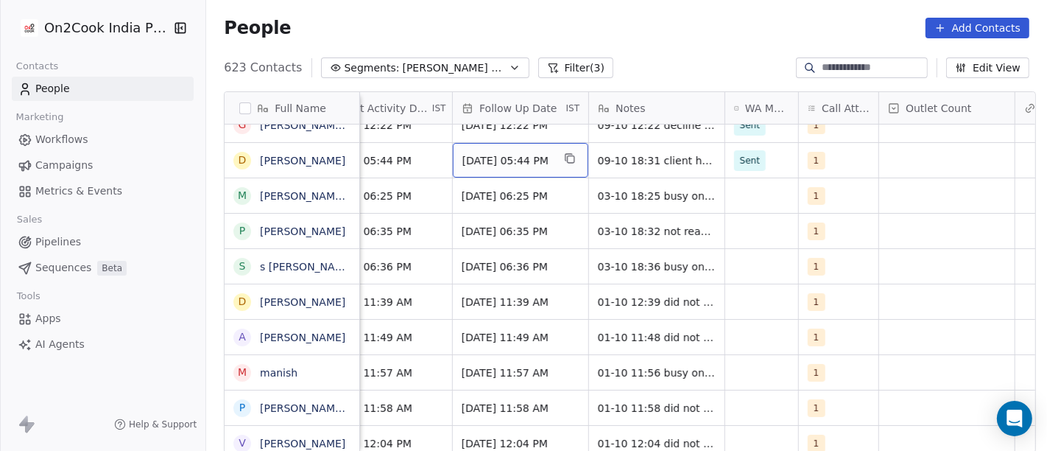
scroll to position [1, 953]
click at [829, 155] on div "1" at bounding box center [825, 161] width 34 height 18
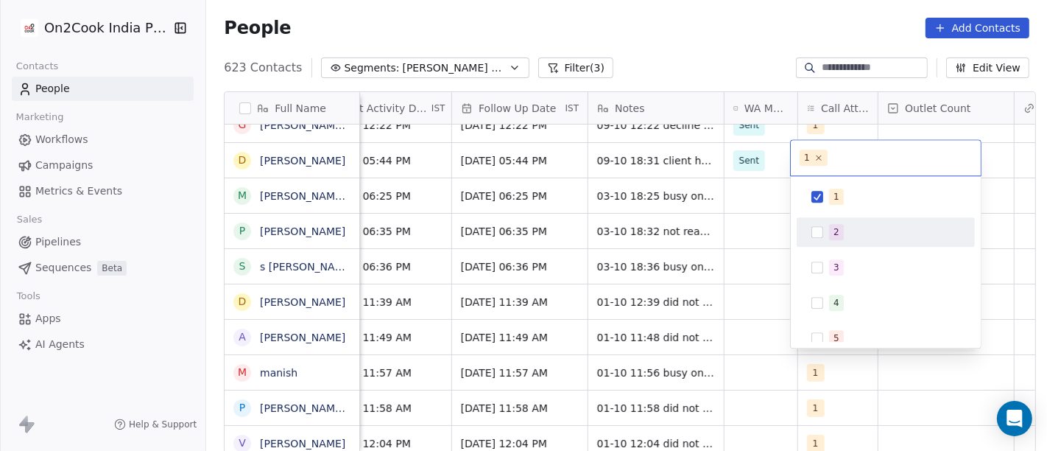
click at [824, 220] on div "2" at bounding box center [886, 232] width 166 height 24
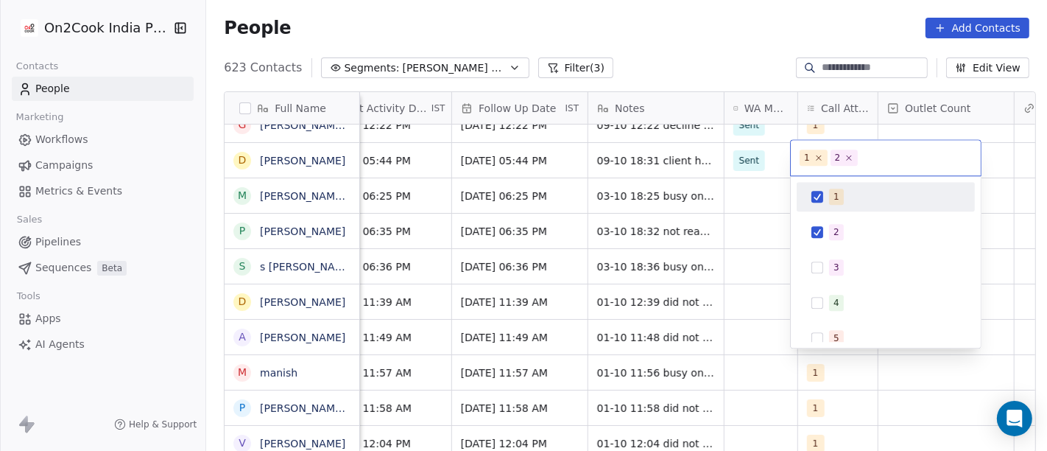
click at [823, 204] on div "1" at bounding box center [886, 197] width 166 height 24
click at [622, 165] on html "On2Cook India Pvt. Ltd. Contacts People Marketing Workflows Campaigns Metrics &…" at bounding box center [523, 225] width 1047 height 451
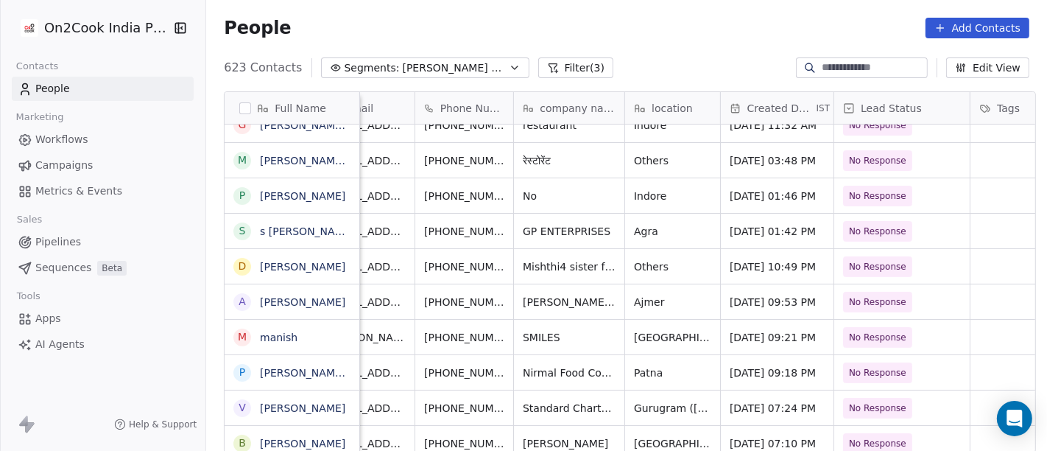
scroll to position [1, 42]
click at [532, 154] on icon "grid" at bounding box center [535, 157] width 7 height 7
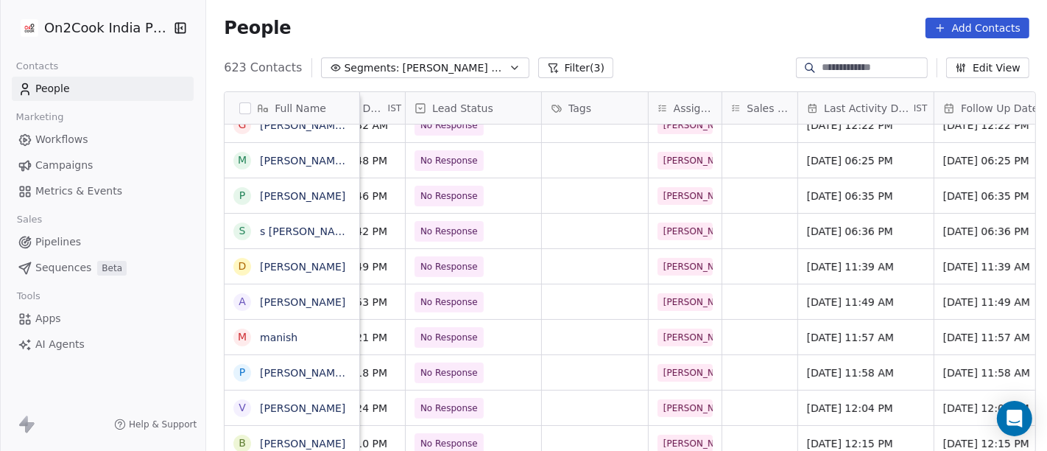
scroll to position [1, 481]
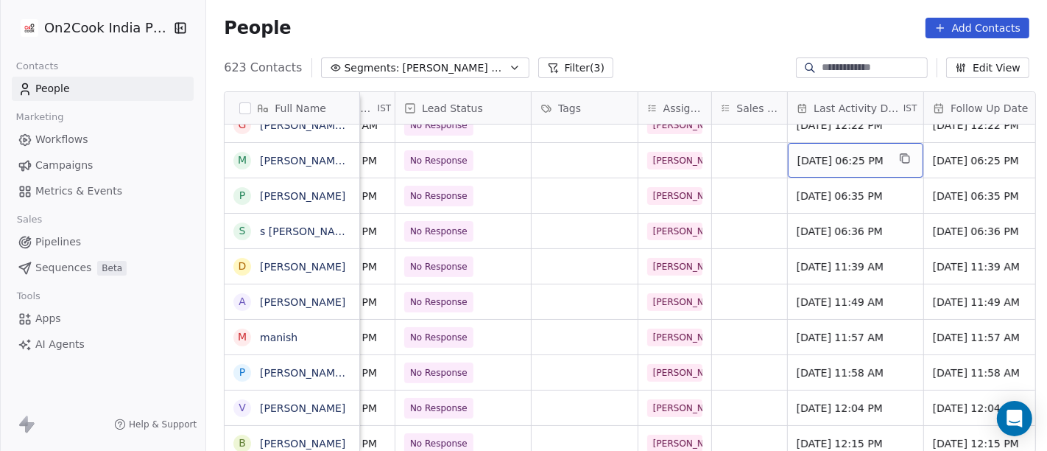
click at [788, 160] on div "[DATE] 06:25 PM" at bounding box center [855, 160] width 135 height 35
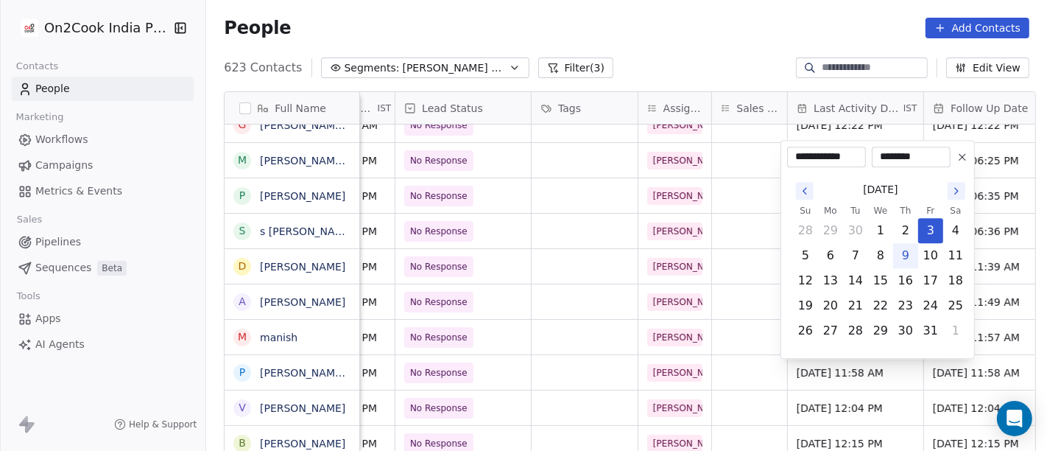
click at [911, 255] on button "9" at bounding box center [906, 256] width 24 height 24
type input "**********"
click at [703, 51] on html "On2Cook India Pvt. Ltd. Contacts People Marketing Workflows Campaigns Metrics &…" at bounding box center [523, 225] width 1047 height 451
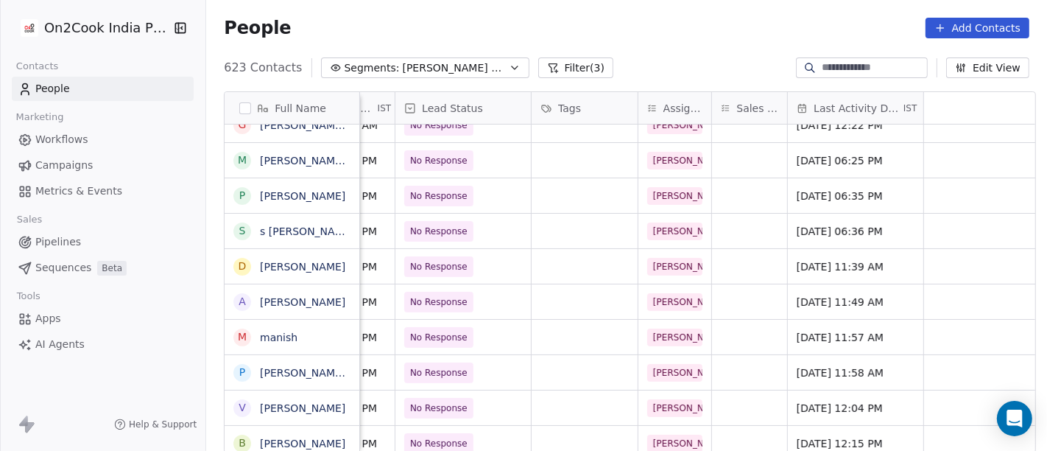
scroll to position [1, 0]
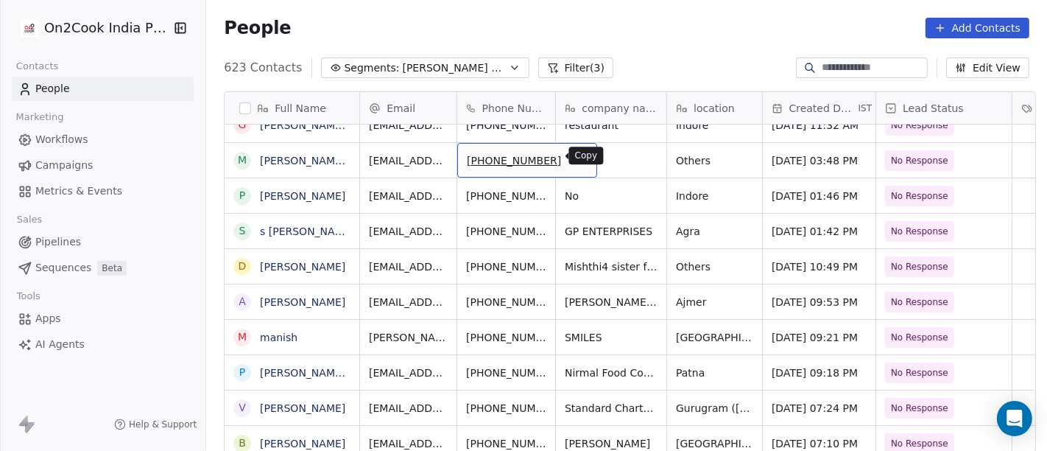
click at [570, 155] on button "grid" at bounding box center [579, 158] width 18 height 18
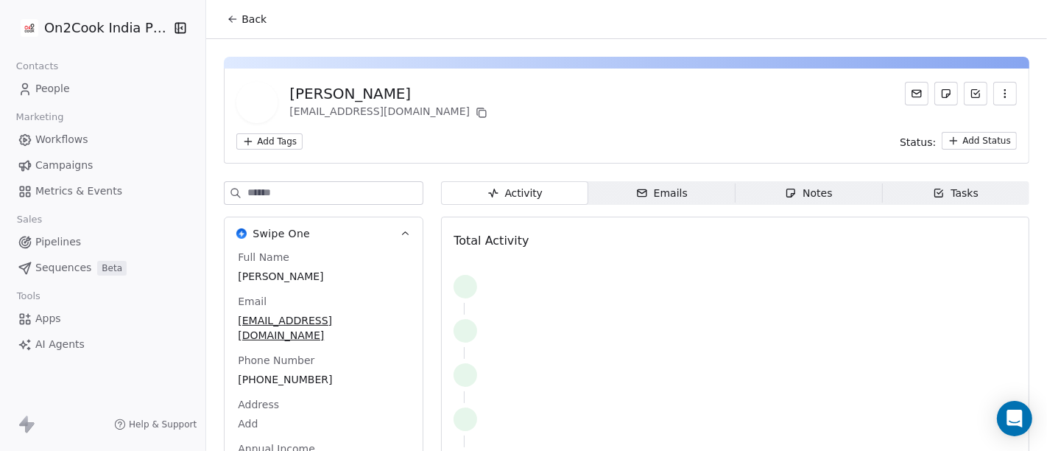
click at [253, 17] on span "Back" at bounding box center [254, 19] width 25 height 15
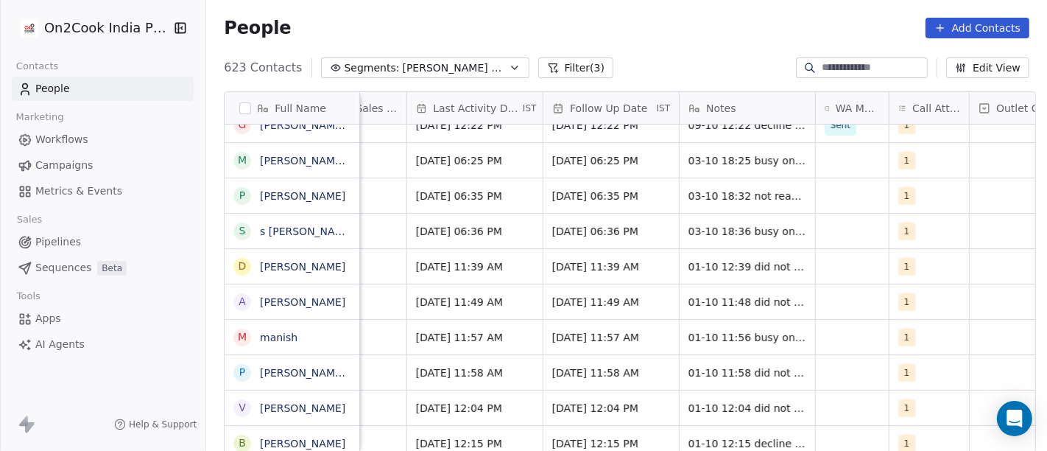
scroll to position [4, 862]
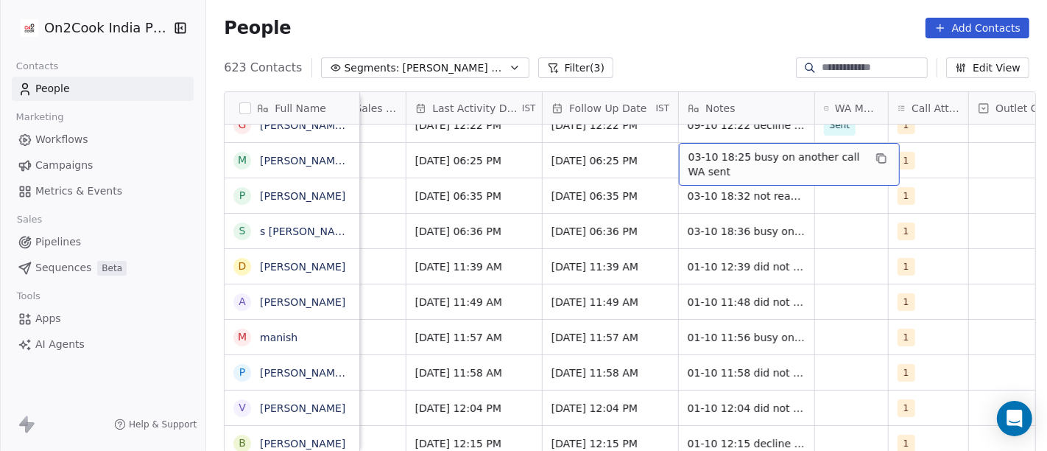
click at [717, 158] on span "03-10 18:25 busy on another call WA sent" at bounding box center [776, 163] width 175 height 29
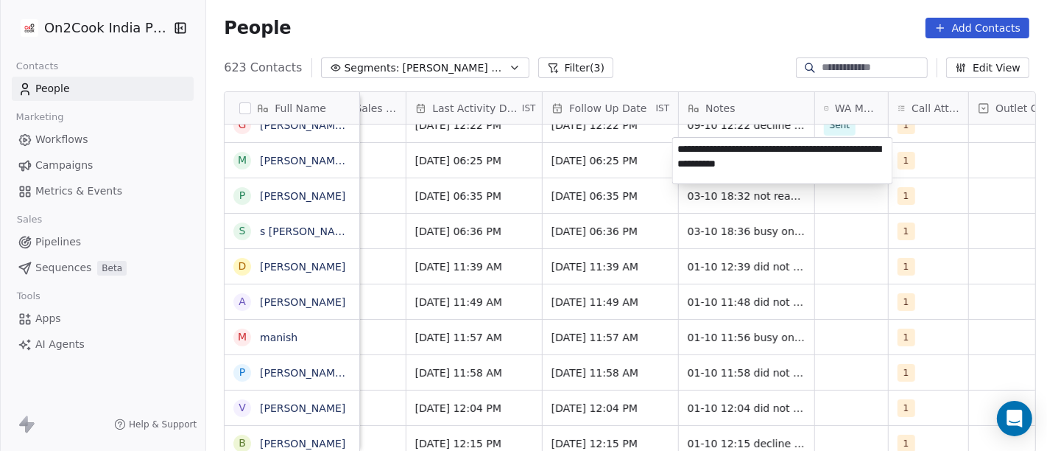
type textarea "**********"
click at [565, 156] on html "On2Cook India Pvt. Ltd. Contacts People Marketing Workflows Campaigns Metrics &…" at bounding box center [523, 225] width 1047 height 451
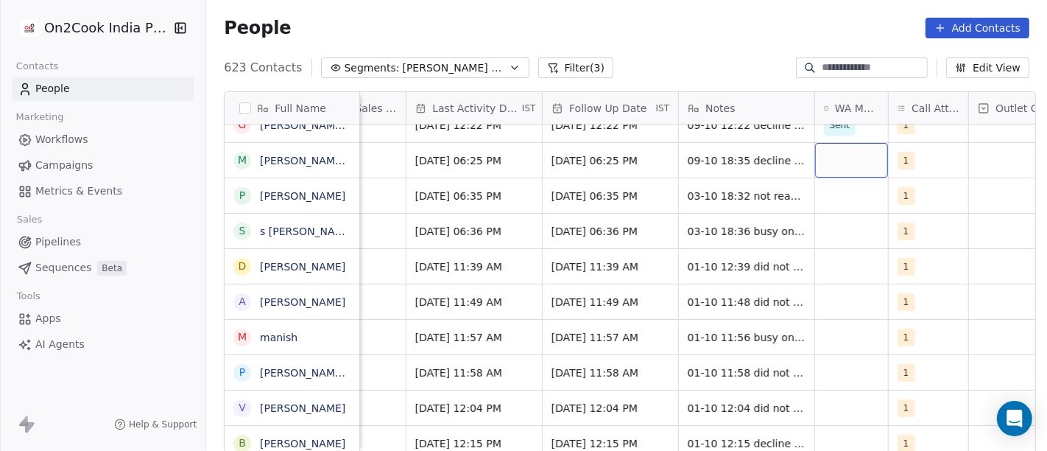
click at [816, 154] on div "grid" at bounding box center [851, 160] width 73 height 35
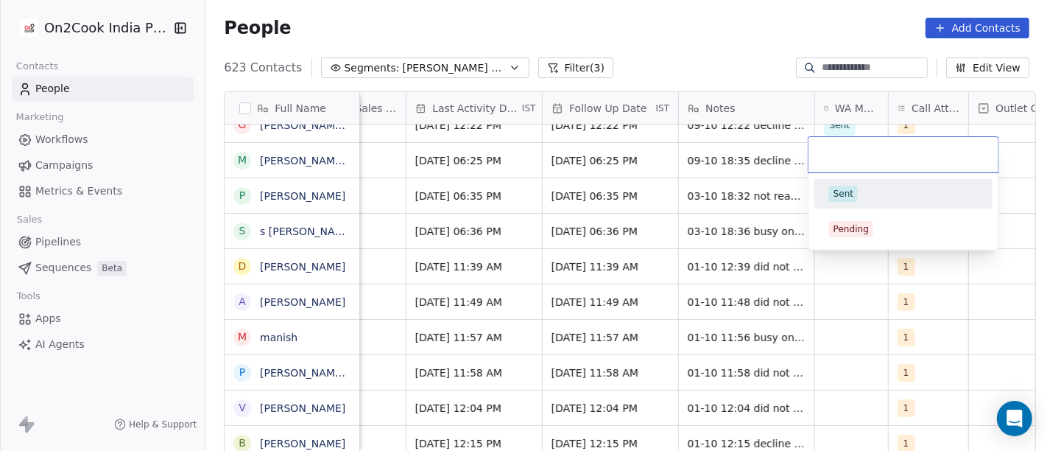
click at [839, 194] on div "Sent" at bounding box center [844, 193] width 20 height 13
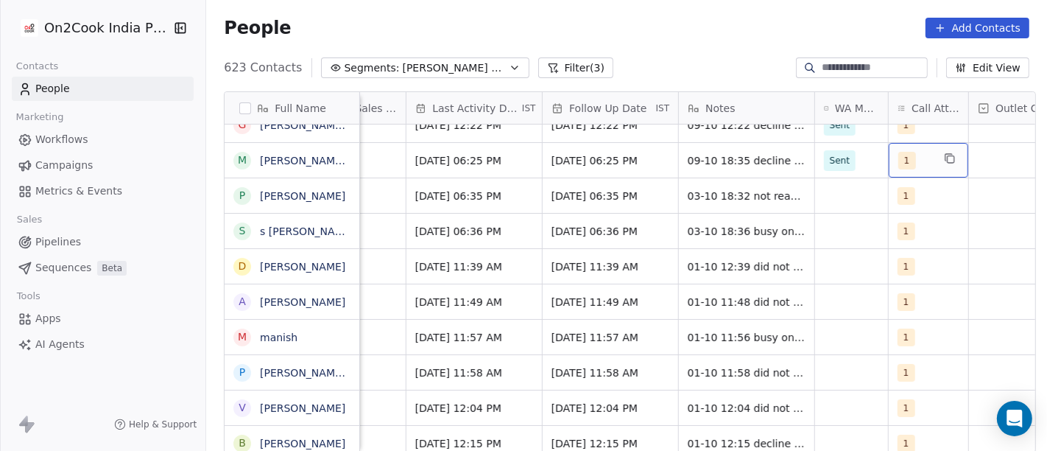
click at [889, 156] on div "1" at bounding box center [929, 160] width 80 height 35
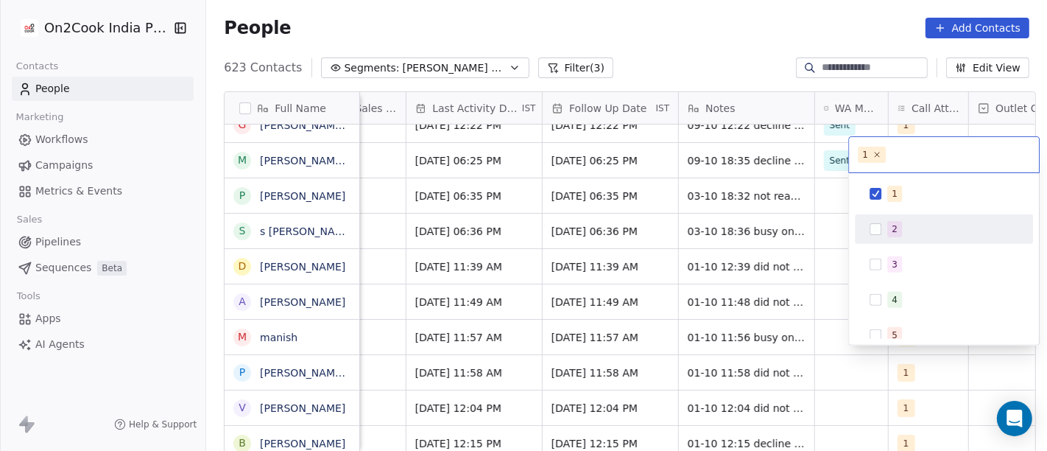
click at [909, 224] on div "2" at bounding box center [952, 229] width 131 height 16
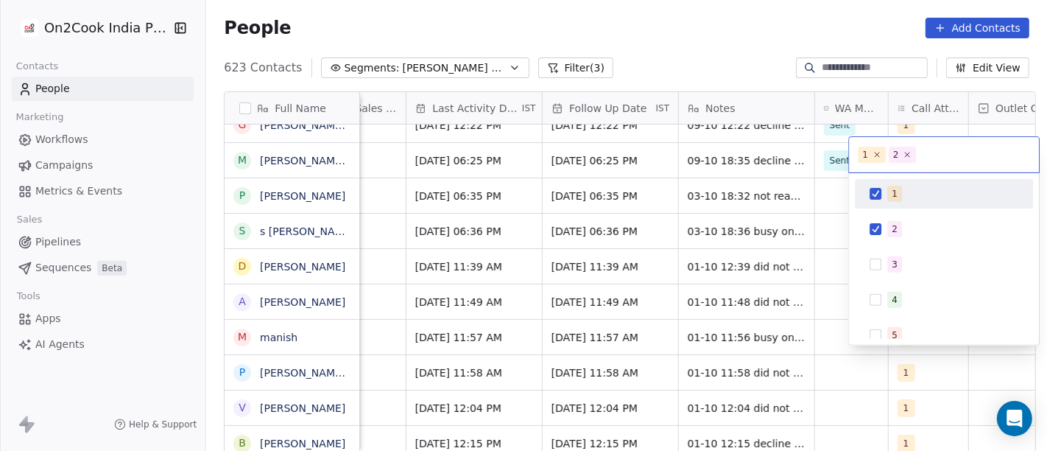
click at [896, 194] on span "1" at bounding box center [894, 194] width 15 height 16
click at [741, 193] on html "On2Cook India Pvt. Ltd. Contacts People Marketing Workflows Campaigns Metrics &…" at bounding box center [523, 225] width 1047 height 451
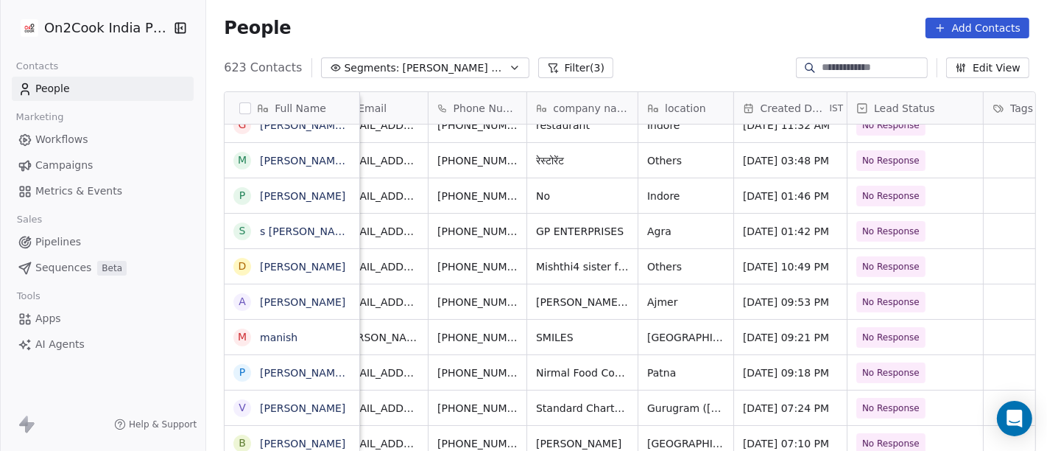
scroll to position [4, 0]
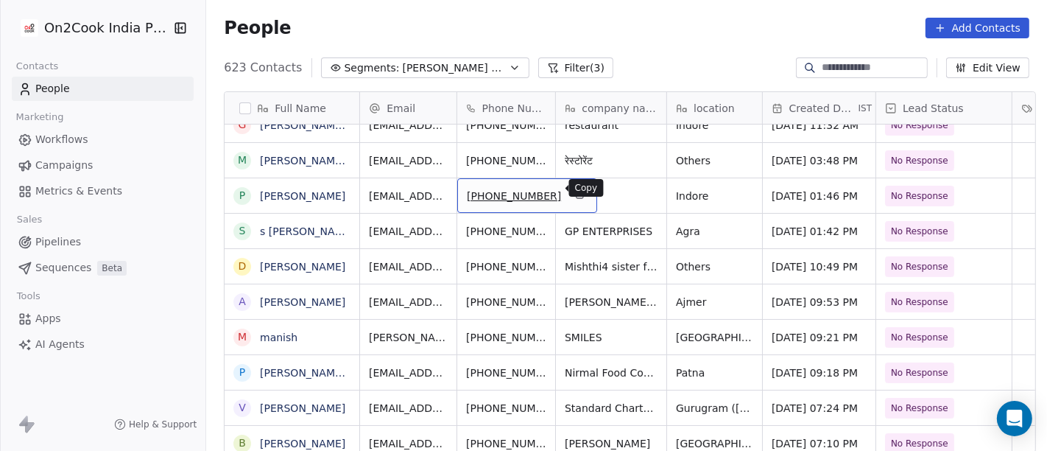
click at [573, 189] on icon "grid" at bounding box center [579, 194] width 12 height 12
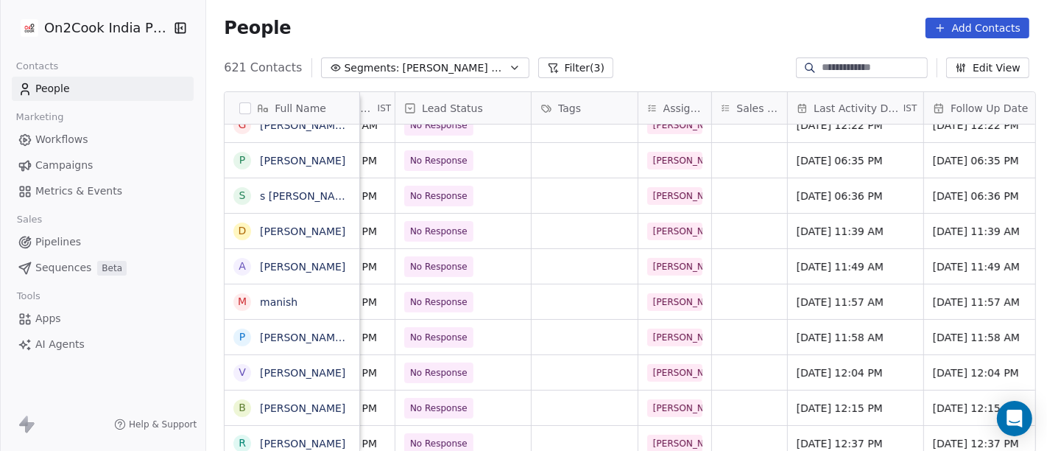
scroll to position [4, 530]
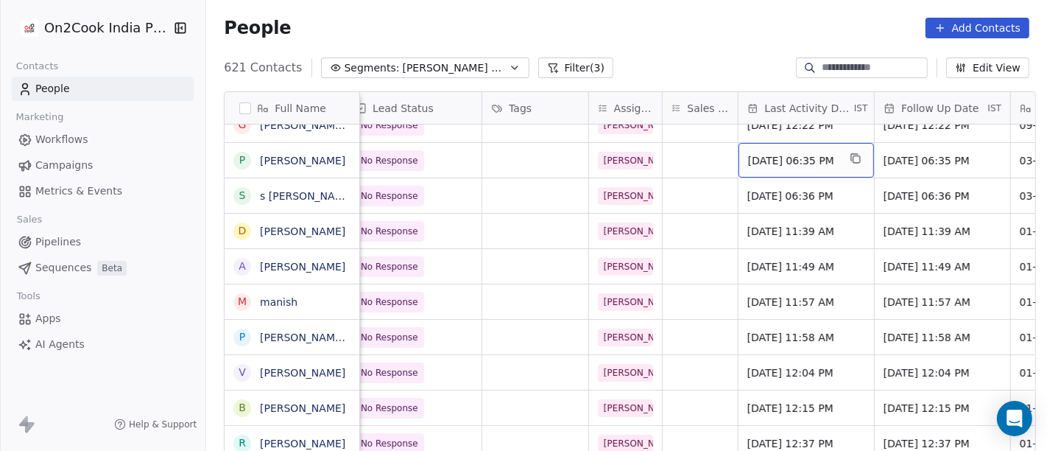
click at [774, 158] on span "[DATE] 06:35 PM" at bounding box center [793, 160] width 90 height 15
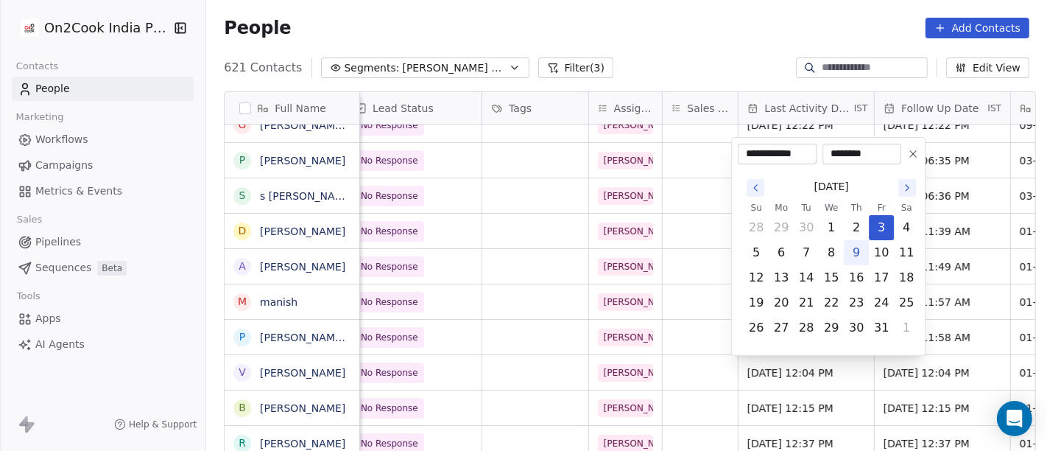
drag, startPoint x: 855, startPoint y: 251, endPoint x: 718, endPoint y: 116, distance: 192.1
click at [854, 251] on button "9" at bounding box center [857, 253] width 24 height 24
type input "**********"
click at [672, 29] on html "On2Cook India Pvt. Ltd. Contacts People Marketing Workflows Campaigns Metrics &…" at bounding box center [523, 225] width 1047 height 451
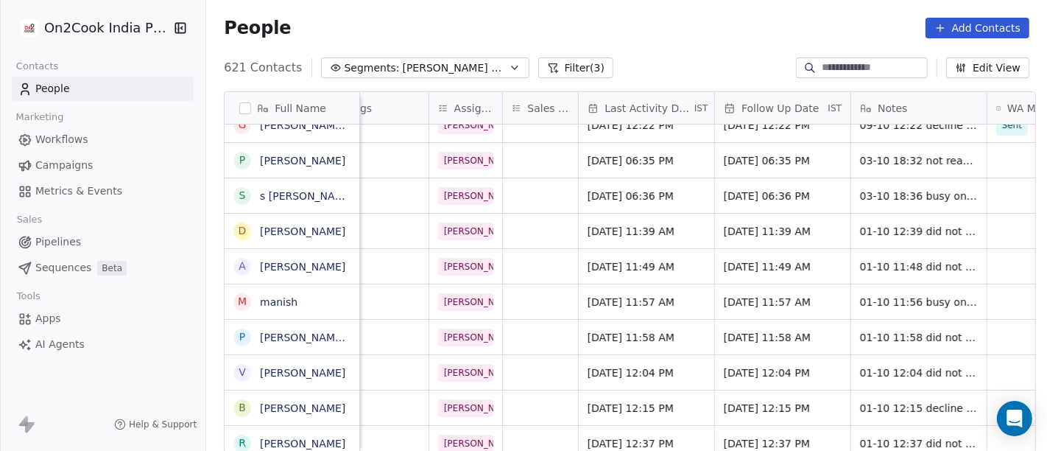
scroll to position [0, 692]
click at [757, 155] on span "[DATE] 06:35 PM" at bounding box center [767, 160] width 90 height 15
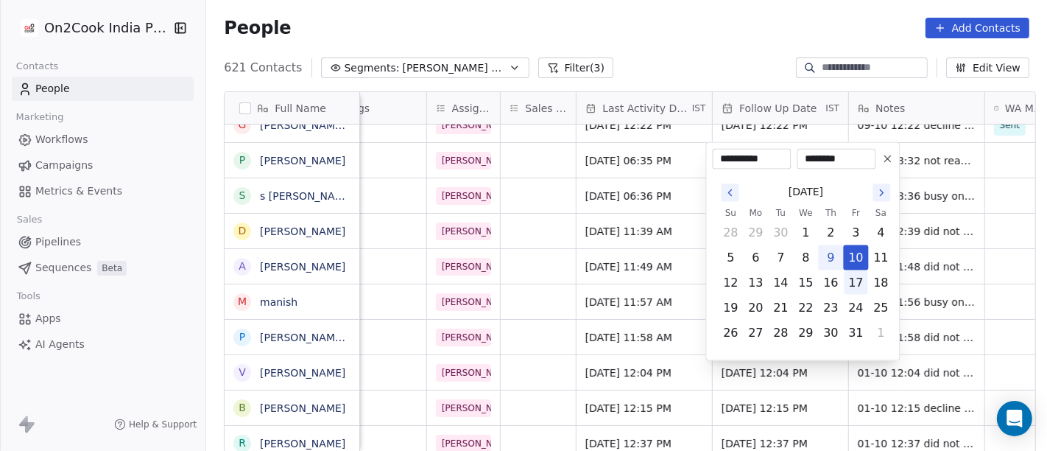
click at [851, 277] on button "17" at bounding box center [857, 283] width 24 height 24
type input "**********"
click at [702, 49] on html "On2Cook India Pvt. Ltd. Contacts People Marketing Workflows Campaigns Metrics &…" at bounding box center [523, 225] width 1047 height 451
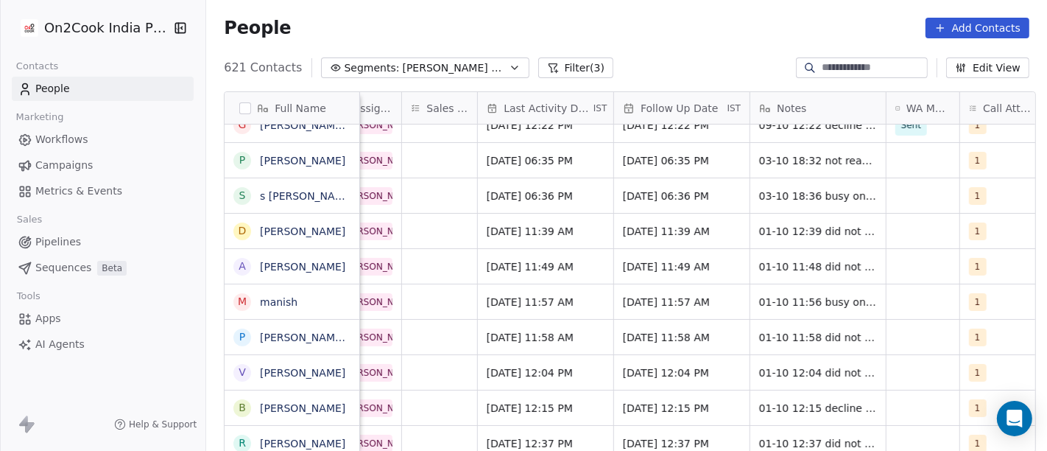
scroll to position [0, 806]
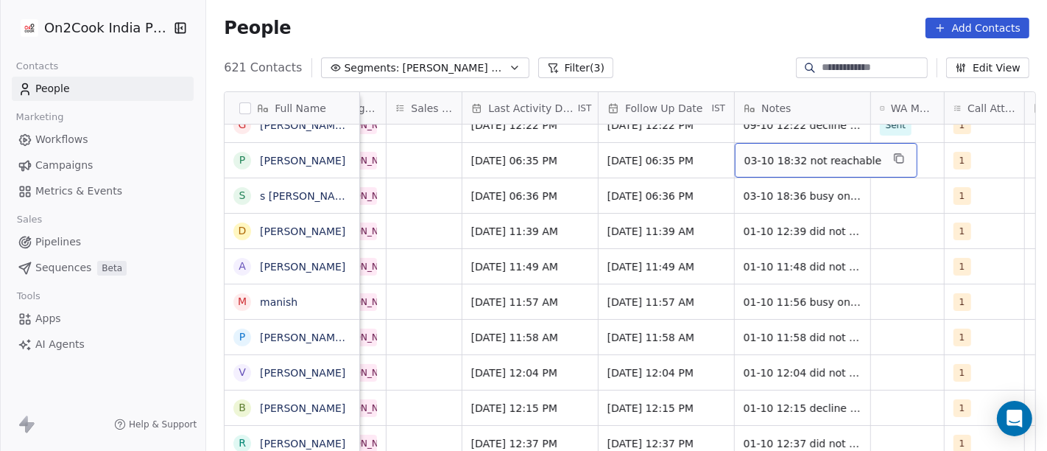
click at [747, 156] on span "03-10 18:32 not reachable" at bounding box center [812, 160] width 137 height 15
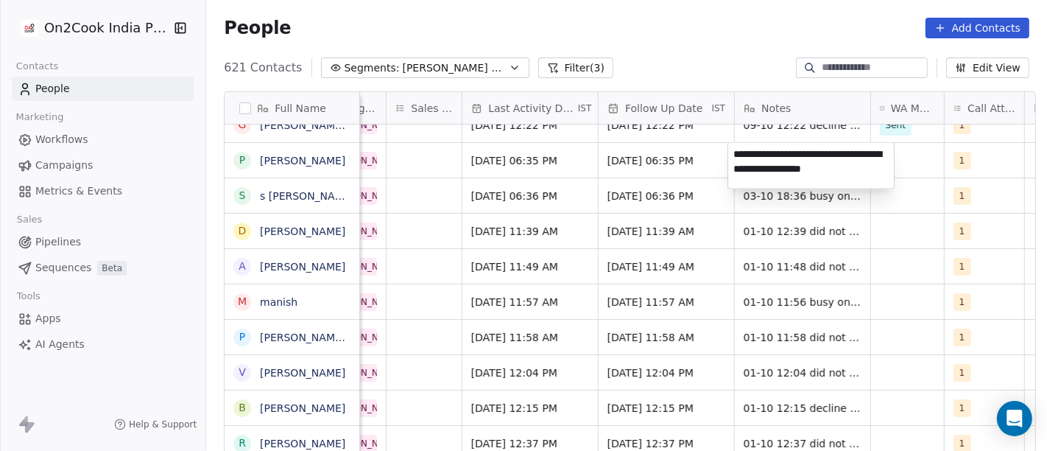
type textarea "**********"
click at [694, 162] on html "On2Cook India Pvt. Ltd. Contacts People Marketing Workflows Campaigns Metrics &…" at bounding box center [523, 225] width 1047 height 451
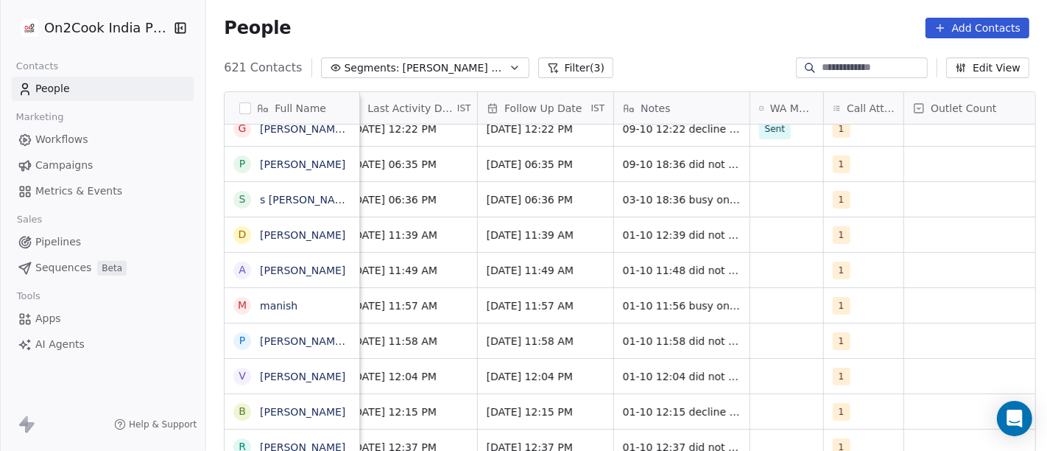
scroll to position [0, 928]
click at [757, 163] on div "grid" at bounding box center [786, 164] width 73 height 35
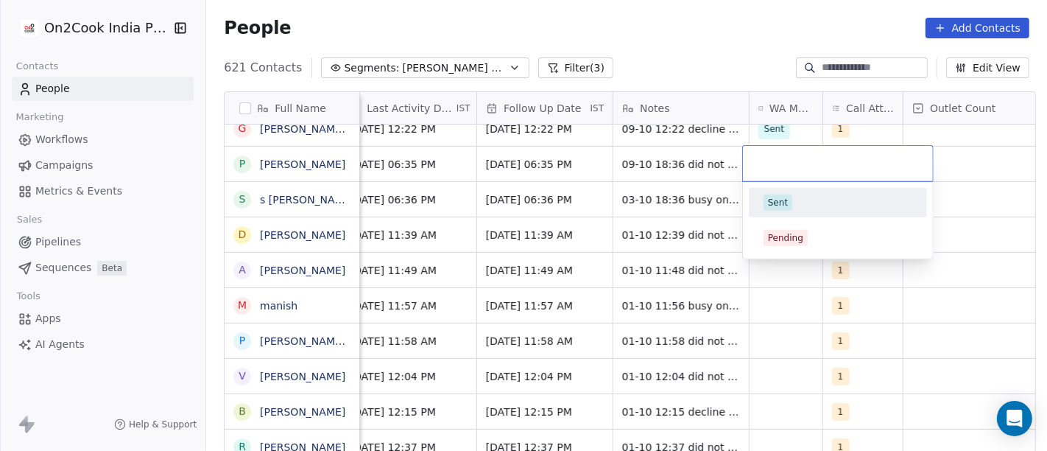
click at [775, 199] on div "Sent" at bounding box center [778, 202] width 20 height 13
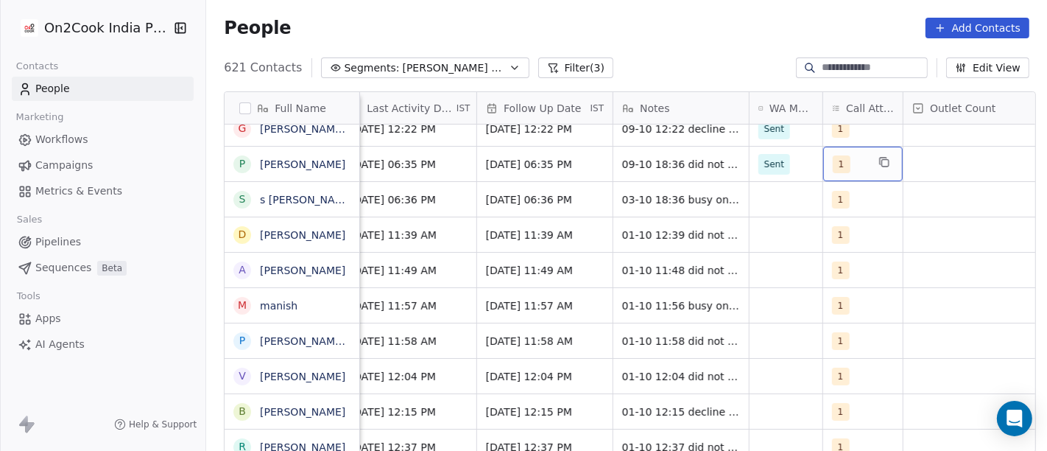
click at [833, 157] on span "1" at bounding box center [842, 164] width 18 height 18
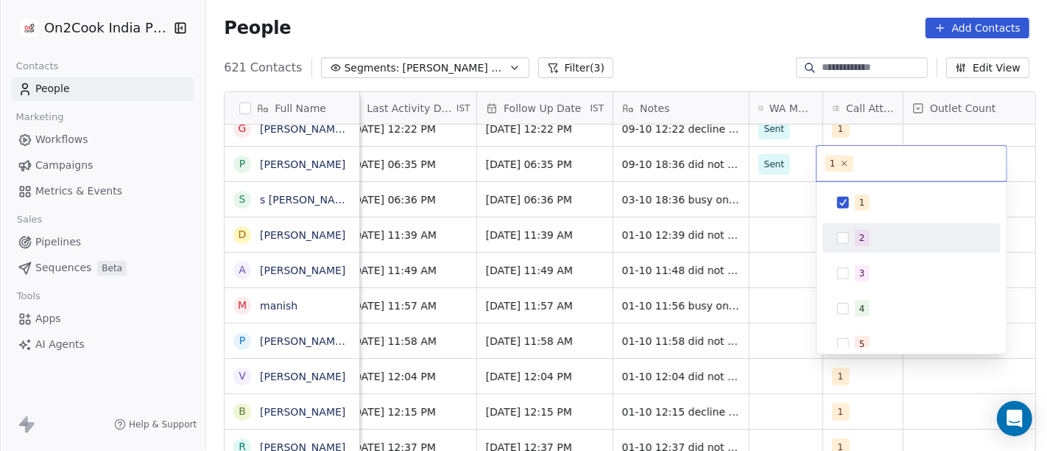
click at [843, 223] on div "2" at bounding box center [912, 237] width 178 height 29
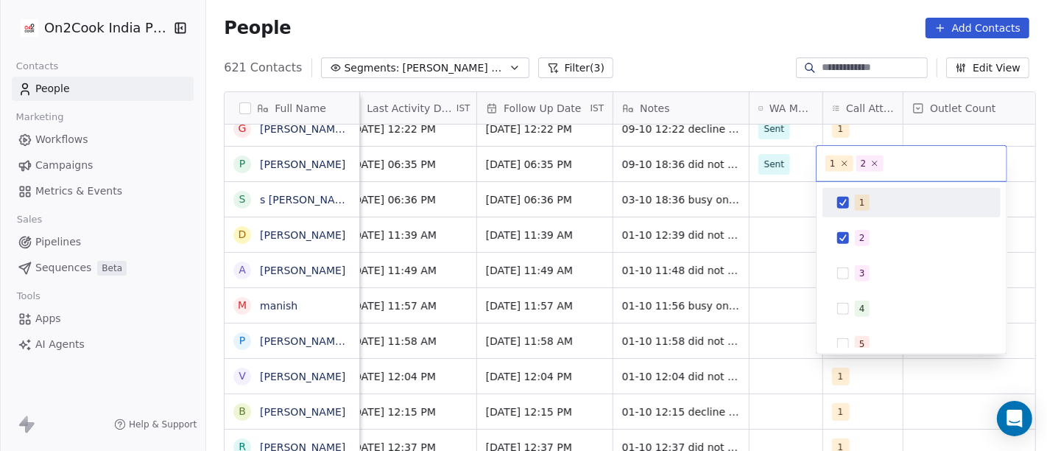
click at [858, 194] on span "1" at bounding box center [862, 202] width 15 height 16
click at [721, 200] on html "On2Cook India Pvt. Ltd. Contacts People Marketing Workflows Campaigns Metrics &…" at bounding box center [523, 225] width 1047 height 451
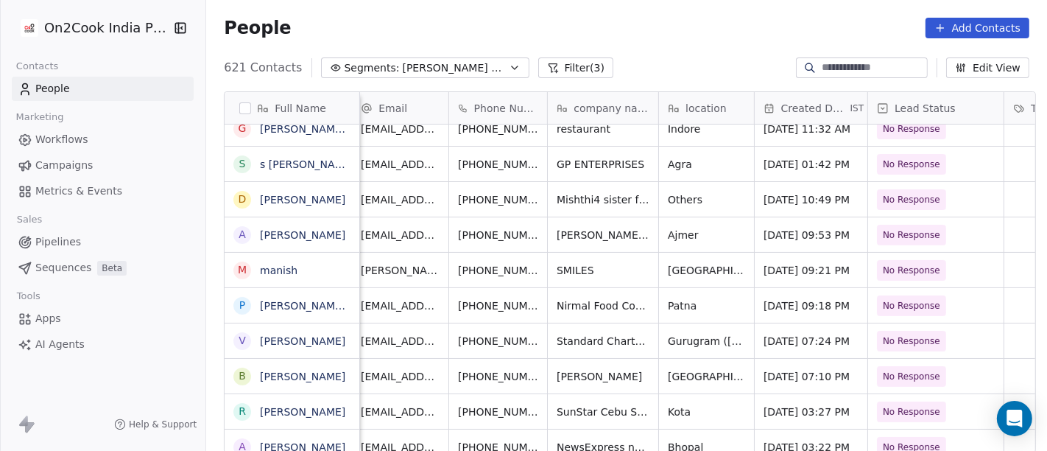
scroll to position [0, 0]
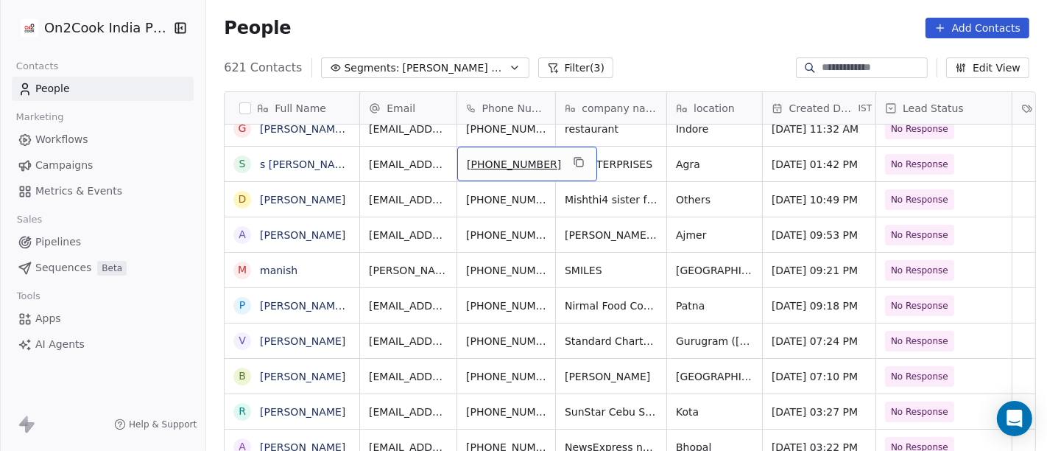
click at [563, 157] on div "[PHONE_NUMBER]" at bounding box center [527, 164] width 140 height 35
click at [570, 155] on button "grid" at bounding box center [579, 162] width 18 height 18
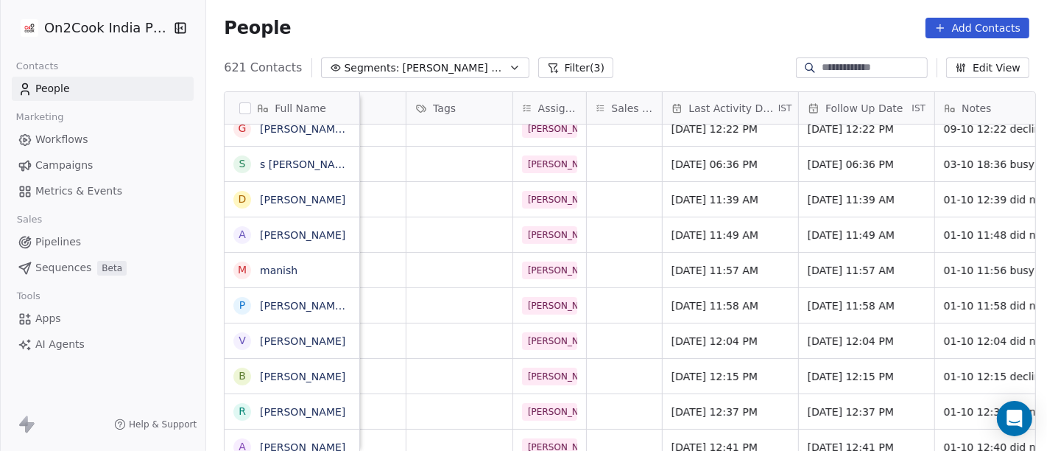
scroll to position [0, 659]
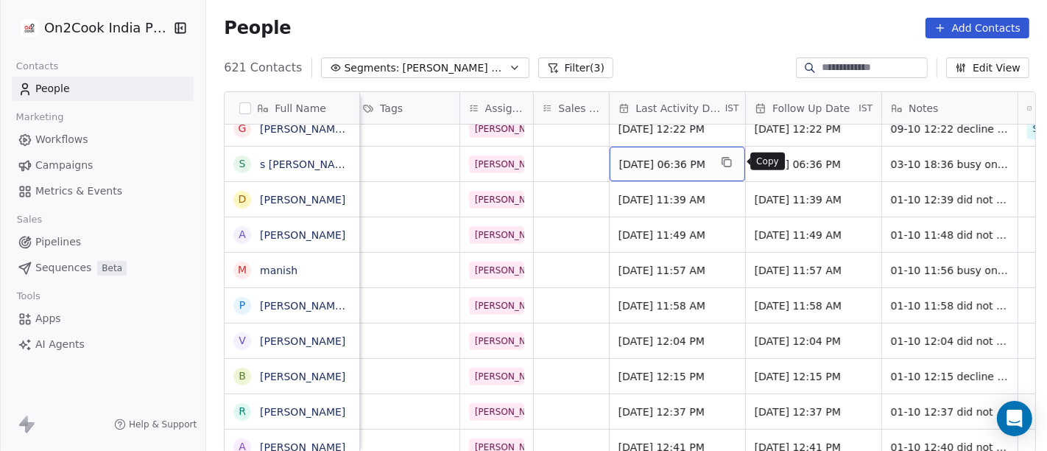
click at [732, 163] on icon "grid" at bounding box center [727, 162] width 12 height 12
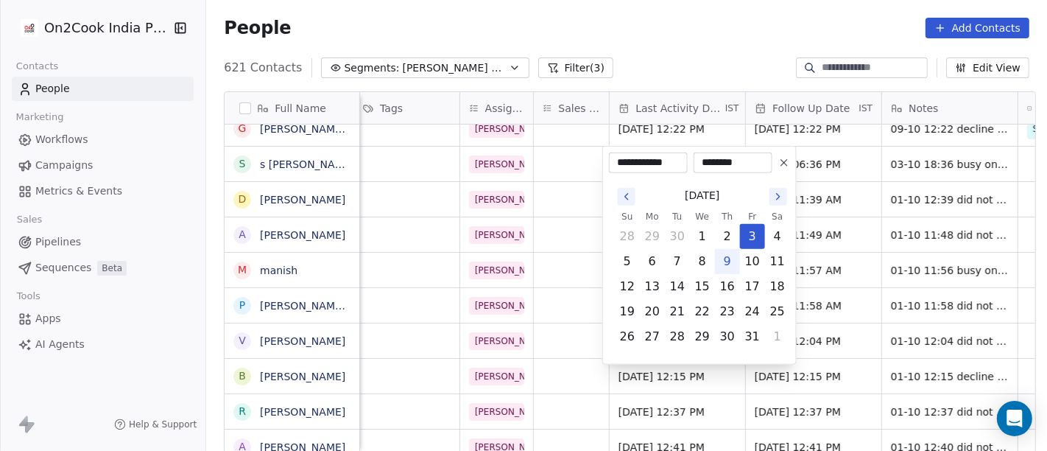
click at [724, 264] on button "9" at bounding box center [728, 262] width 24 height 24
type input "**********"
click at [714, 51] on html "On2Cook India Pvt. Ltd. Contacts People Marketing Workflows Campaigns Metrics &…" at bounding box center [523, 225] width 1047 height 451
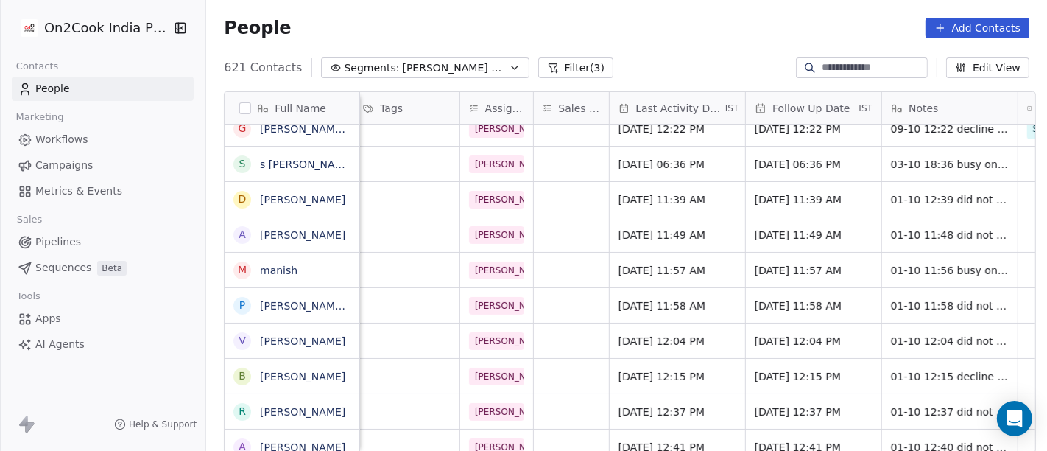
scroll to position [0, 875]
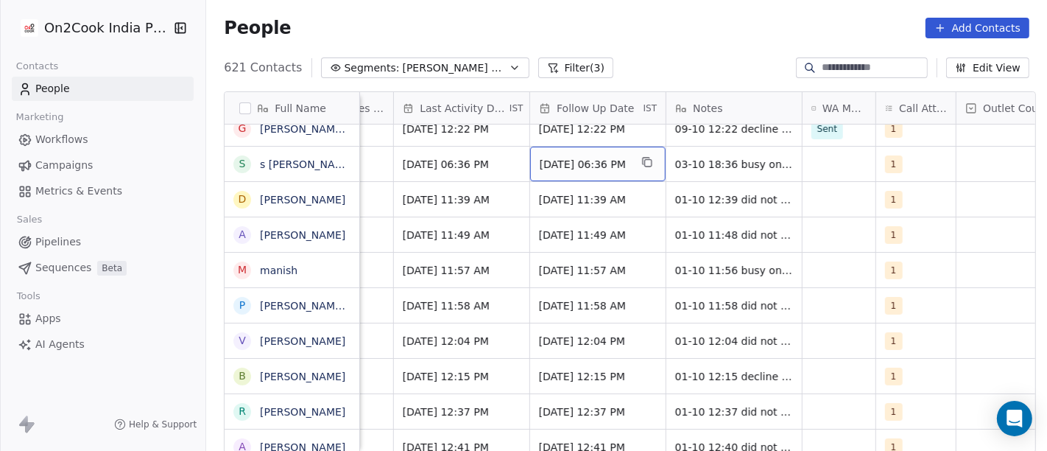
click at [610, 163] on span "[DATE] 06:36 PM" at bounding box center [585, 164] width 90 height 15
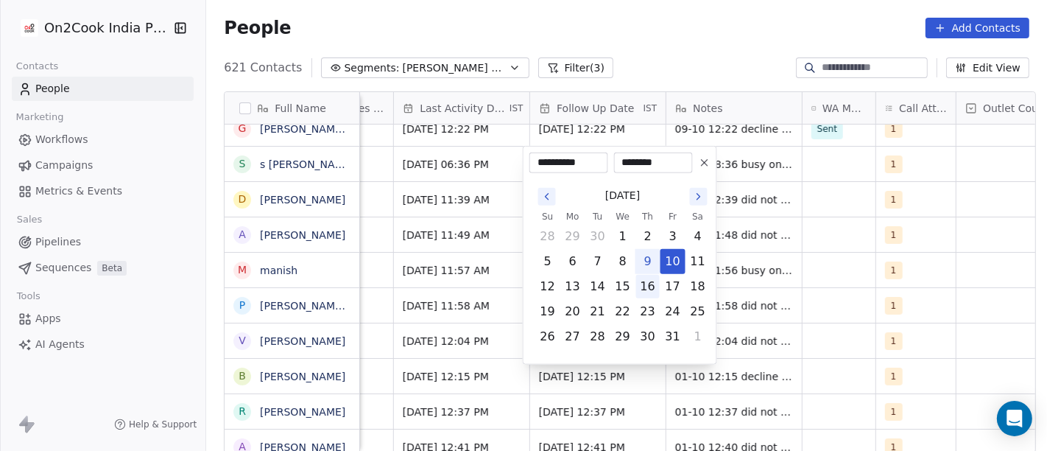
click at [649, 281] on button "16" at bounding box center [648, 287] width 24 height 24
type input "**********"
click at [657, 54] on html "On2Cook India Pvt. Ltd. Contacts People Marketing Workflows Campaigns Metrics &…" at bounding box center [523, 225] width 1047 height 451
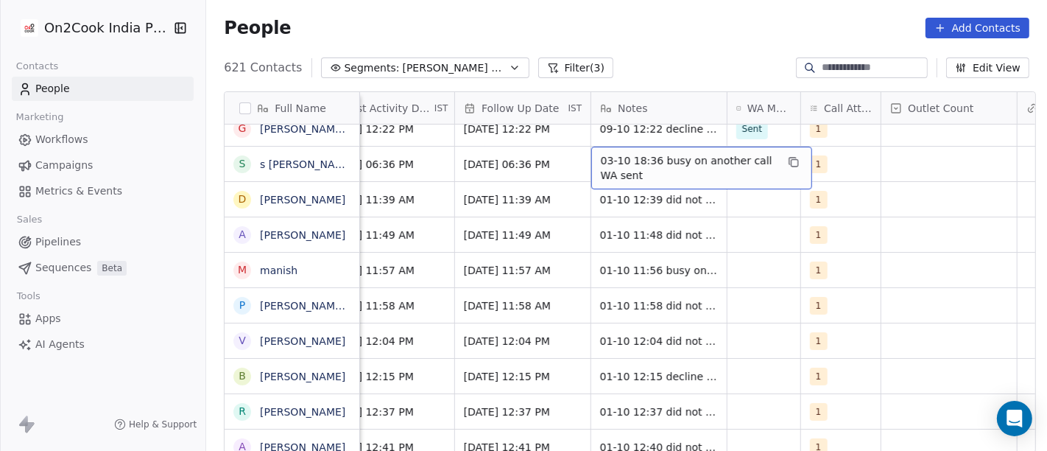
scroll to position [0, 951]
click at [675, 165] on span "03-10 18:36 busy on another call WA sent" at bounding box center [687, 167] width 175 height 29
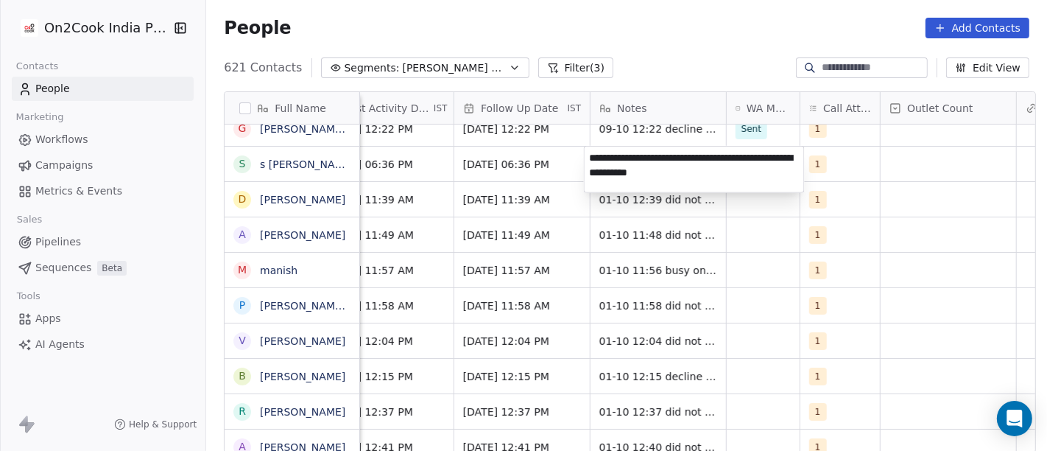
type textarea "**********"
click at [688, 80] on html "On2Cook India Pvt. Ltd. Contacts People Marketing Workflows Campaigns Metrics &…" at bounding box center [523, 225] width 1047 height 451
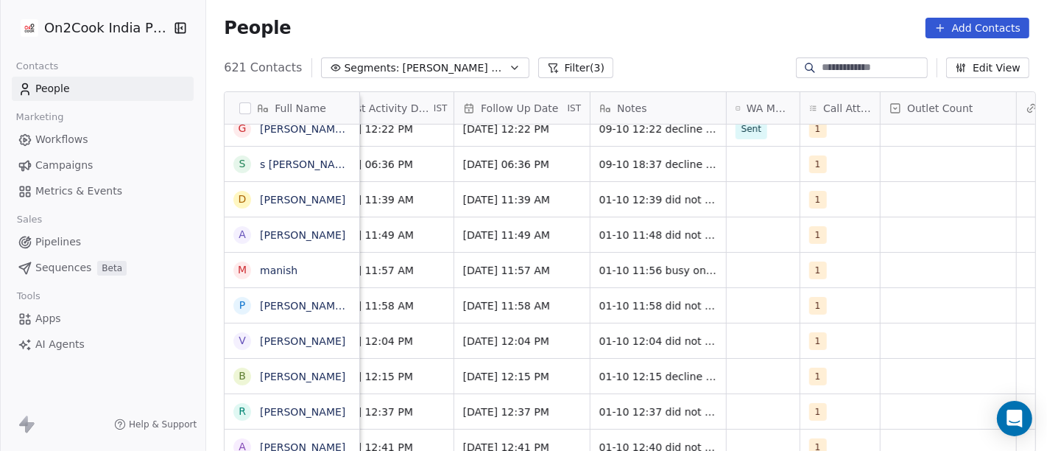
click at [671, 52] on div "People Add Contacts" at bounding box center [626, 28] width 841 height 56
click at [747, 158] on div "grid" at bounding box center [763, 164] width 73 height 35
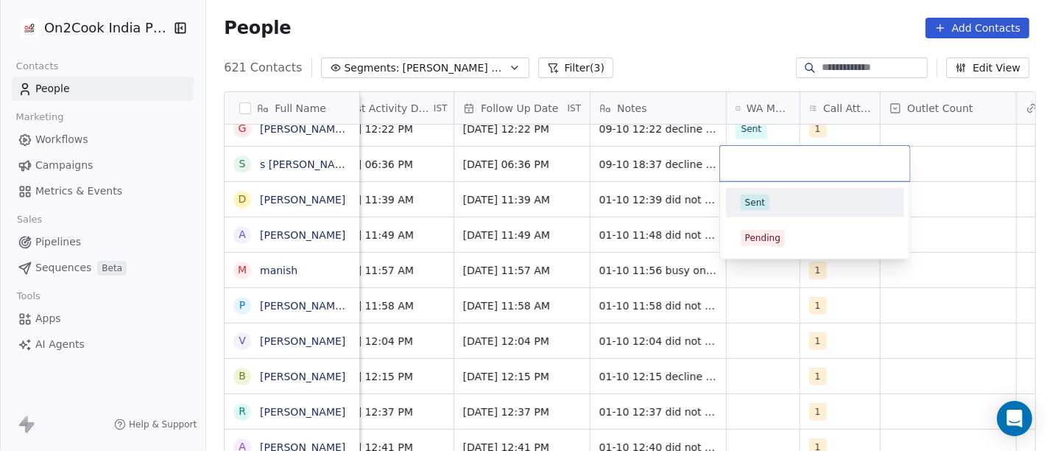
click at [760, 197] on div "Sent" at bounding box center [755, 202] width 20 height 13
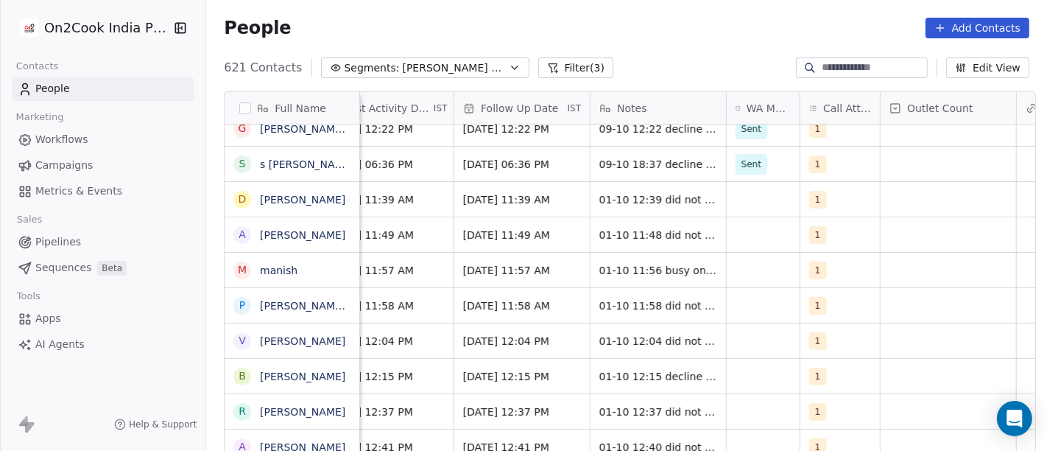
click at [688, 39] on div "People Add Contacts" at bounding box center [626, 28] width 841 height 56
click at [825, 155] on div "1" at bounding box center [827, 164] width 34 height 18
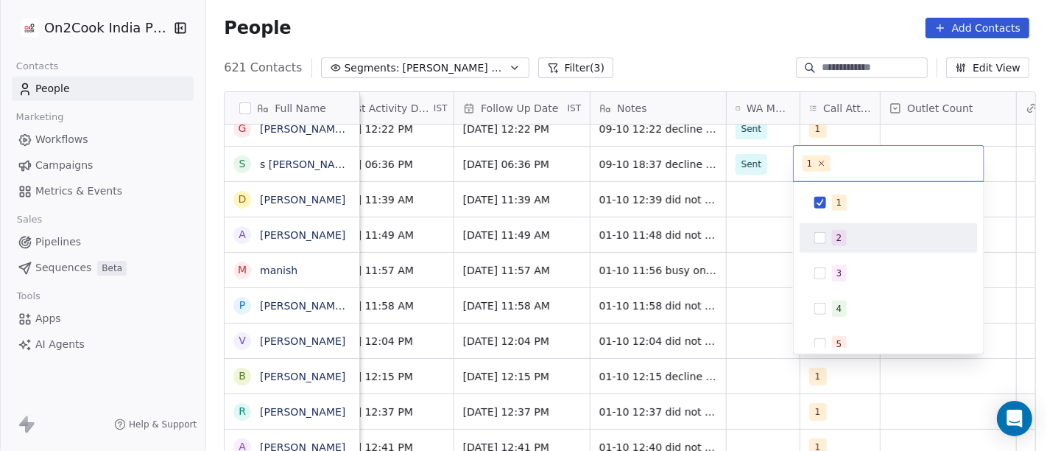
click at [833, 236] on span "2" at bounding box center [839, 238] width 15 height 16
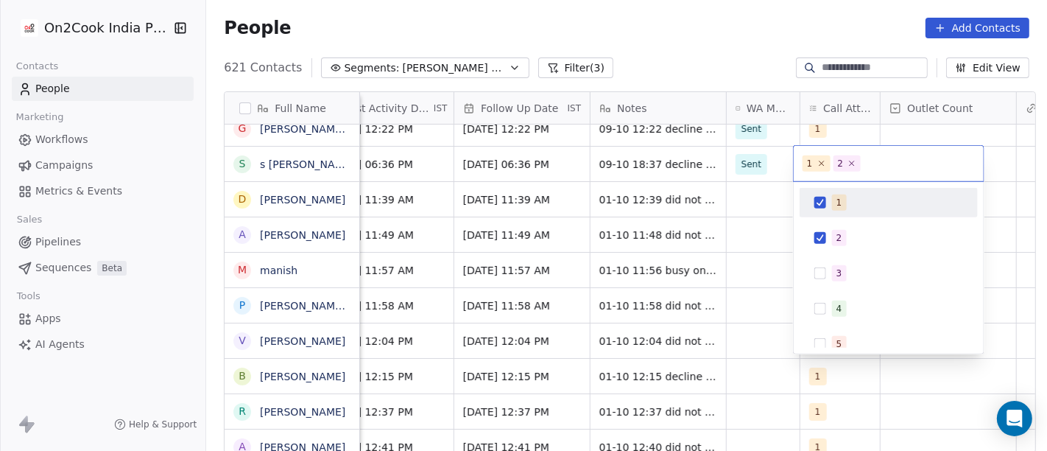
click at [837, 205] on div "1" at bounding box center [840, 202] width 6 height 13
click at [705, 35] on html "On2Cook India Pvt. Ltd. Contacts People Marketing Workflows Campaigns Metrics &…" at bounding box center [523, 225] width 1047 height 451
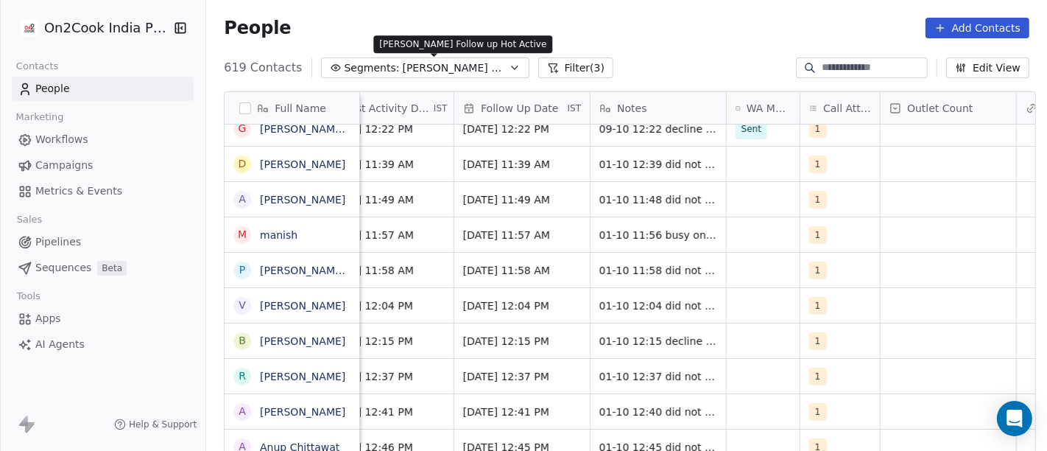
click at [403, 68] on span "[PERSON_NAME] Follow up Hot Active" at bounding box center [454, 67] width 103 height 15
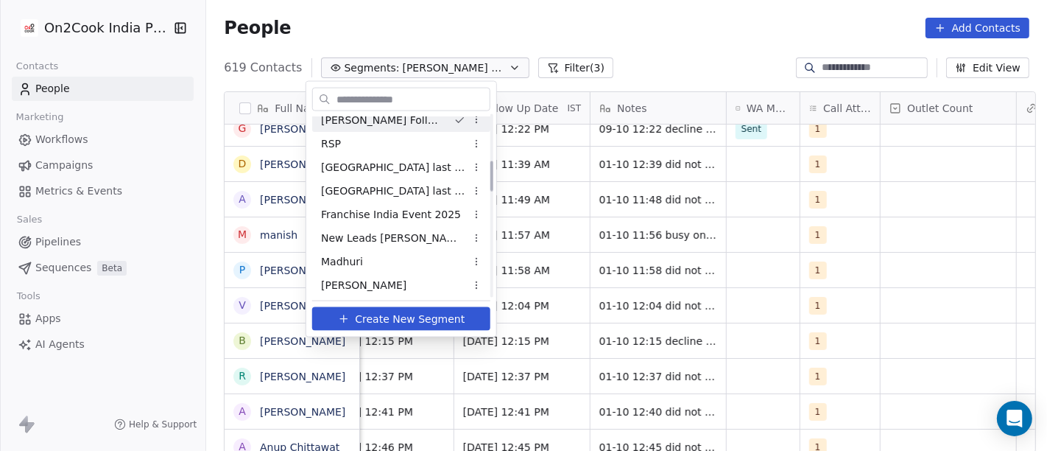
scroll to position [326, 0]
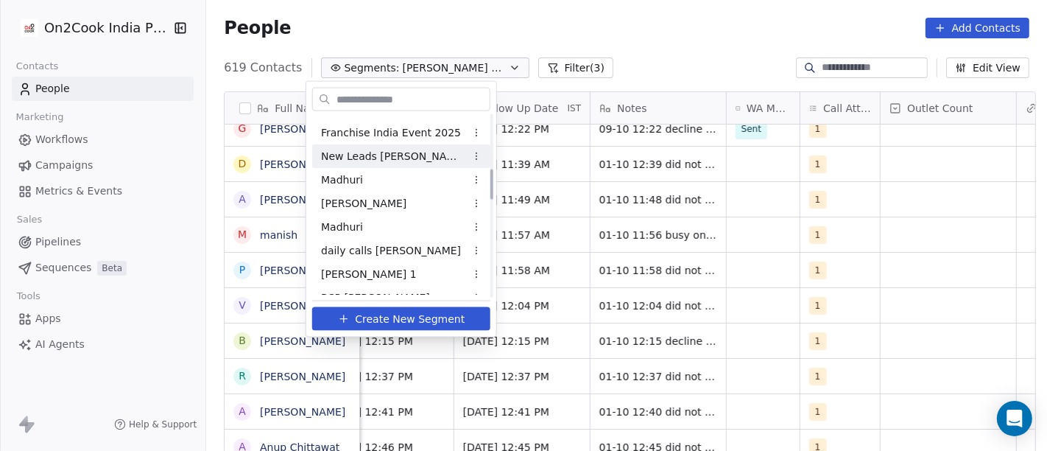
click at [354, 158] on span "New Leads [PERSON_NAME]" at bounding box center [393, 155] width 144 height 15
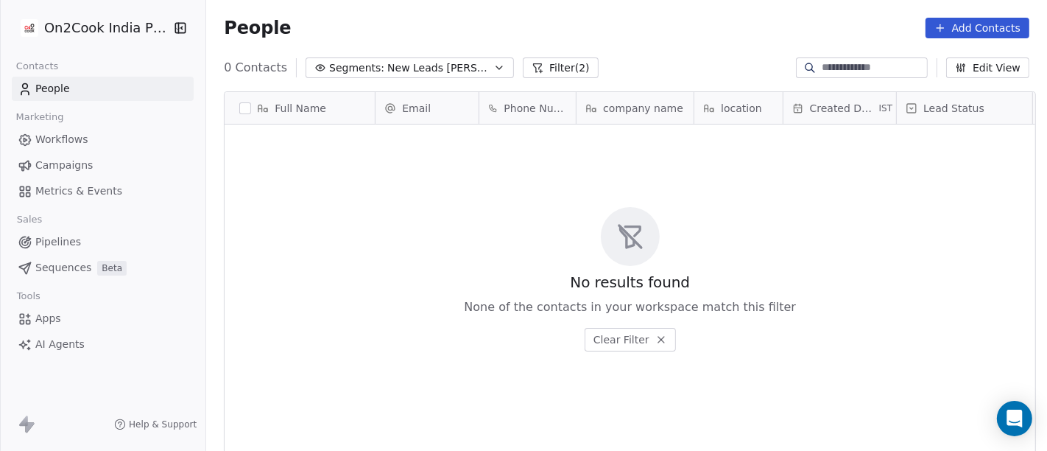
scroll to position [384, 835]
click at [259, 201] on div "No results found None of the contacts in your workspace match this filter Clear…" at bounding box center [630, 278] width 811 height 303
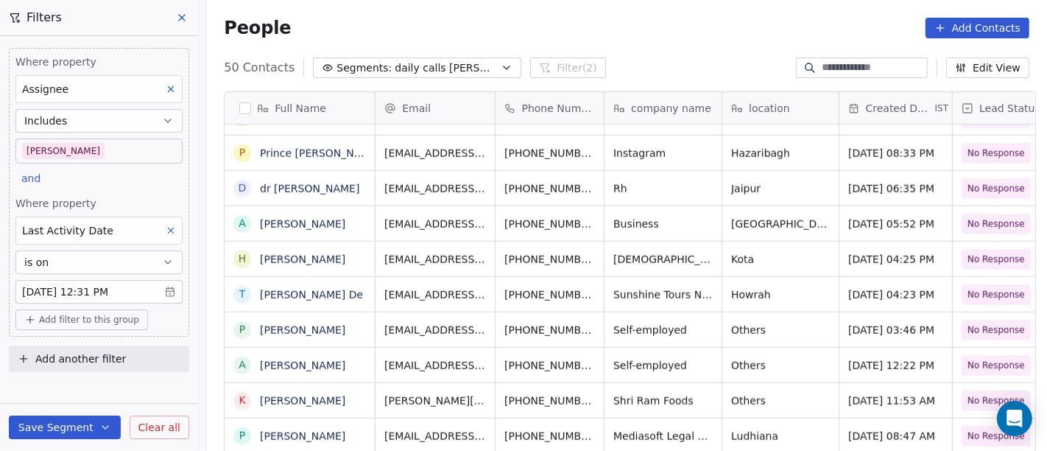
click at [630, 51] on div "People Add Contacts" at bounding box center [626, 28] width 841 height 56
click at [627, 12] on div "People Add Contacts" at bounding box center [626, 28] width 841 height 56
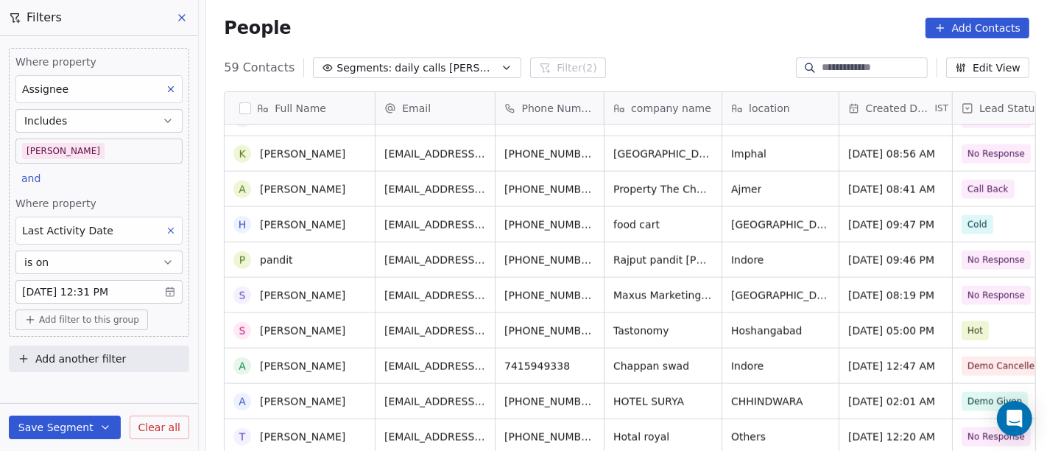
scroll to position [13, 0]
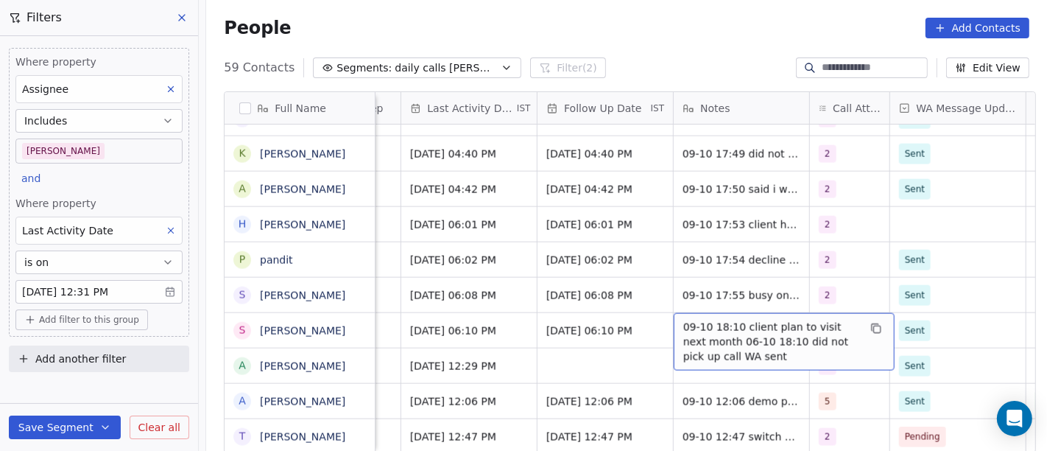
click at [784, 320] on span "09-10 18:10 client plan to visit next month 06-10 18:10 did not pick up call WA…" at bounding box center [770, 342] width 175 height 44
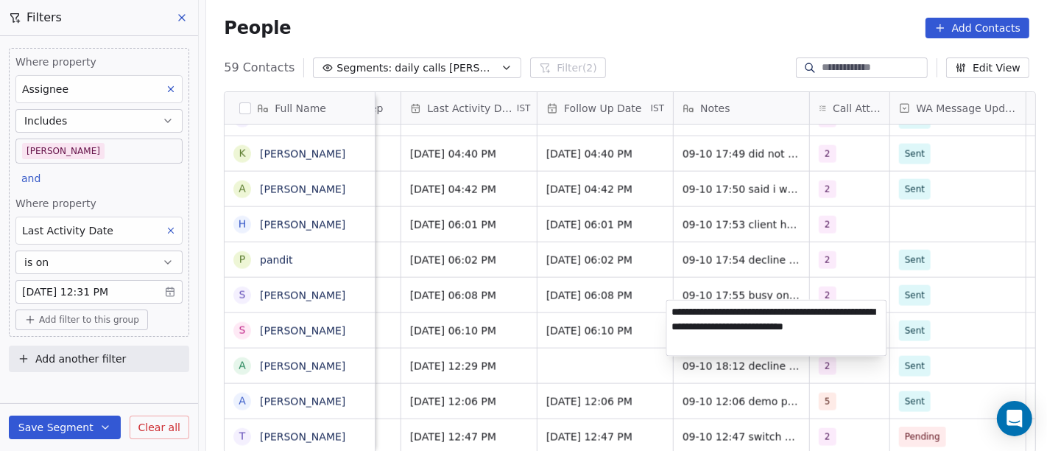
scroll to position [13, 963]
click at [870, 313] on textarea "**********" at bounding box center [775, 327] width 219 height 55
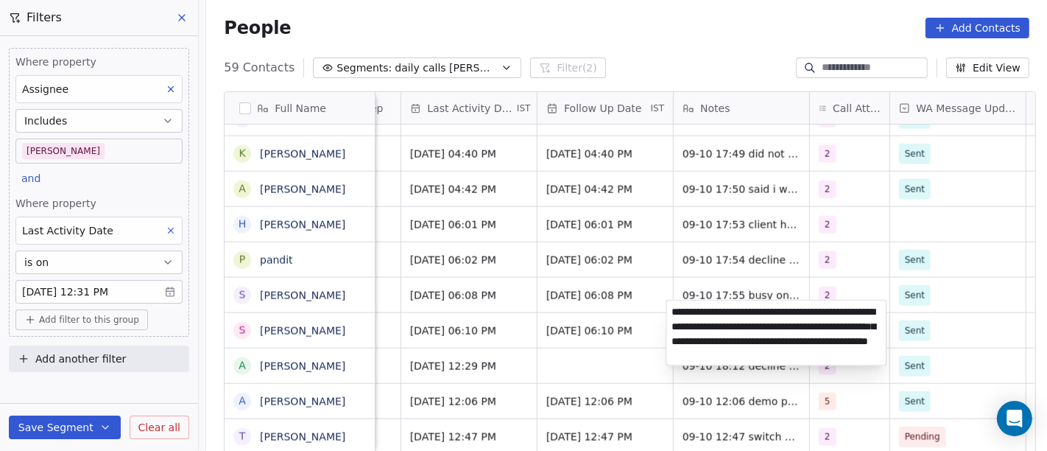
type textarea "**********"
click at [661, 32] on html "On2Cook India Pvt. Ltd. Contacts People Marketing Workflows Campaigns Metrics &…" at bounding box center [523, 225] width 1047 height 451
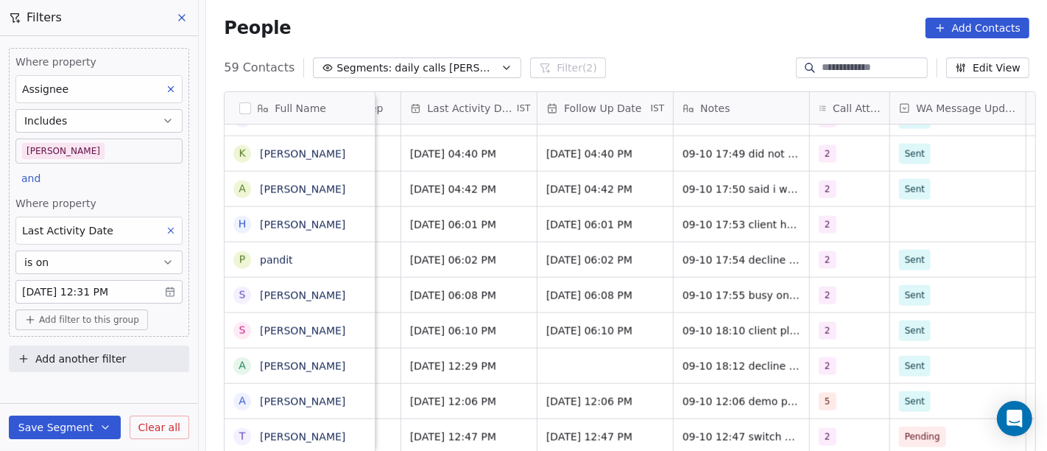
click at [604, 27] on div "People Add Contacts" at bounding box center [627, 28] width 806 height 21
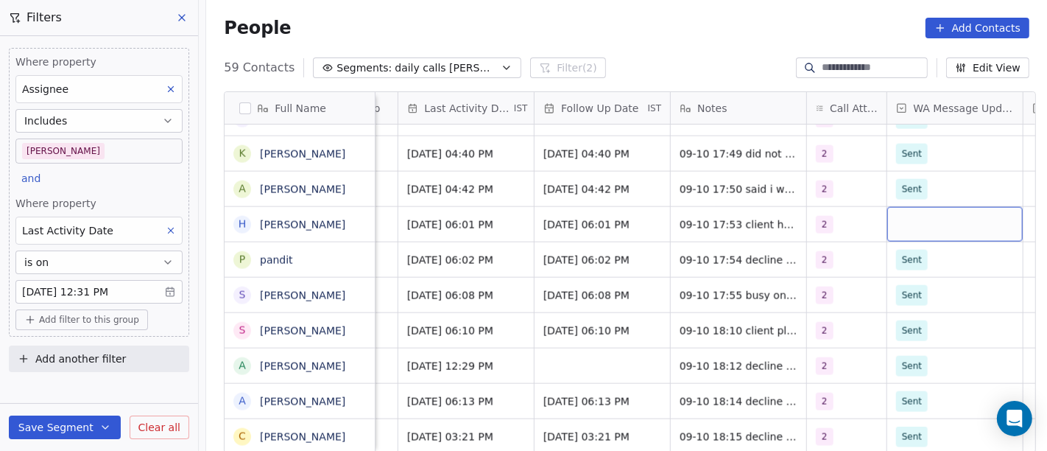
click at [919, 207] on div "grid" at bounding box center [954, 224] width 135 height 35
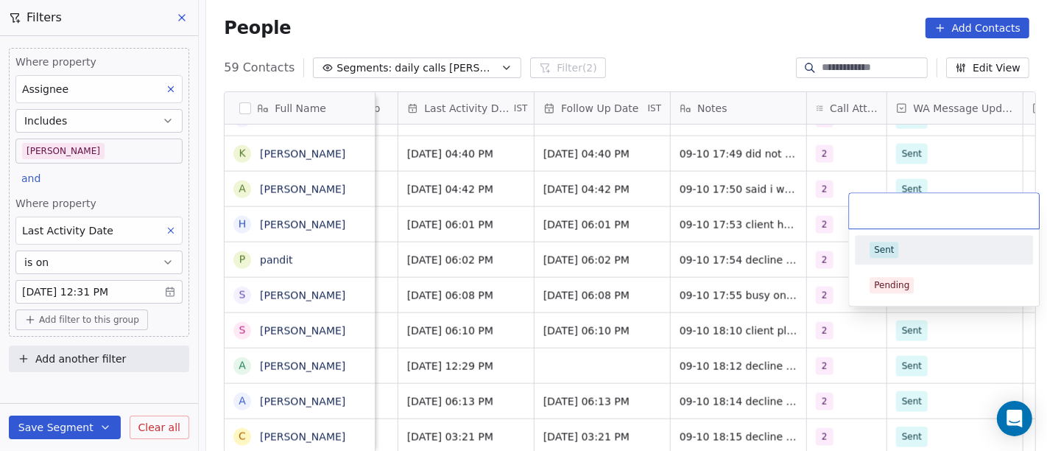
click at [915, 247] on div "Sent" at bounding box center [944, 250] width 149 height 16
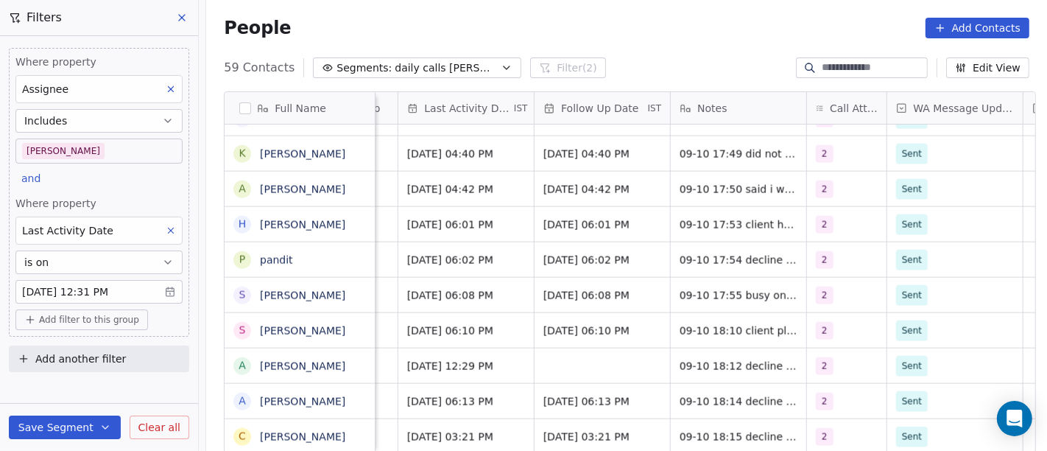
click at [707, 63] on div "59 Contacts Segments: daily calls salim Filter (2) Edit View" at bounding box center [626, 68] width 841 height 24
click at [649, 22] on div "People Add Contacts" at bounding box center [627, 28] width 806 height 21
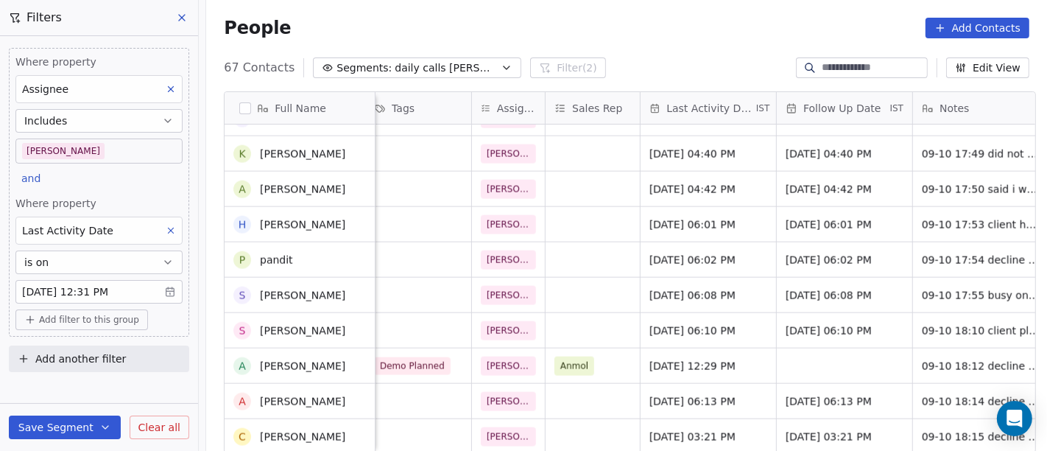
scroll to position [1761, 0]
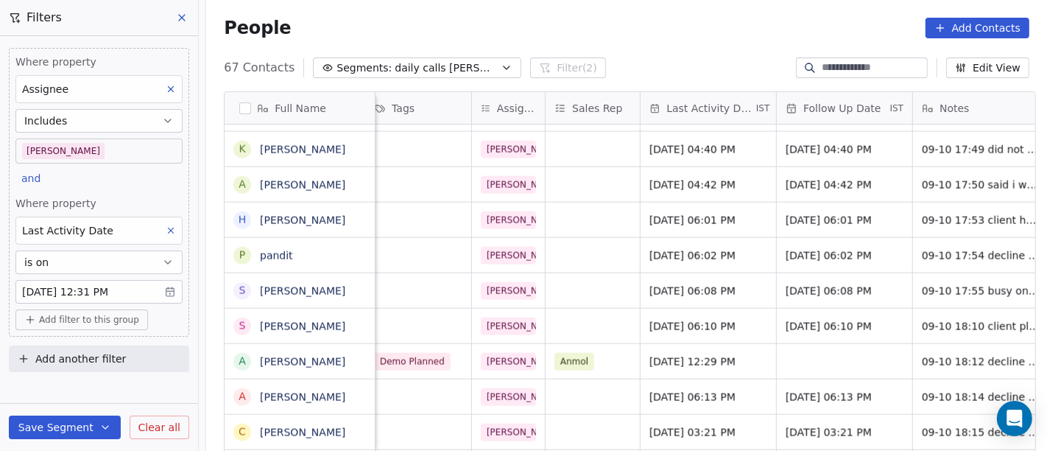
click at [122, 287] on body "On2Cook India Pvt. Ltd. Contacts People Marketing Workflows Campaigns Metrics &…" at bounding box center [523, 225] width 1047 height 451
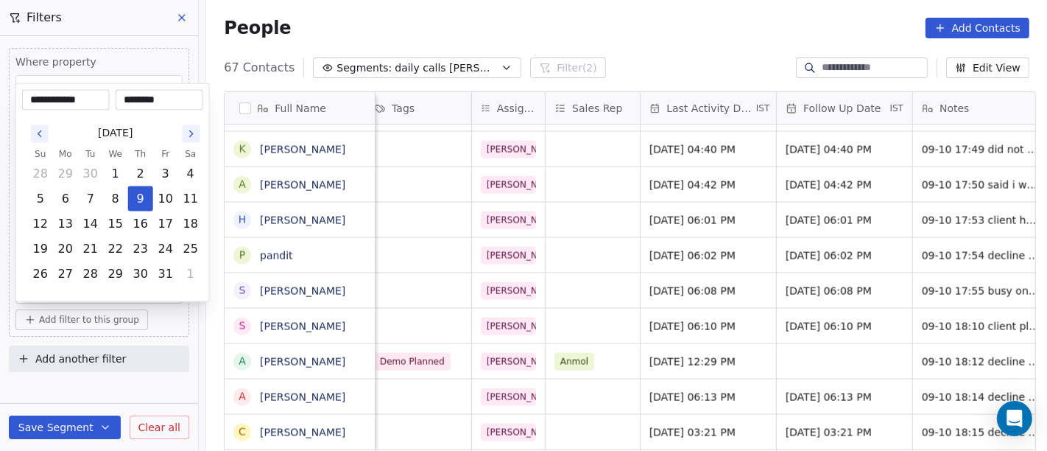
click at [528, 24] on html "On2Cook India Pvt. Ltd. Contacts People Marketing Workflows Campaigns Metrics &…" at bounding box center [523, 225] width 1047 height 451
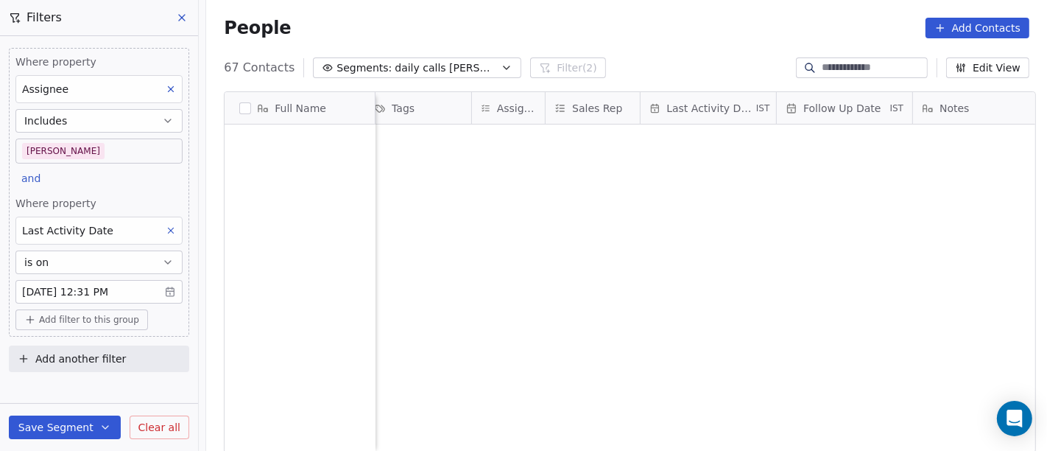
scroll to position [0, 0]
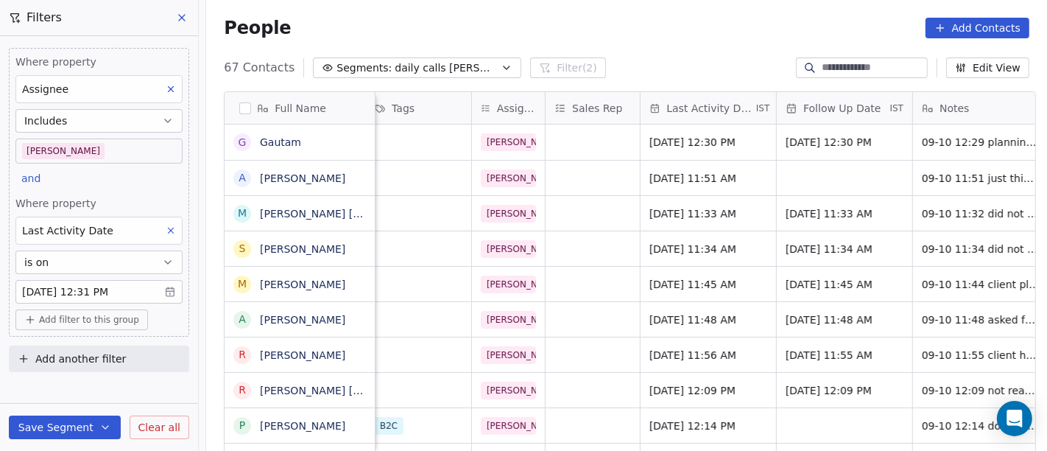
click at [639, 13] on div "People Add Contacts" at bounding box center [626, 28] width 841 height 56
click at [88, 295] on body "On2Cook India Pvt. Ltd. Contacts People Marketing Workflows Campaigns Metrics &…" at bounding box center [523, 225] width 1047 height 451
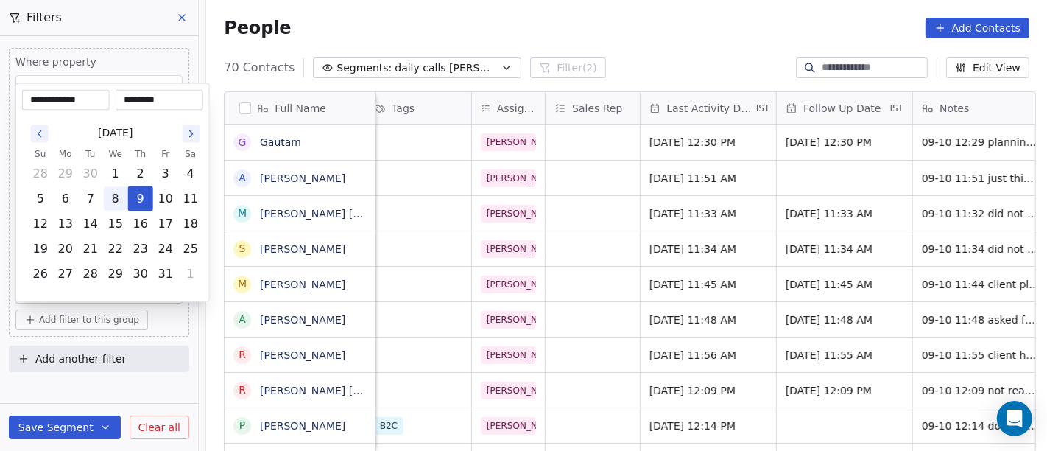
click at [117, 191] on button "8" at bounding box center [116, 199] width 24 height 24
type input "**********"
click at [553, 16] on html "On2Cook India Pvt. Ltd. Contacts People Marketing Workflows Campaigns Metrics &…" at bounding box center [523, 225] width 1047 height 451
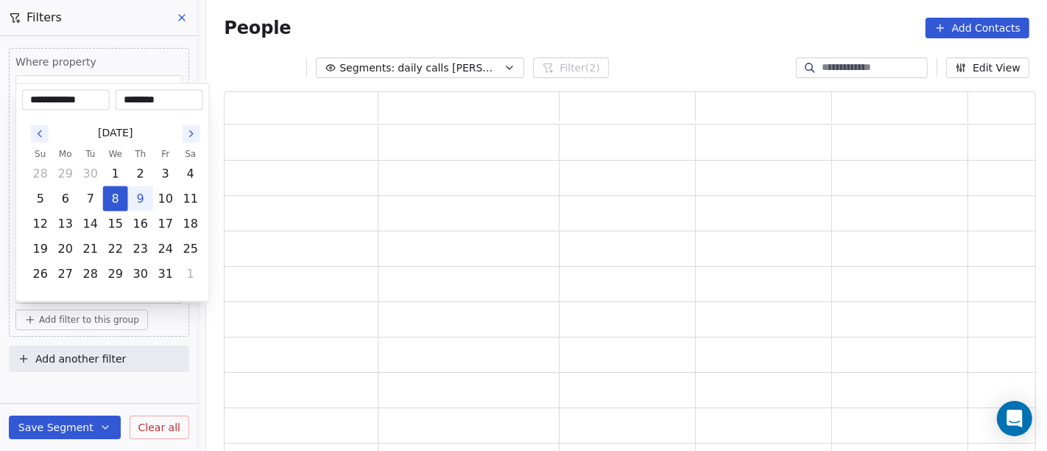
scroll to position [349, 800]
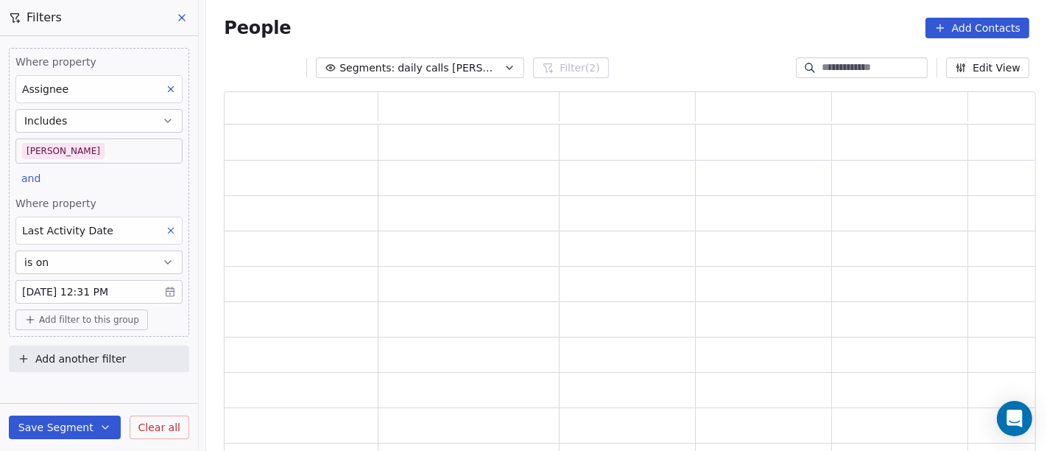
click at [114, 314] on span "Add filter to this group" at bounding box center [89, 320] width 100 height 12
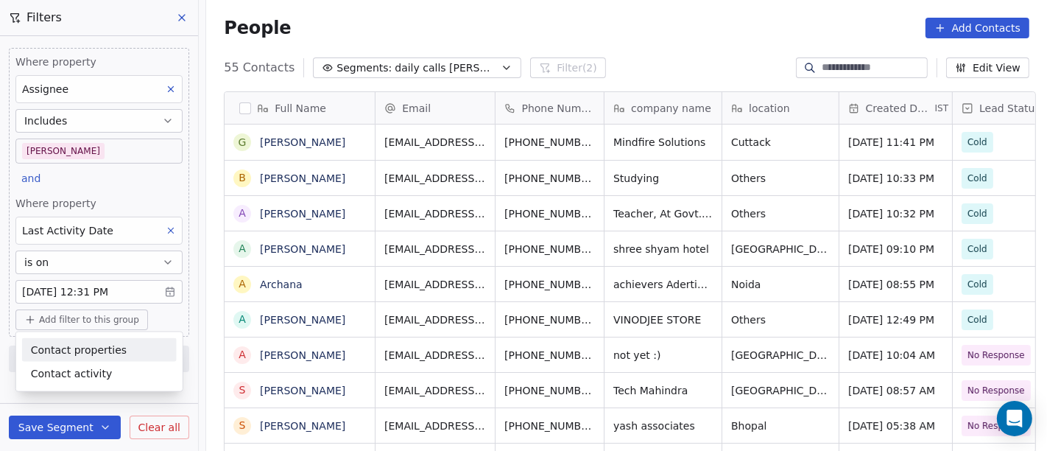
scroll to position [384, 835]
click at [614, 42] on html "On2Cook India Pvt. Ltd. Contacts People Marketing Workflows Campaigns Metrics &…" at bounding box center [523, 225] width 1047 height 451
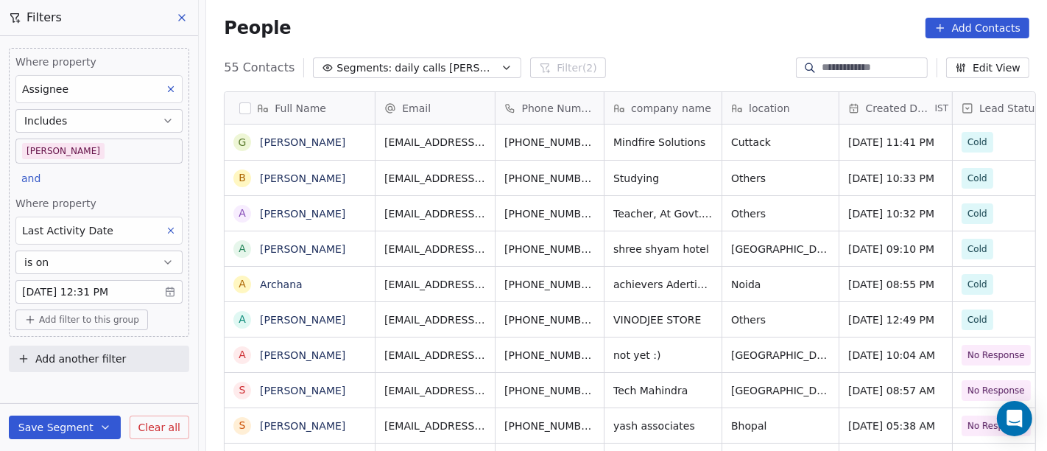
click at [32, 327] on button "Add filter to this group" at bounding box center [81, 319] width 133 height 21
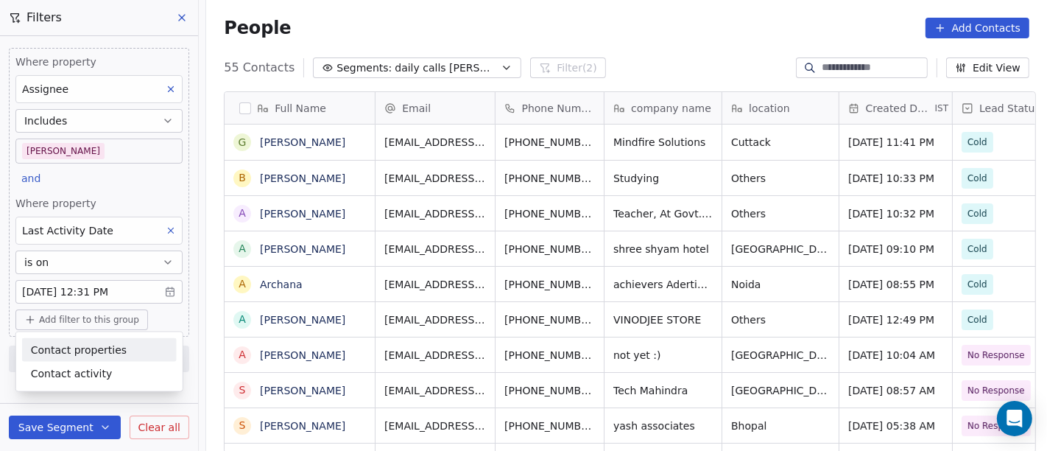
click at [71, 356] on span "Contact properties" at bounding box center [79, 349] width 96 height 15
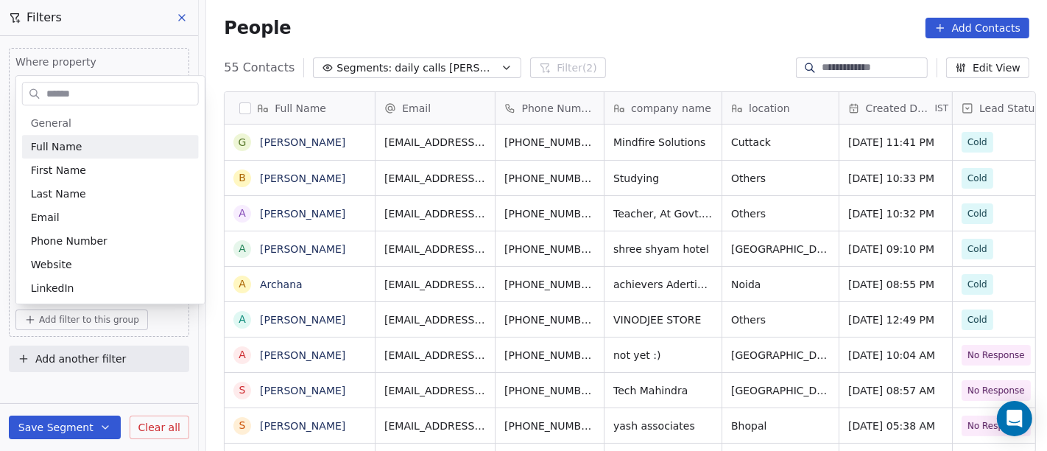
click at [78, 91] on input "text" at bounding box center [120, 93] width 155 height 21
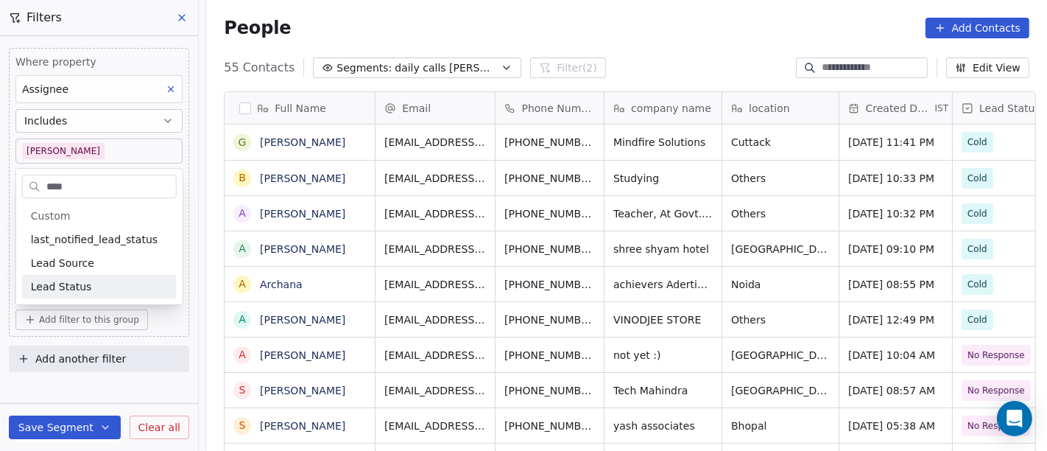
type input "****"
click at [70, 287] on span "Lead Status" at bounding box center [61, 286] width 61 height 15
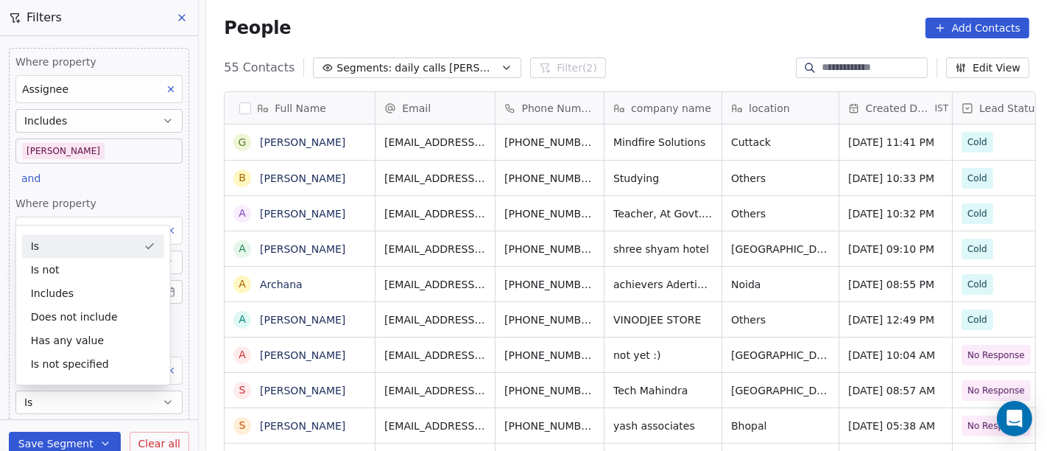
click at [471, 28] on div "People Add Contacts" at bounding box center [627, 28] width 806 height 21
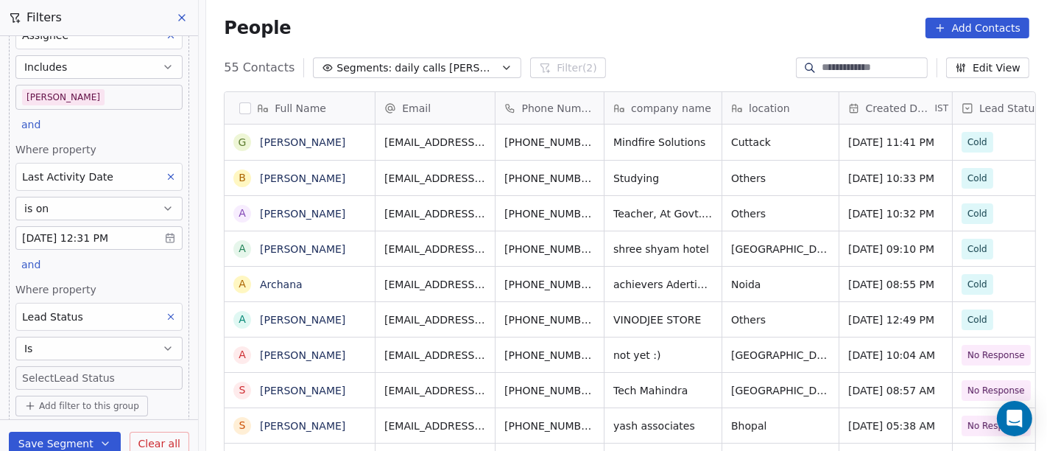
scroll to position [95, 0]
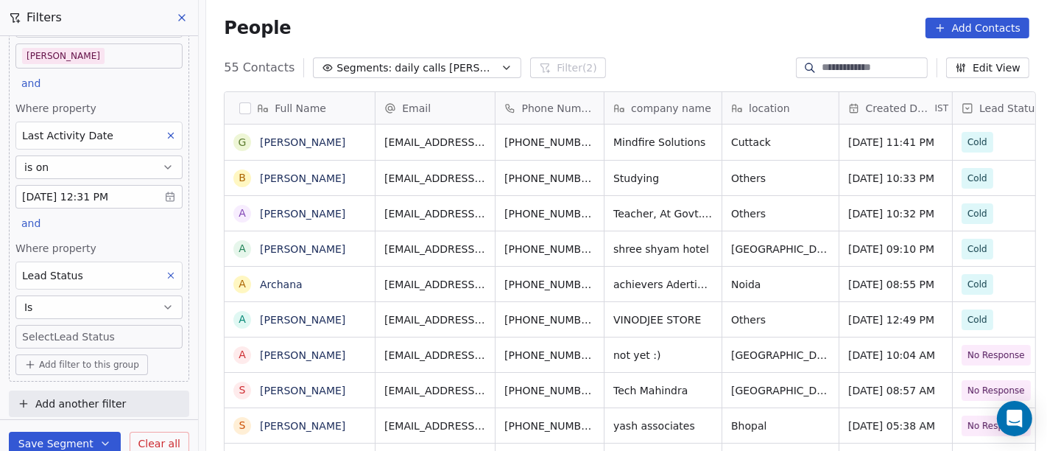
click at [87, 337] on body "On2Cook India Pvt. Ltd. Contacts People Marketing Workflows Campaigns Metrics &…" at bounding box center [523, 225] width 1047 height 451
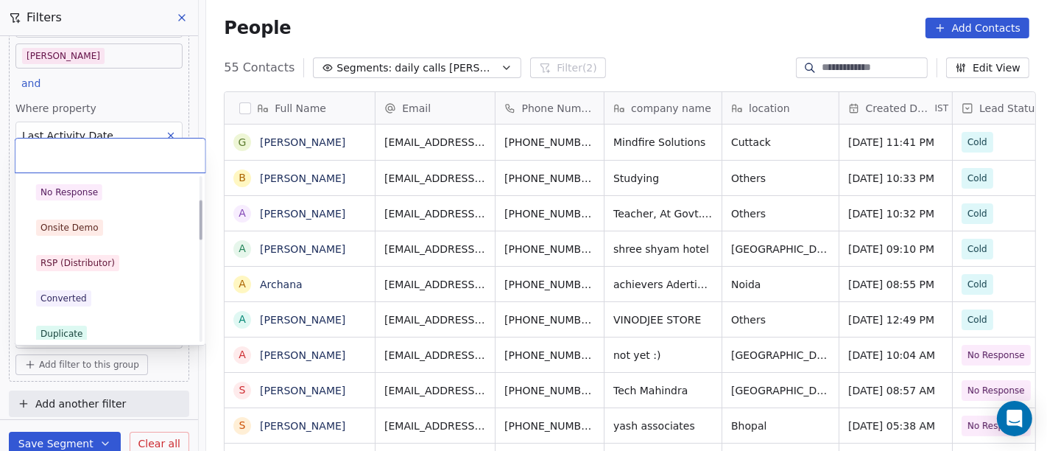
scroll to position [245, 0]
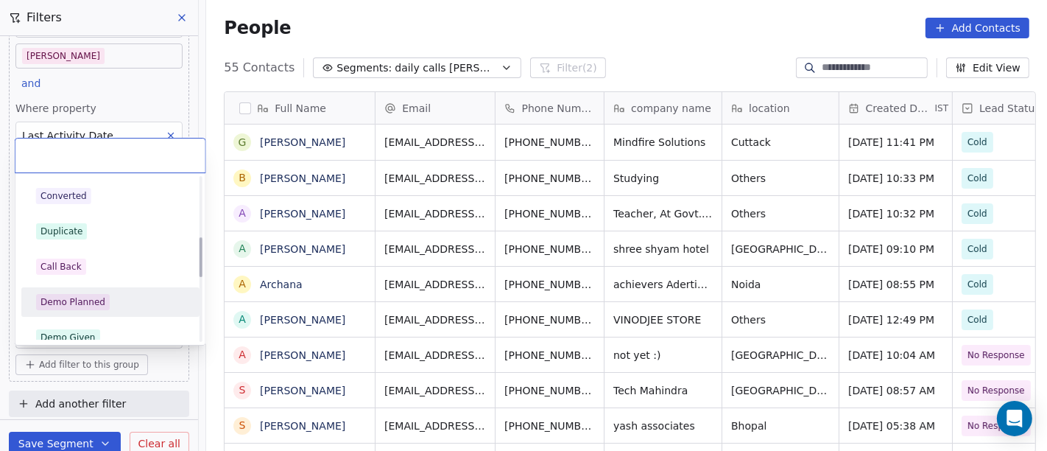
click at [98, 308] on span "Demo Planned" at bounding box center [73, 302] width 74 height 16
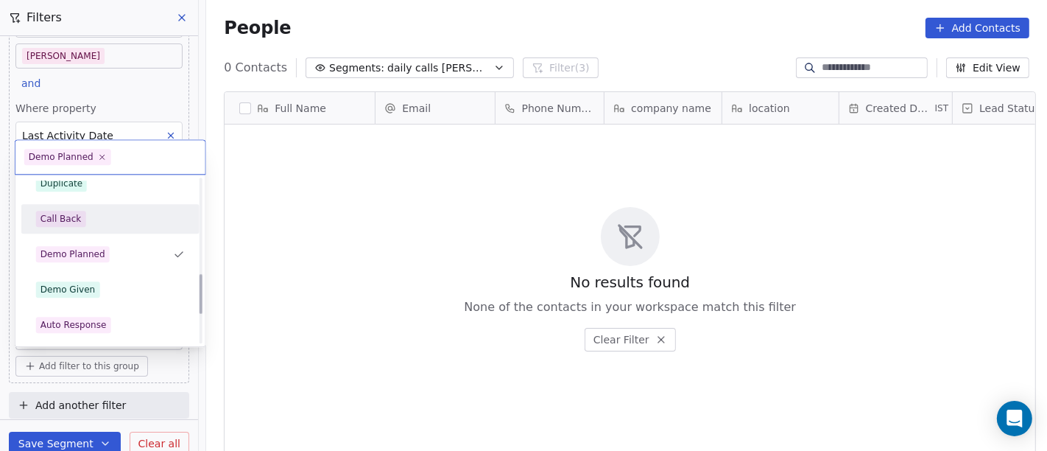
scroll to position [387, 0]
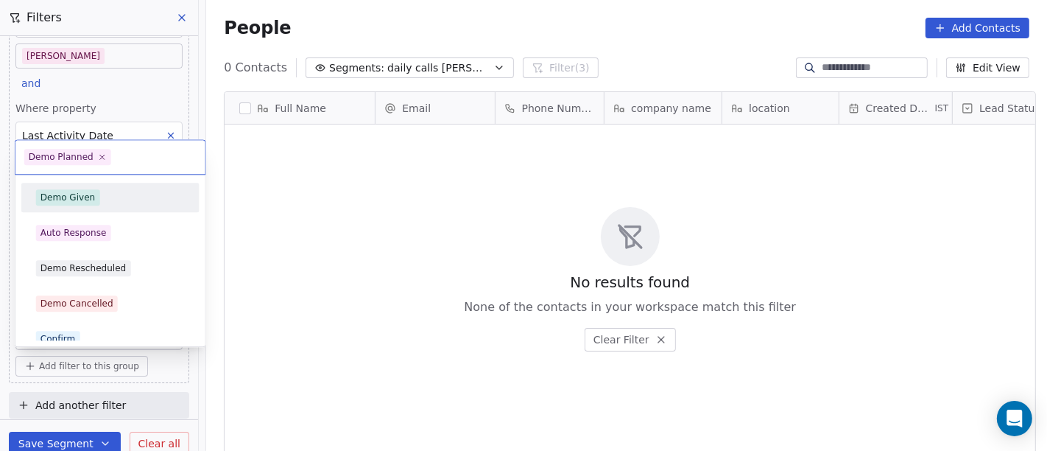
click at [106, 205] on div "Demo Given" at bounding box center [110, 198] width 166 height 24
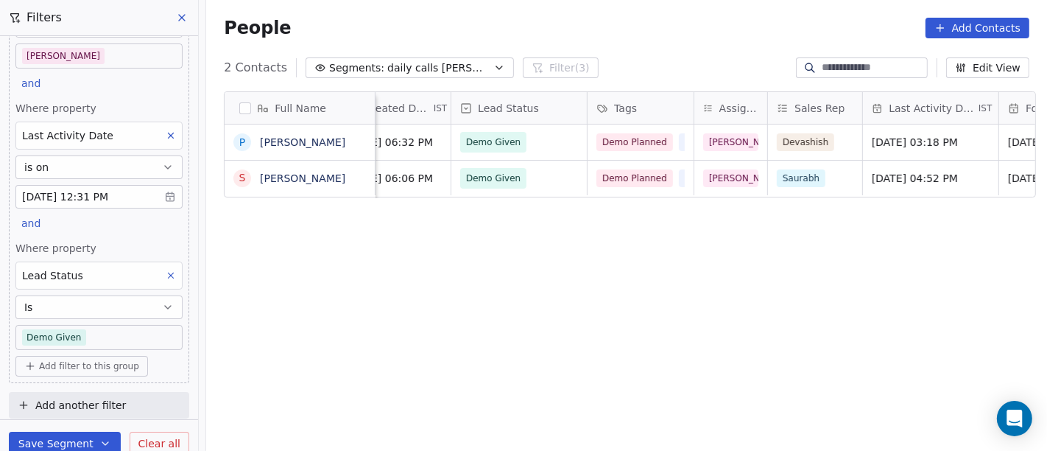
scroll to position [0, 502]
click at [88, 194] on body "On2Cook India Pvt. Ltd. Contacts People Marketing Workflows Campaigns Metrics &…" at bounding box center [523, 225] width 1047 height 451
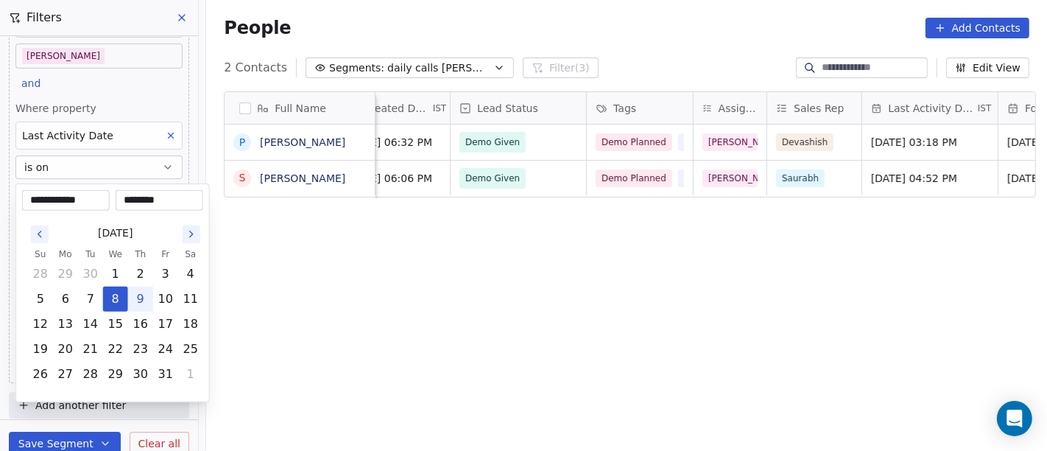
click at [139, 295] on button "9" at bounding box center [141, 299] width 24 height 24
type input "**********"
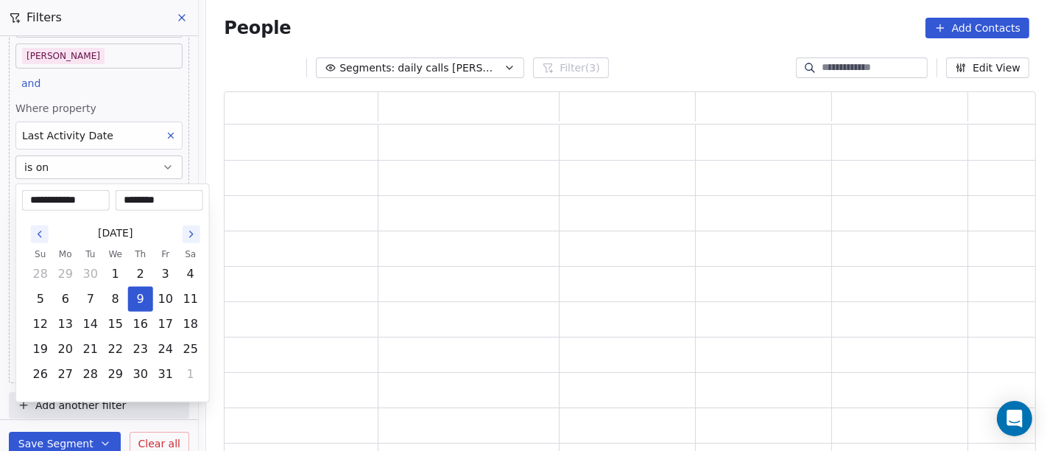
click at [407, 303] on html "**********" at bounding box center [523, 225] width 1047 height 451
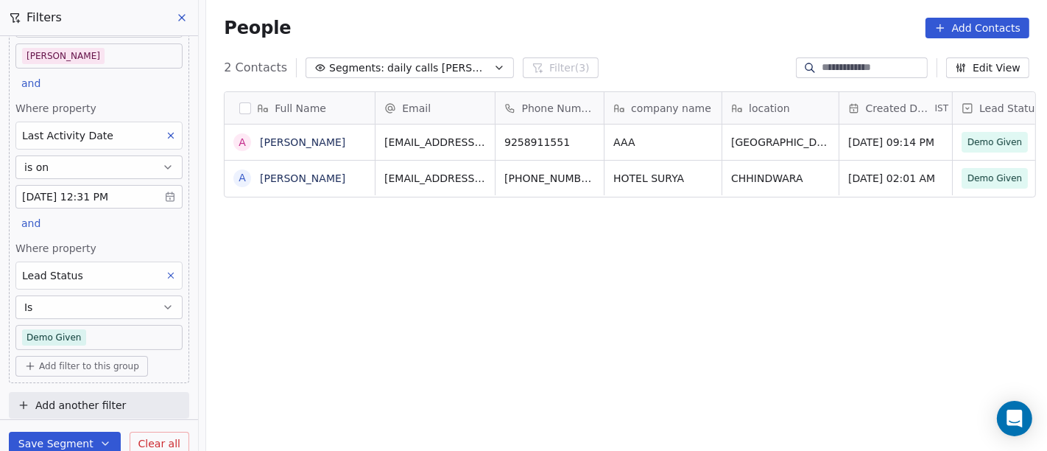
scroll to position [384, 835]
click at [498, 321] on div "Full Name A Atharv Pahuja A Amit Makkad Email Phone Number company name locatio…" at bounding box center [626, 278] width 841 height 397
click at [104, 322] on body "On2Cook India Pvt. Ltd. Contacts People Marketing Workflows Campaigns Metrics &…" at bounding box center [523, 225] width 1047 height 451
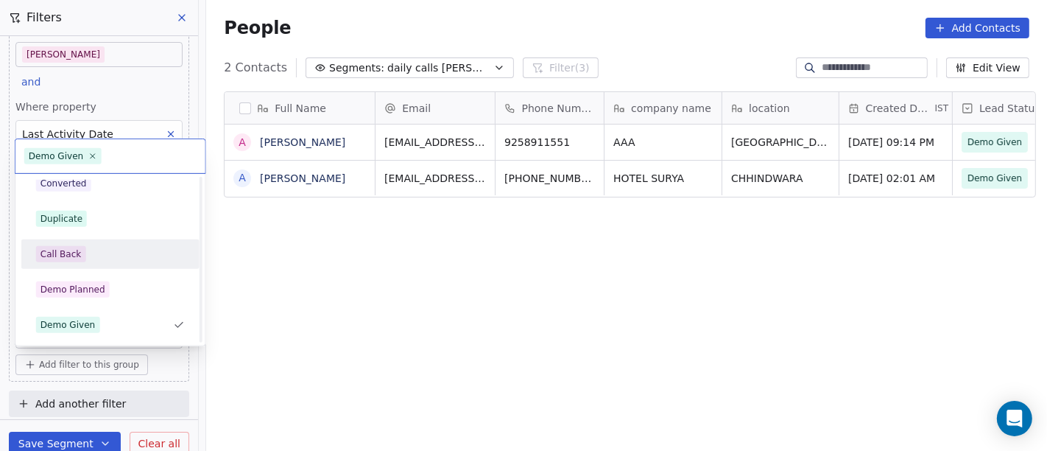
scroll to position [0, 0]
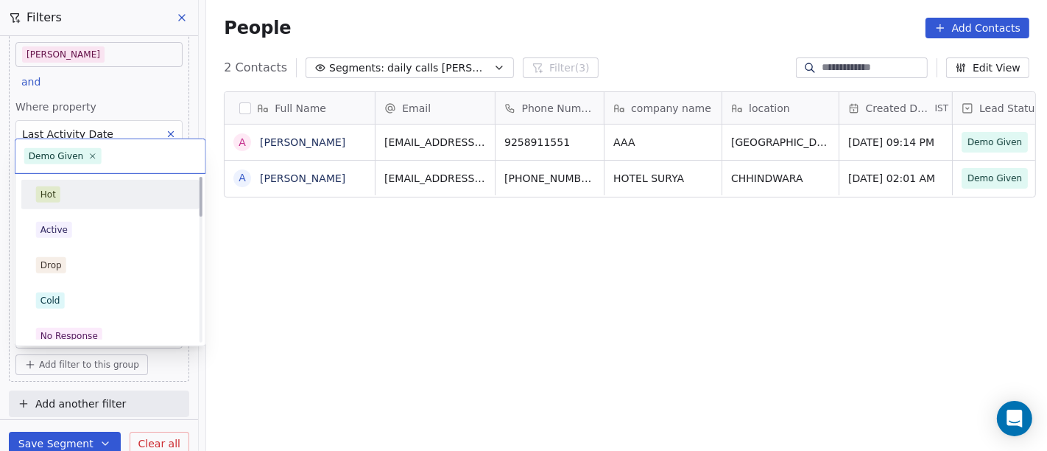
click at [111, 193] on div "Hot" at bounding box center [110, 194] width 149 height 16
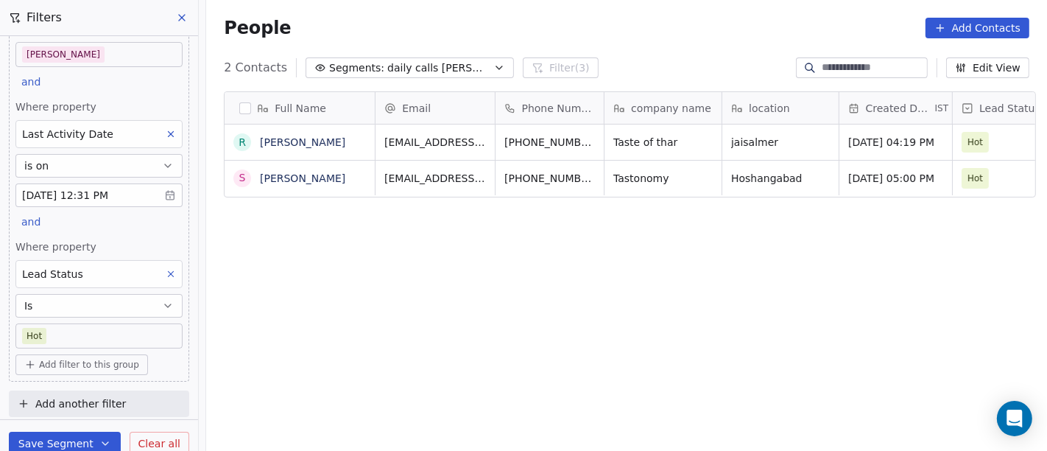
scroll to position [384, 835]
click at [656, 20] on div "People Add Contacts" at bounding box center [627, 28] width 806 height 21
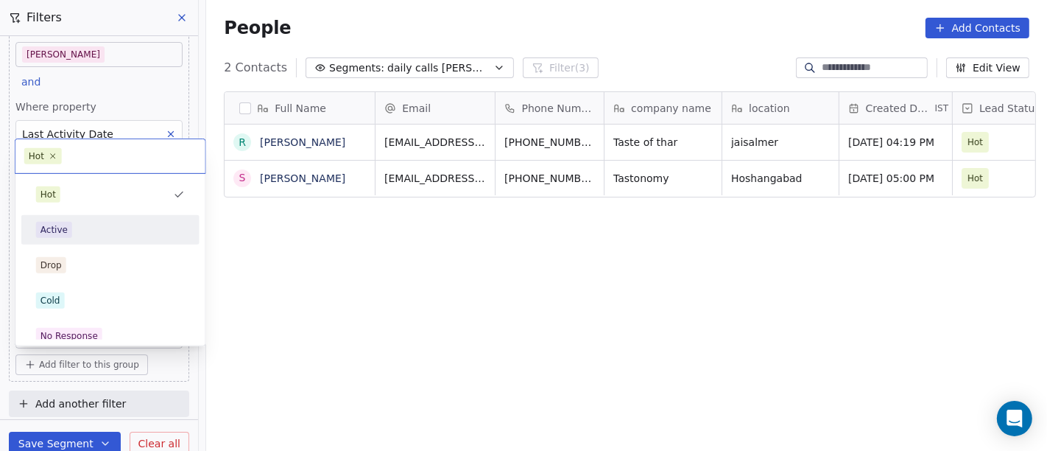
click at [85, 239] on div "Active" at bounding box center [110, 230] width 166 height 24
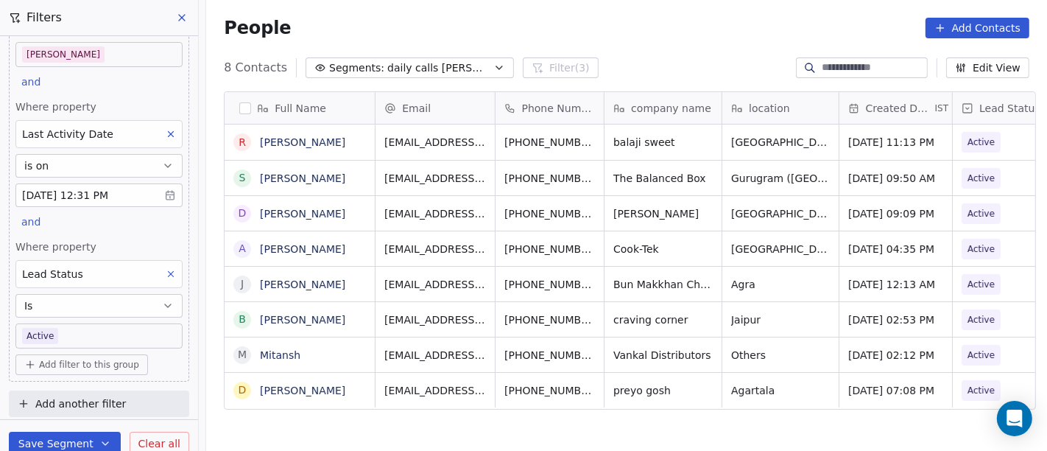
click at [69, 327] on body "On2Cook India Pvt. Ltd. Contacts People Marketing Workflows Campaigns Metrics &…" at bounding box center [523, 225] width 1047 height 451
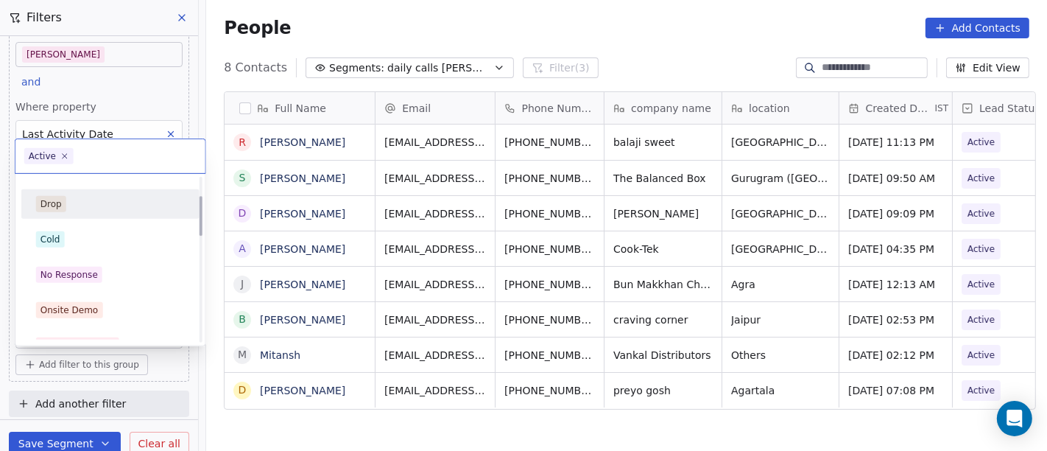
scroll to position [82, 0]
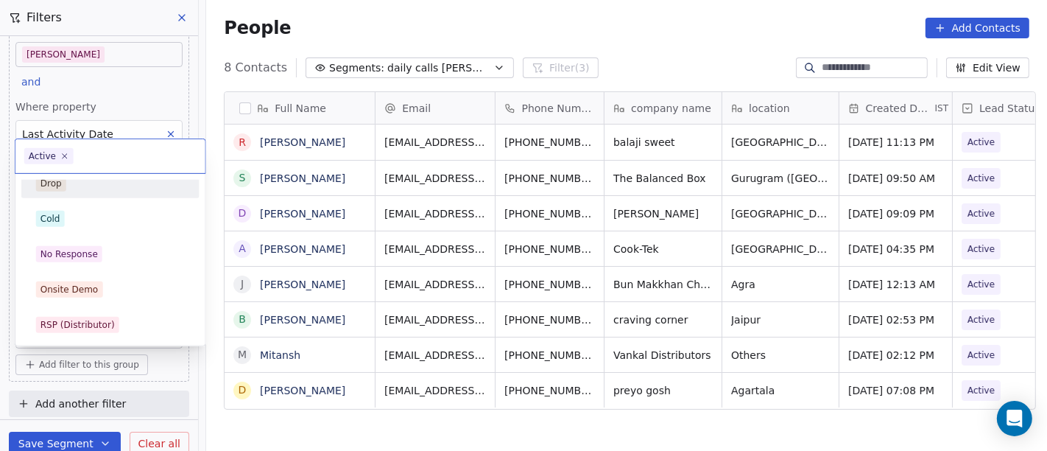
click at [76, 180] on div "Drop" at bounding box center [110, 183] width 149 height 16
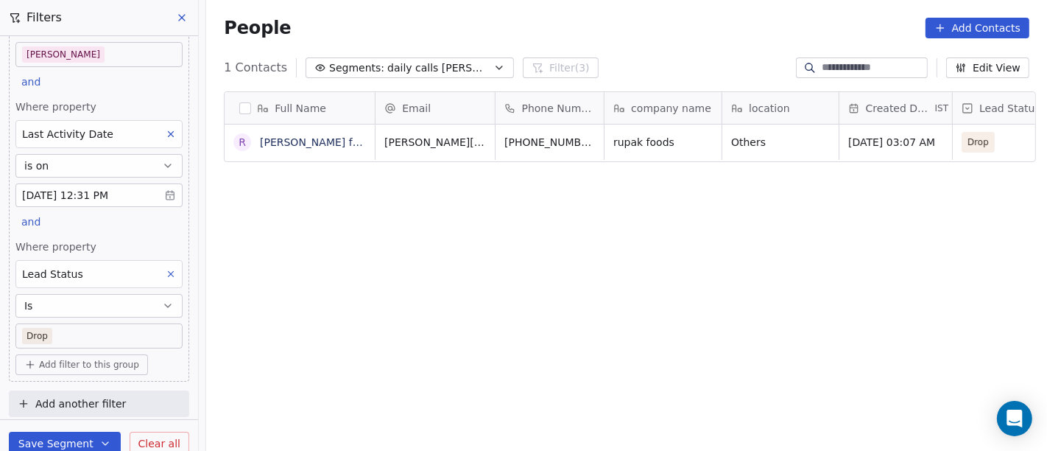
scroll to position [384, 835]
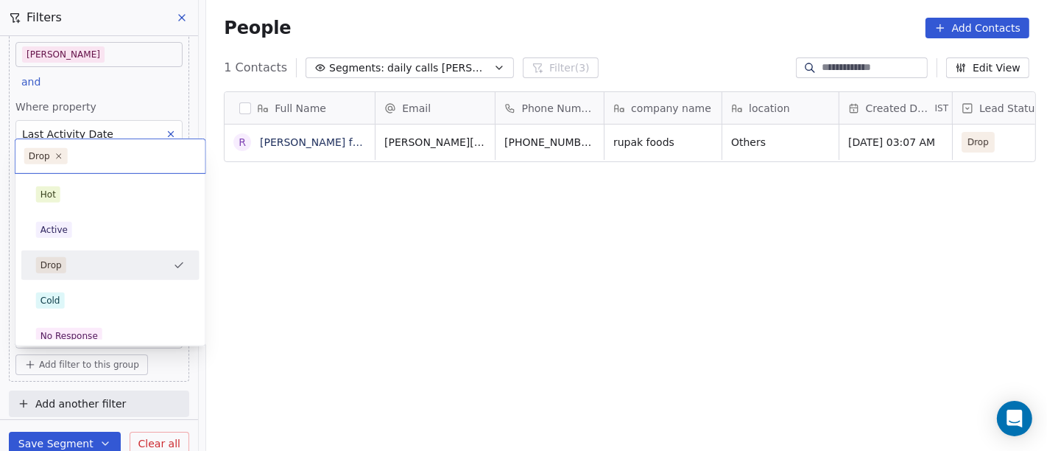
click at [91, 335] on body "On2Cook India Pvt. Ltd. Contacts People Marketing Workflows Campaigns Metrics &…" at bounding box center [523, 225] width 1047 height 451
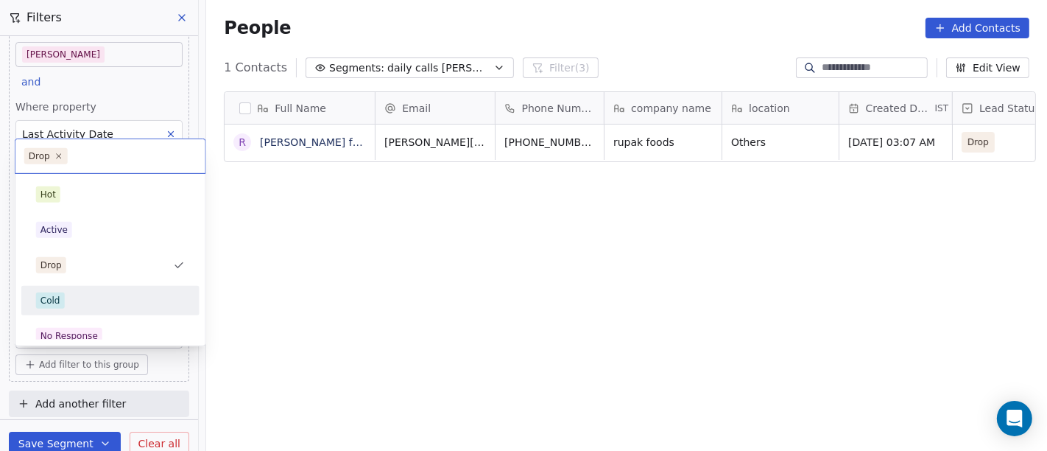
click at [113, 309] on div "Cold" at bounding box center [110, 301] width 166 height 24
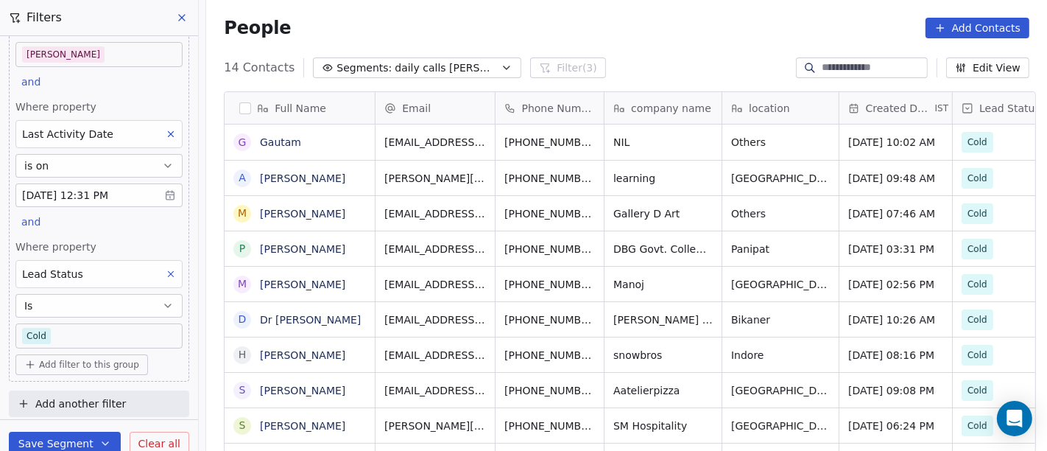
click at [54, 324] on body "On2Cook India Pvt. Ltd. Contacts People Marketing Workflows Campaigns Metrics &…" at bounding box center [523, 225] width 1047 height 451
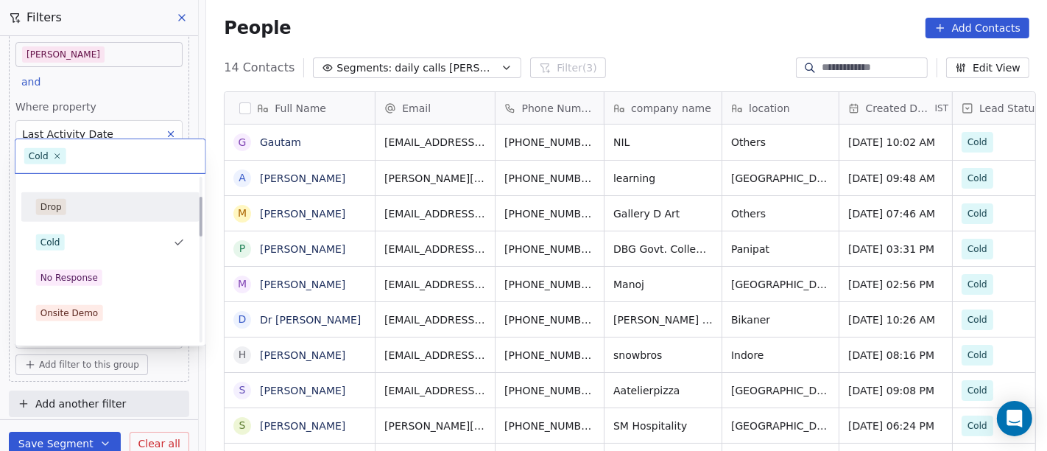
scroll to position [82, 0]
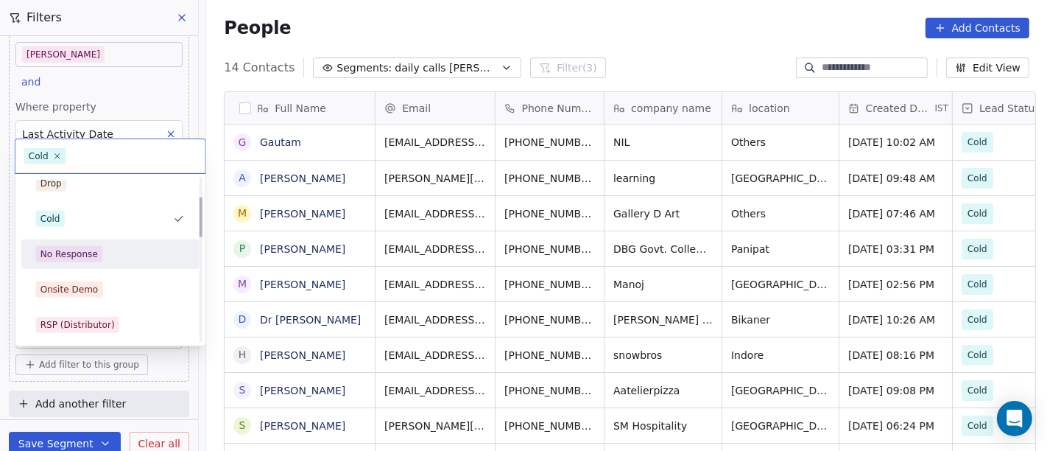
click at [99, 256] on div "No Response" at bounding box center [110, 254] width 149 height 16
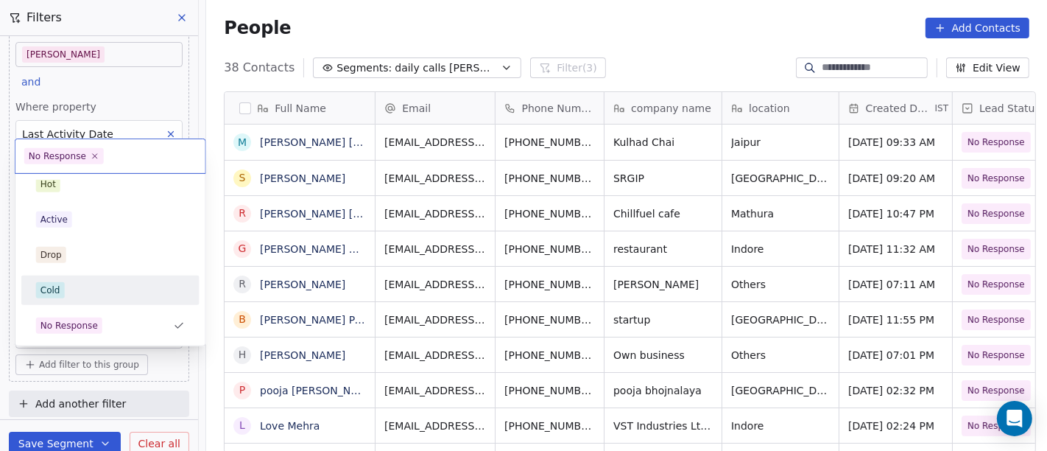
scroll to position [92, 0]
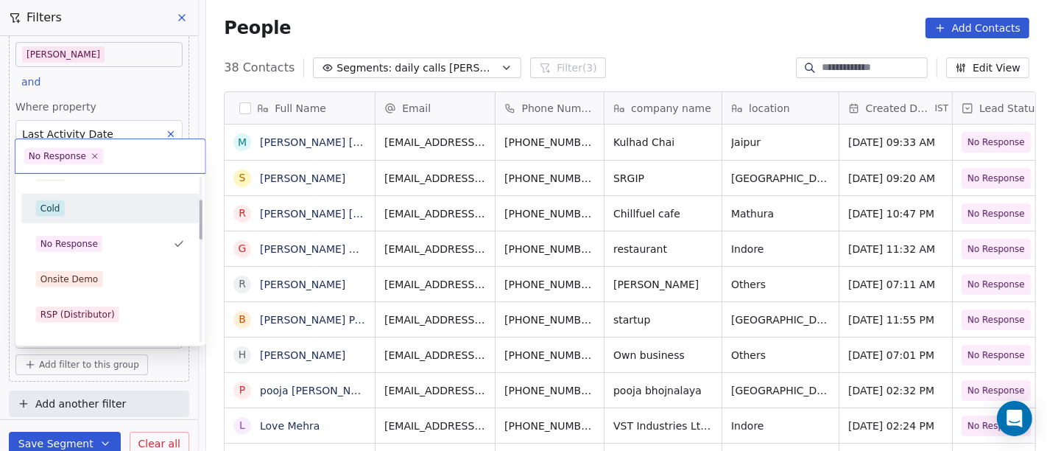
click at [91, 275] on div "Onsite Demo" at bounding box center [70, 278] width 58 height 13
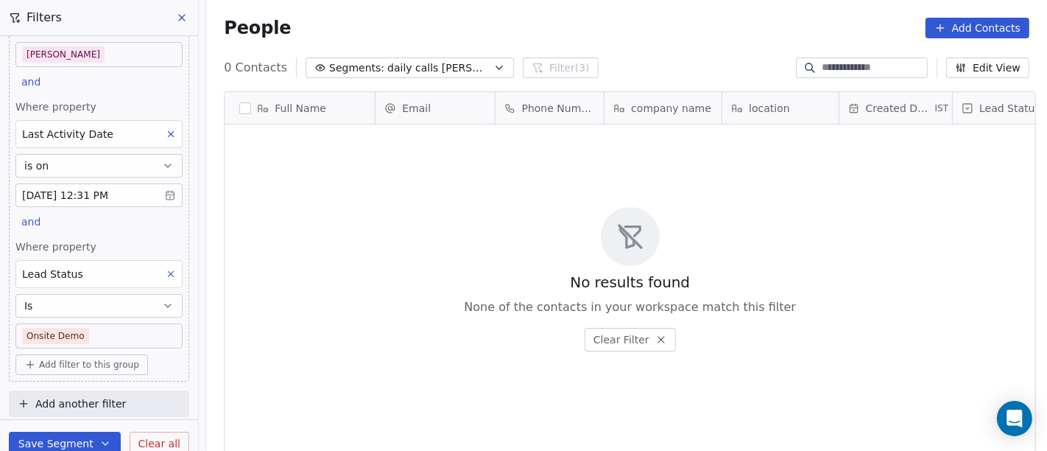
scroll to position [384, 835]
click at [95, 332] on body "On2Cook India Pvt. Ltd. Contacts People Marketing Workflows Campaigns Metrics &…" at bounding box center [523, 225] width 1047 height 451
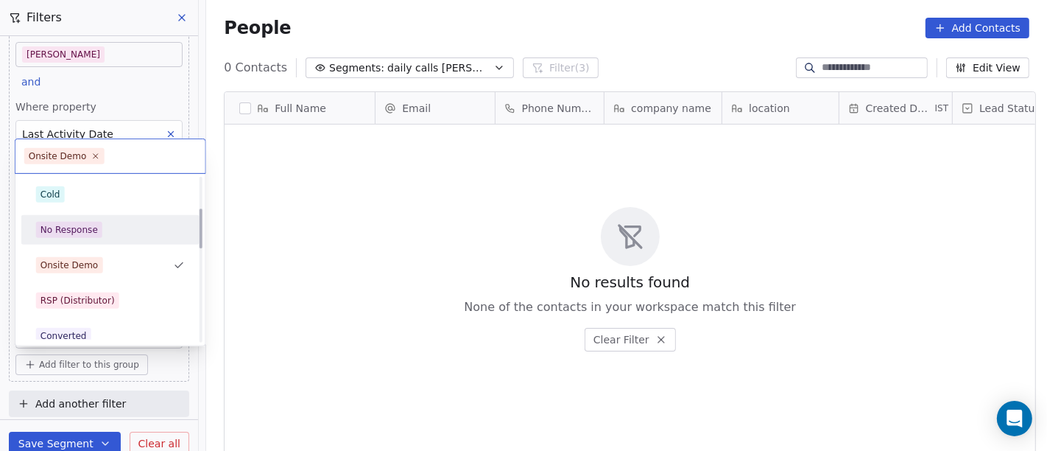
scroll to position [128, 0]
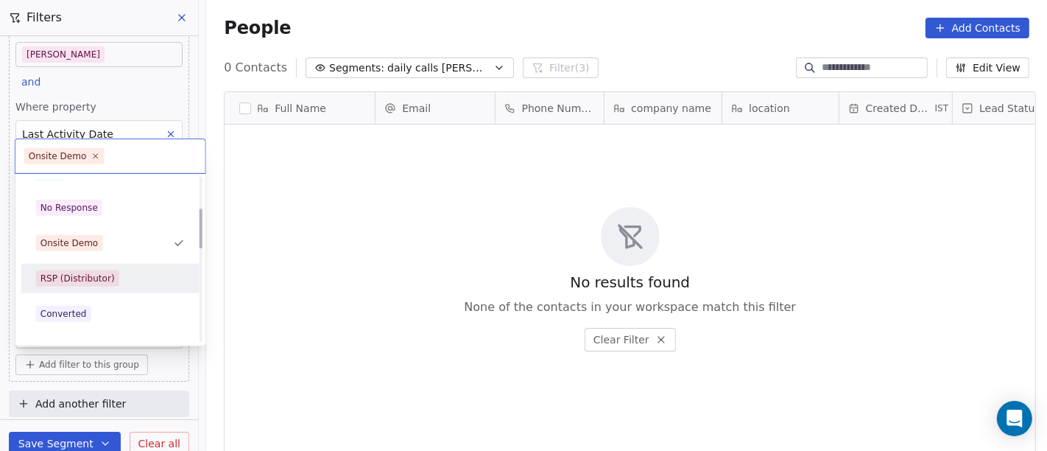
click at [103, 286] on div "RSP (Distributor)" at bounding box center [110, 279] width 166 height 24
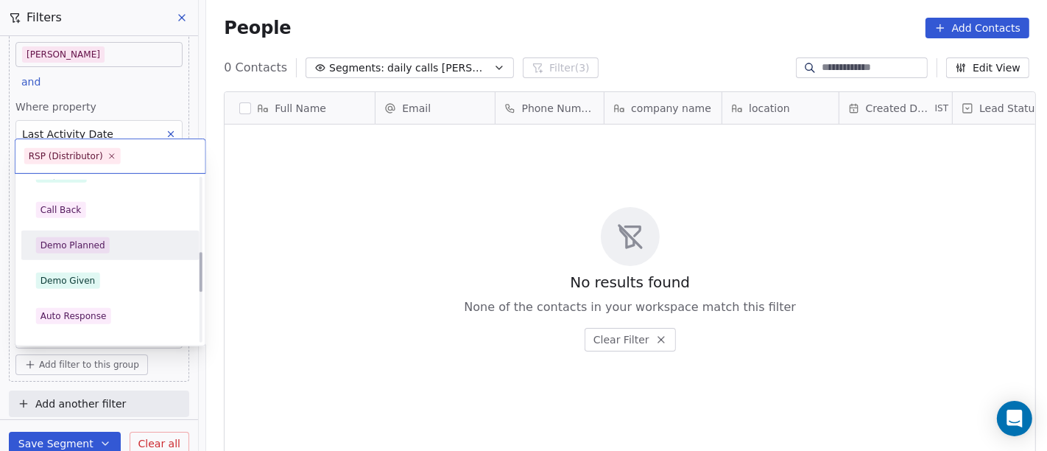
scroll to position [327, 0]
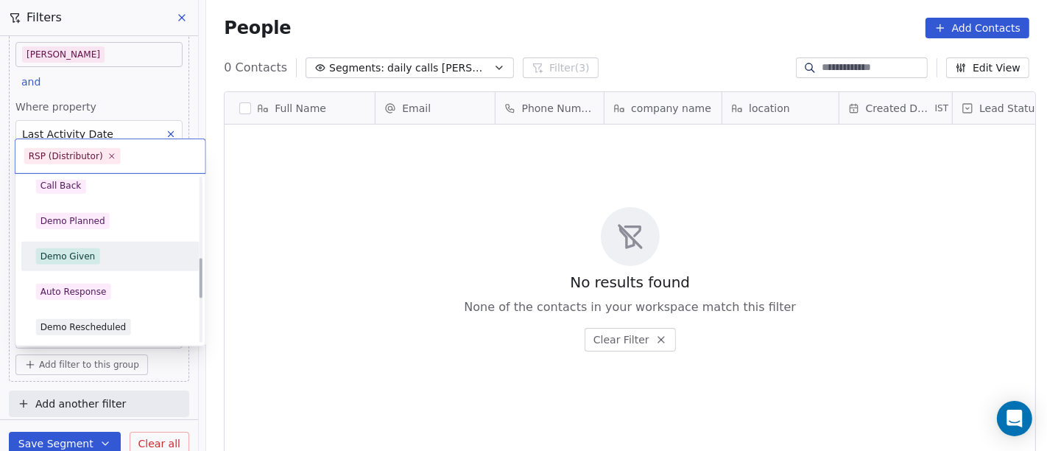
click at [97, 263] on div "Demo Given" at bounding box center [110, 256] width 149 height 16
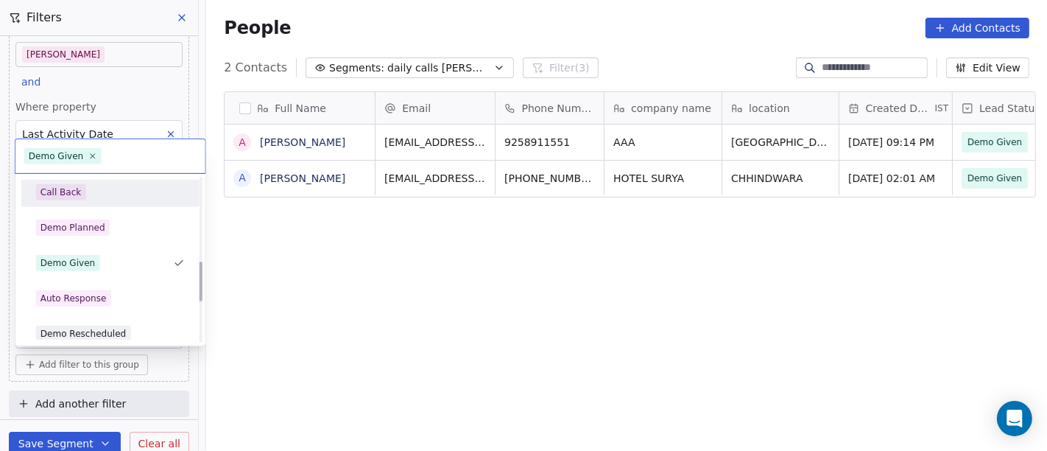
scroll to position [340, 0]
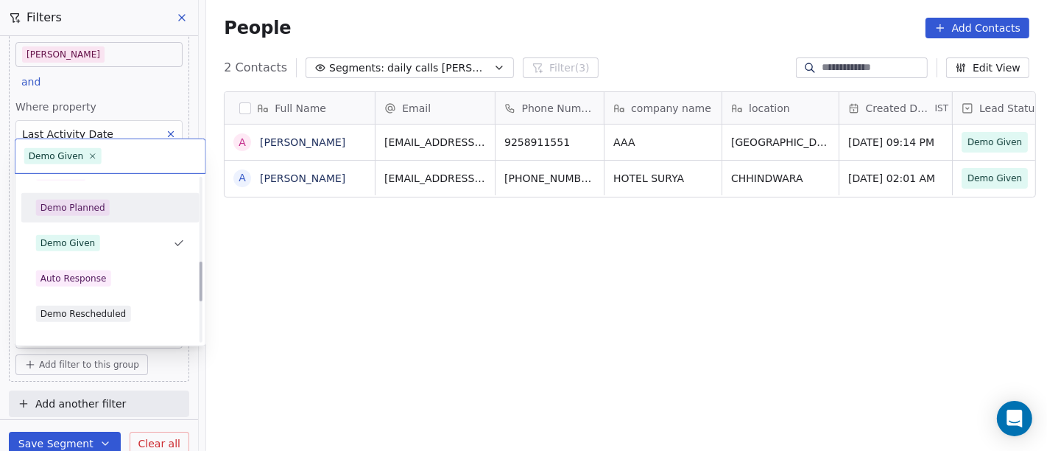
click at [90, 194] on div "Demo Planned" at bounding box center [110, 207] width 178 height 29
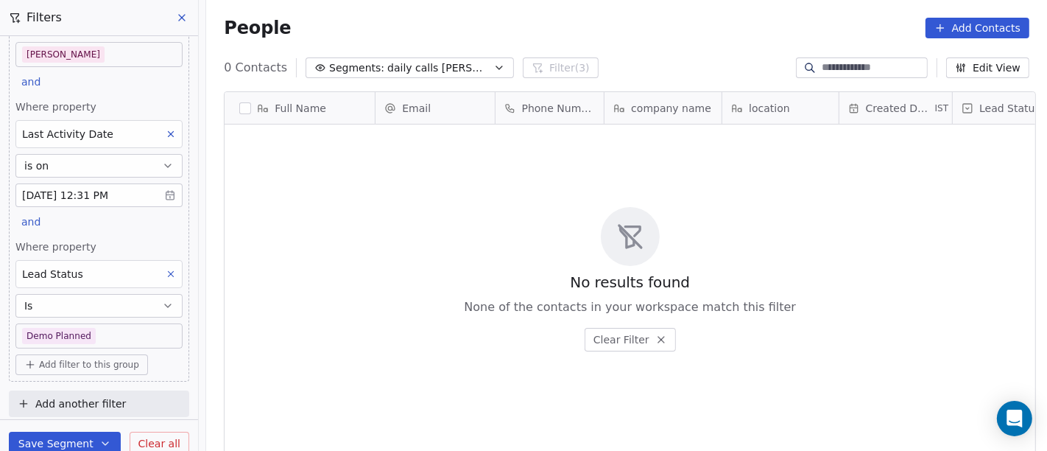
scroll to position [13, 13]
click at [80, 342] on body "On2Cook India Pvt. Ltd. Contacts People Marketing Workflows Campaigns Metrics &…" at bounding box center [523, 225] width 1047 height 451
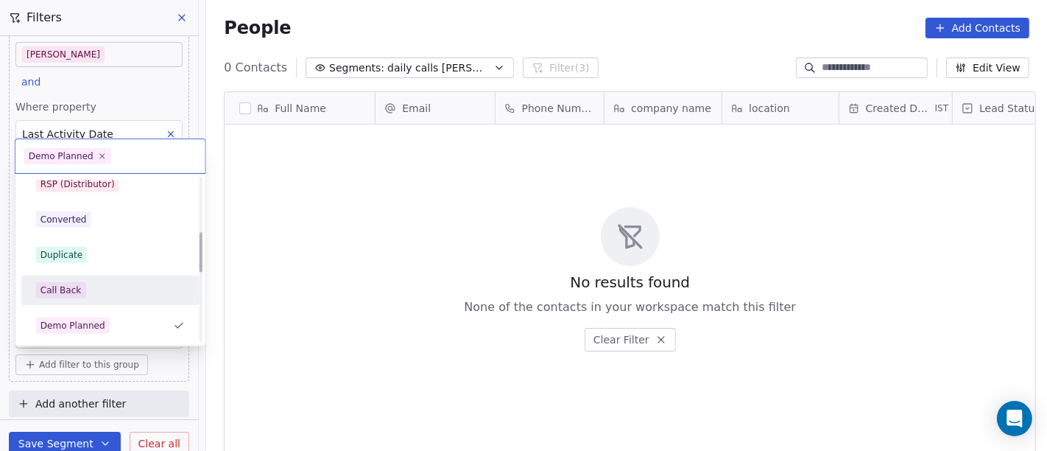
click at [78, 291] on span "Call Back" at bounding box center [61, 290] width 50 height 16
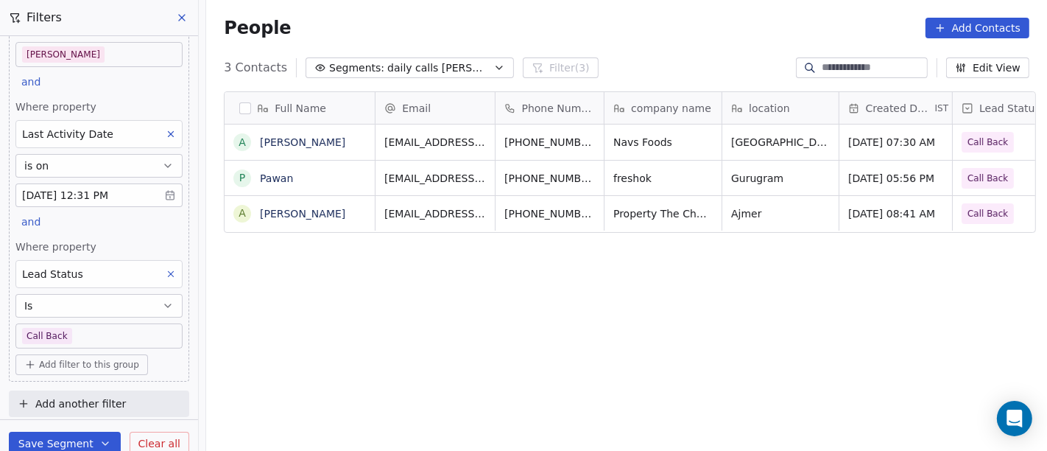
click at [71, 331] on body "On2Cook India Pvt. Ltd. Contacts People Marketing Workflows Campaigns Metrics &…" at bounding box center [523, 225] width 1047 height 451
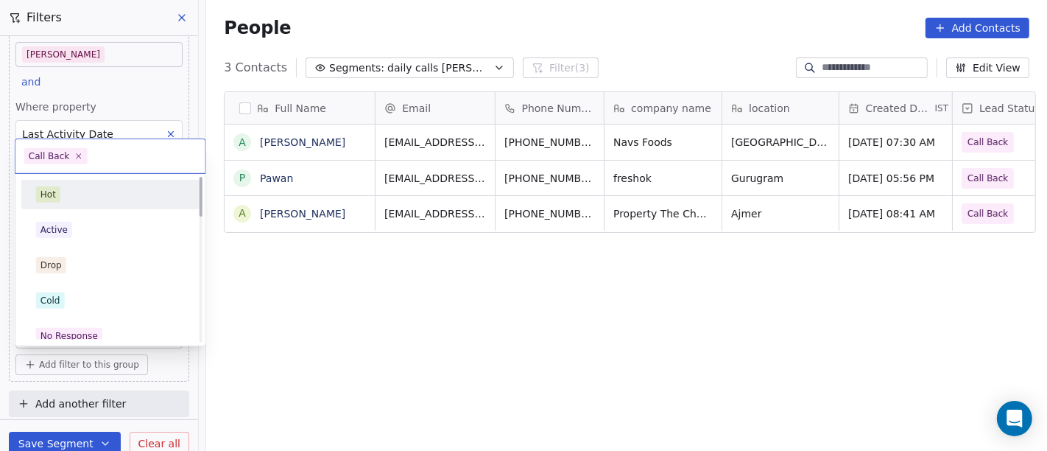
click at [73, 197] on div "Hot" at bounding box center [110, 194] width 149 height 16
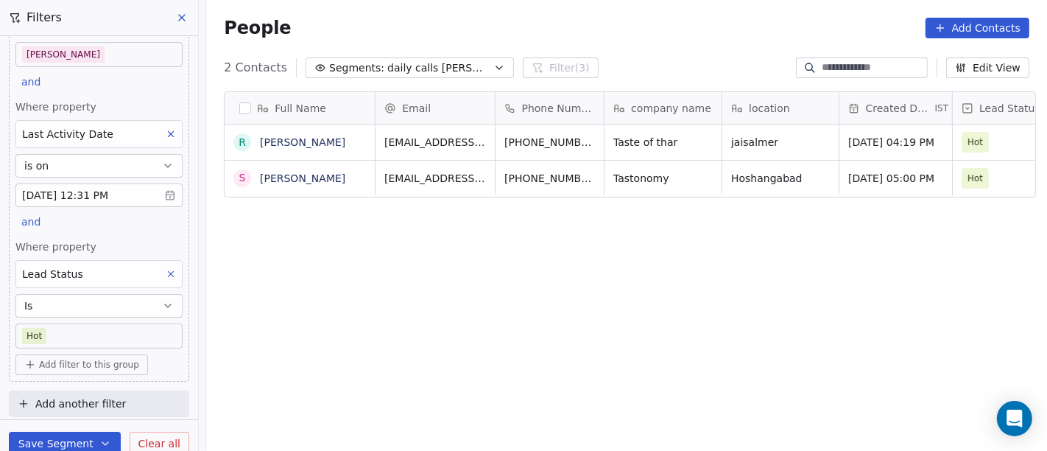
click at [110, 331] on body "On2Cook India Pvt. Ltd. Contacts People Marketing Workflows Campaigns Metrics &…" at bounding box center [523, 225] width 1047 height 451
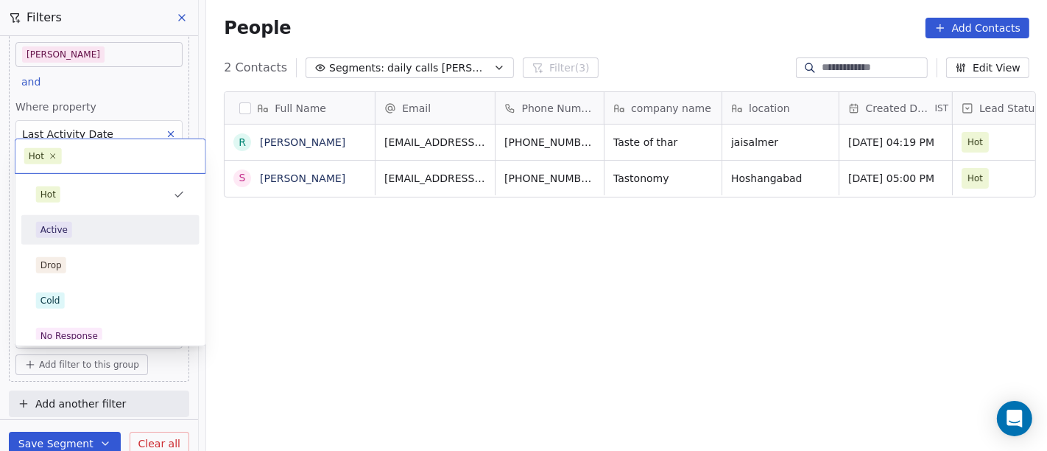
click at [93, 228] on div "Active" at bounding box center [110, 230] width 149 height 16
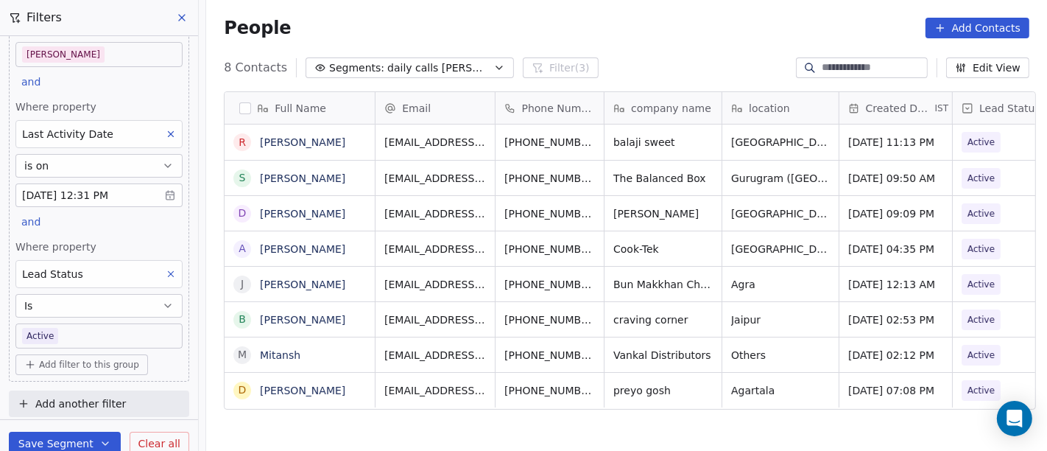
click at [69, 331] on body "On2Cook India Pvt. Ltd. Contacts People Marketing Workflows Campaigns Metrics &…" at bounding box center [523, 225] width 1047 height 451
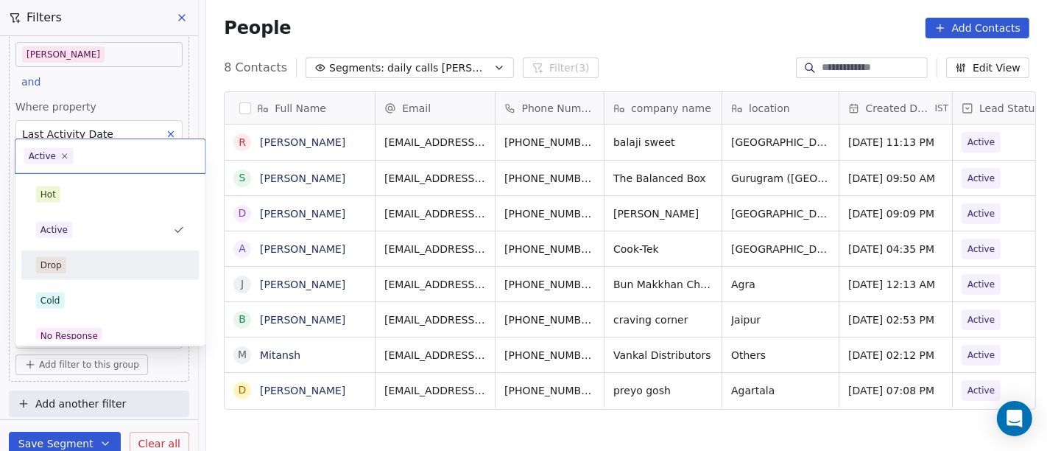
click at [92, 258] on div "Drop" at bounding box center [110, 265] width 149 height 16
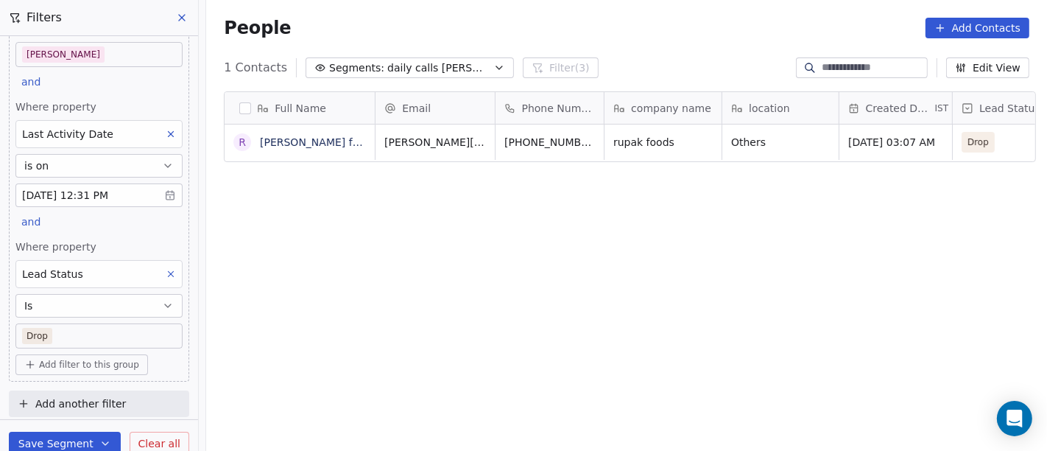
click at [78, 327] on body "On2Cook India Pvt. Ltd. Contacts People Marketing Workflows Campaigns Metrics &…" at bounding box center [523, 225] width 1047 height 451
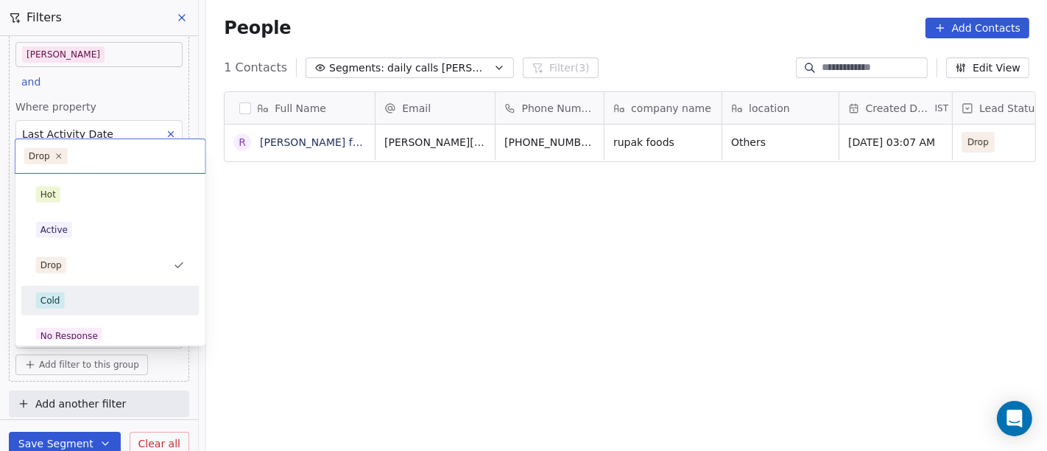
click at [91, 287] on div "Cold" at bounding box center [110, 300] width 178 height 29
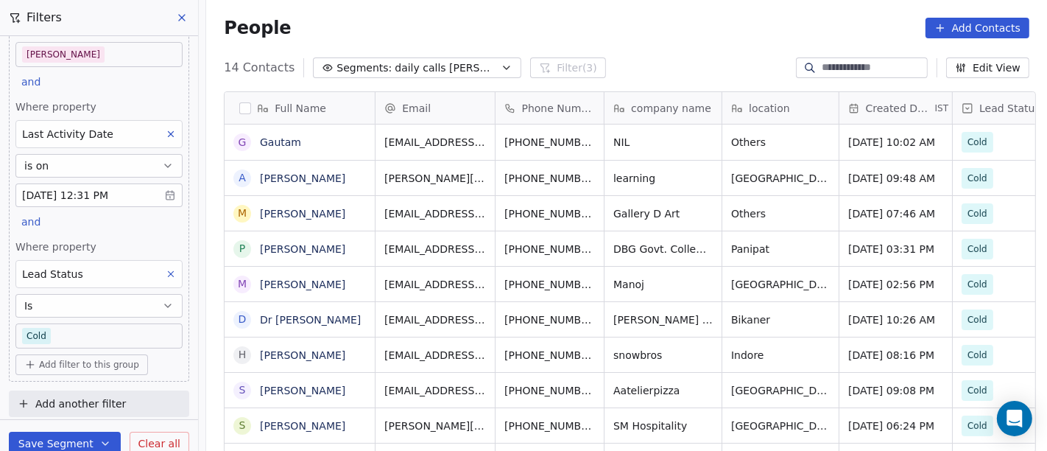
click at [75, 337] on body "On2Cook India Pvt. Ltd. Contacts People Marketing Workflows Campaigns Metrics &…" at bounding box center [523, 225] width 1047 height 451
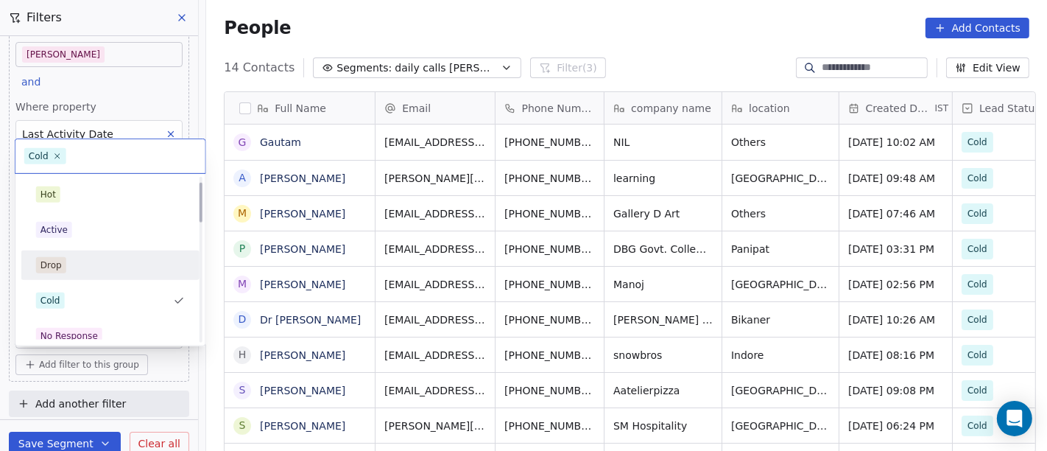
scroll to position [82, 0]
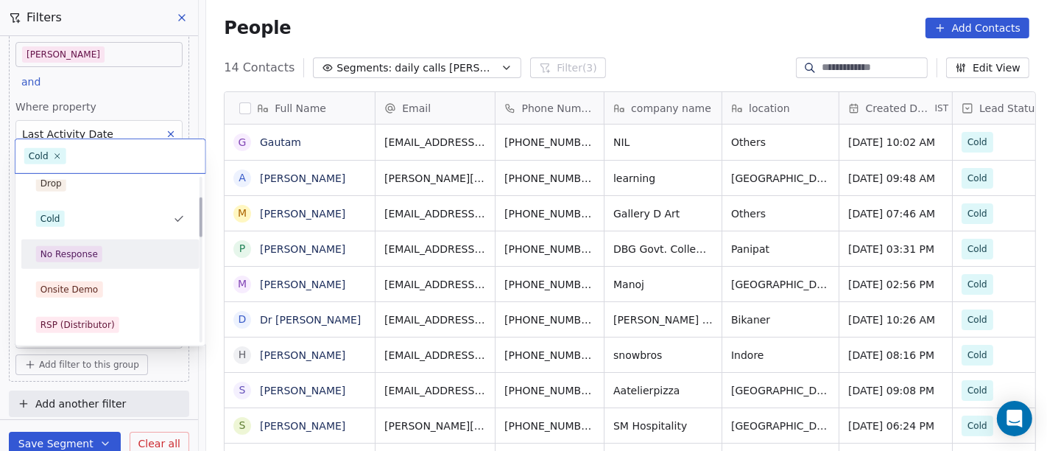
click at [124, 256] on div "No Response" at bounding box center [110, 254] width 149 height 16
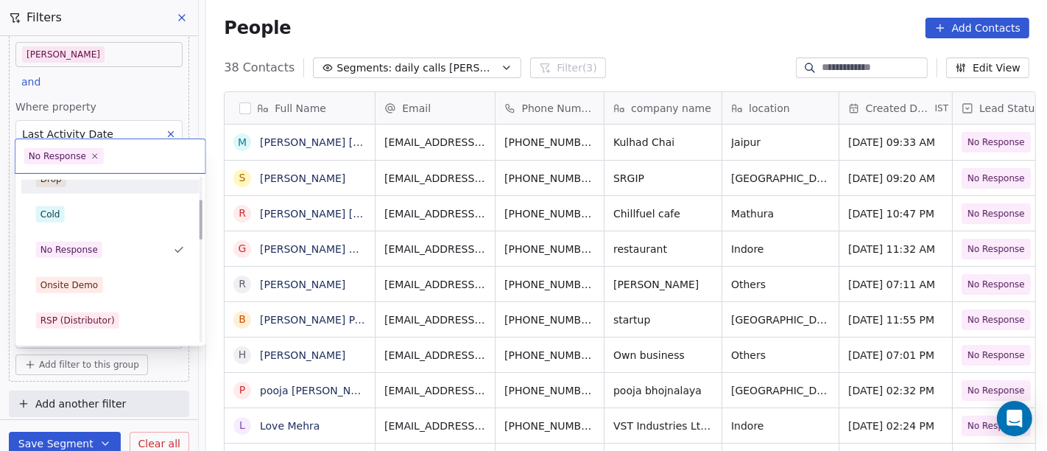
scroll to position [92, 0]
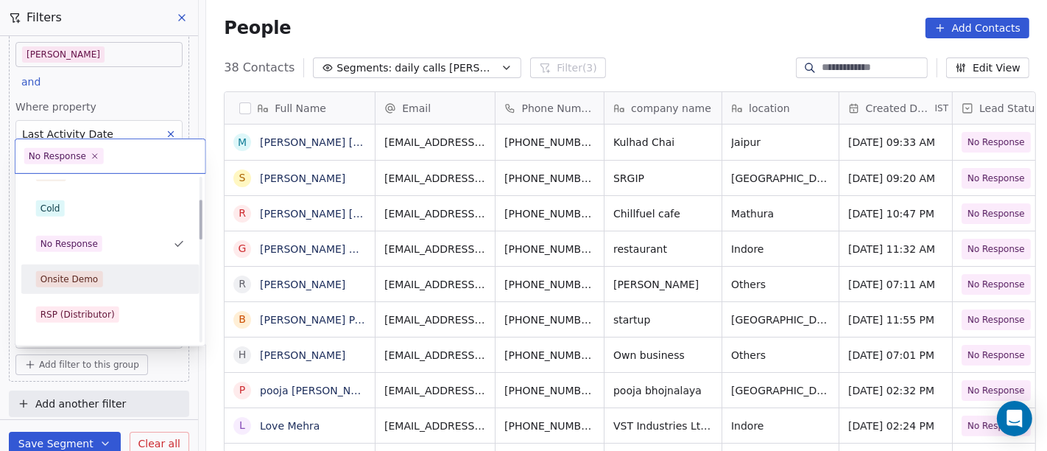
click at [107, 267] on div "Onsite Demo" at bounding box center [110, 279] width 166 height 24
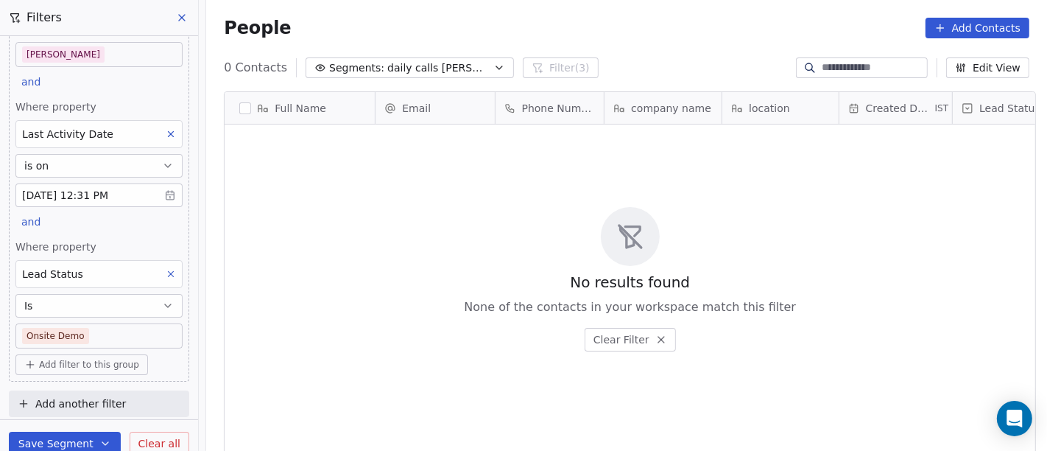
click at [99, 330] on body "On2Cook India Pvt. Ltd. Contacts People Marketing Workflows Campaigns Metrics &…" at bounding box center [523, 225] width 1047 height 451
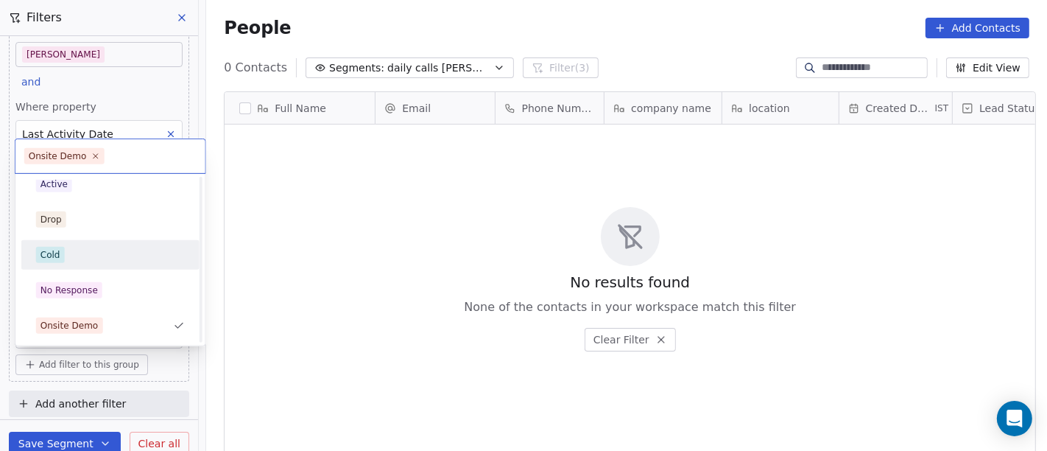
scroll to position [128, 0]
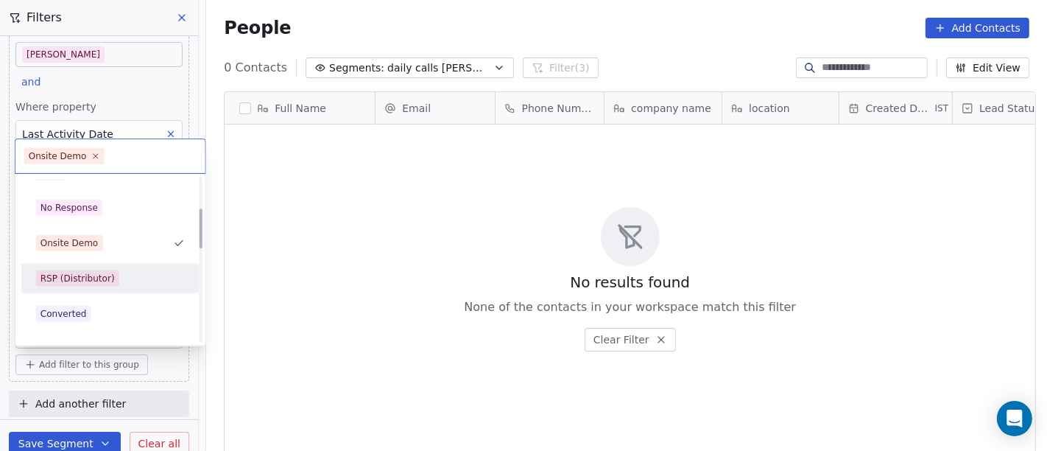
click at [108, 272] on div "RSP (Distributor)" at bounding box center [78, 278] width 74 height 13
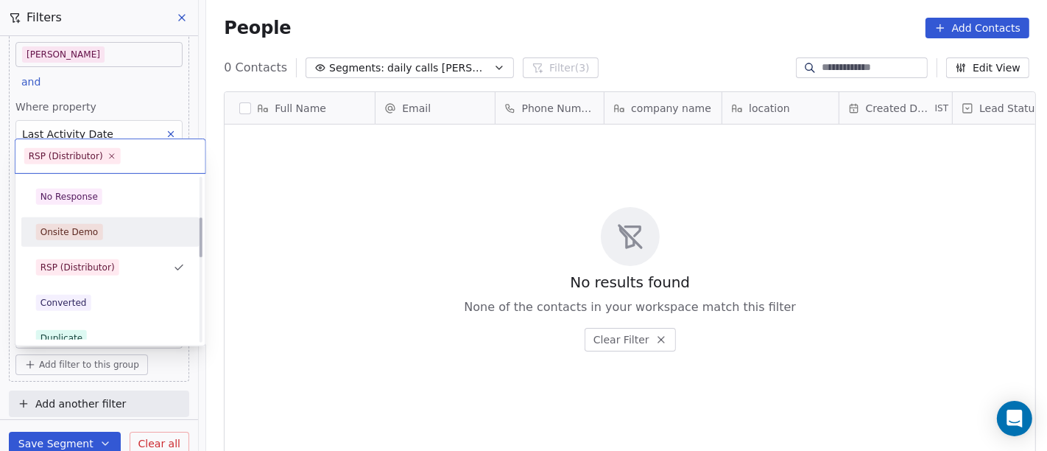
scroll to position [163, 0]
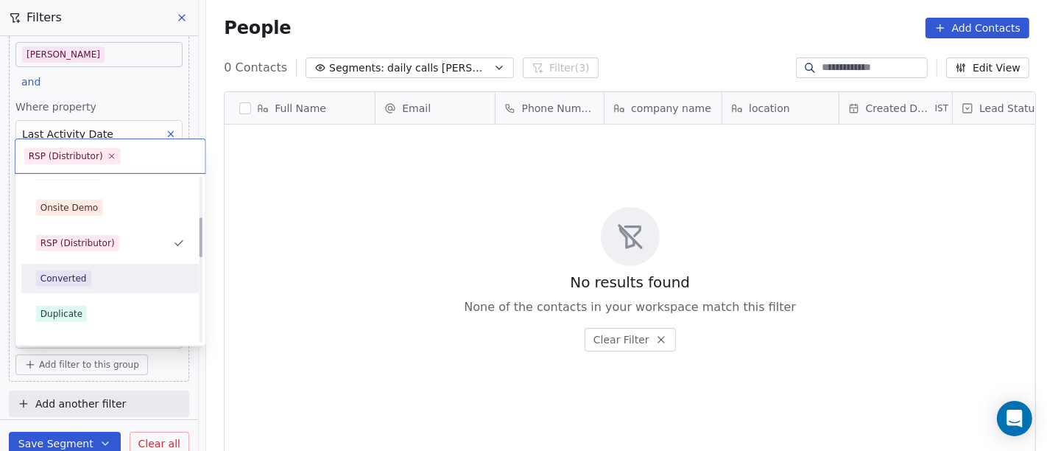
click at [81, 278] on div "Converted" at bounding box center [64, 278] width 46 height 13
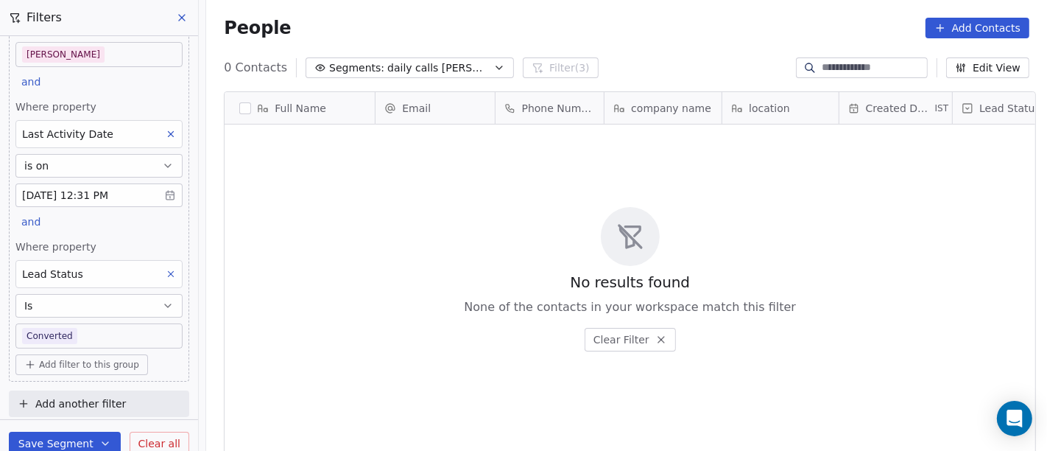
scroll to position [384, 835]
click at [94, 329] on body "On2Cook India Pvt. Ltd. Contacts People Marketing Workflows Campaigns Metrics &…" at bounding box center [523, 225] width 1047 height 451
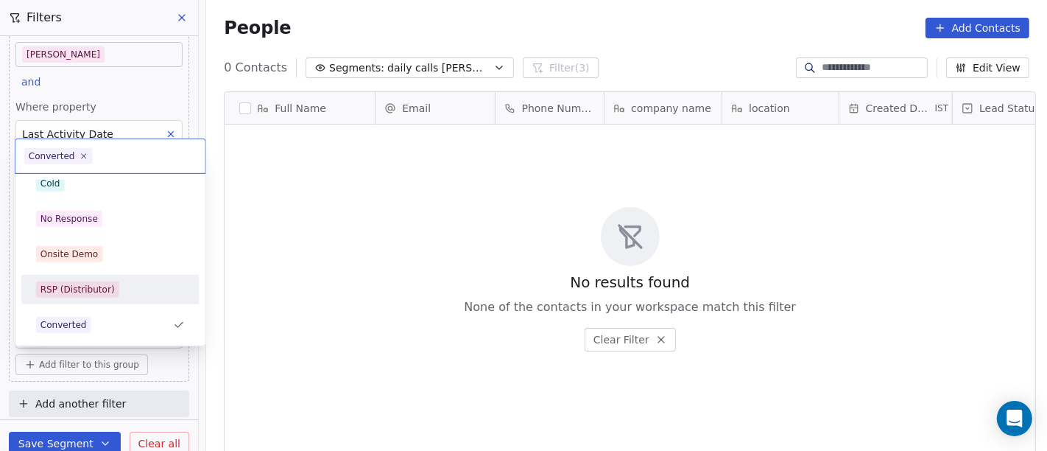
scroll to position [199, 0]
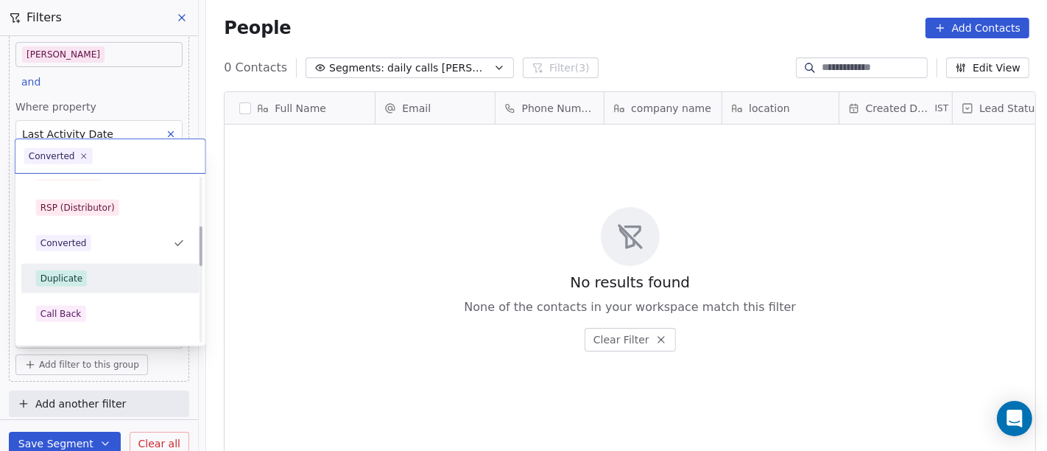
click at [85, 283] on div "Duplicate" at bounding box center [110, 278] width 149 height 16
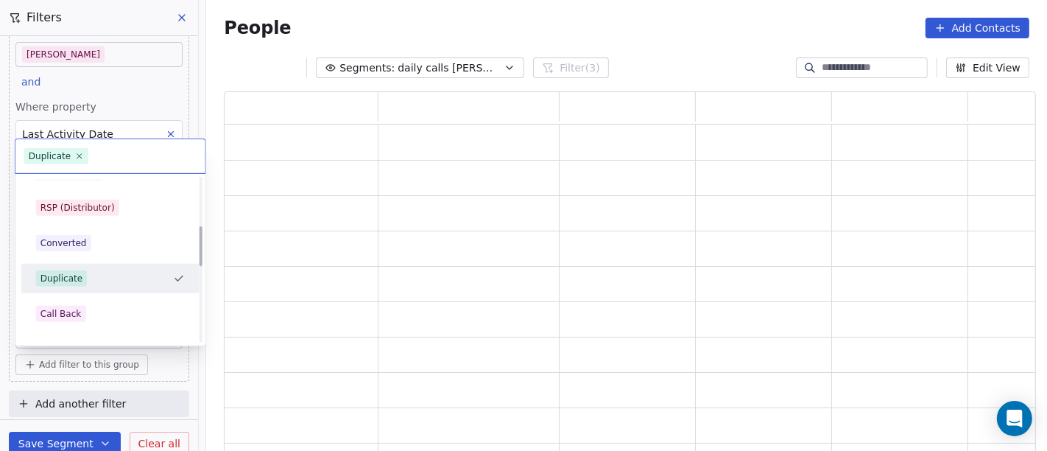
scroll to position [349, 800]
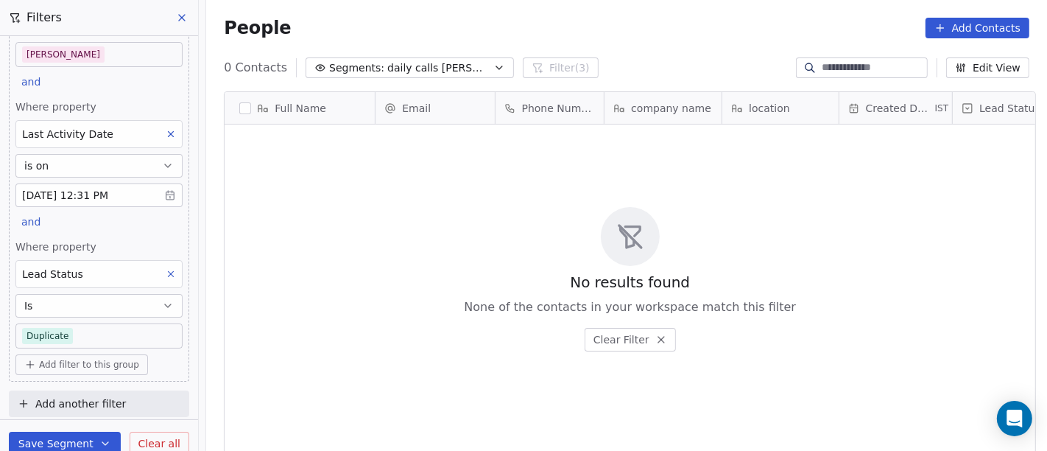
click at [88, 334] on body "On2Cook India Pvt. Ltd. Contacts People Marketing Workflows Campaigns Metrics &…" at bounding box center [523, 225] width 1047 height 451
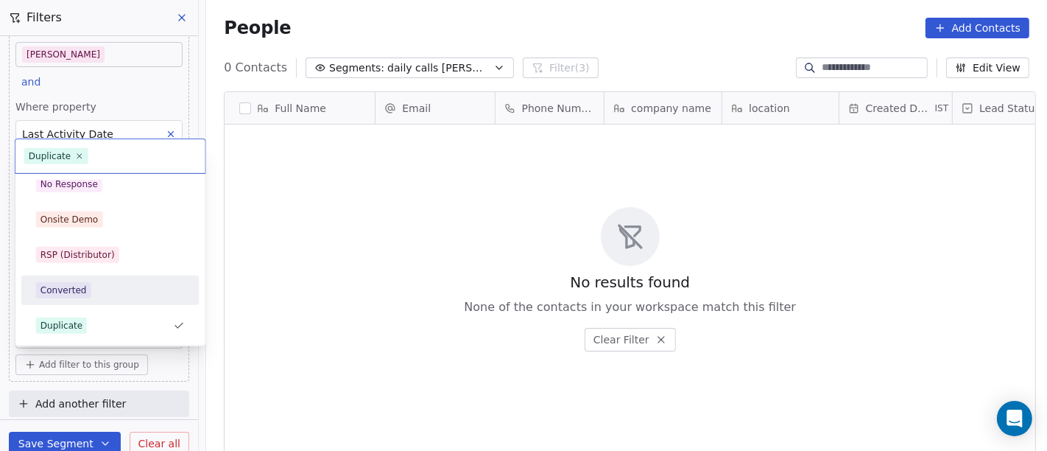
scroll to position [233, 0]
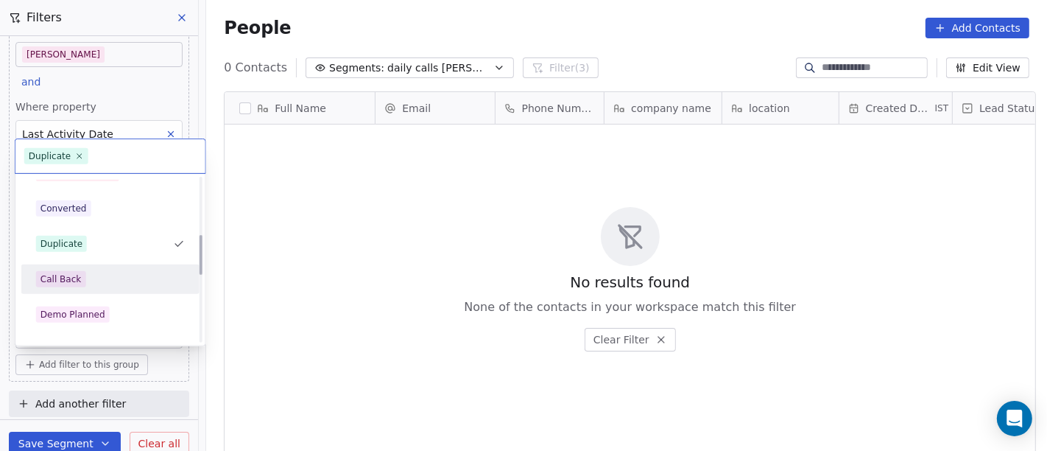
click at [75, 272] on div "Call Back" at bounding box center [61, 278] width 41 height 13
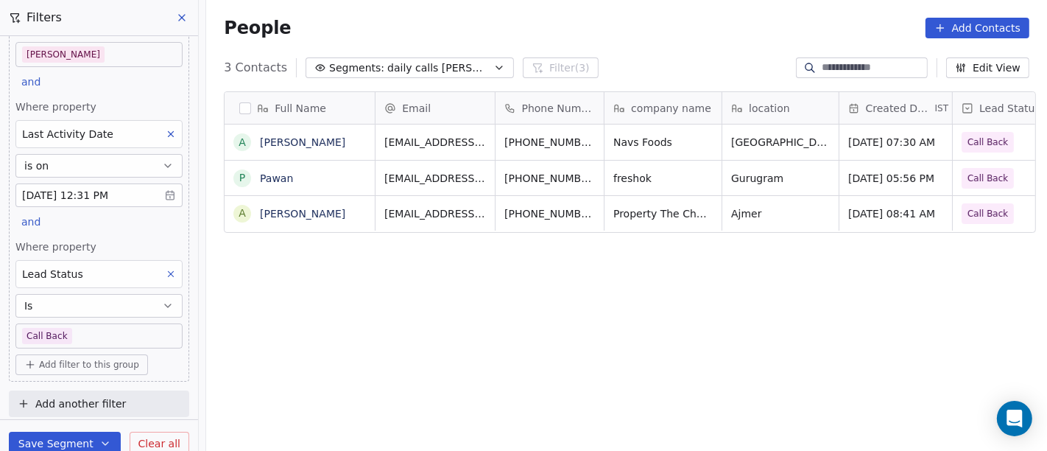
click at [69, 337] on body "On2Cook India Pvt. Ltd. Contacts People Marketing Workflows Campaigns Metrics &…" at bounding box center [523, 225] width 1047 height 451
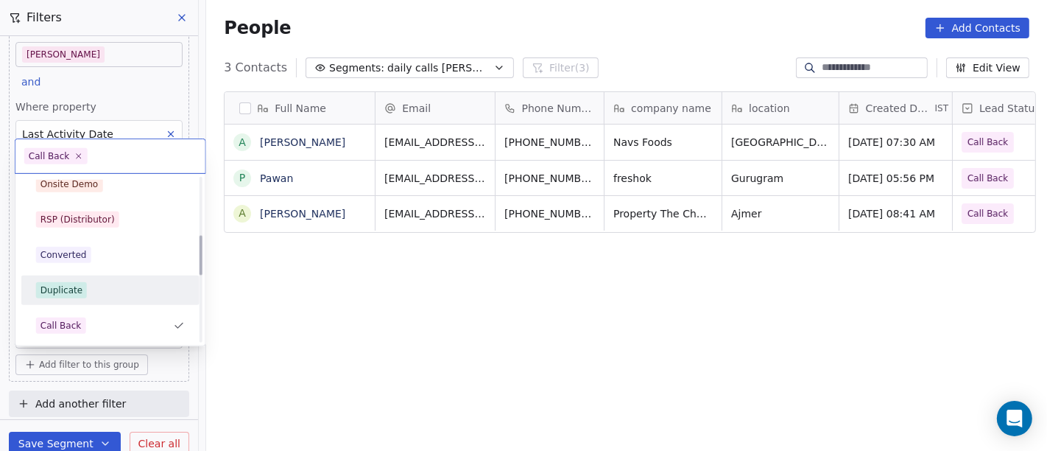
scroll to position [269, 0]
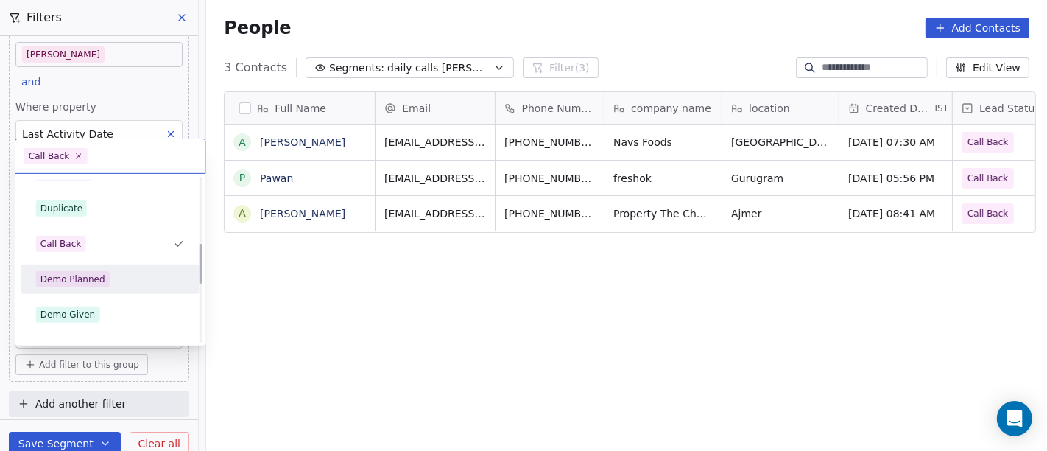
click at [94, 271] on span "Demo Planned" at bounding box center [73, 279] width 74 height 16
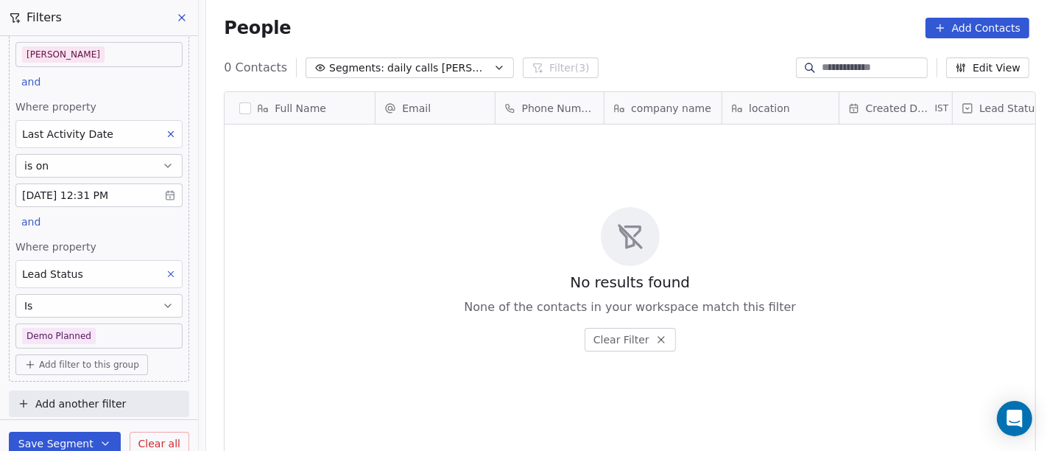
click at [100, 337] on body "On2Cook India Pvt. Ltd. Contacts People Marketing Workflows Campaigns Metrics &…" at bounding box center [523, 225] width 1047 height 451
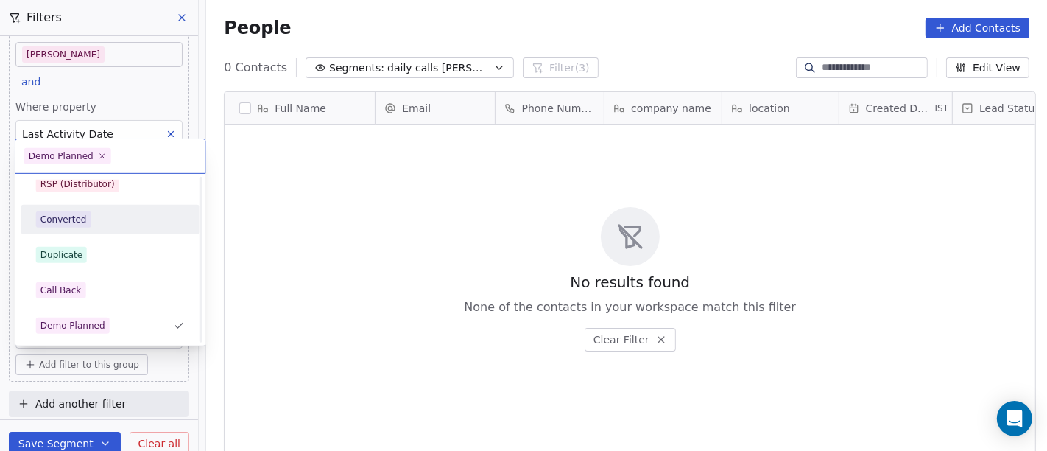
scroll to position [305, 0]
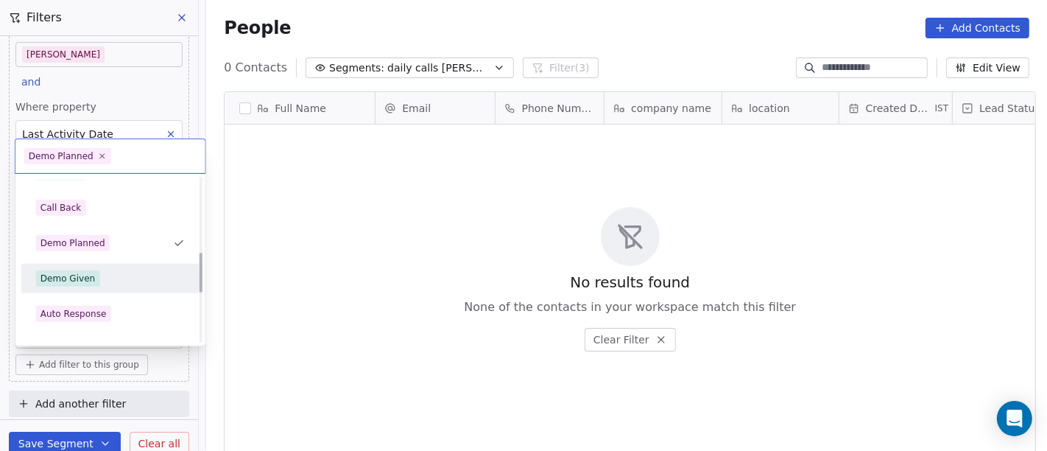
click at [114, 270] on div "Demo Given" at bounding box center [110, 278] width 149 height 16
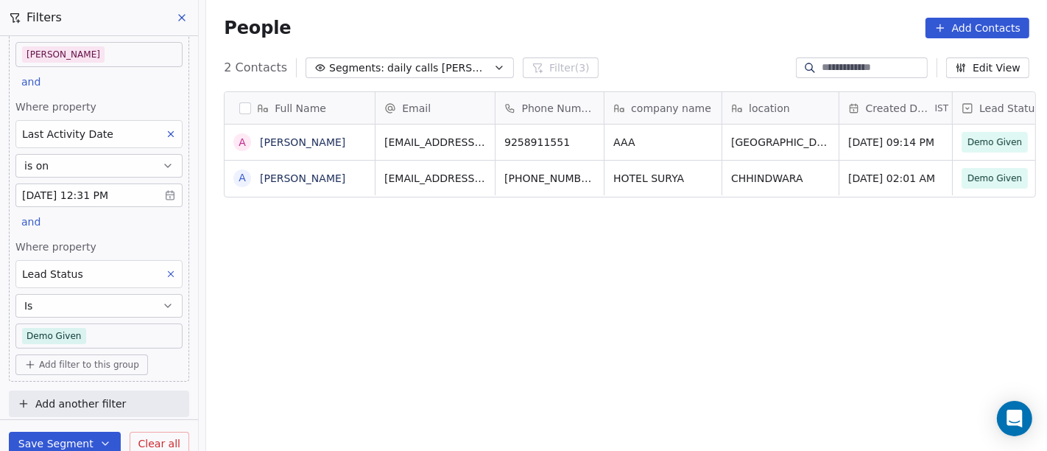
click at [113, 331] on body "On2Cook India Pvt. Ltd. Contacts People Marketing Workflows Campaigns Metrics &…" at bounding box center [523, 225] width 1047 height 451
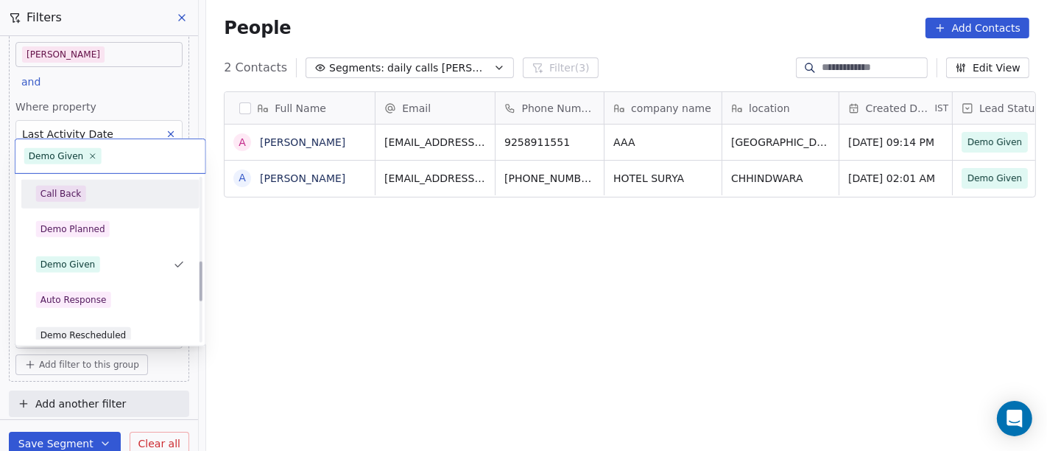
scroll to position [340, 0]
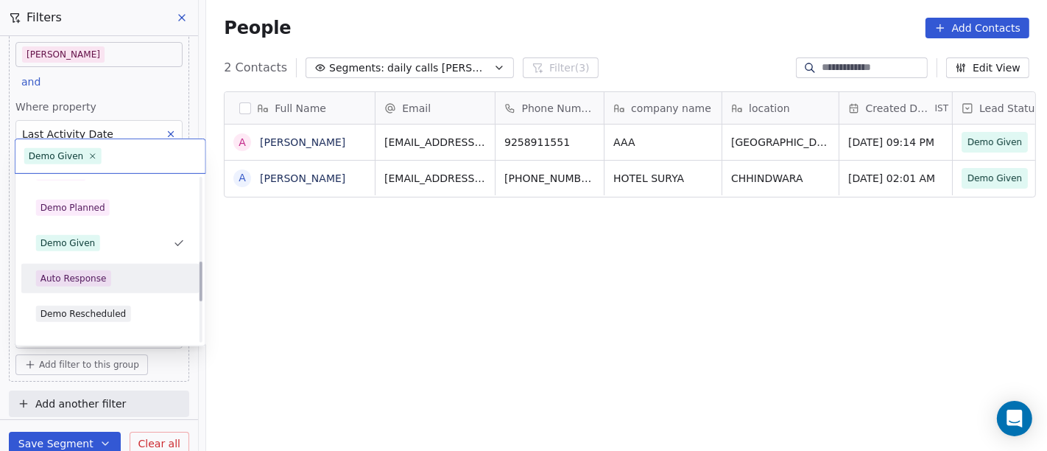
click at [75, 274] on div "Auto Response" at bounding box center [74, 278] width 66 height 13
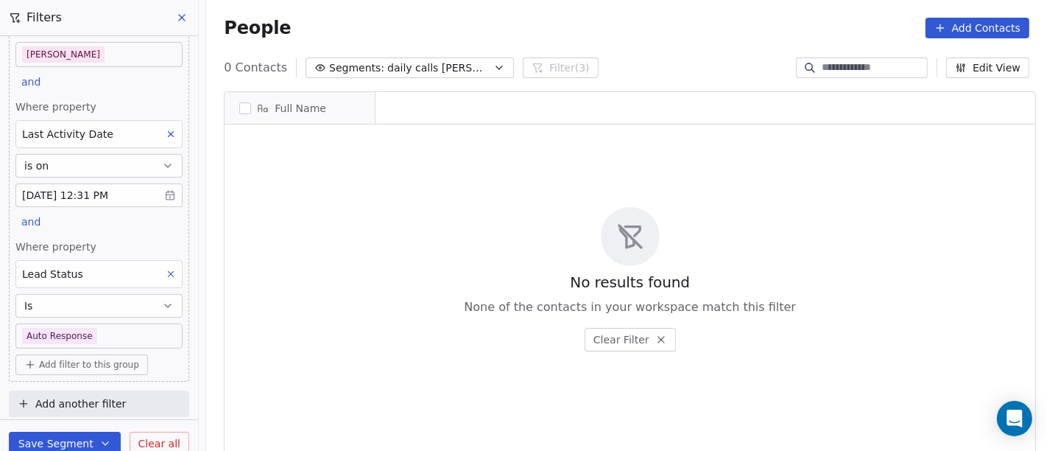
scroll to position [384, 835]
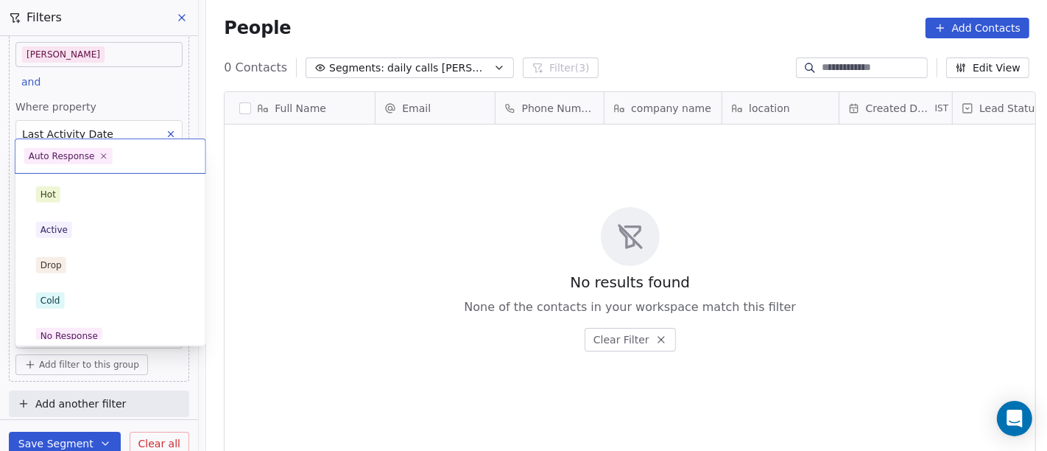
click at [113, 327] on body "On2Cook India Pvt. Ltd. Contacts People Marketing Workflows Campaigns Metrics &…" at bounding box center [523, 225] width 1047 height 451
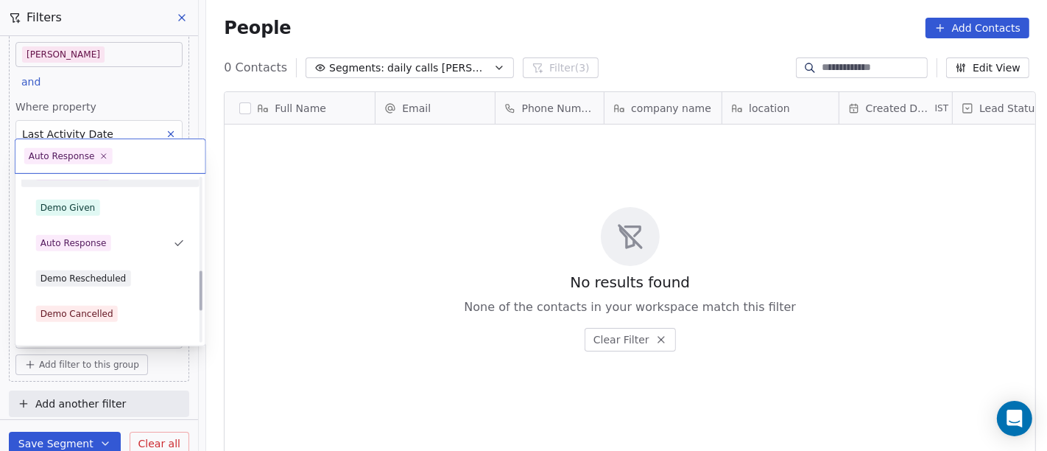
scroll to position [457, 0]
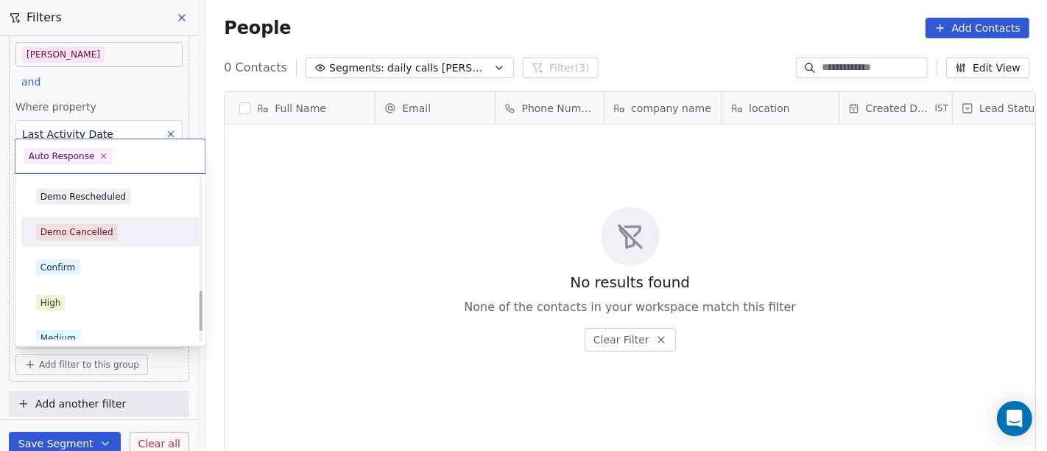
click at [118, 230] on div "Demo Cancelled" at bounding box center [110, 232] width 149 height 16
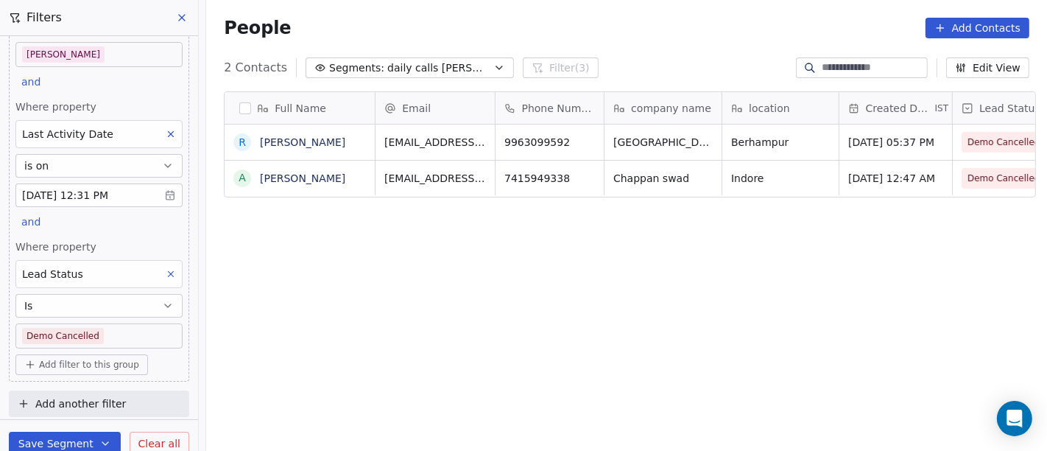
scroll to position [384, 835]
click at [52, 342] on body "On2Cook India Pvt. Ltd. Contacts People Marketing Workflows Campaigns Metrics &…" at bounding box center [523, 225] width 1047 height 451
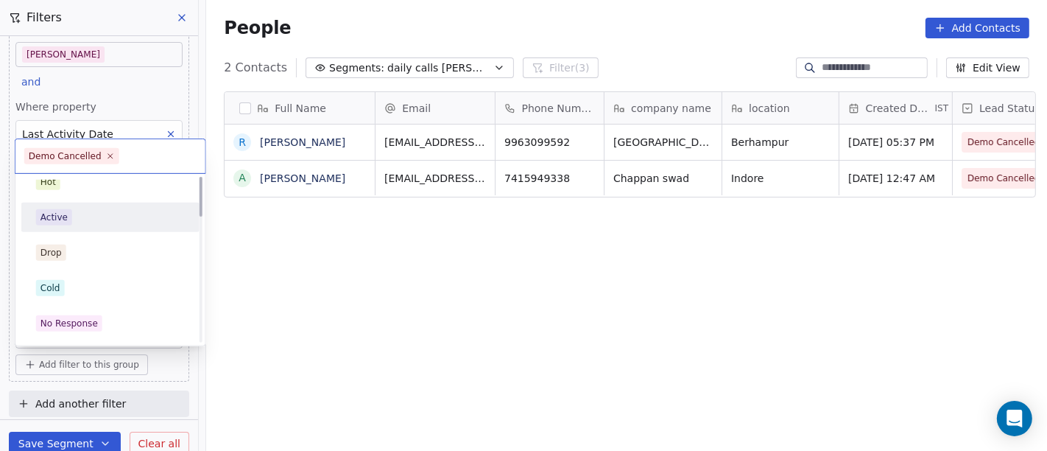
scroll to position [0, 0]
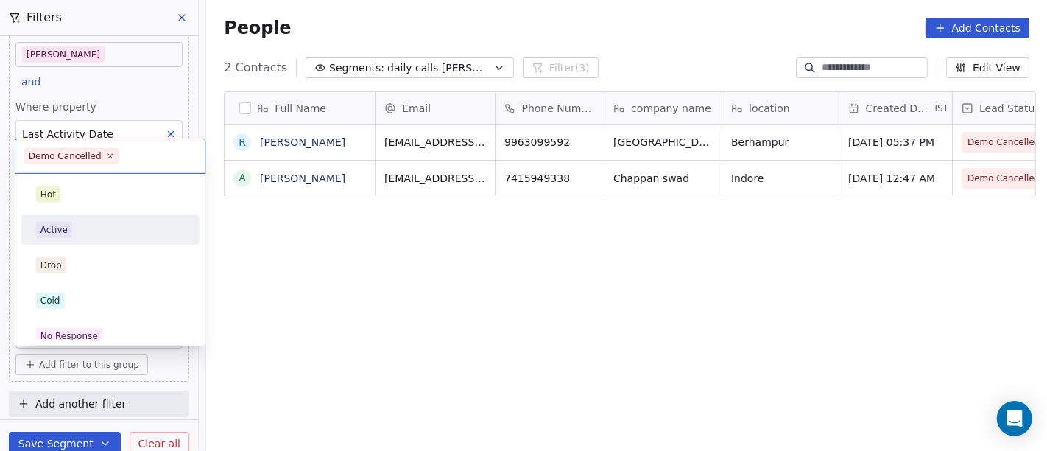
click at [359, 270] on html "On2Cook India Pvt. Ltd. Contacts People Marketing Workflows Campaigns Metrics &…" at bounding box center [523, 225] width 1047 height 451
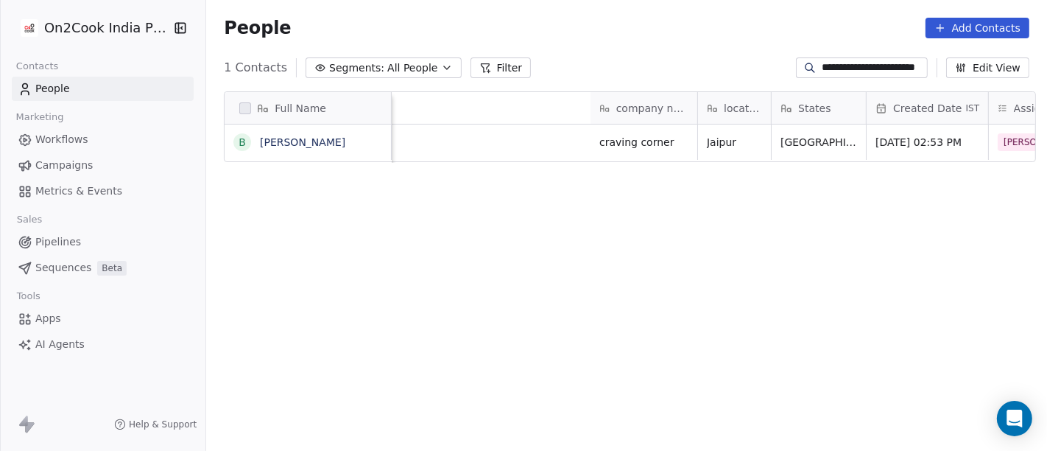
click at [859, 66] on input "**********" at bounding box center [873, 67] width 103 height 15
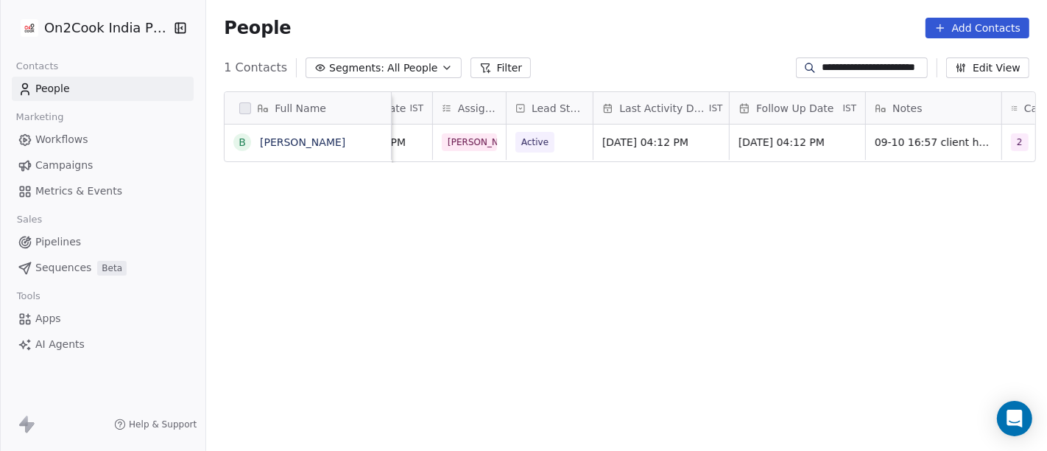
scroll to position [384, 835]
click at [859, 66] on input "**********" at bounding box center [873, 67] width 103 height 15
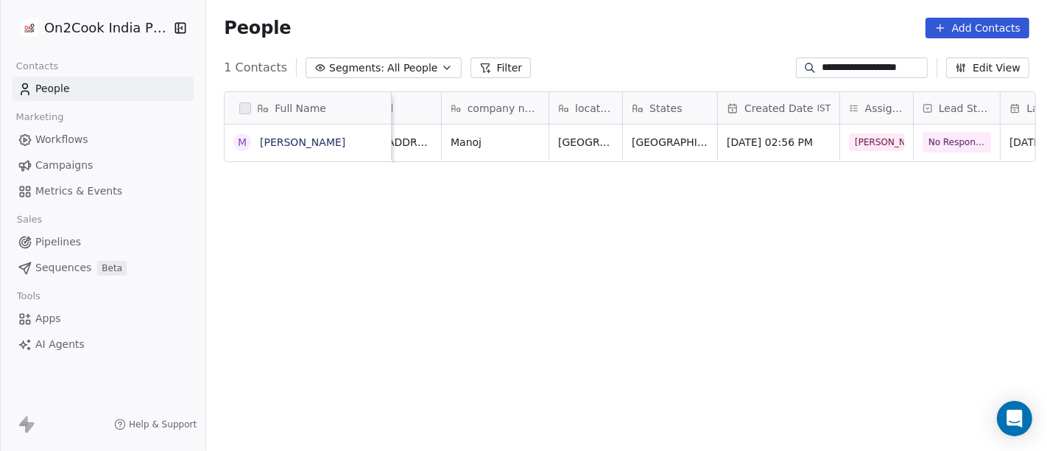
scroll to position [0, 431]
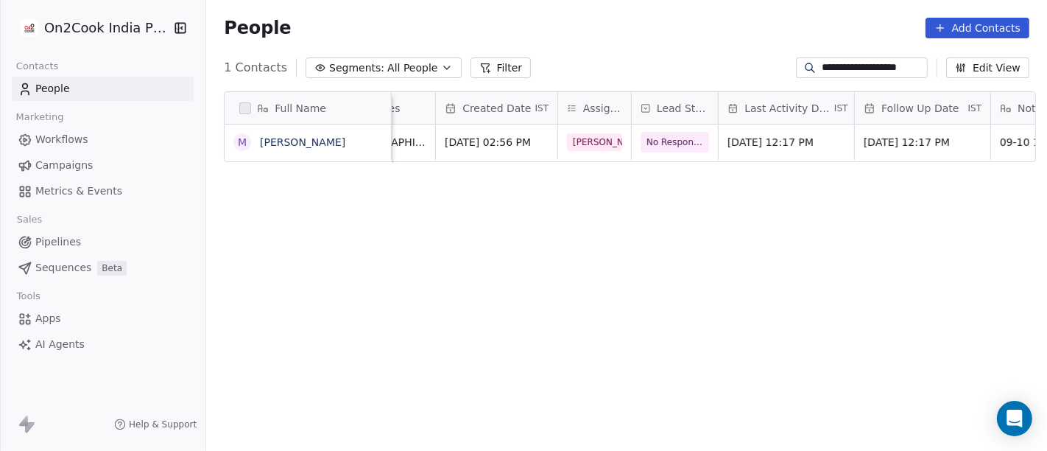
type input "**********"
drag, startPoint x: 602, startPoint y: 141, endPoint x: 511, endPoint y: 208, distance: 112.2
click at [511, 208] on div "Full Name M Manoj Kumar Email company name location States Created Date IST Ass…" at bounding box center [626, 278] width 841 height 397
click at [651, 148] on span "No Response" at bounding box center [675, 142] width 57 height 15
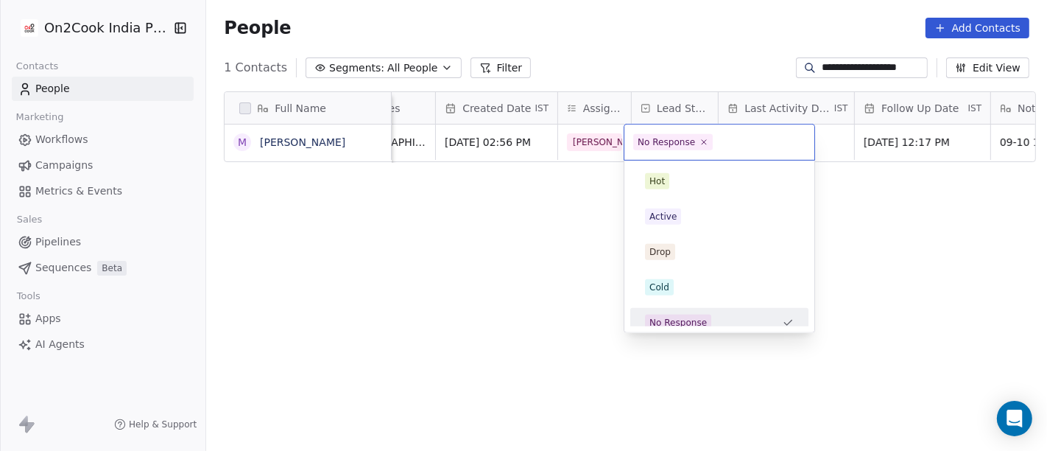
scroll to position [10, 0]
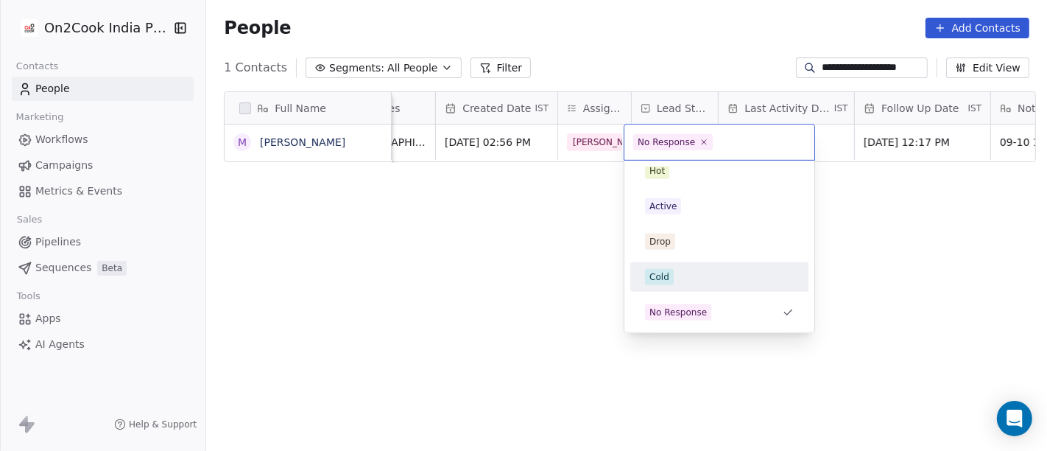
drag, startPoint x: 672, startPoint y: 270, endPoint x: 843, endPoint y: 226, distance: 176.5
click at [672, 271] on span "Cold" at bounding box center [659, 277] width 29 height 16
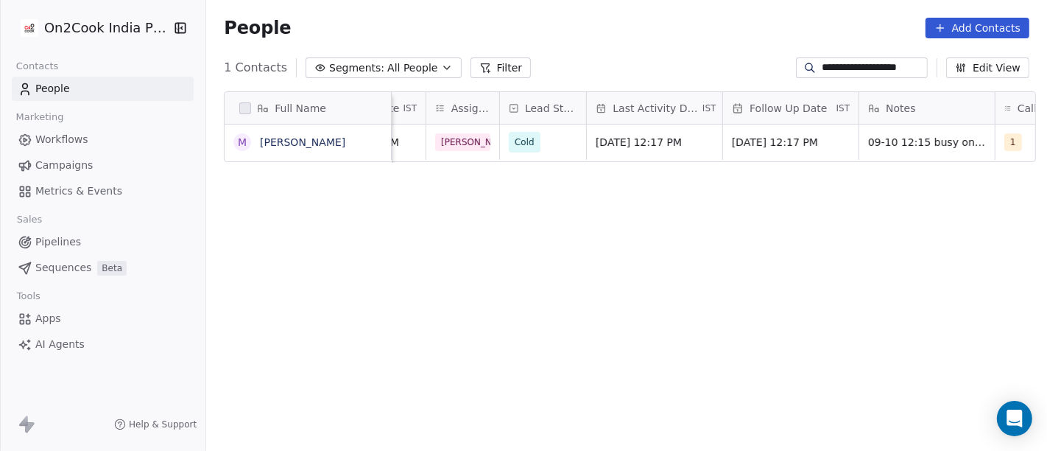
scroll to position [0, 567]
click at [671, 144] on span "[DATE] 12:17 PM" at bounding box center [637, 142] width 90 height 15
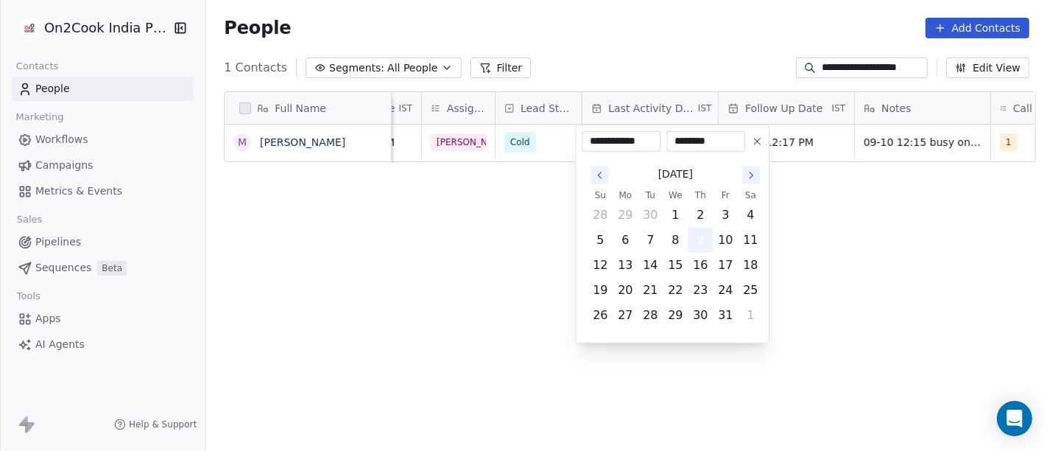
click at [705, 239] on button "9" at bounding box center [701, 240] width 24 height 24
click at [921, 212] on html "**********" at bounding box center [523, 225] width 1047 height 451
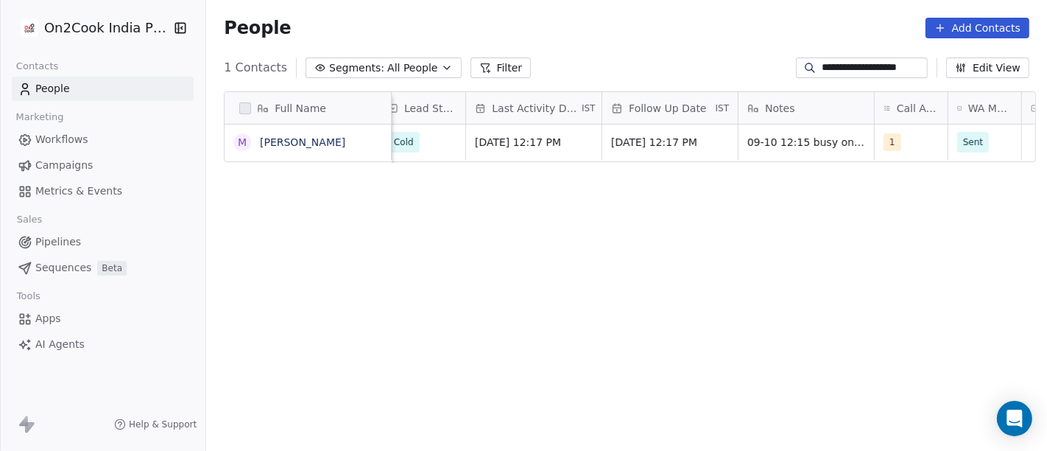
scroll to position [0, 688]
click at [668, 148] on span "[DATE] 12:17 PM" at bounding box center [653, 142] width 90 height 15
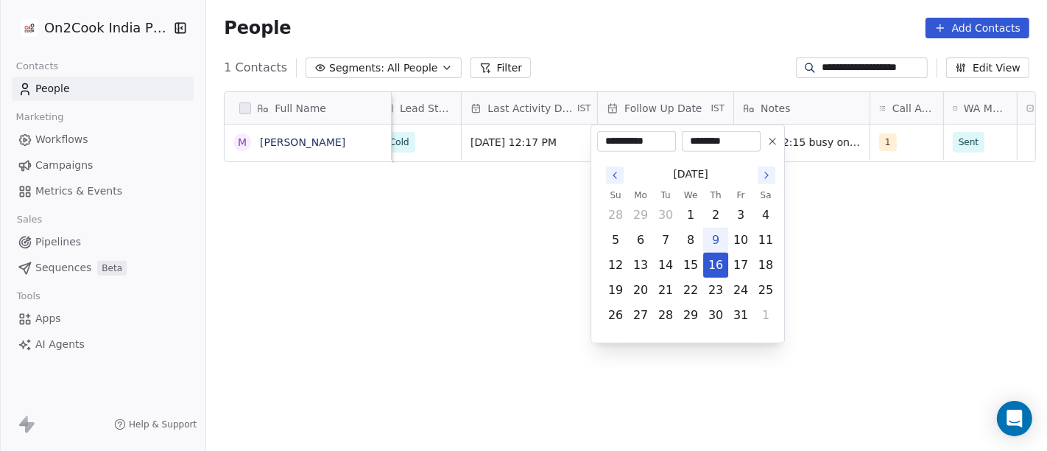
click at [769, 144] on icon at bounding box center [773, 141] width 12 height 12
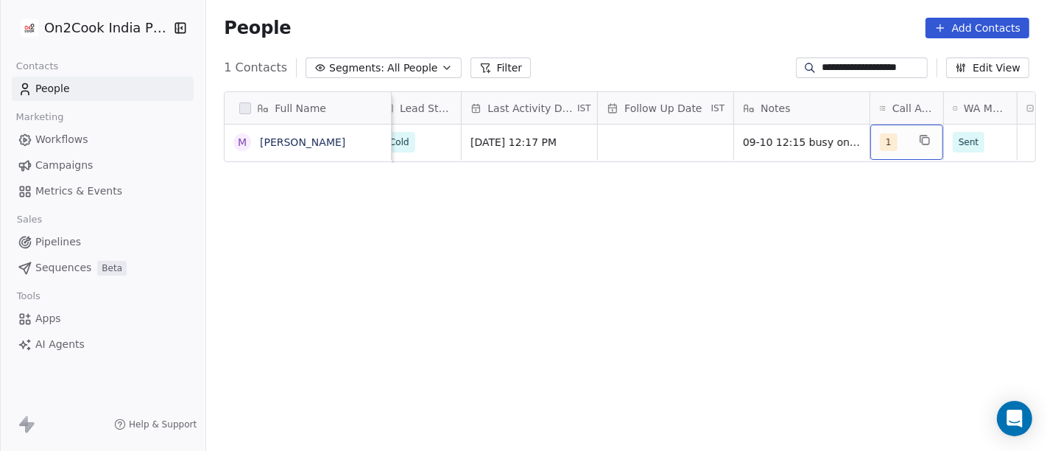
click at [906, 145] on div "1" at bounding box center [906, 141] width 73 height 35
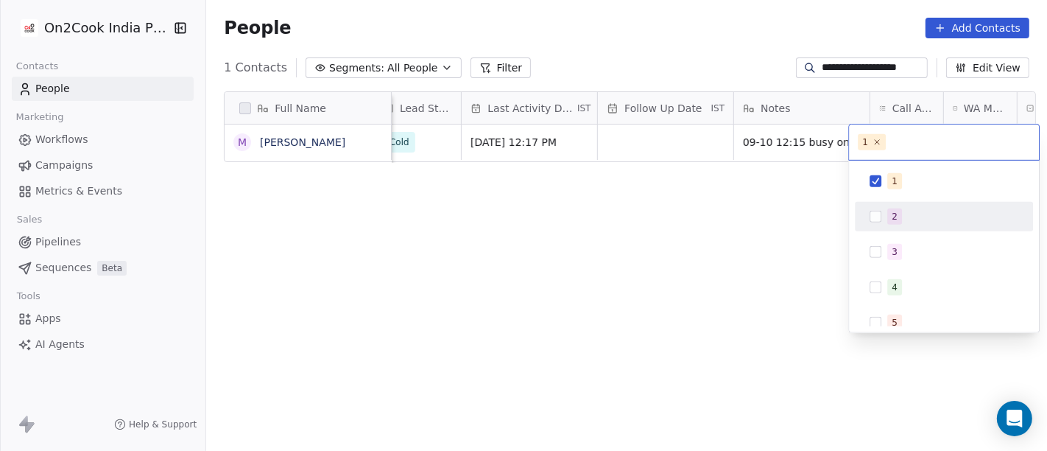
click at [902, 211] on div "2" at bounding box center [952, 216] width 131 height 16
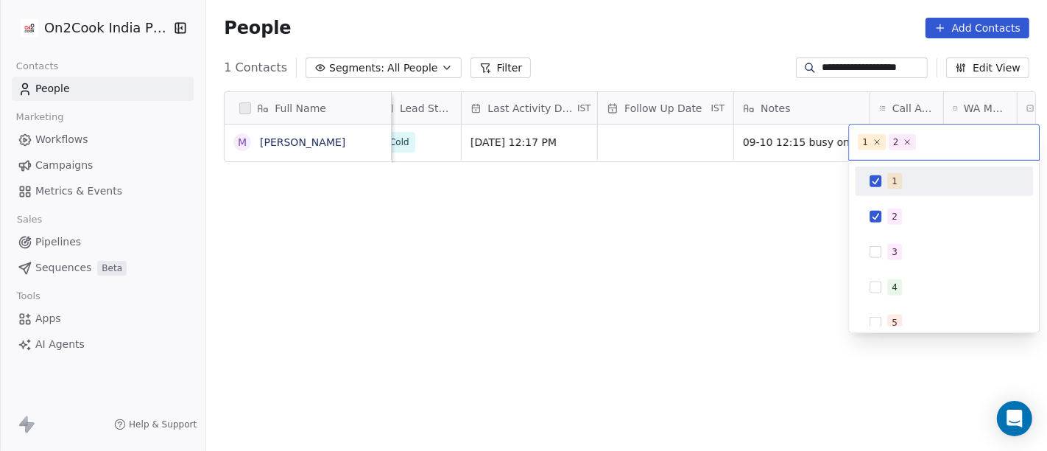
click at [892, 177] on div "1" at bounding box center [895, 181] width 6 height 13
click at [733, 179] on html "**********" at bounding box center [523, 225] width 1047 height 451
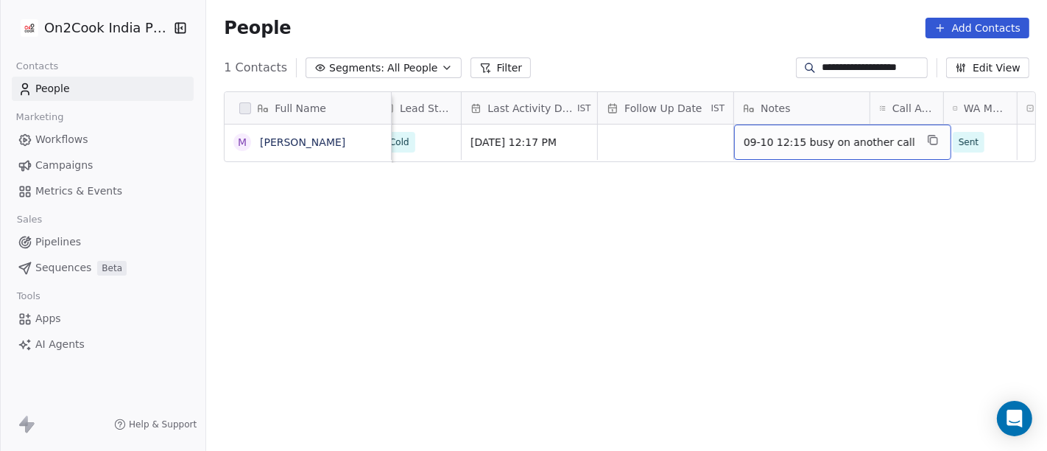
click at [781, 147] on span "09-10 12:15 busy on another call" at bounding box center [830, 142] width 172 height 15
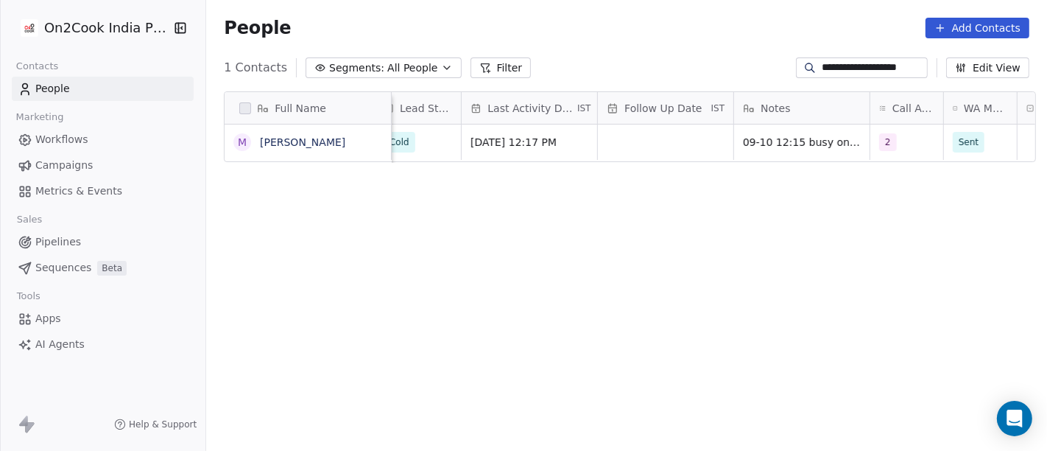
click at [696, 253] on html "**********" at bounding box center [523, 225] width 1047 height 451
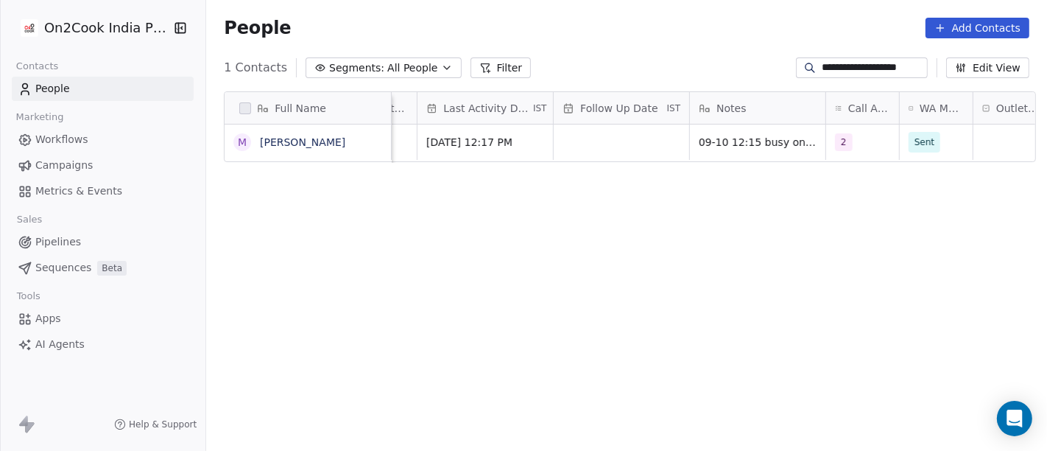
scroll to position [0, 737]
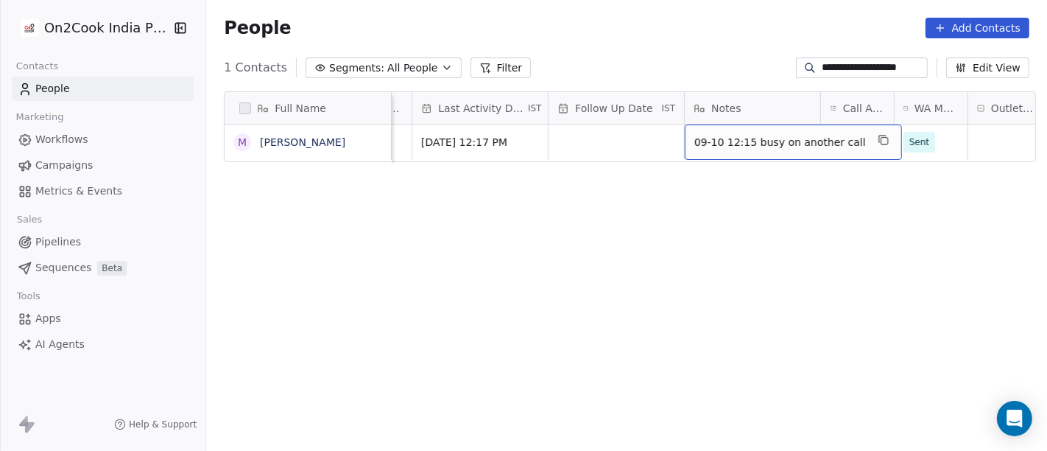
click at [741, 141] on span "09-10 12:15 busy on another call" at bounding box center [780, 142] width 172 height 15
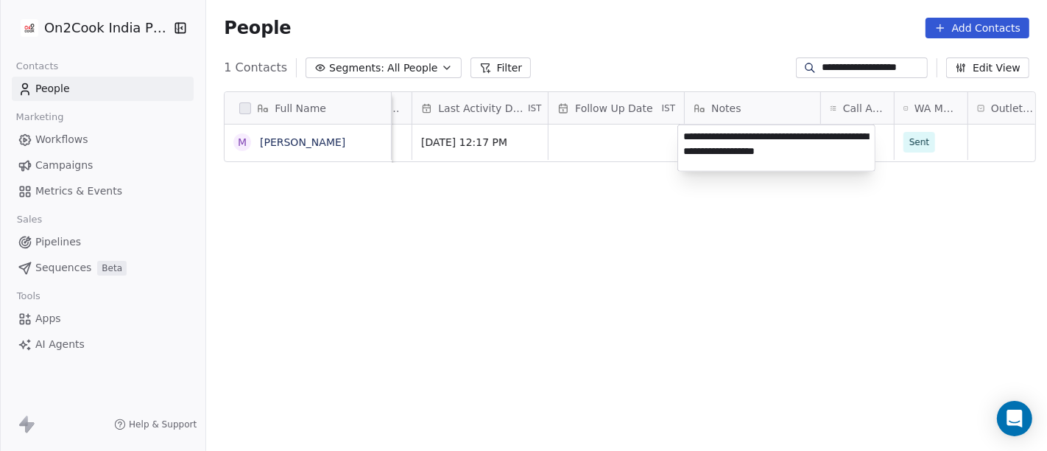
type textarea "**********"
click at [830, 268] on html "**********" at bounding box center [523, 225] width 1047 height 451
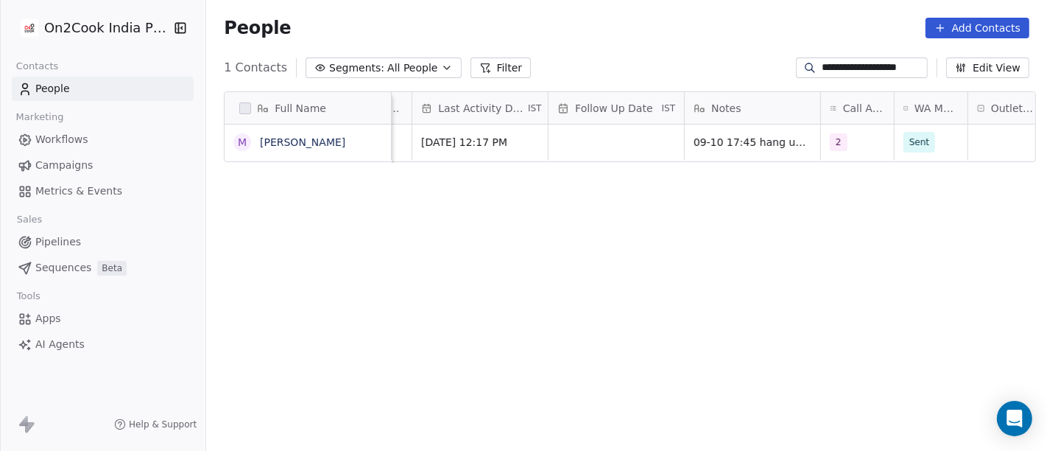
click at [833, 77] on div "**********" at bounding box center [862, 67] width 132 height 21
click at [830, 69] on input "**********" at bounding box center [873, 67] width 103 height 15
paste input "*****"
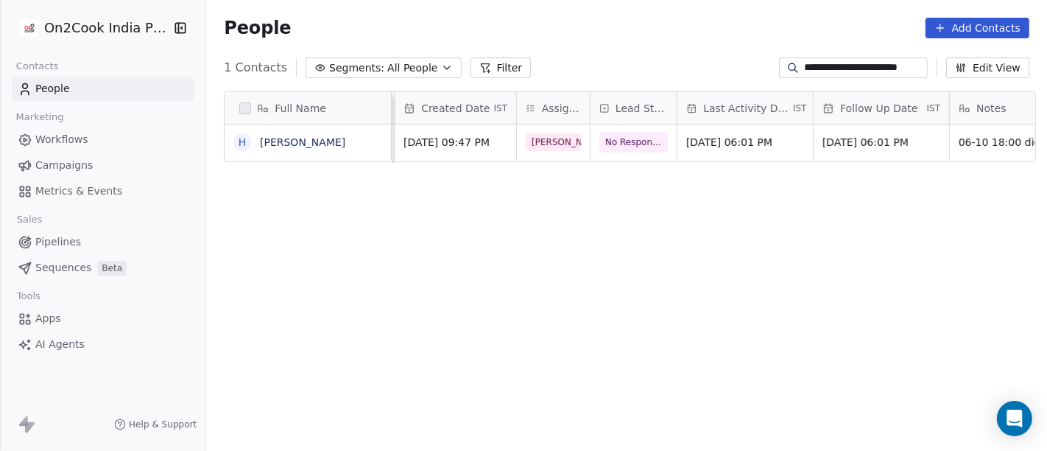
scroll to position [0, 524]
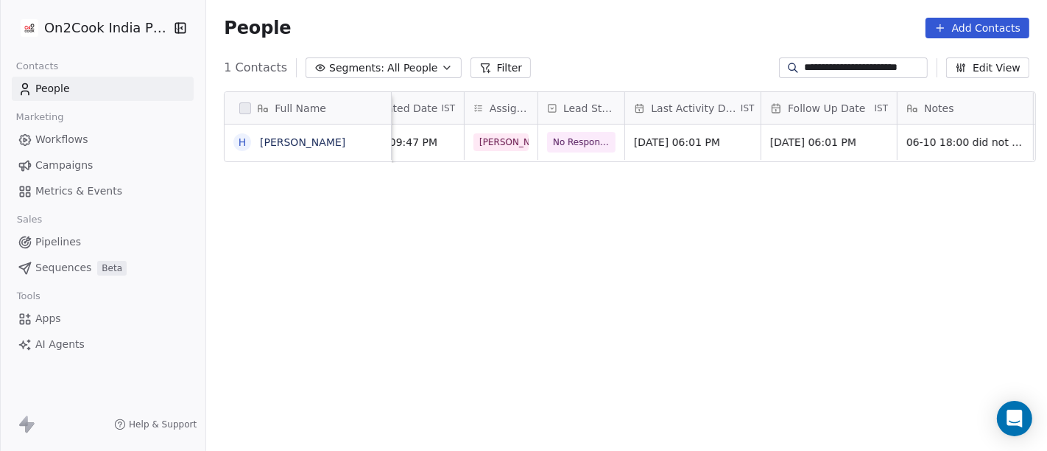
type input "**********"
click at [580, 135] on span "No Response" at bounding box center [582, 142] width 57 height 15
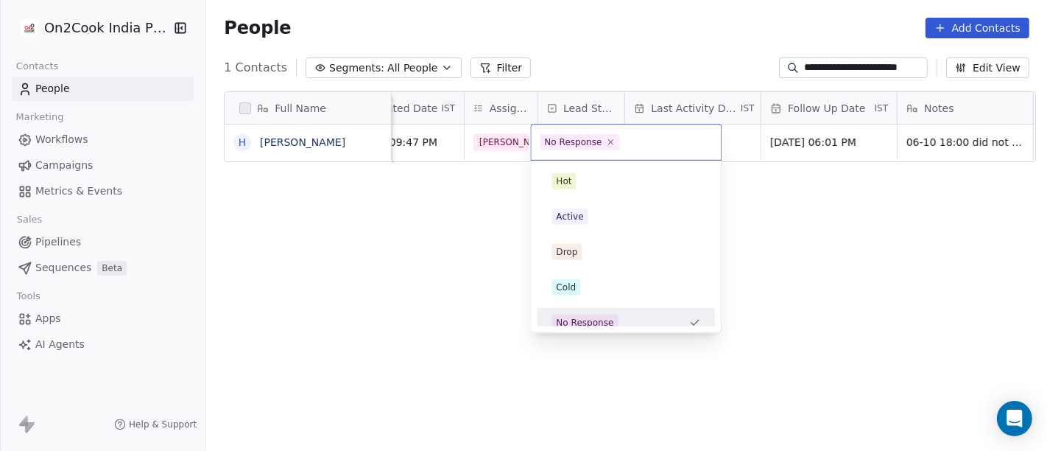
scroll to position [10, 0]
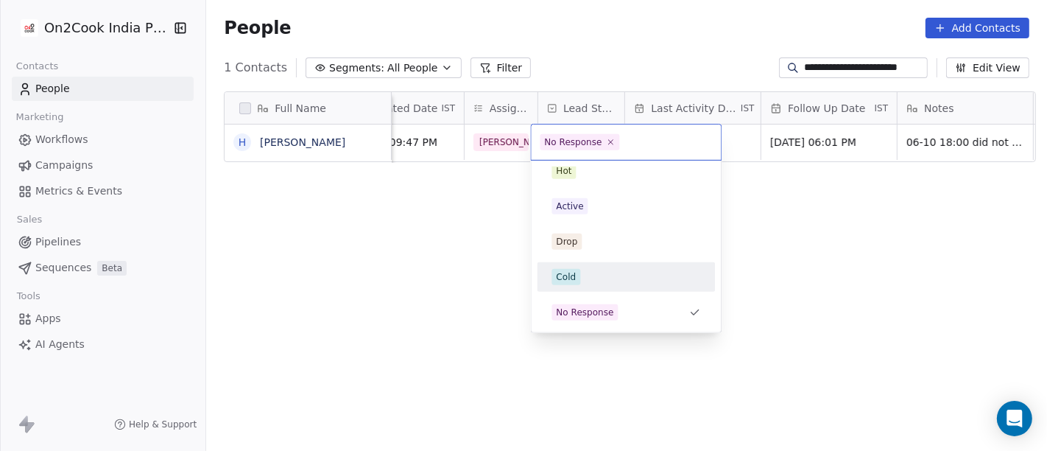
click at [615, 274] on div "Cold" at bounding box center [626, 277] width 149 height 16
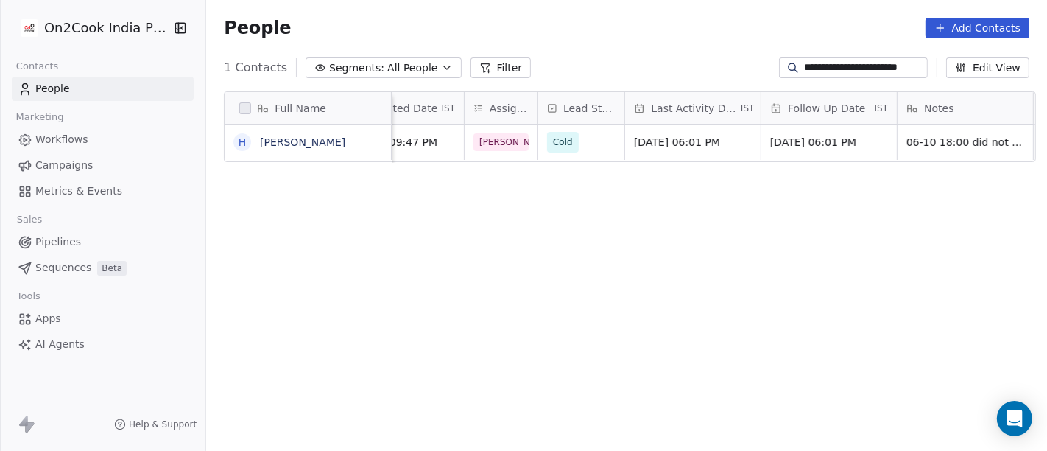
click at [837, 231] on div "Full Name H Hemant kumar company name location States Created Date IST Assignee…" at bounding box center [626, 278] width 841 height 397
click at [701, 138] on span "[DATE] 06:01 PM" at bounding box center [680, 142] width 90 height 15
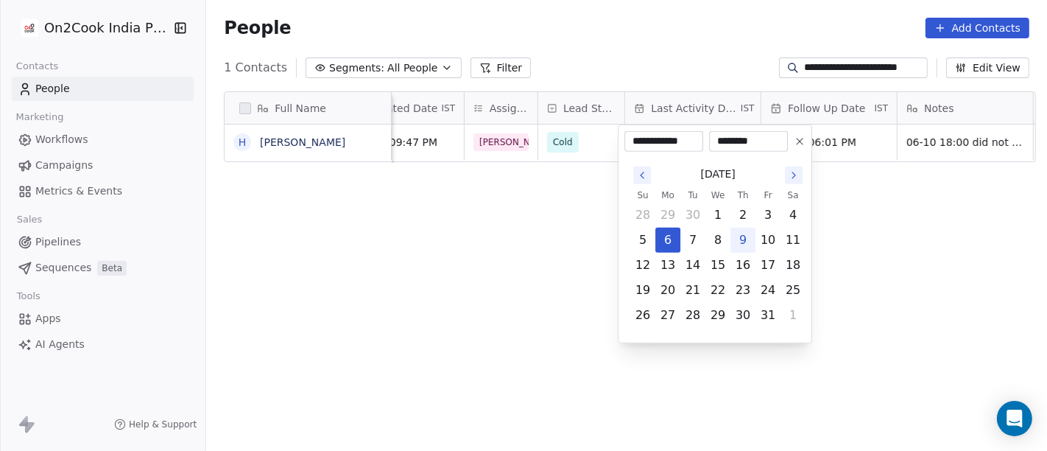
click at [751, 243] on button "9" at bounding box center [743, 240] width 24 height 24
type input "**********"
click at [917, 239] on html "**********" at bounding box center [523, 225] width 1047 height 451
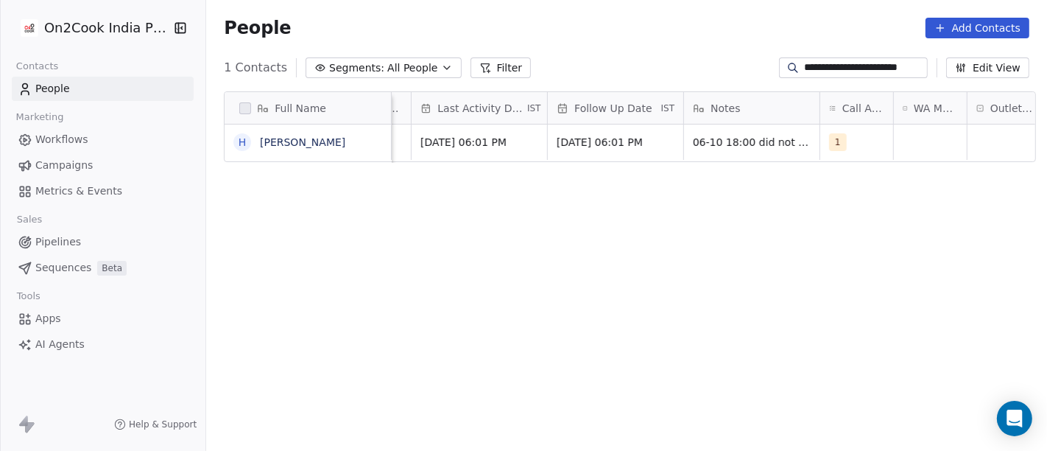
scroll to position [0, 739]
click at [855, 133] on div "1" at bounding box center [856, 141] width 73 height 35
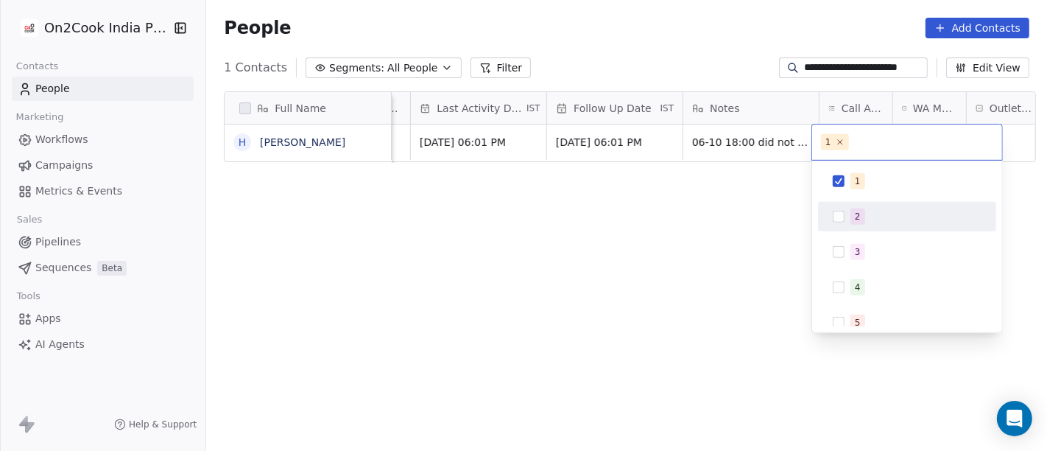
click at [856, 214] on div "2" at bounding box center [858, 216] width 6 height 13
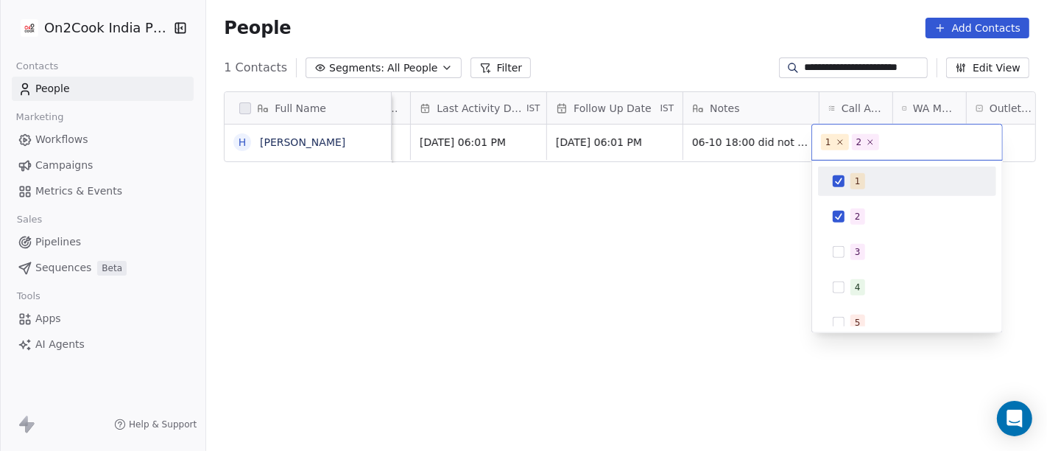
click at [862, 188] on div "1" at bounding box center [916, 181] width 131 height 16
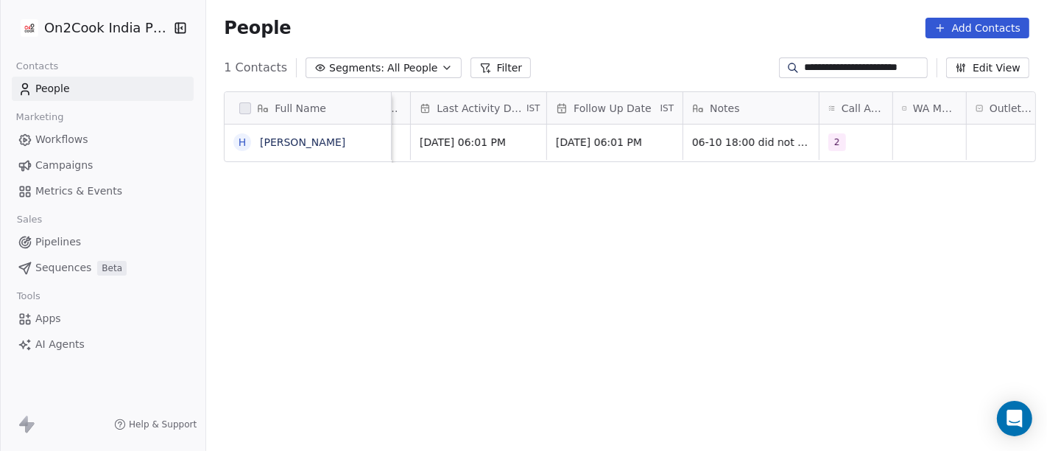
click at [685, 204] on html "**********" at bounding box center [523, 225] width 1047 height 451
click at [747, 142] on span "06-10 18:00 did not pick up call WA sent" at bounding box center [780, 145] width 175 height 29
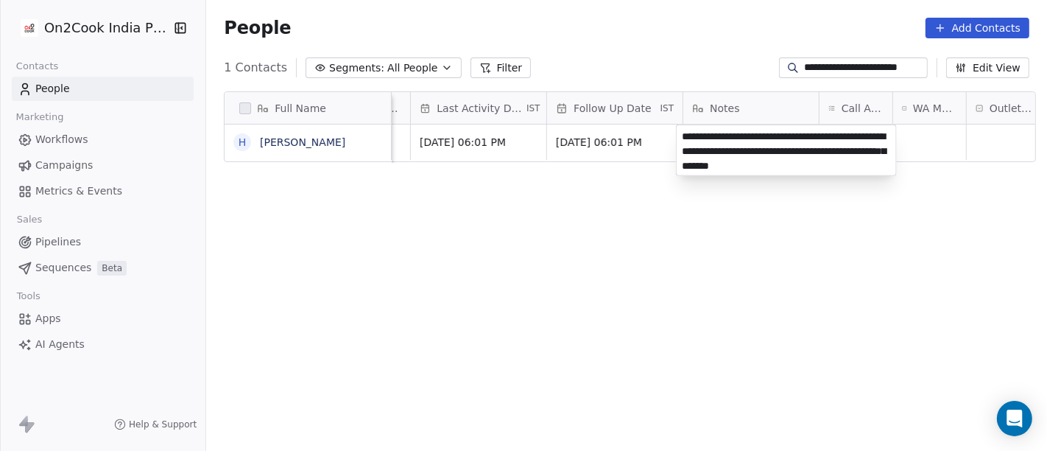
type textarea "**********"
click at [647, 299] on html "**********" at bounding box center [523, 225] width 1047 height 451
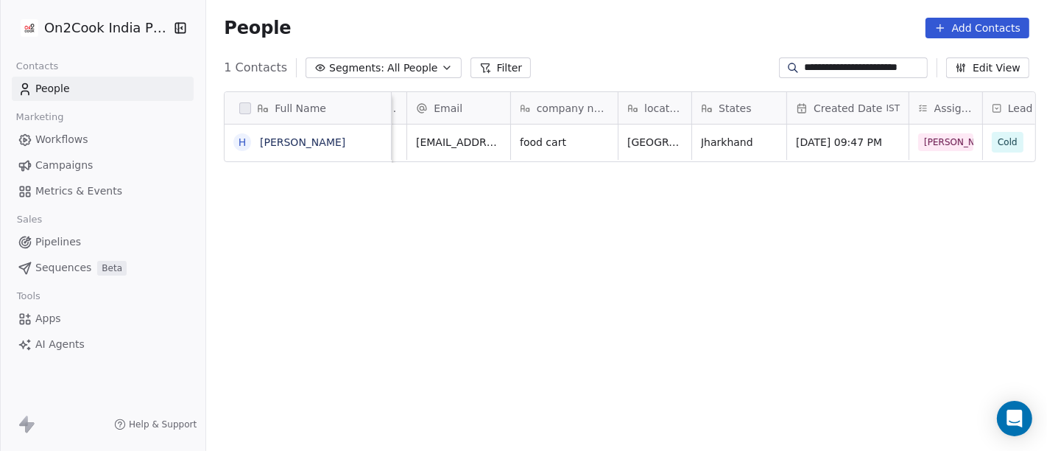
scroll to position [0, 77]
click at [841, 60] on input "**********" at bounding box center [865, 67] width 121 height 15
paste input
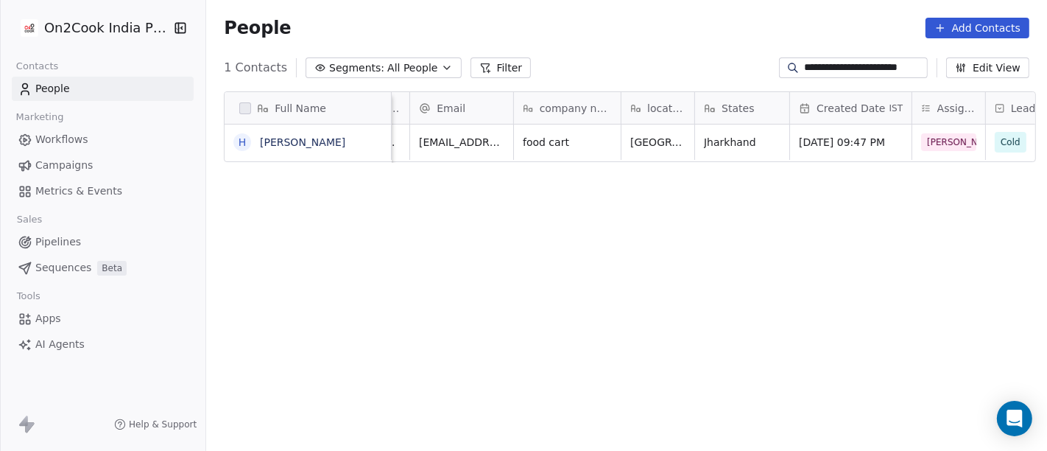
type input "**********"
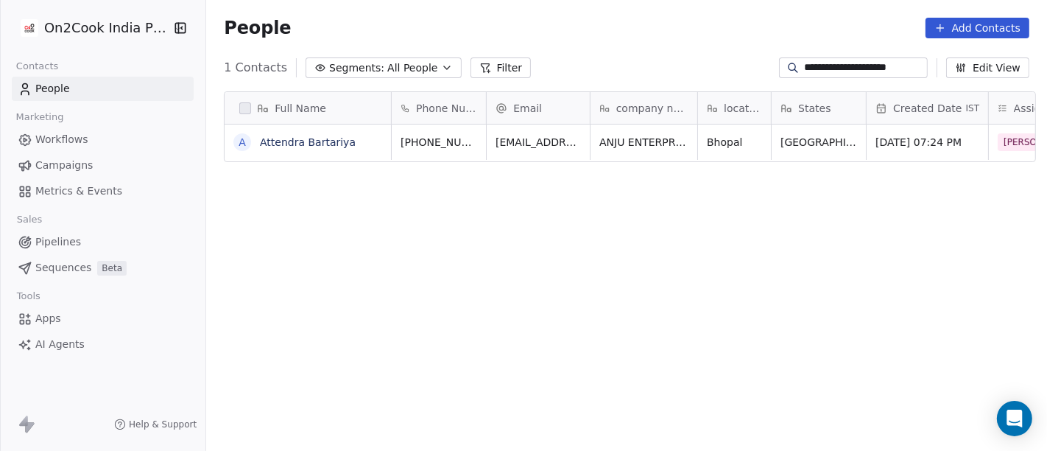
scroll to position [384, 835]
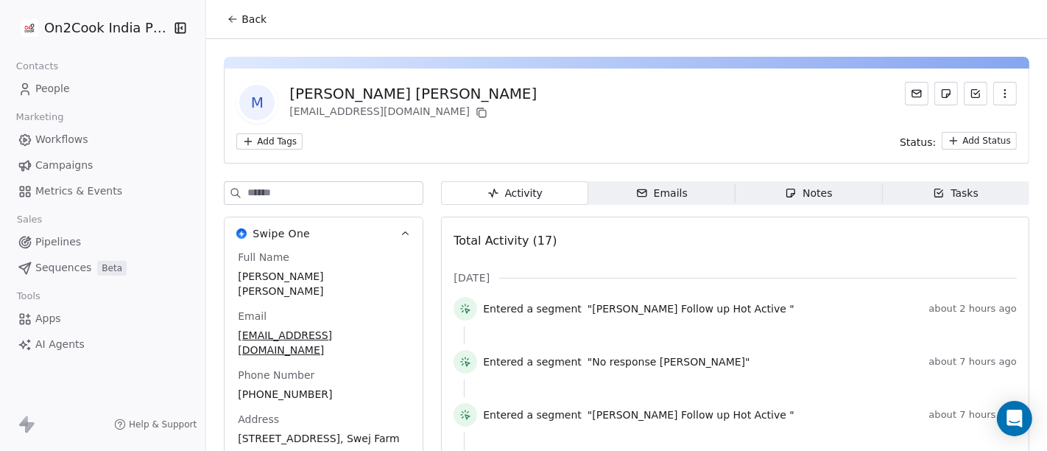
click at [242, 26] on span "Back" at bounding box center [254, 19] width 25 height 15
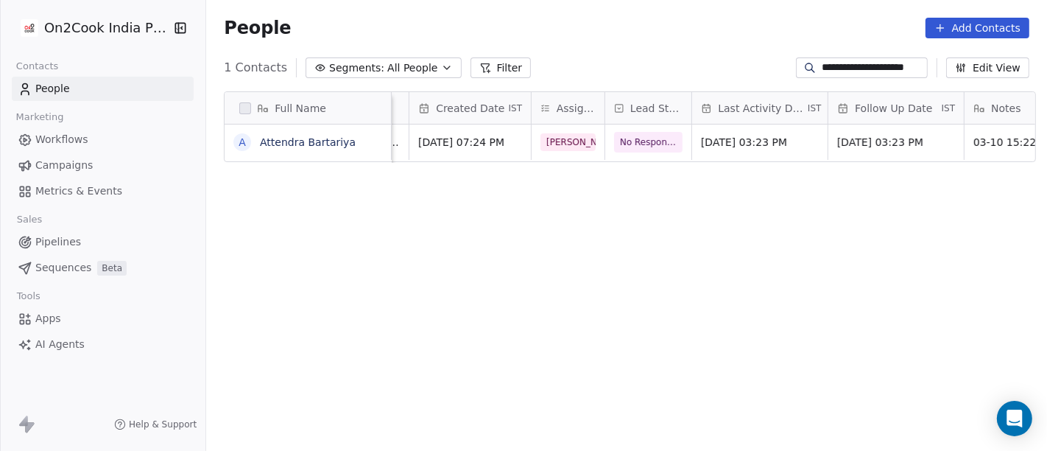
scroll to position [0, 460]
click at [643, 141] on span "No Response" at bounding box center [647, 142] width 57 height 15
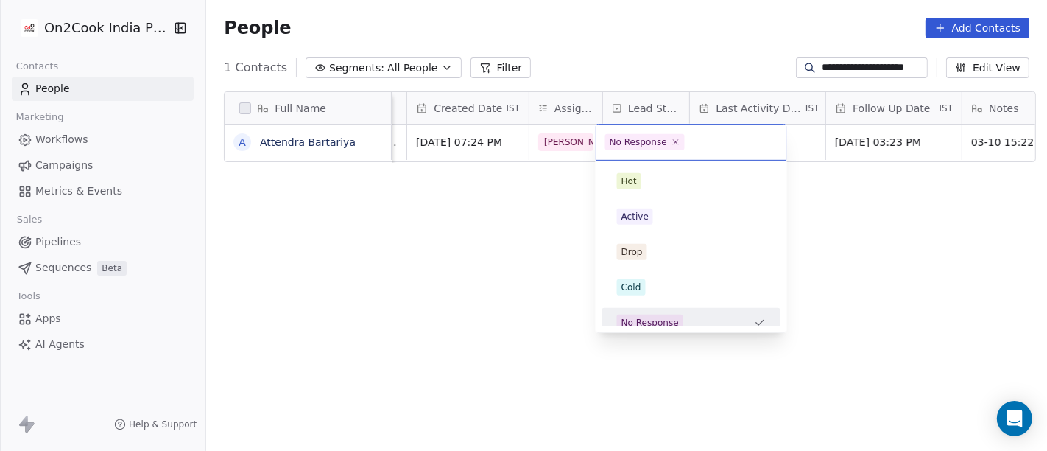
scroll to position [10, 0]
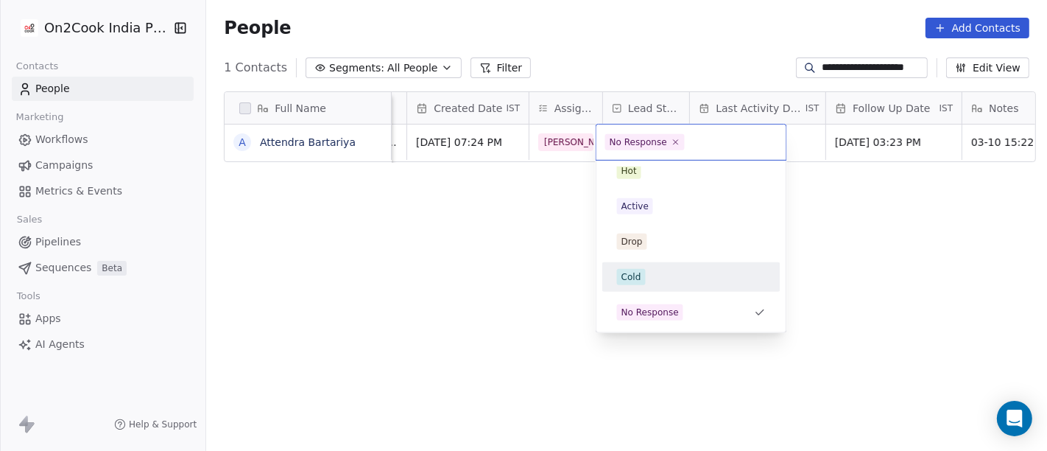
click at [659, 278] on div "Cold" at bounding box center [691, 277] width 149 height 16
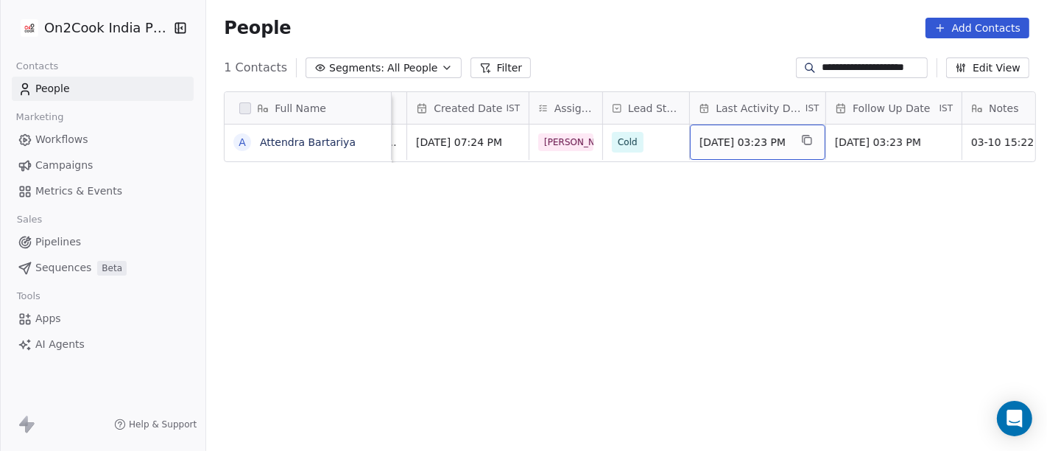
click at [728, 145] on span "[DATE] 03:23 PM" at bounding box center [745, 142] width 90 height 15
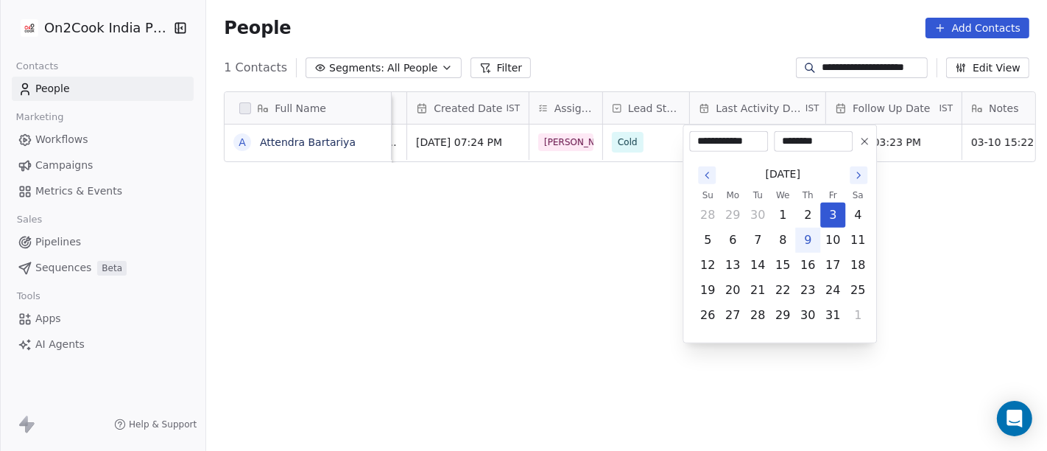
click at [810, 239] on button "9" at bounding box center [808, 240] width 24 height 24
type input "**********"
click at [594, 239] on html "**********" at bounding box center [523, 225] width 1047 height 451
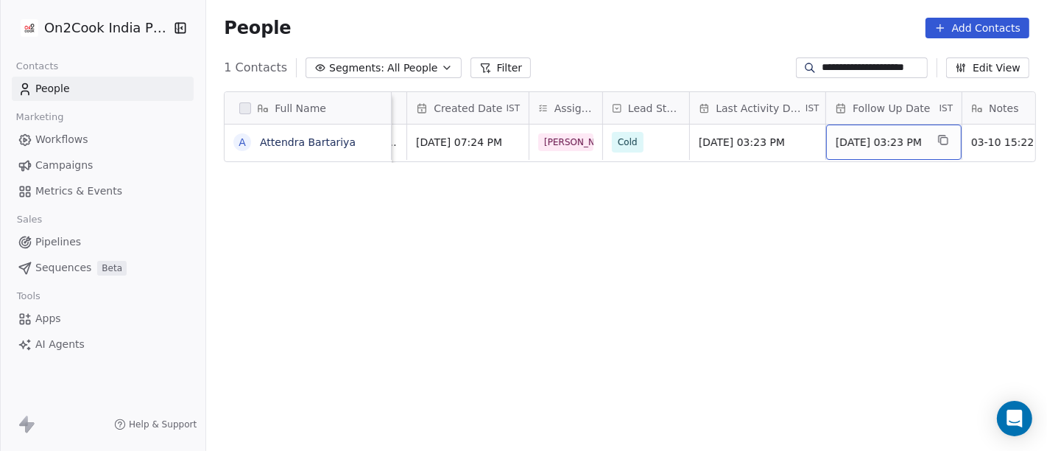
click at [876, 148] on span "[DATE] 03:23 PM" at bounding box center [881, 142] width 90 height 15
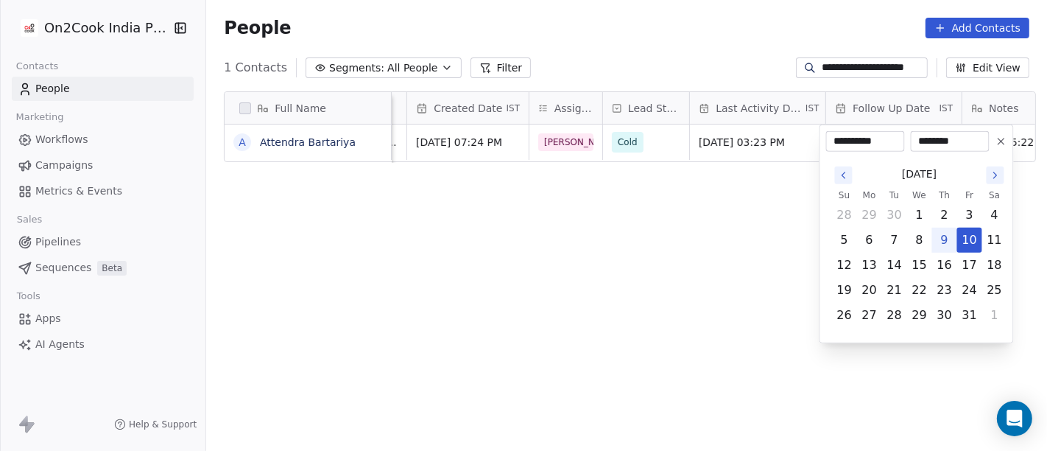
click at [1000, 133] on button at bounding box center [1002, 142] width 18 height 18
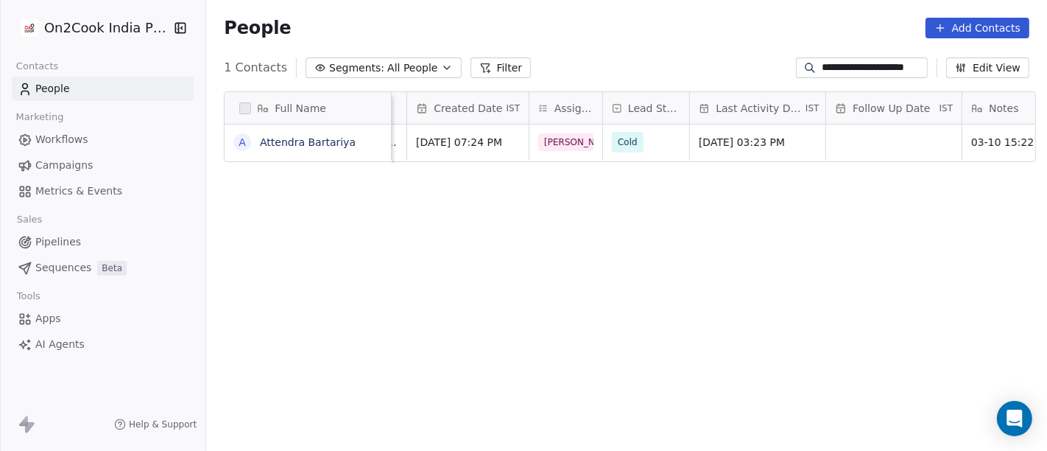
click at [746, 196] on div "Full Name A Attendra Bartariya Email company name location States Created Date …" at bounding box center [626, 278] width 841 height 397
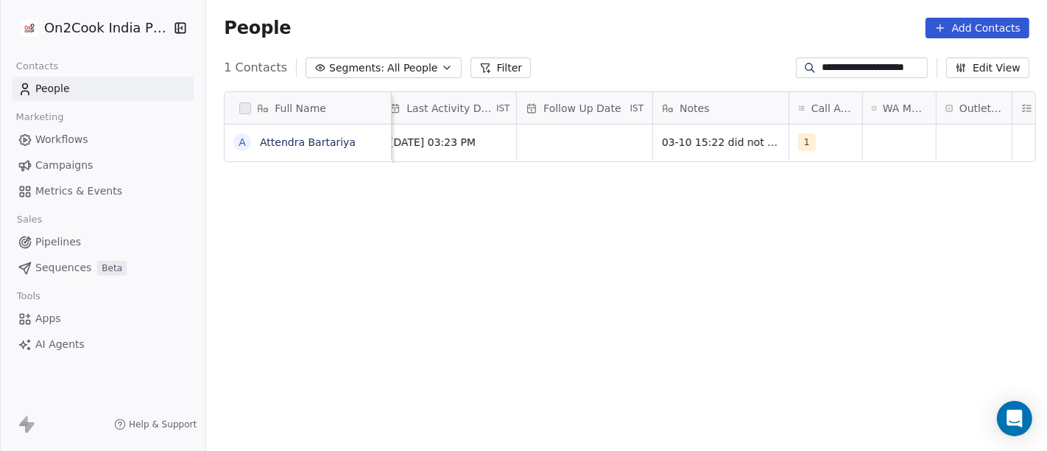
scroll to position [0, 772]
click at [786, 141] on div "1" at bounding box center [822, 141] width 73 height 35
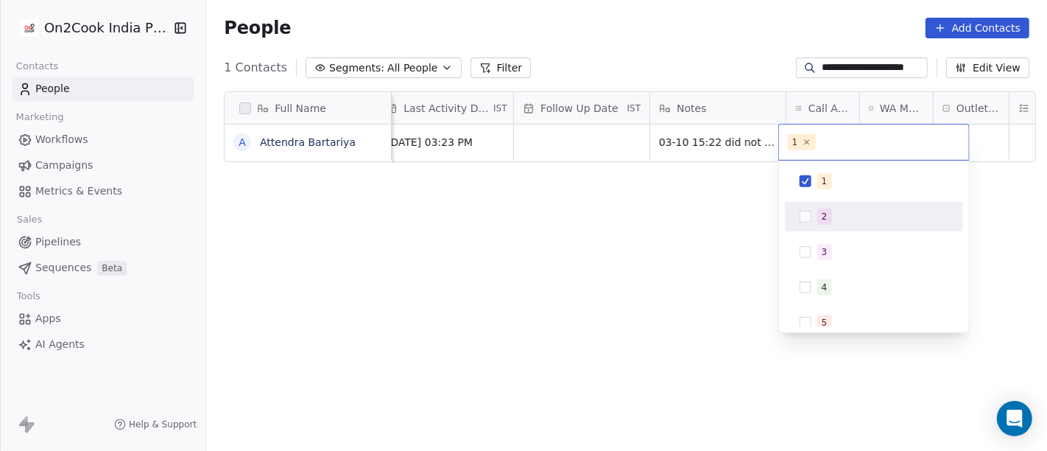
click at [815, 215] on div "2" at bounding box center [874, 217] width 166 height 24
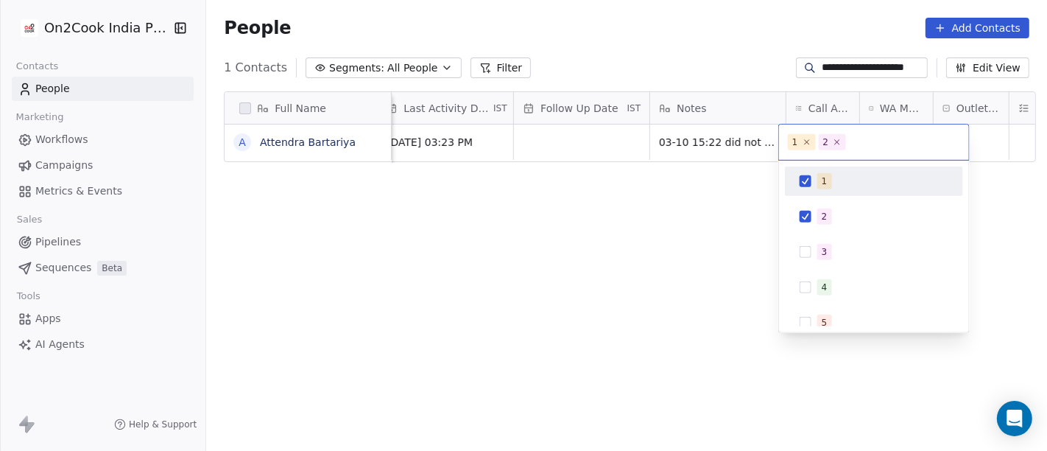
click at [814, 175] on div "1" at bounding box center [874, 181] width 166 height 24
click at [635, 206] on html "**********" at bounding box center [523, 225] width 1047 height 451
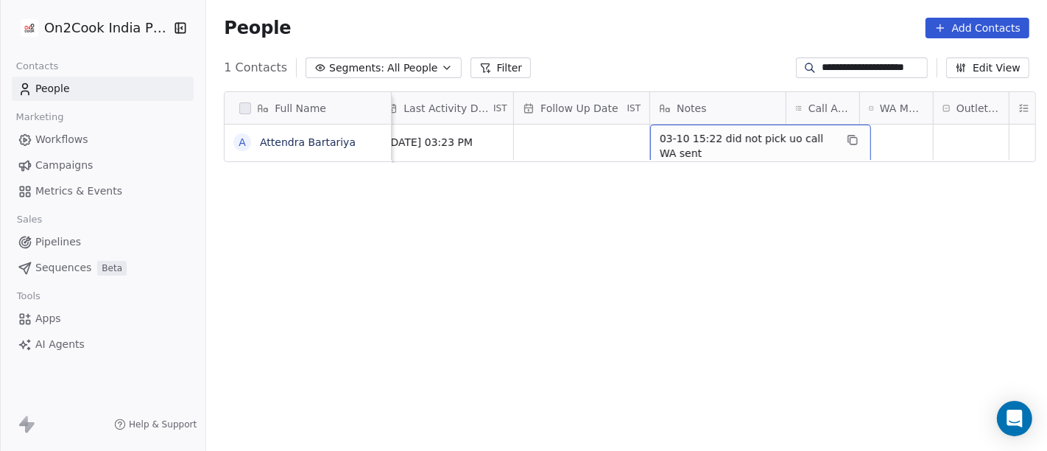
click at [730, 141] on span "03-10 15:22 did not pick uo call WA sent" at bounding box center [747, 145] width 175 height 29
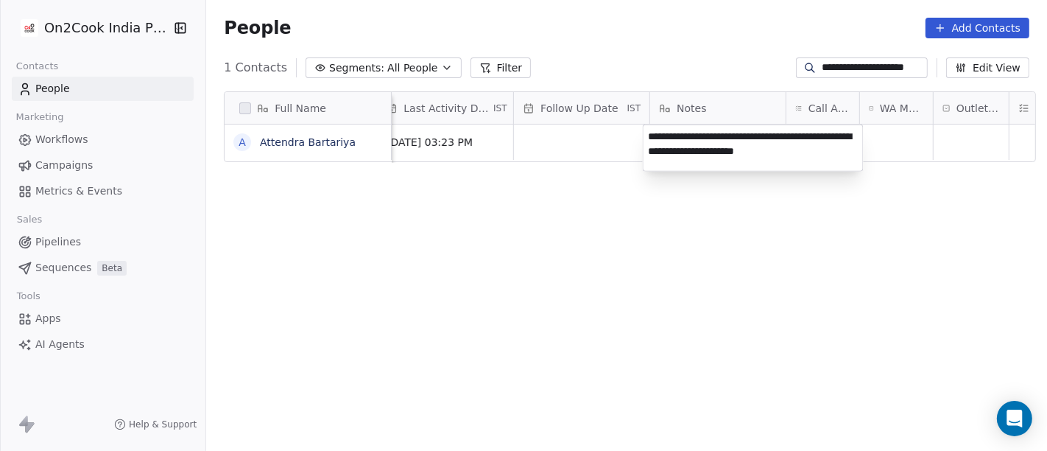
click at [753, 149] on textarea "**********" at bounding box center [753, 148] width 219 height 46
click at [755, 151] on textarea "**********" at bounding box center [753, 148] width 219 height 46
type textarea "**********"
click at [816, 188] on html "**********" at bounding box center [523, 225] width 1047 height 451
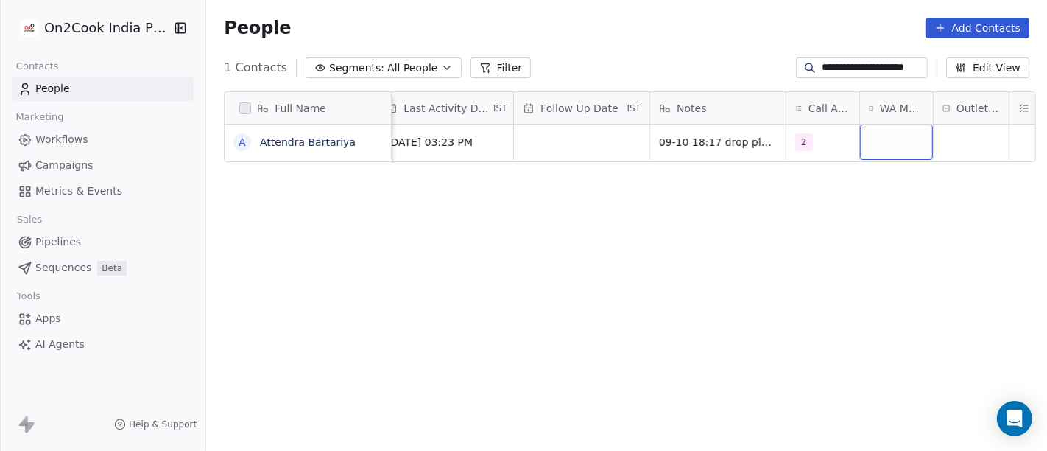
click at [877, 140] on div "grid" at bounding box center [896, 141] width 73 height 35
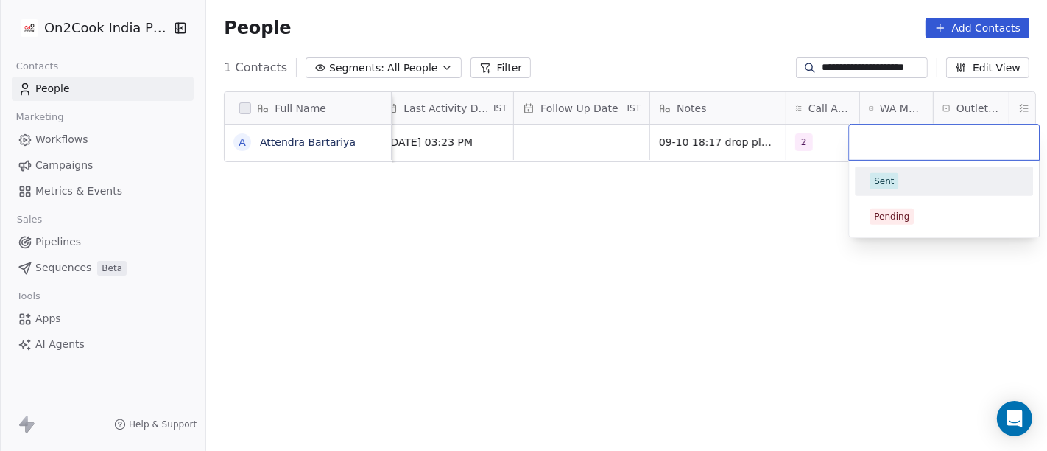
click at [890, 181] on div "Sent" at bounding box center [884, 181] width 20 height 13
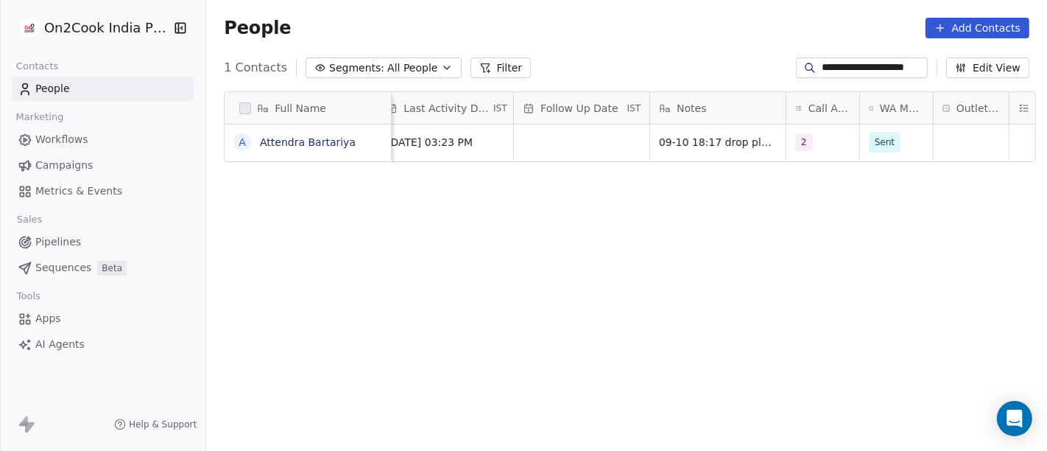
click at [769, 195] on div "Full Name A Attendra Bartariya Created Date IST Assignee Lead Status Last Activ…" at bounding box center [626, 278] width 841 height 397
click at [990, 130] on div "grid" at bounding box center [971, 141] width 75 height 35
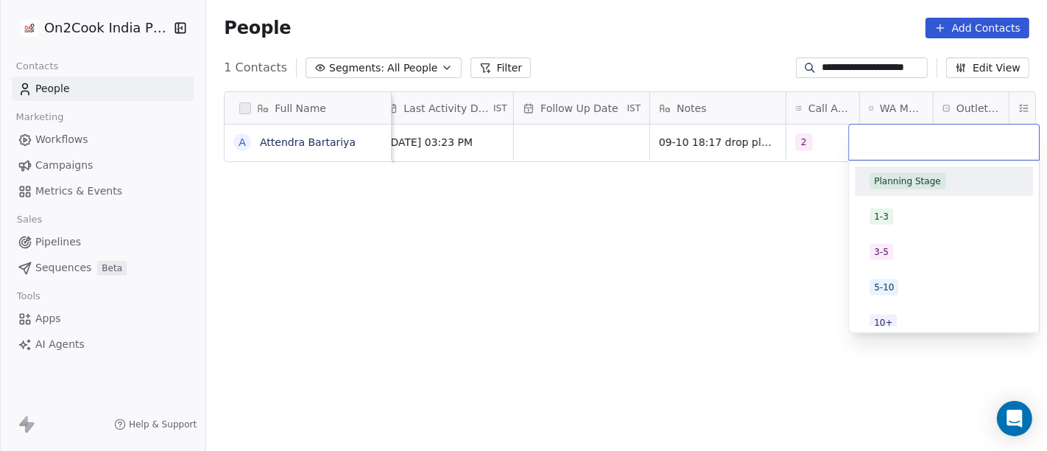
click at [925, 165] on div "Planning Stage 1-3 3-5 5-10 10+" at bounding box center [944, 247] width 190 height 172
click at [914, 181] on div "Planning Stage" at bounding box center [907, 181] width 67 height 13
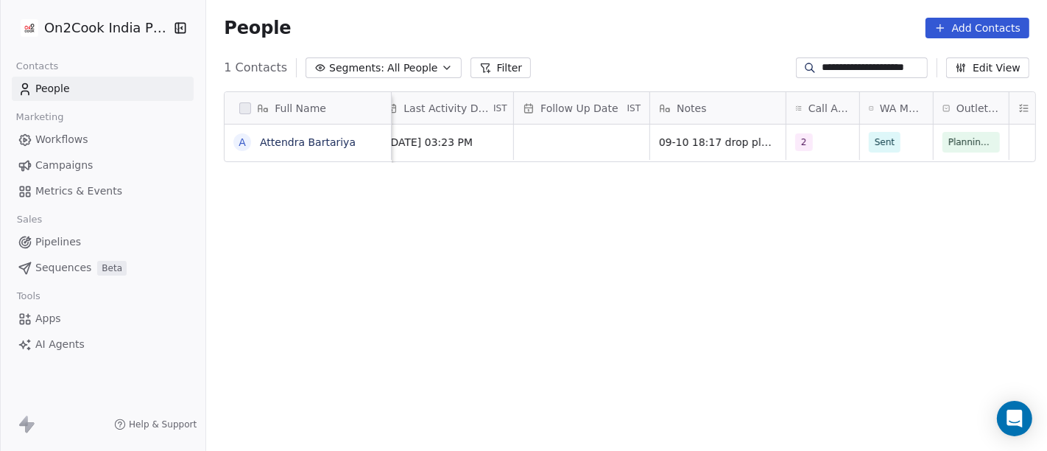
click at [683, 186] on div "Full Name A Attendra Bartariya Created Date IST Assignee Lead Status Last Activ…" at bounding box center [626, 278] width 841 height 397
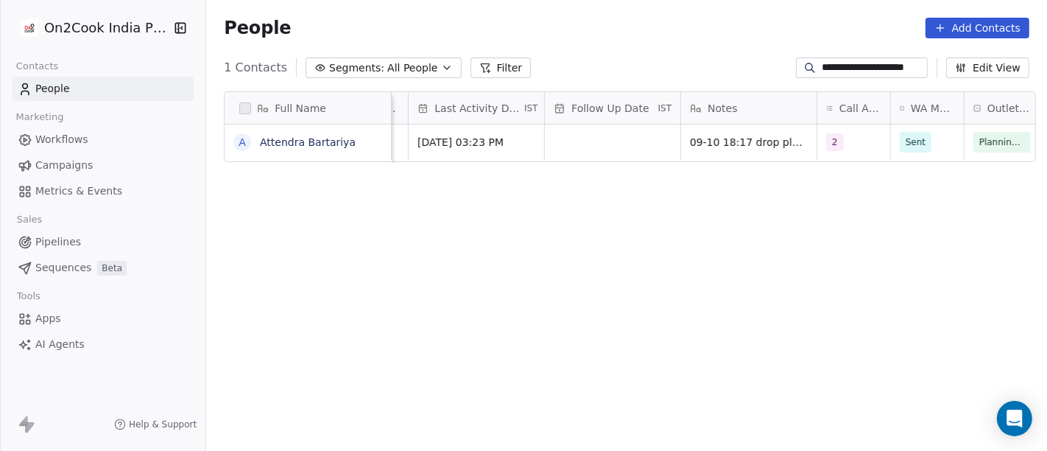
scroll to position [0, 742]
click at [856, 64] on input "**********" at bounding box center [873, 67] width 103 height 15
paste input
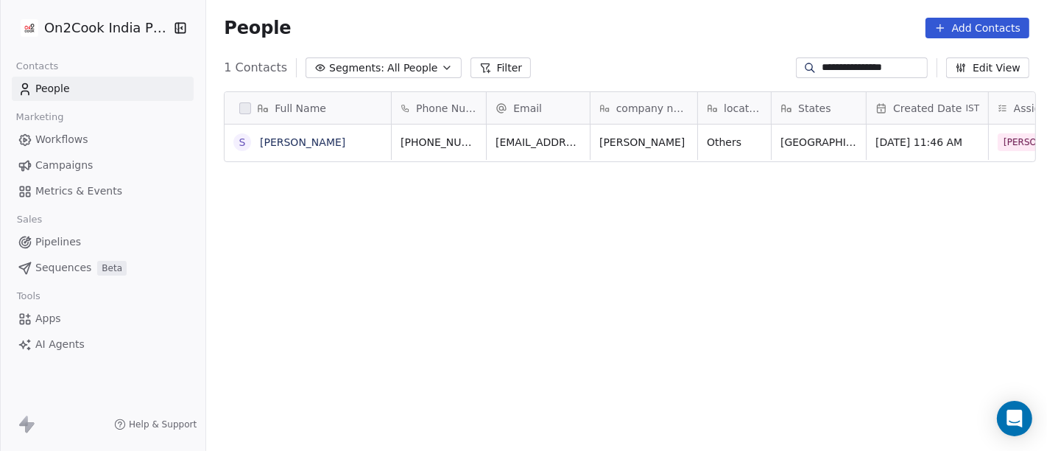
scroll to position [384, 835]
click at [645, 215] on div "Full Name S Satish Kumar Sharma Phone Number Email company name location States…" at bounding box center [626, 278] width 841 height 397
click at [710, 136] on icon "grid" at bounding box center [704, 140] width 12 height 12
click at [651, 232] on div "Full Name S Satish Kumar Sharma Phone Number Email company name location States…" at bounding box center [626, 278] width 841 height 397
click at [510, 135] on icon "grid" at bounding box center [513, 138] width 7 height 7
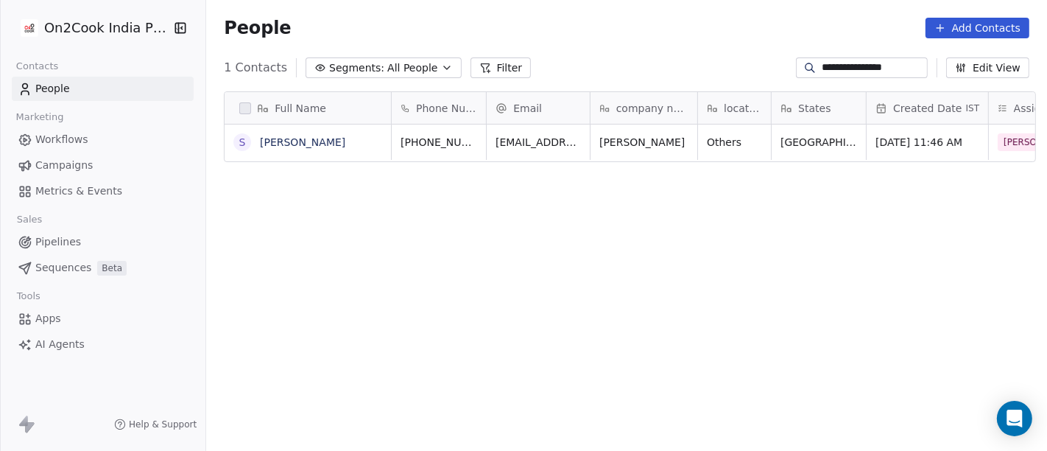
click at [822, 70] on input "**********" at bounding box center [873, 67] width 103 height 15
paste input "*****"
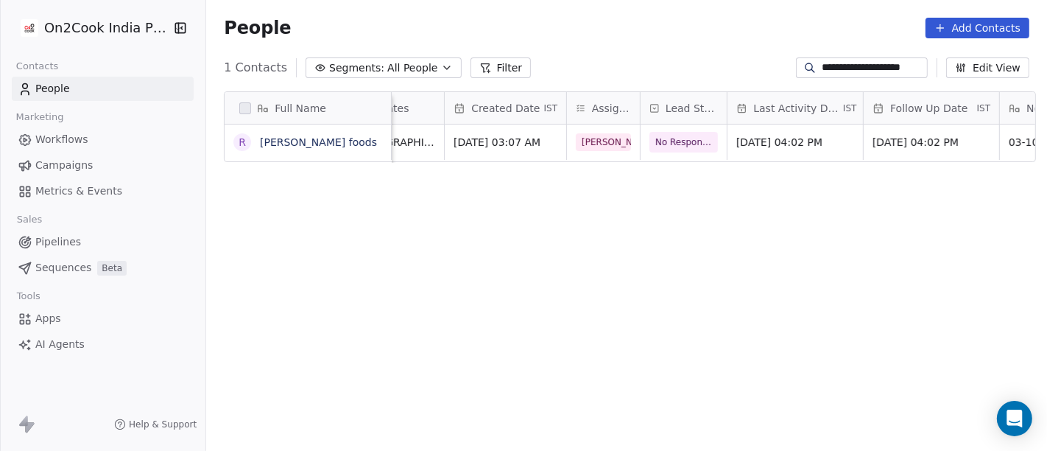
type input "**********"
click at [655, 130] on div "No Response" at bounding box center [697, 141] width 115 height 35
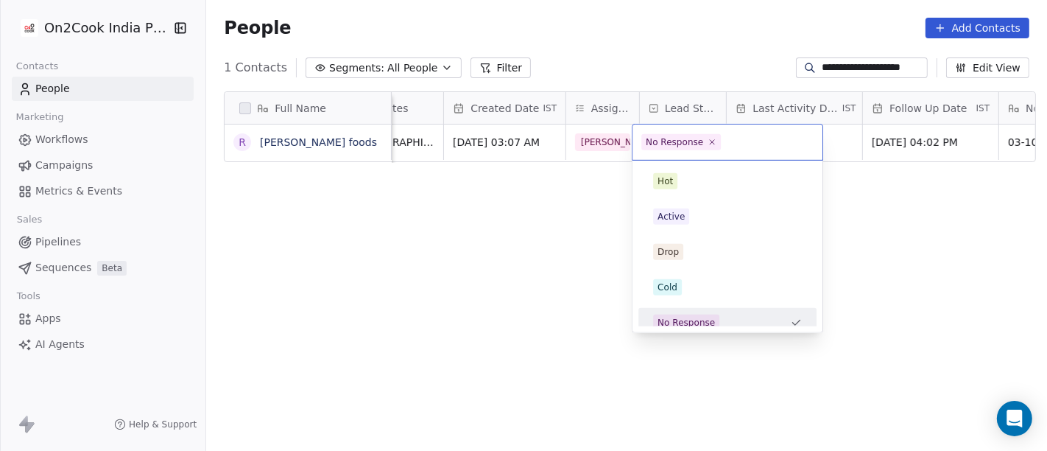
scroll to position [10, 0]
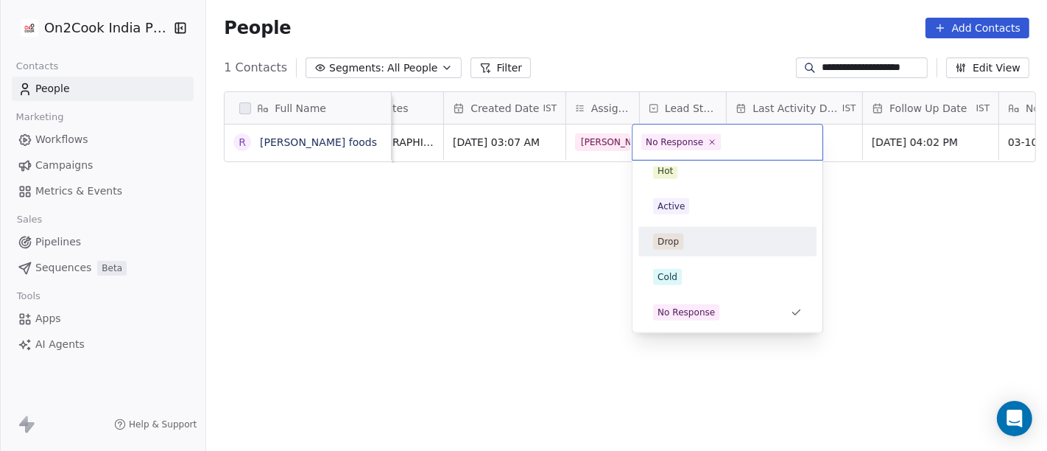
click at [680, 239] on span "Drop" at bounding box center [668, 241] width 30 height 16
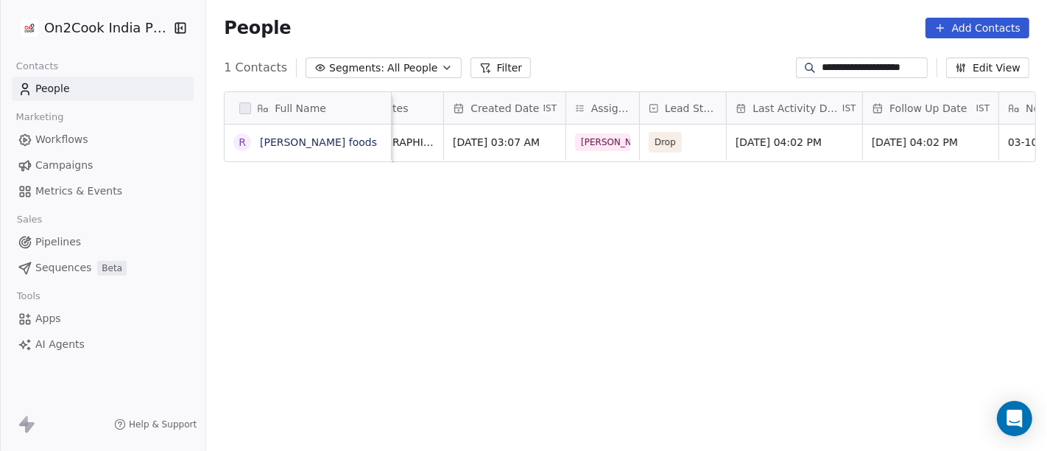
click at [927, 214] on div "Full Name R Rupak foods Email company name location States Created Date IST Ass…" at bounding box center [626, 278] width 841 height 397
click at [747, 133] on div "[DATE] 04:02 PM" at bounding box center [794, 141] width 135 height 35
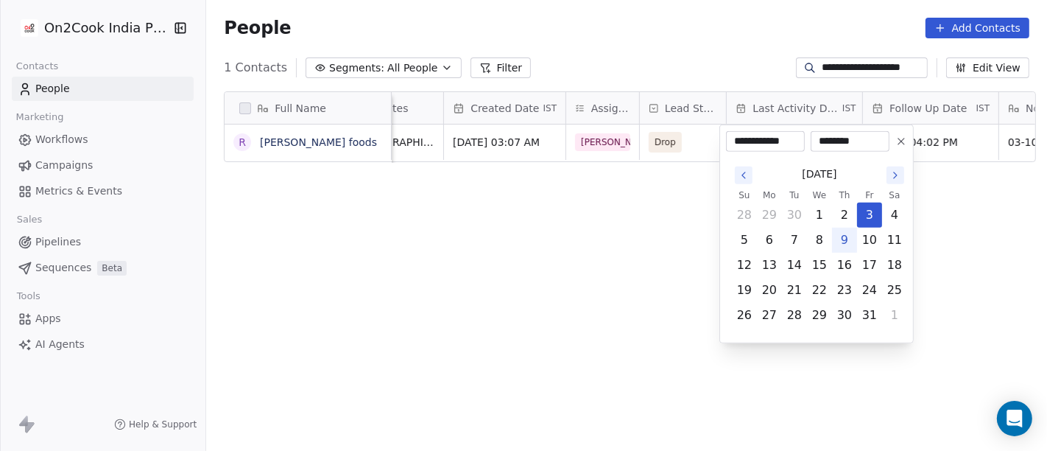
click at [837, 240] on button "9" at bounding box center [845, 240] width 24 height 24
type input "**********"
click at [658, 219] on html "**********" at bounding box center [523, 225] width 1047 height 451
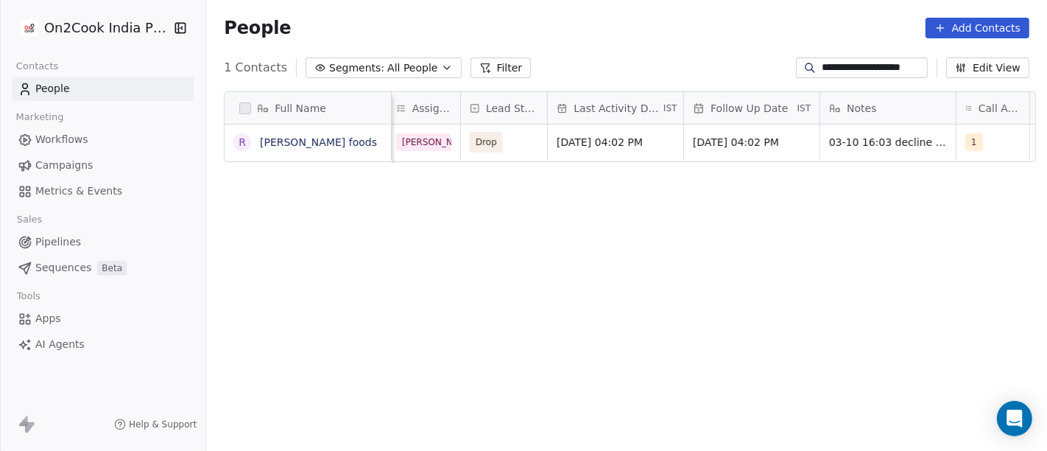
scroll to position [0, 602]
click at [769, 133] on div "[DATE] 04:02 PM" at bounding box center [751, 141] width 135 height 35
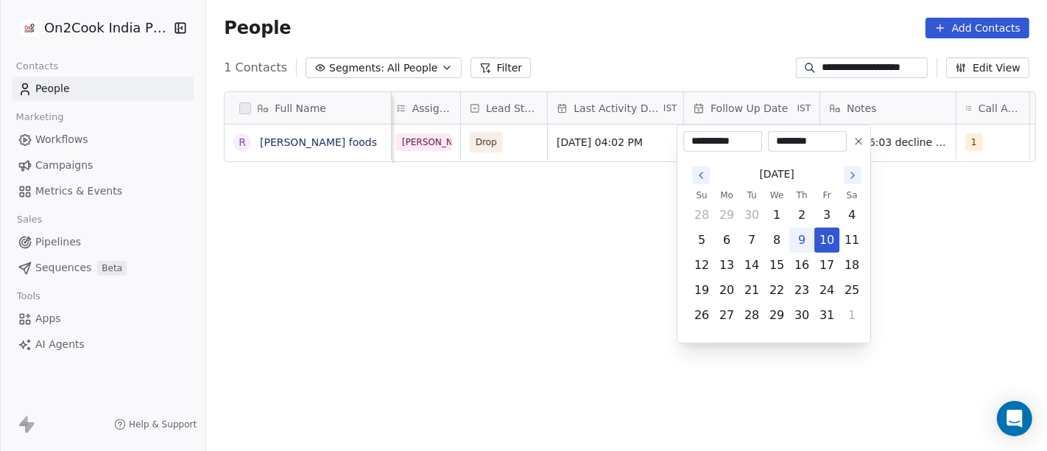
drag, startPoint x: 861, startPoint y: 141, endPoint x: 877, endPoint y: 170, distance: 33.0
click at [860, 141] on icon at bounding box center [859, 141] width 12 height 12
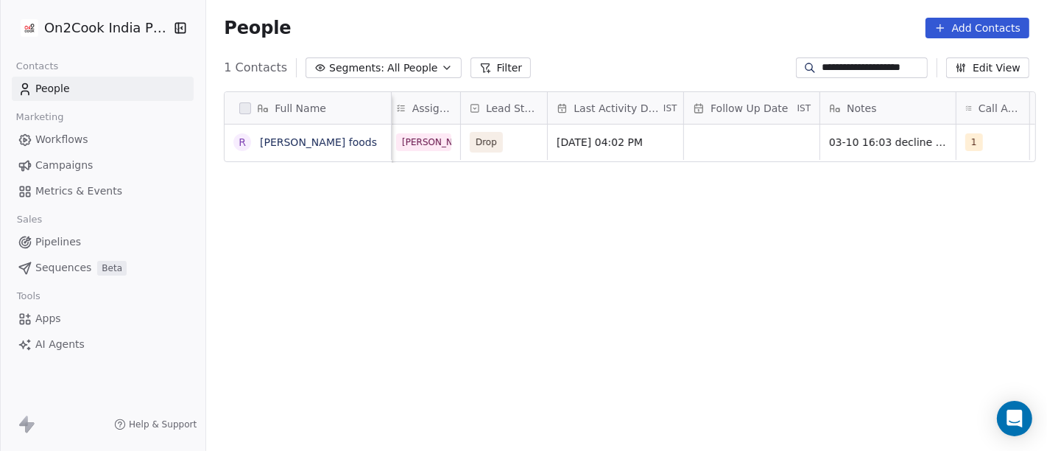
click at [892, 196] on div "Full Name R Rupak foods location States Created Date IST Assignee Lead Status L…" at bounding box center [626, 278] width 841 height 397
click at [892, 138] on span "03-10 16:03 decline call" at bounding box center [892, 142] width 124 height 15
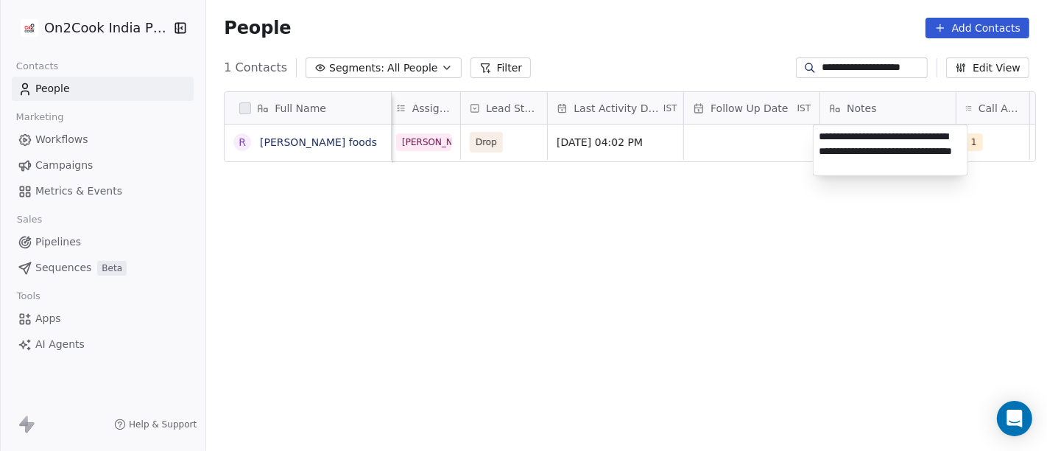
type textarea "**********"
click at [907, 252] on html "**********" at bounding box center [523, 225] width 1047 height 451
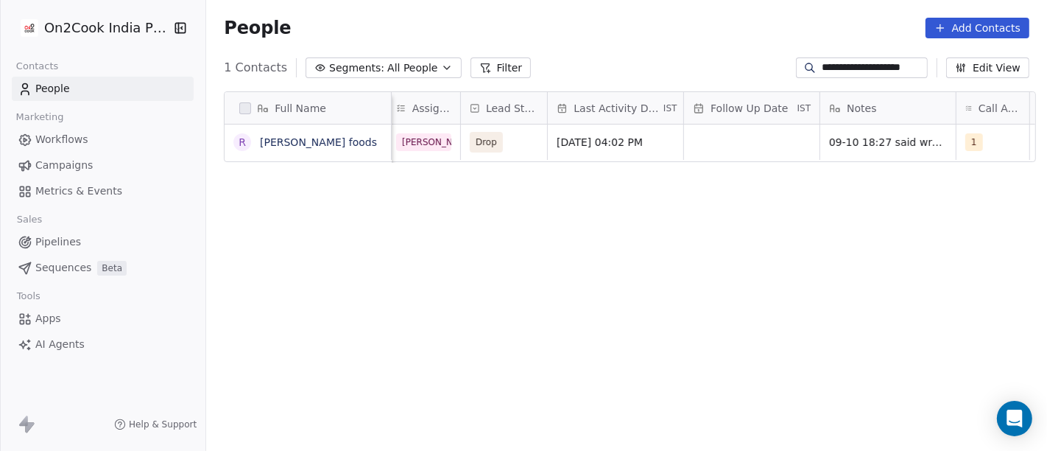
scroll to position [0, 608]
click at [963, 145] on span "1" at bounding box center [969, 142] width 18 height 18
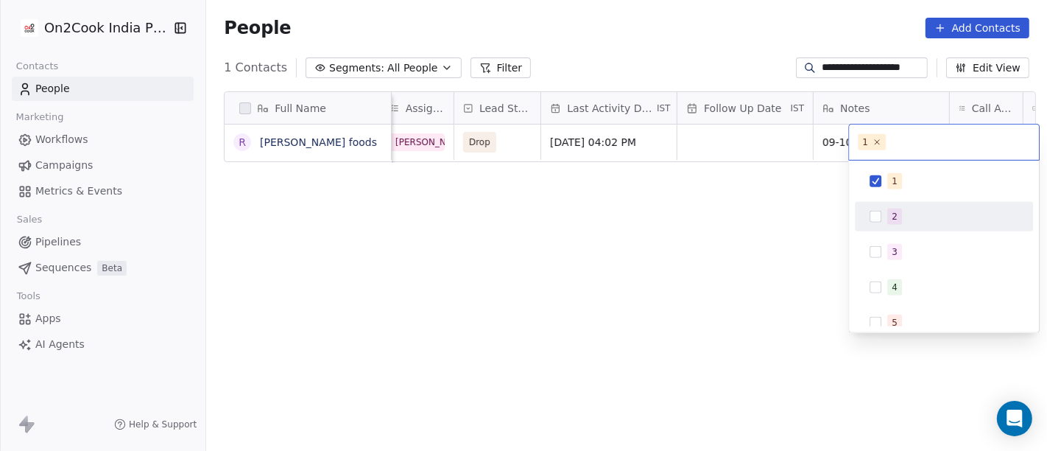
click at [934, 211] on div "2" at bounding box center [952, 216] width 131 height 16
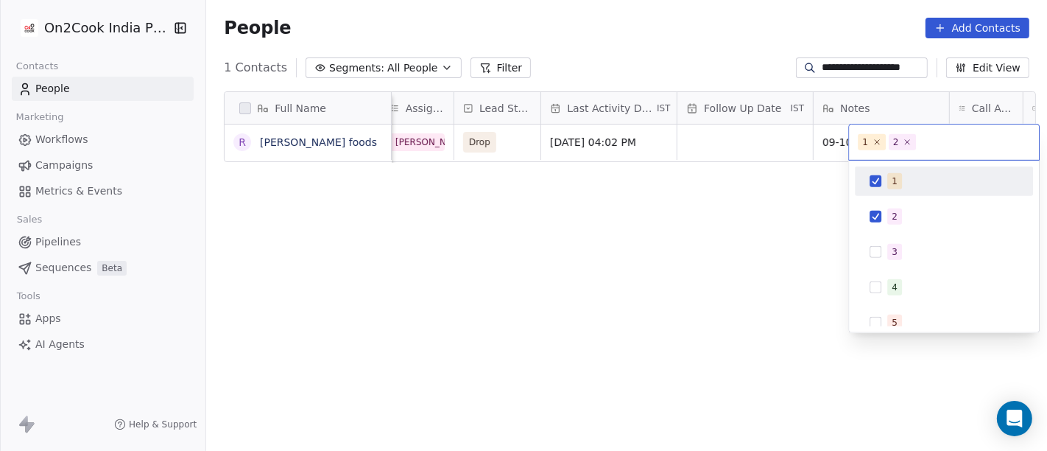
click at [885, 180] on div "1" at bounding box center [944, 181] width 166 height 24
click at [691, 180] on html "**********" at bounding box center [523, 225] width 1047 height 451
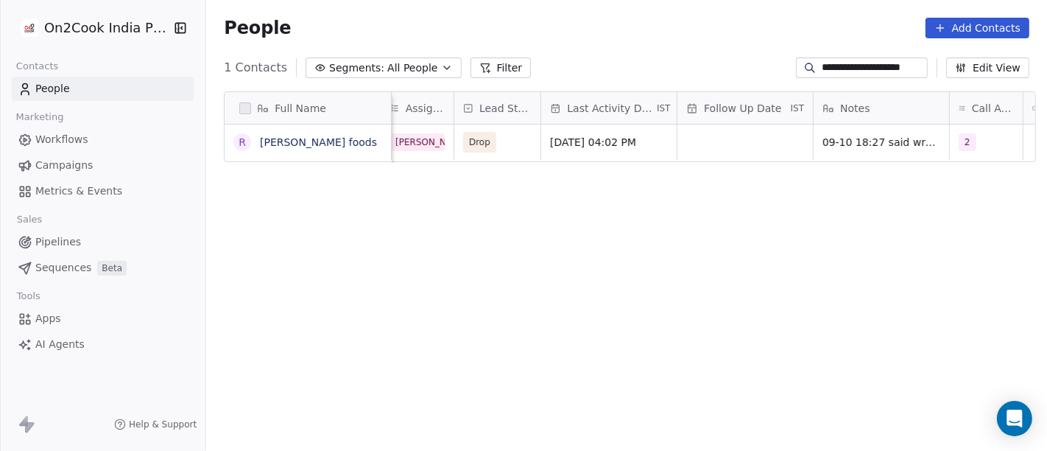
click at [732, 123] on div "Follow Up Date IST" at bounding box center [744, 108] width 135 height 32
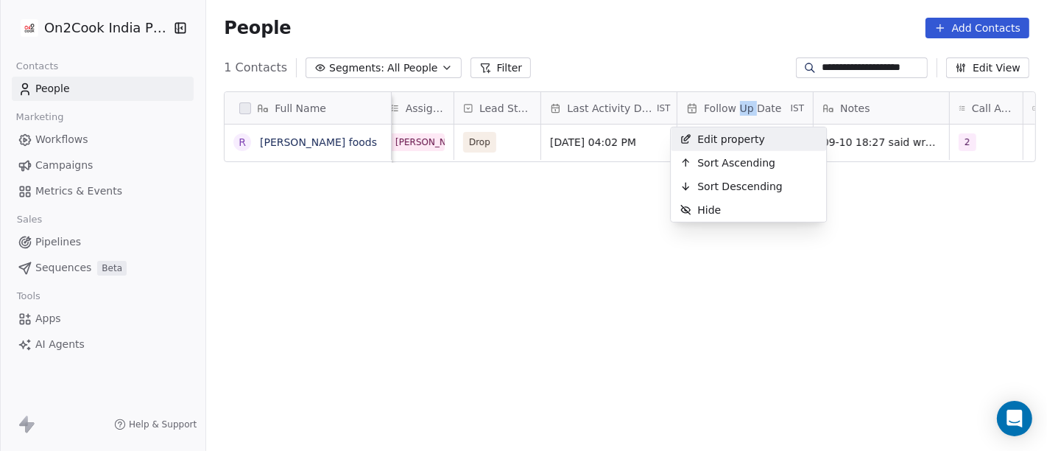
click at [732, 123] on html "**********" at bounding box center [523, 225] width 1047 height 451
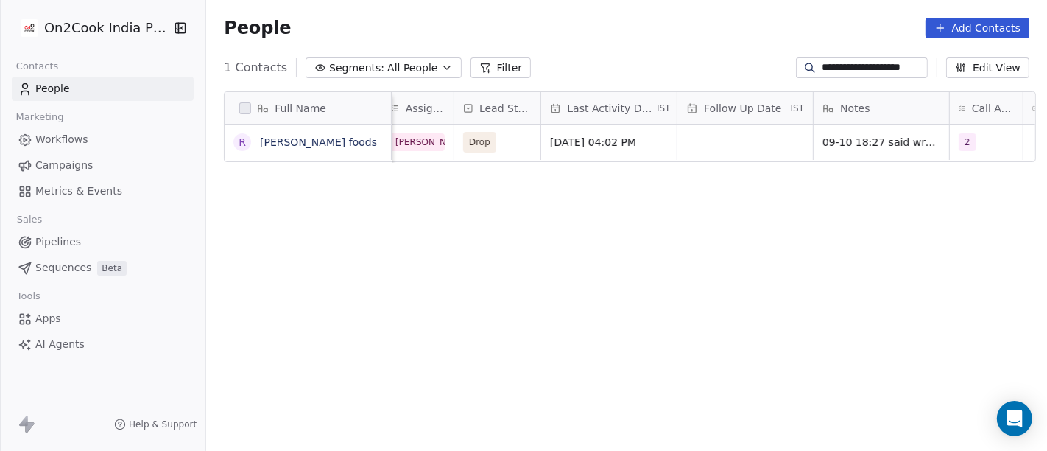
click at [732, 35] on div "People Add Contacts" at bounding box center [627, 28] width 806 height 21
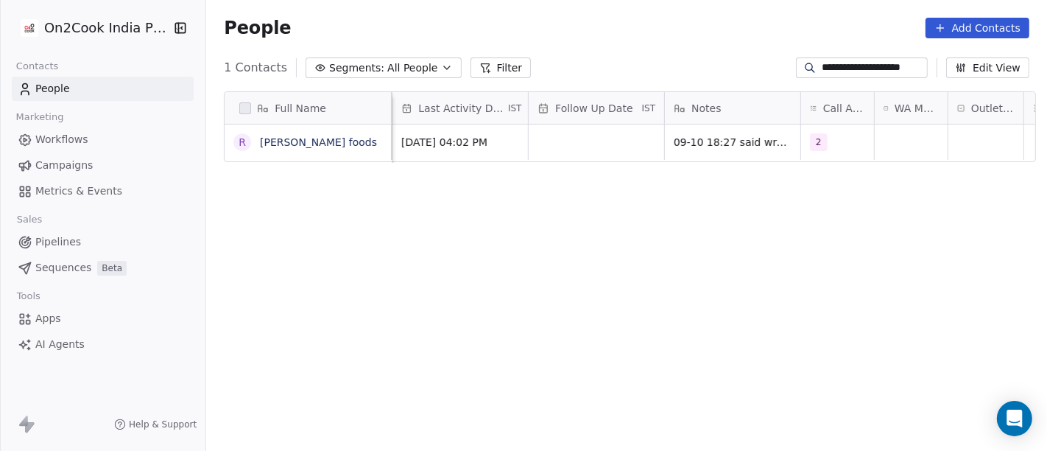
scroll to position [0, 758]
click at [884, 135] on div "grid" at bounding box center [909, 141] width 73 height 35
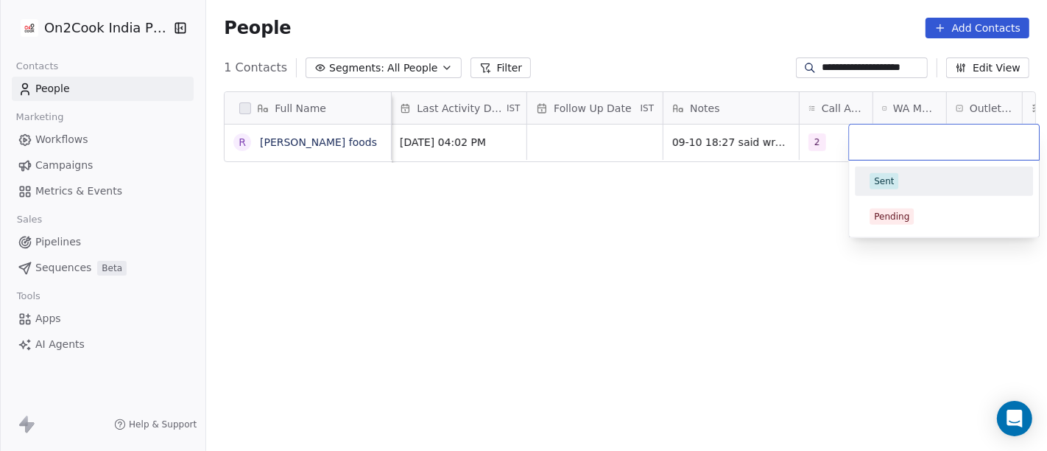
click at [893, 189] on div "Sent" at bounding box center [944, 181] width 166 height 24
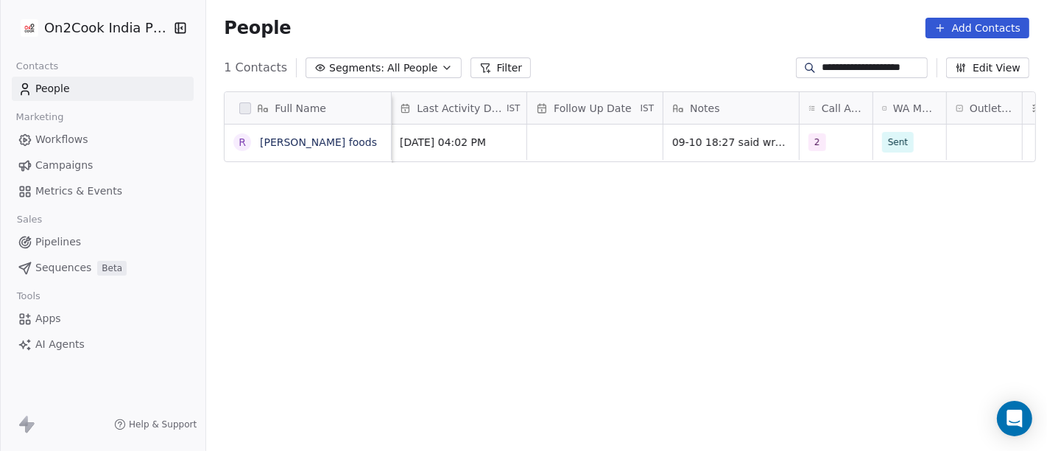
click at [727, 187] on div "Full Name R Rupak foods Created Date IST Assignee Lead Status Last Activity Dat…" at bounding box center [626, 278] width 841 height 397
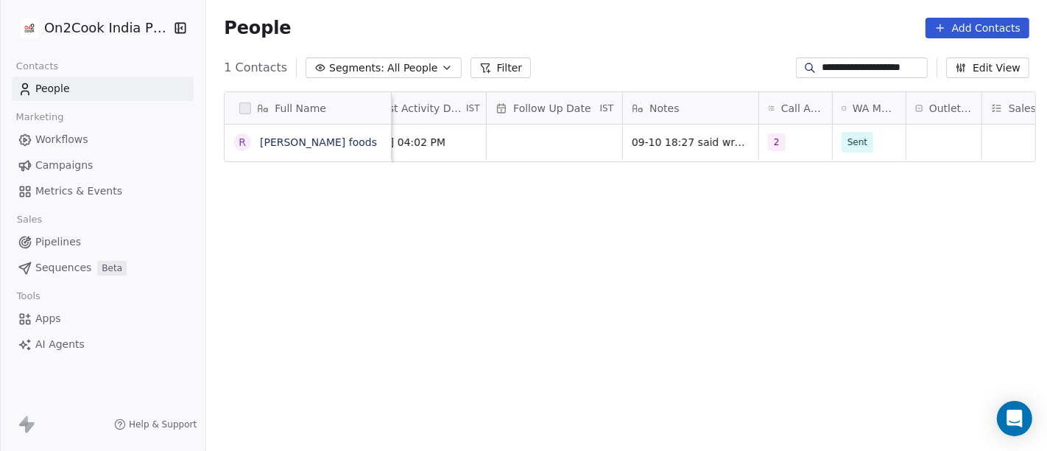
scroll to position [0, 816]
click at [844, 66] on input "**********" at bounding box center [873, 67] width 103 height 15
paste input
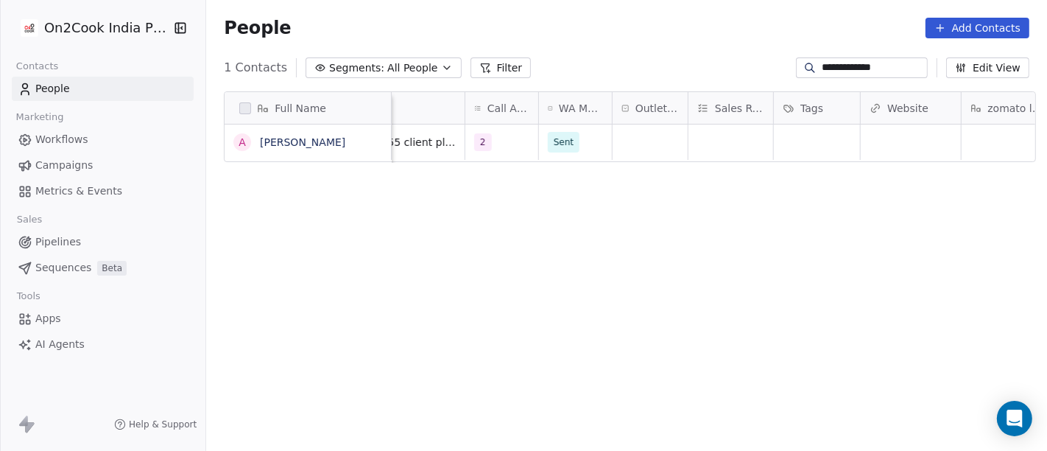
scroll to position [0, 1094]
type input "**********"
click at [692, 142] on div "grid" at bounding box center [729, 141] width 85 height 35
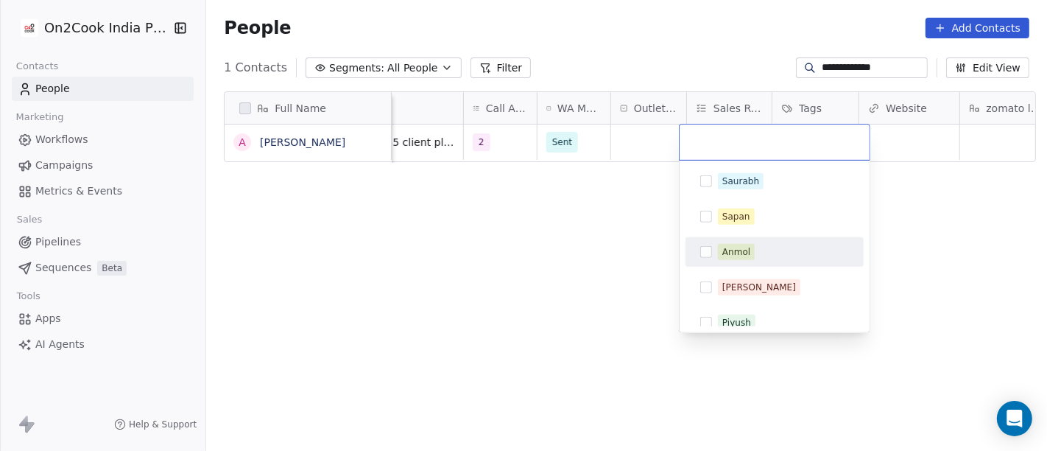
click at [730, 255] on div "Anmol" at bounding box center [736, 251] width 28 height 13
click at [582, 244] on html "**********" at bounding box center [523, 225] width 1047 height 451
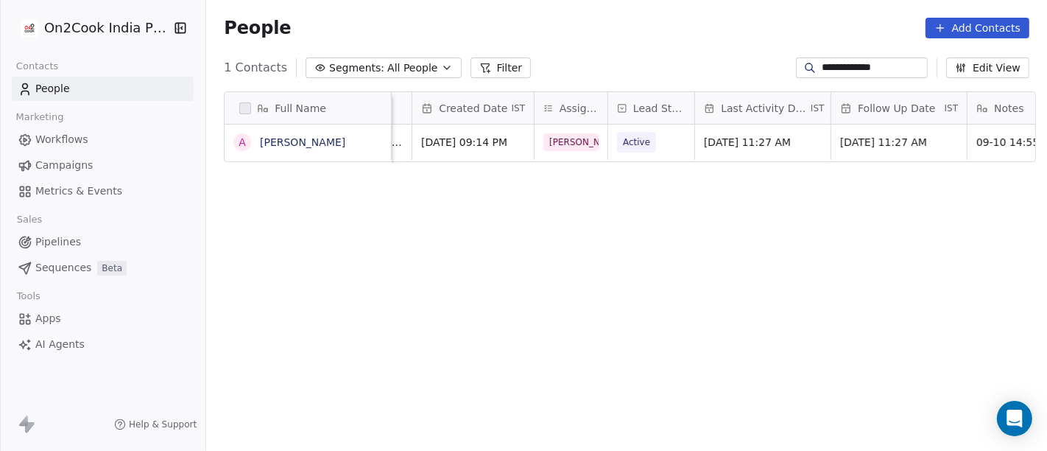
scroll to position [0, 437]
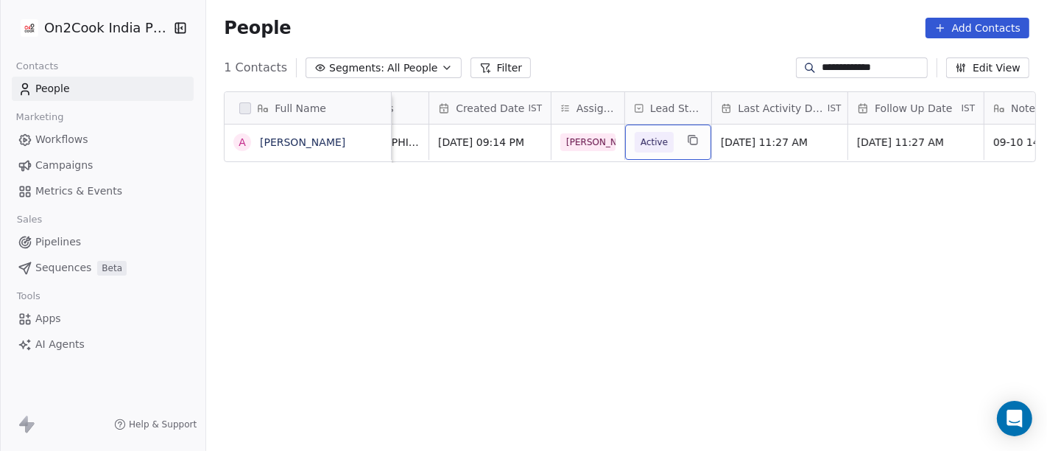
click at [635, 139] on span "Active" at bounding box center [654, 142] width 39 height 21
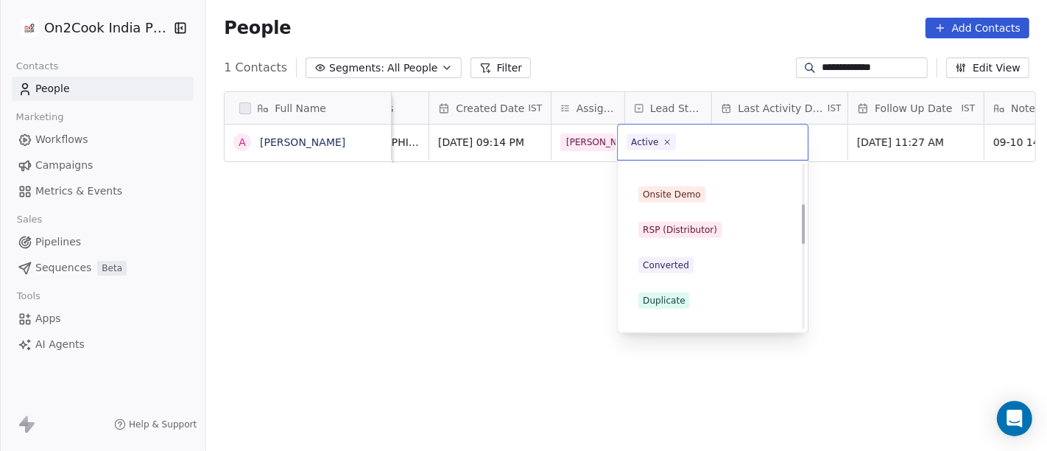
scroll to position [245, 0]
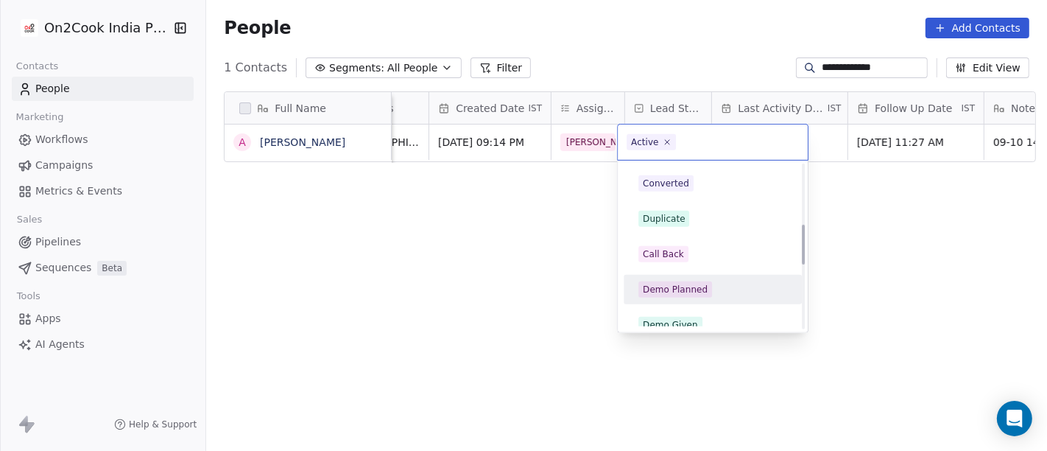
click at [671, 283] on div "Demo Planned" at bounding box center [675, 289] width 65 height 13
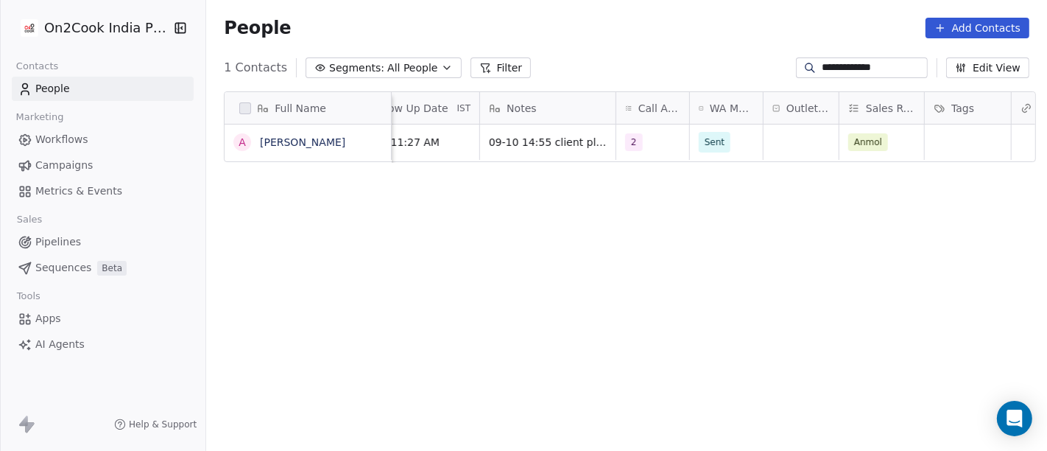
scroll to position [0, 1043]
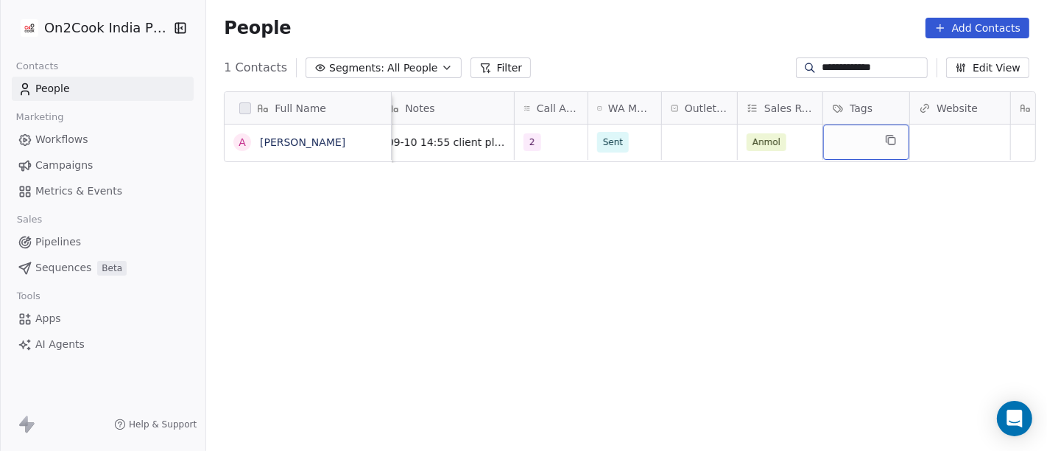
click at [866, 135] on div "grid" at bounding box center [866, 141] width 86 height 35
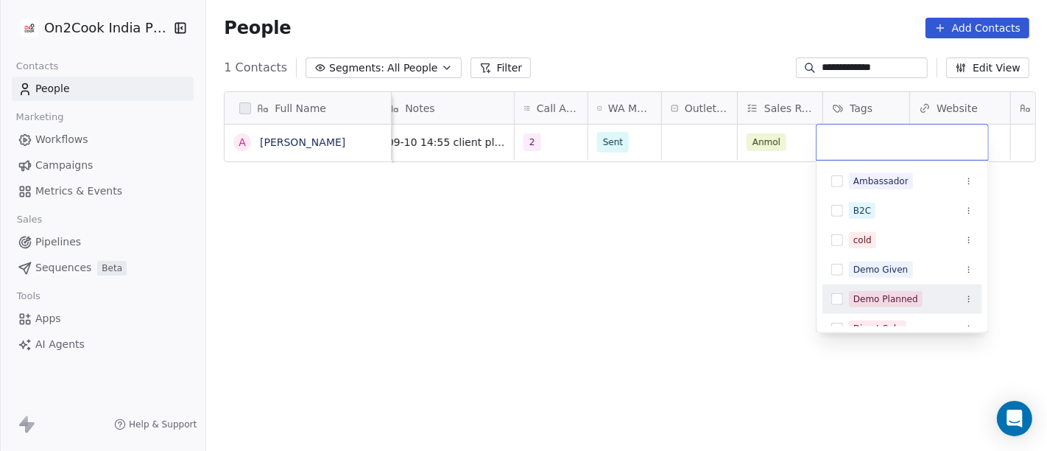
click at [875, 300] on div "Demo Planned" at bounding box center [885, 298] width 65 height 13
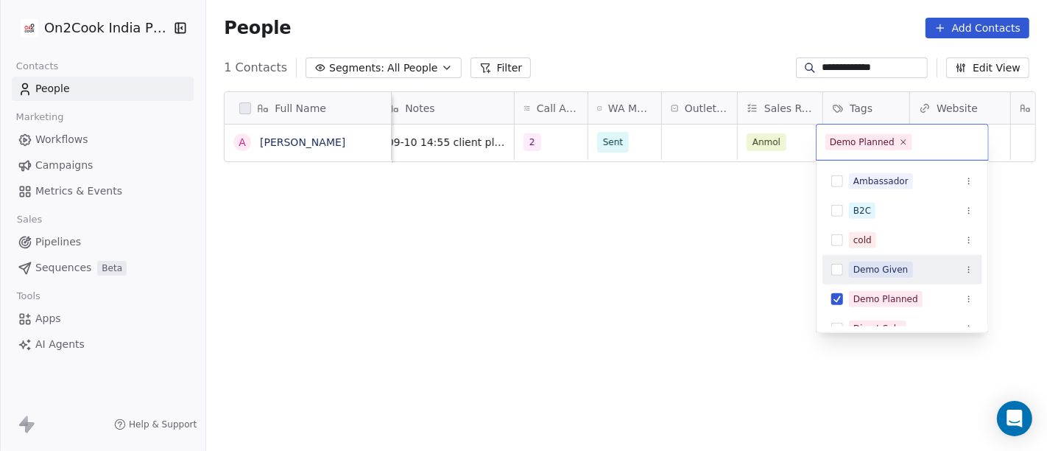
click at [706, 255] on html "**********" at bounding box center [523, 225] width 1047 height 451
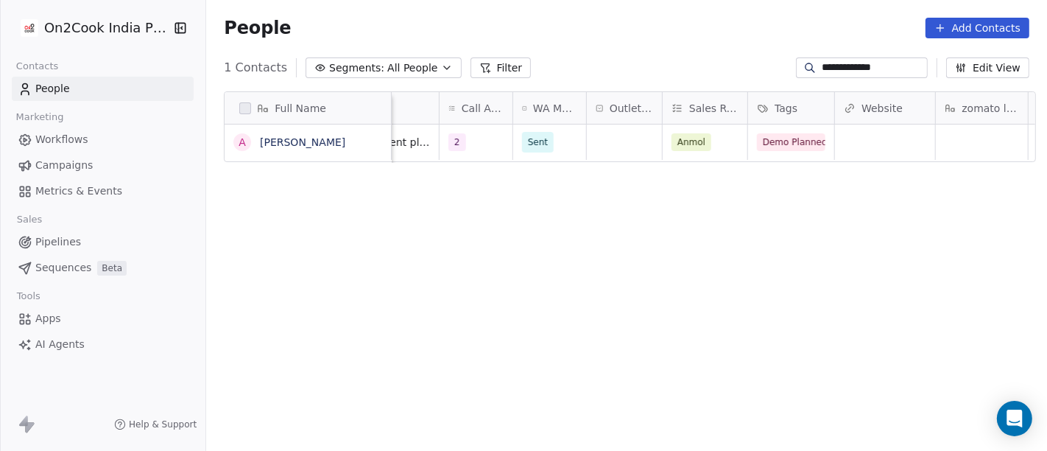
scroll to position [0, 1052]
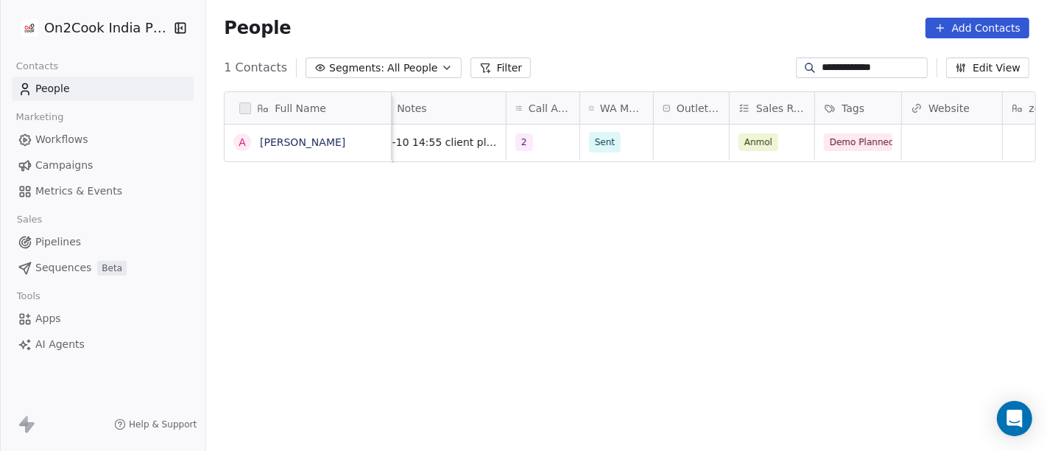
click at [759, 316] on div "Full Name A Atharv Pahuja Lead Status Last Activity Date IST Follow Up Date IST…" at bounding box center [626, 278] width 841 height 397
click at [822, 64] on input "**********" at bounding box center [873, 67] width 103 height 15
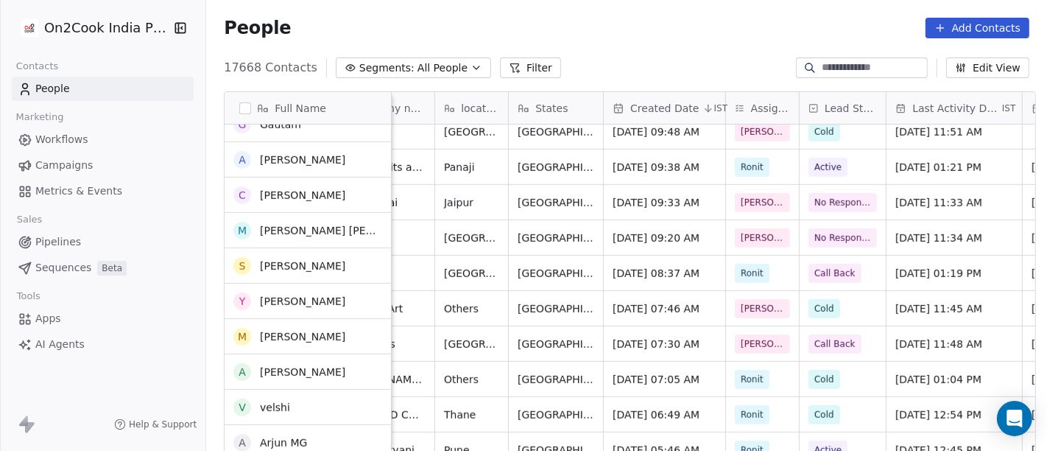
scroll to position [0, 0]
